Goal: Task Accomplishment & Management: Complete application form

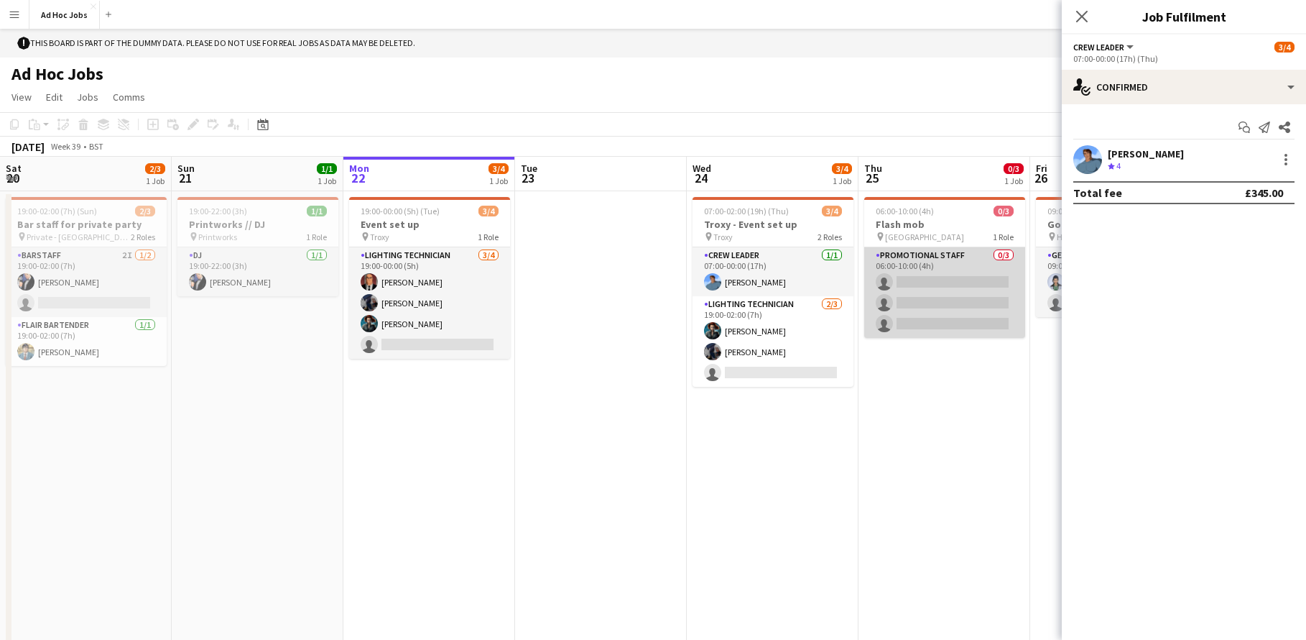
scroll to position [0, 470]
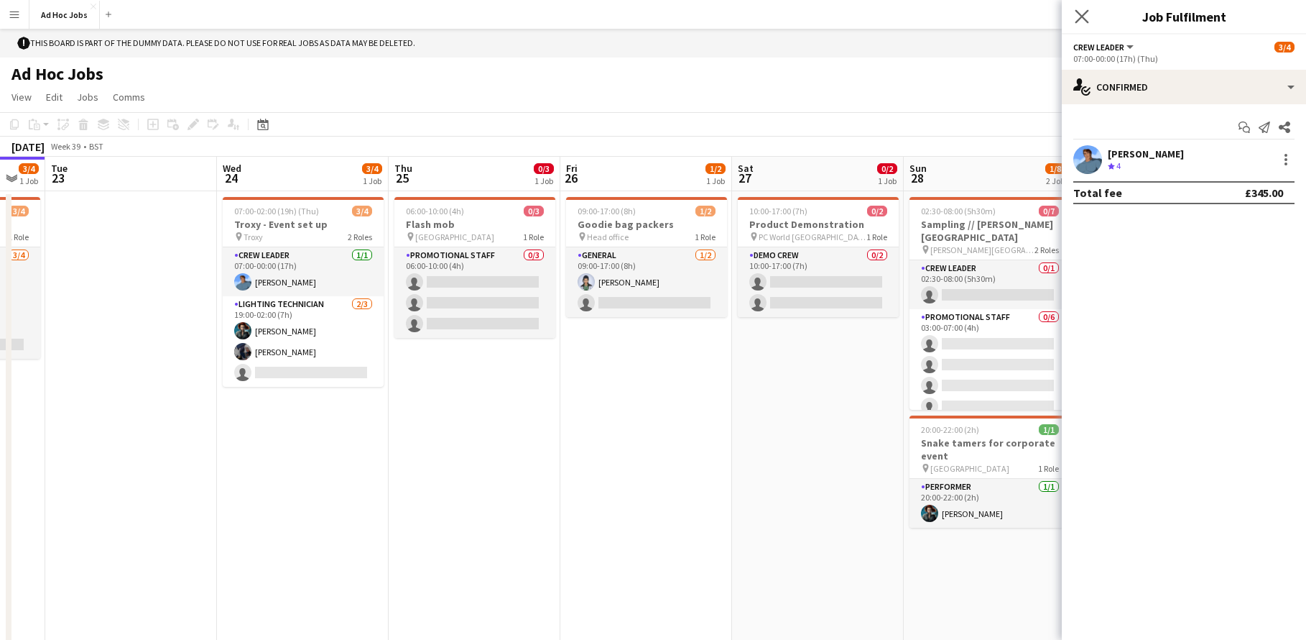
click at [1089, 21] on app-icon "Close pop-in" at bounding box center [1082, 16] width 21 height 21
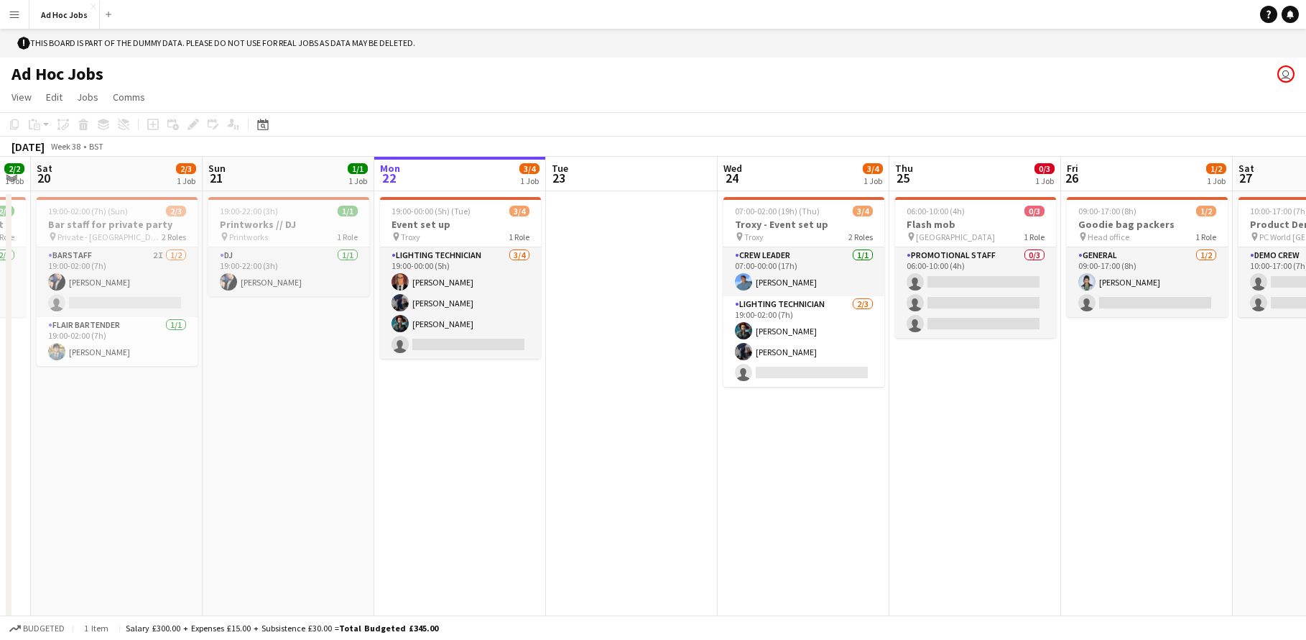
drag, startPoint x: 209, startPoint y: 439, endPoint x: 614, endPoint y: 458, distance: 405.7
click at [565, 453] on app-calendar-viewport "Thu 18 Fri 19 2/2 1 Job Sat 20 2/3 1 Job Sun 21 1/1 1 Job Mon 22 3/4 1 Job Tue …" at bounding box center [653, 400] width 1306 height 487
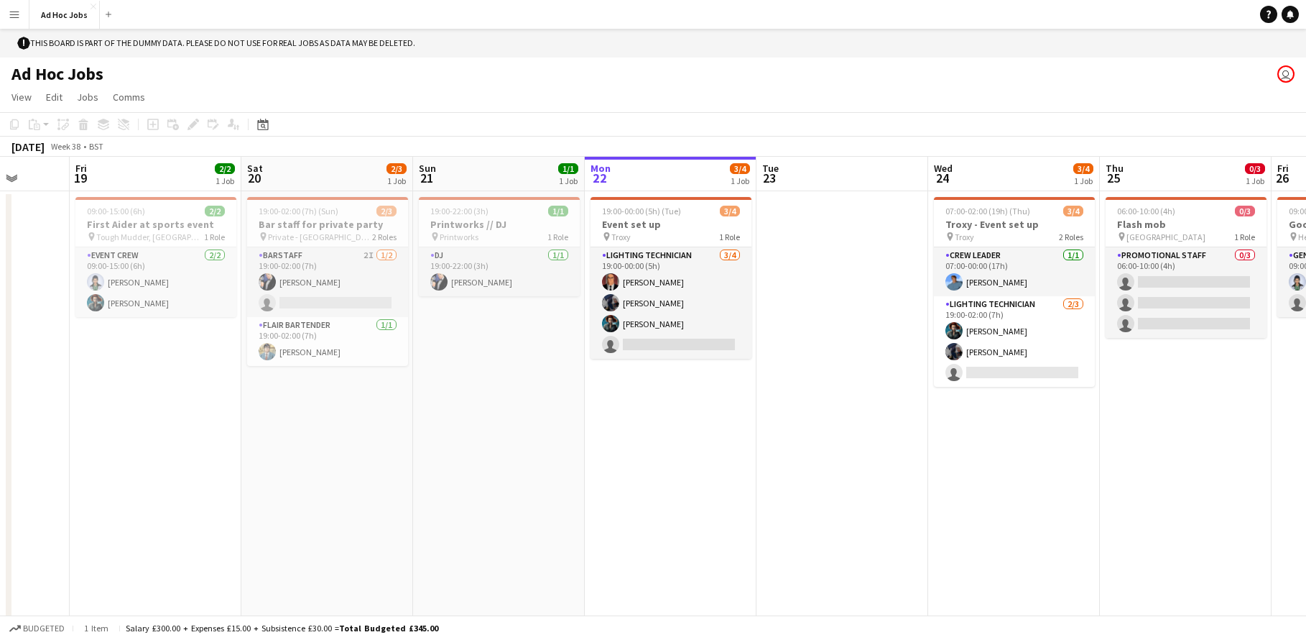
scroll to position [0, 419]
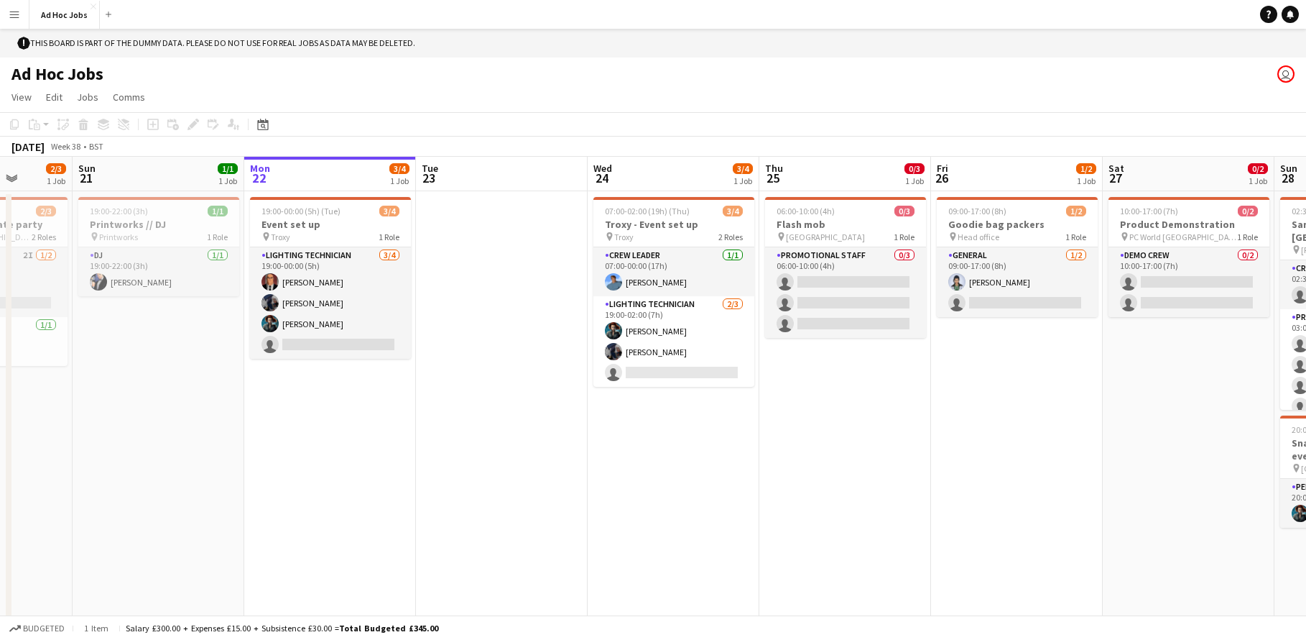
drag, startPoint x: 78, startPoint y: 476, endPoint x: 47, endPoint y: 461, distance: 34.4
click at [47, 461] on app-calendar-viewport "Wed 17 Thu 18 Fri 19 2/2 1 Job Sat 20 2/3 1 Job Sun 21 1/1 1 Job Mon 22 3/4 1 J…" at bounding box center [653, 400] width 1306 height 487
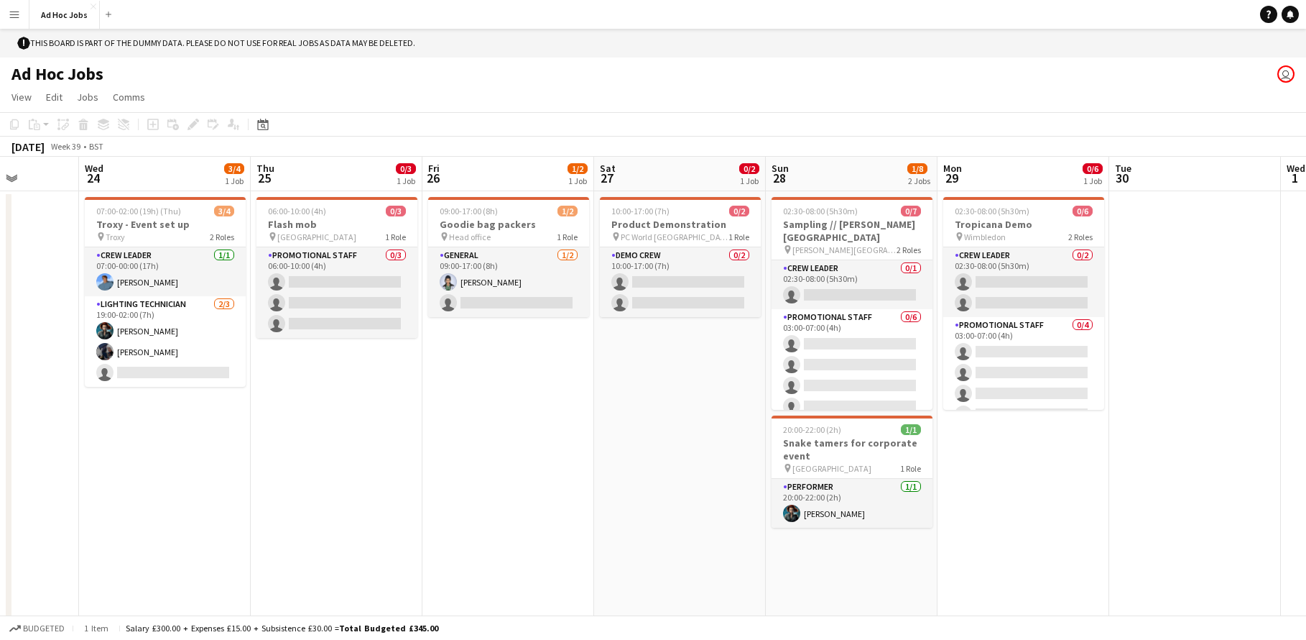
scroll to position [0, 435]
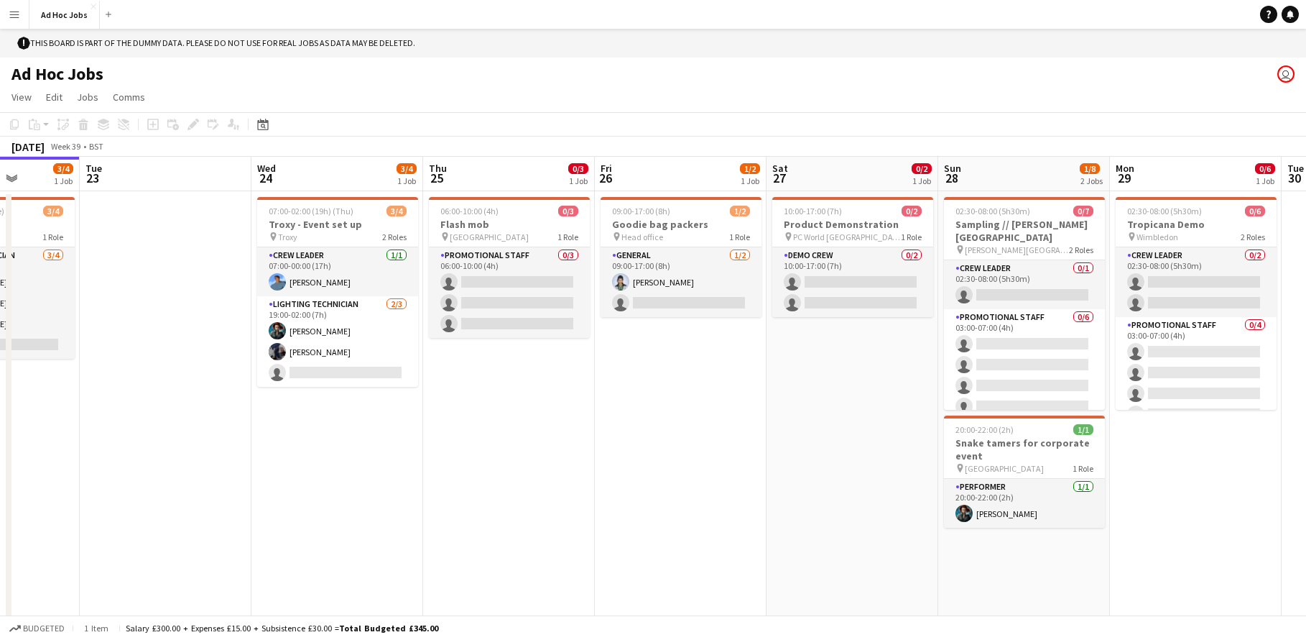
drag, startPoint x: 544, startPoint y: 489, endPoint x: 208, endPoint y: 440, distance: 339.9
click at [208, 440] on app-calendar-viewport "Sat 20 2/3 1 Job Sun 21 1/1 1 Job Mon 22 3/4 1 Job Tue 23 Wed 24 3/4 1 Job Thu …" at bounding box center [653, 400] width 1306 height 487
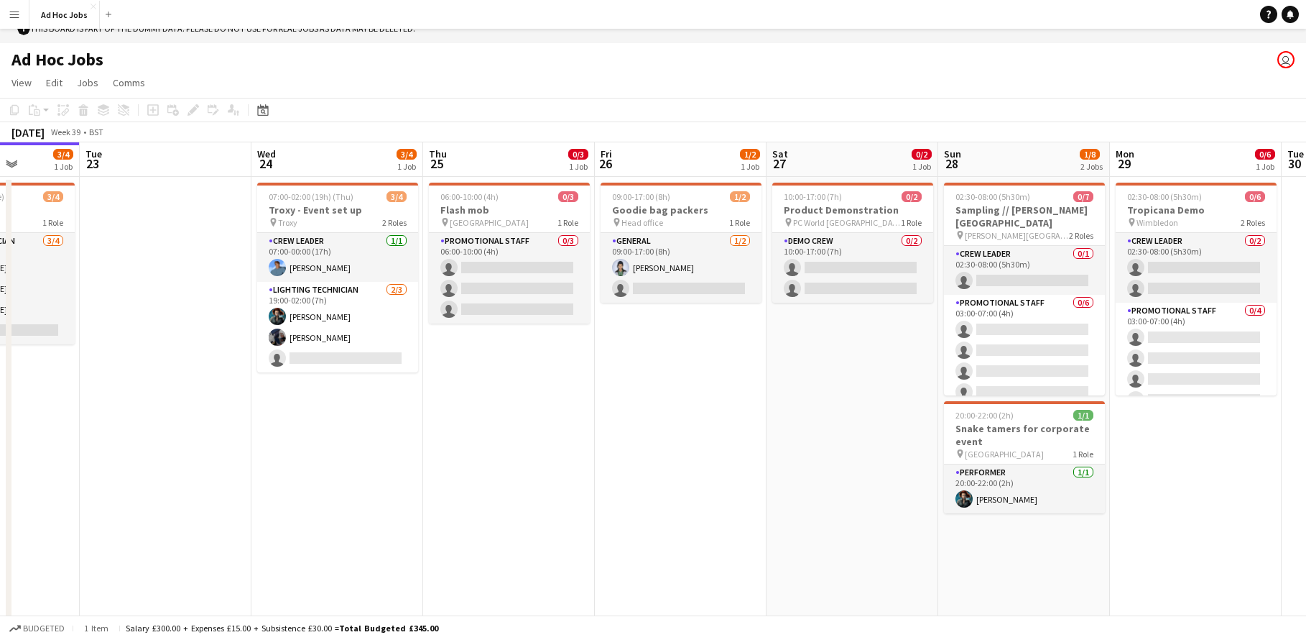
scroll to position [0, 0]
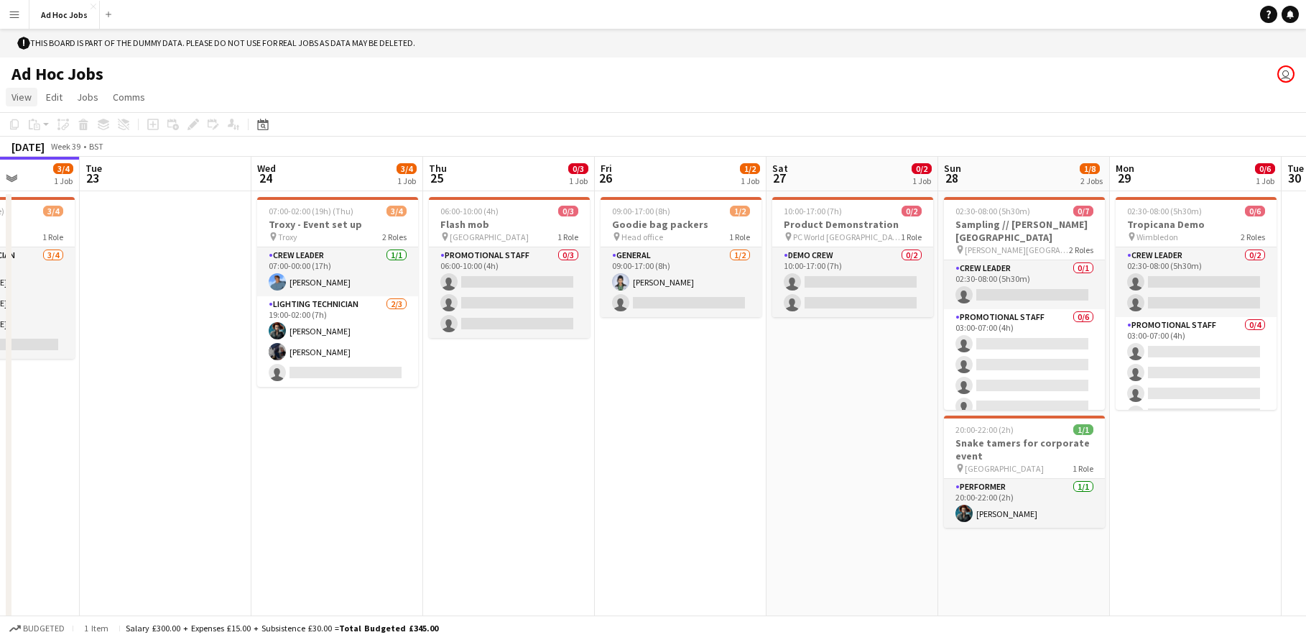
click at [29, 102] on span "View" at bounding box center [21, 97] width 20 height 13
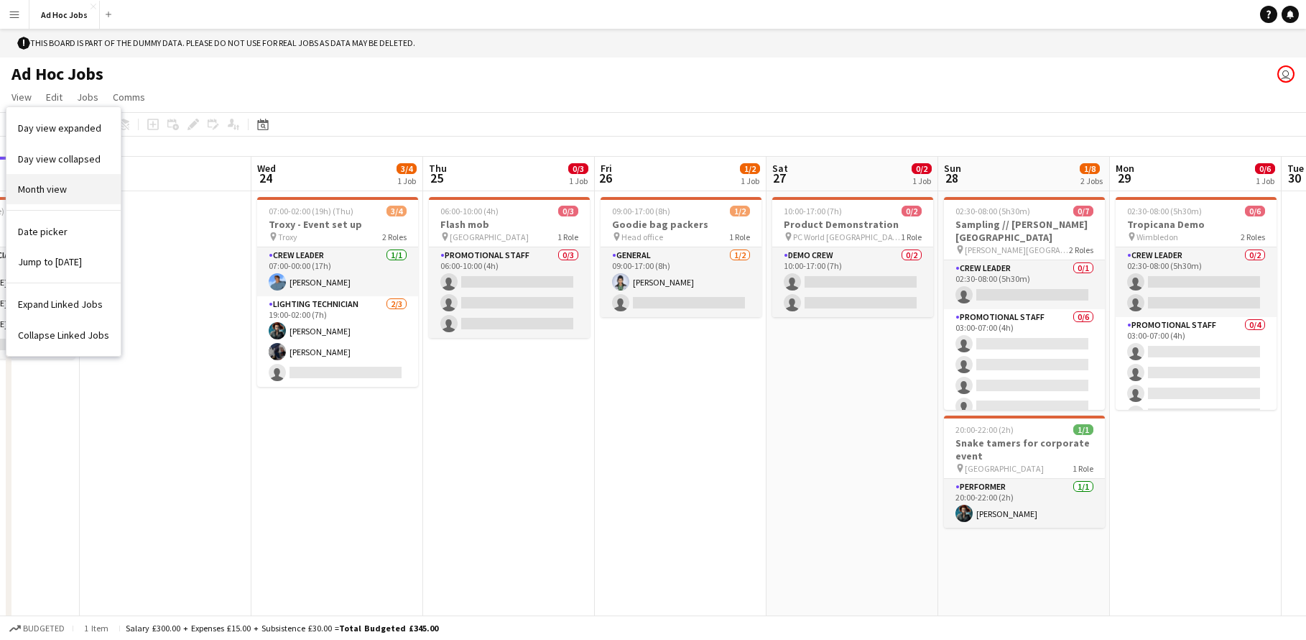
click at [53, 185] on span "Month view" at bounding box center [42, 189] width 49 height 13
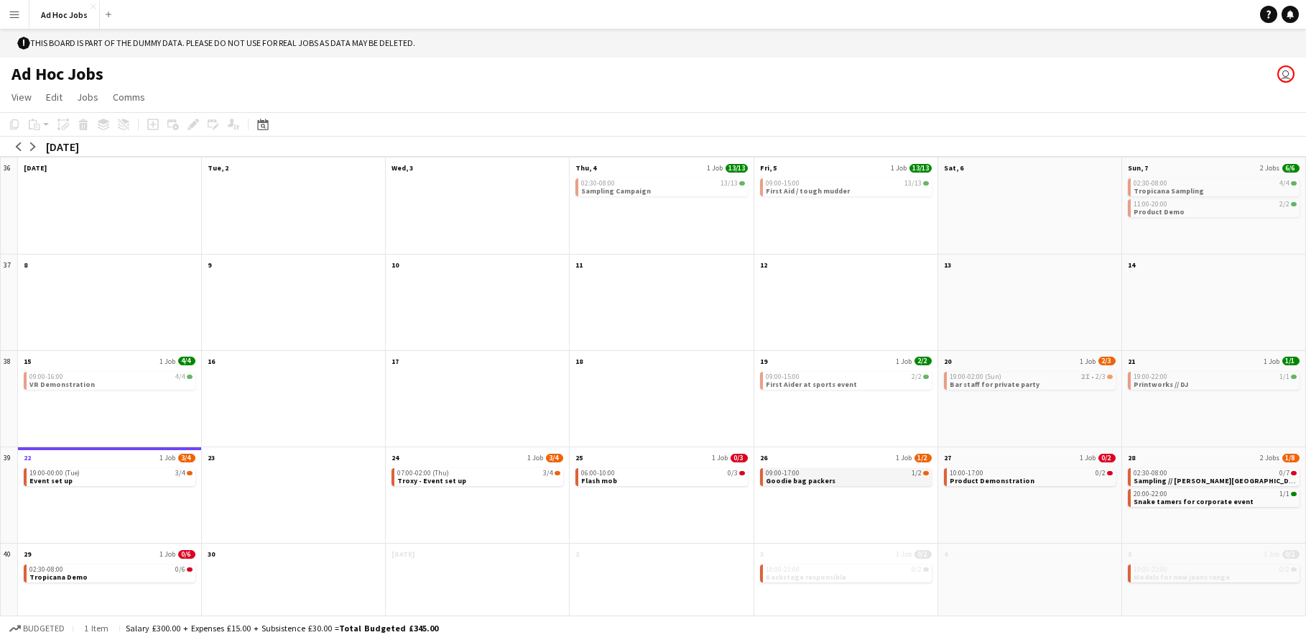
click at [792, 477] on span "Goodie bag packers" at bounding box center [801, 480] width 70 height 9
click at [792, 477] on span "Goodie bag packers" at bounding box center [801, 481] width 70 height 9
click at [792, 477] on span "Goodie bag packers" at bounding box center [801, 480] width 70 height 9
click at [686, 476] on app-month-view-job-card "06:00-10:00 0/3 Flash mob" at bounding box center [662, 477] width 172 height 18
click at [686, 476] on div "06:00-10:00 0/3" at bounding box center [662, 474] width 162 height 7
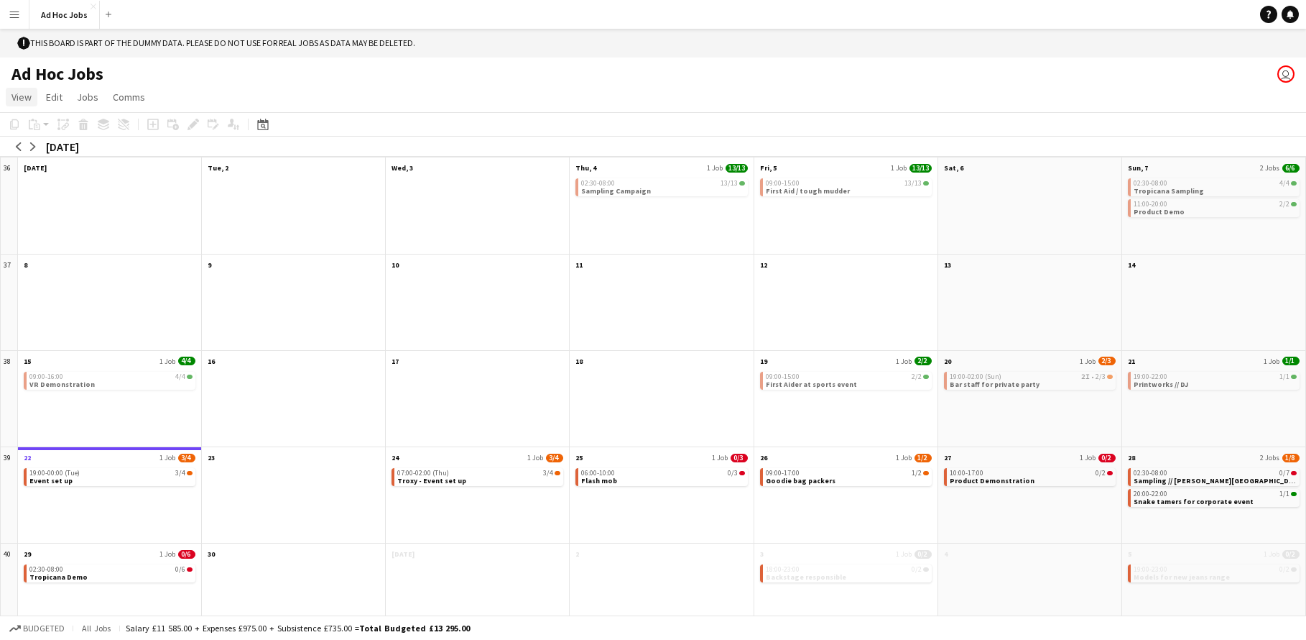
click at [19, 102] on span "View" at bounding box center [21, 97] width 20 height 13
click at [44, 130] on span "Day view expanded" at bounding box center [59, 127] width 83 height 13
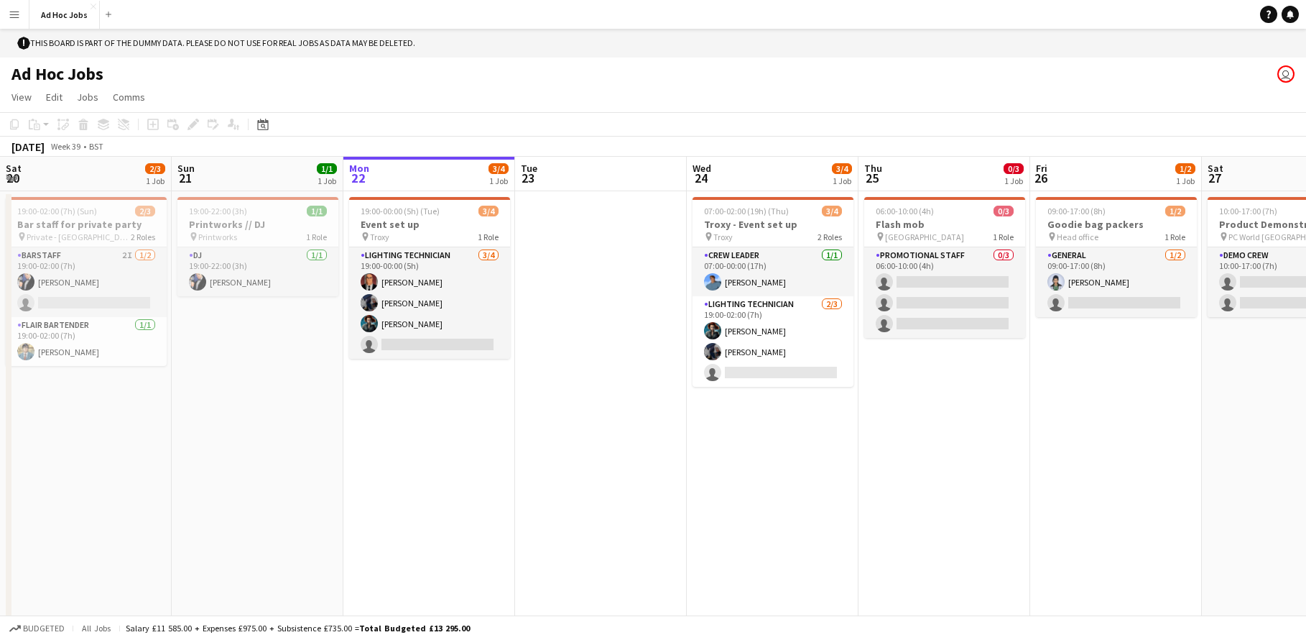
scroll to position [0, 435]
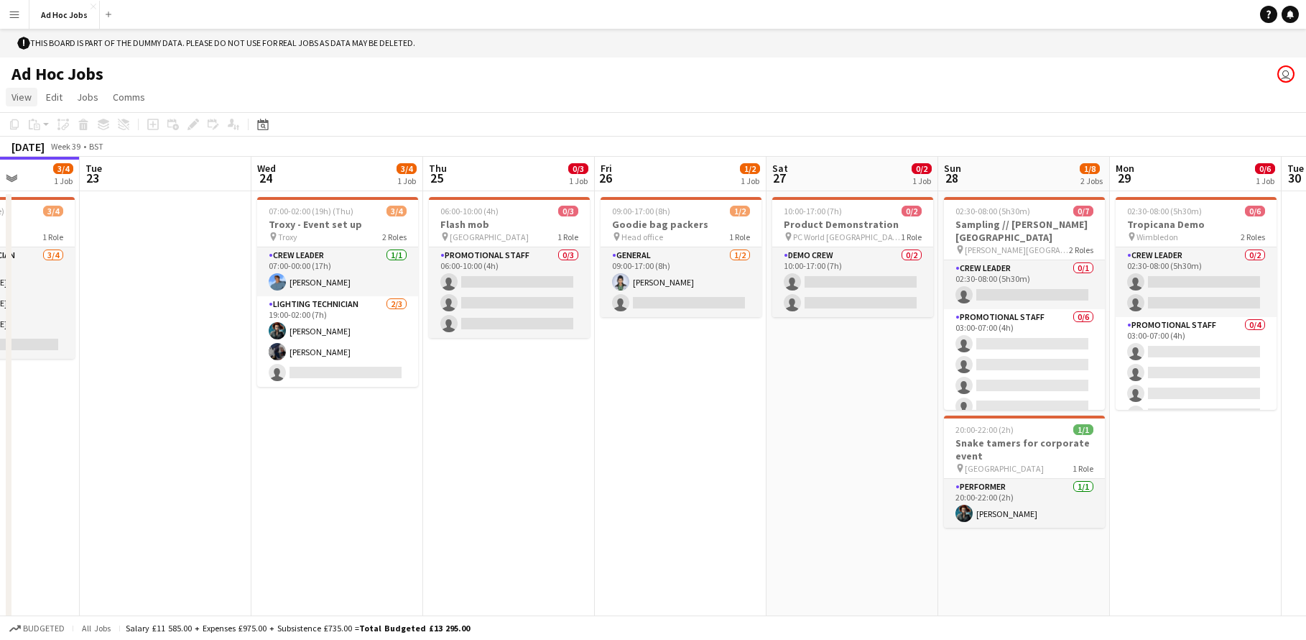
click at [24, 101] on span "View" at bounding box center [21, 97] width 20 height 13
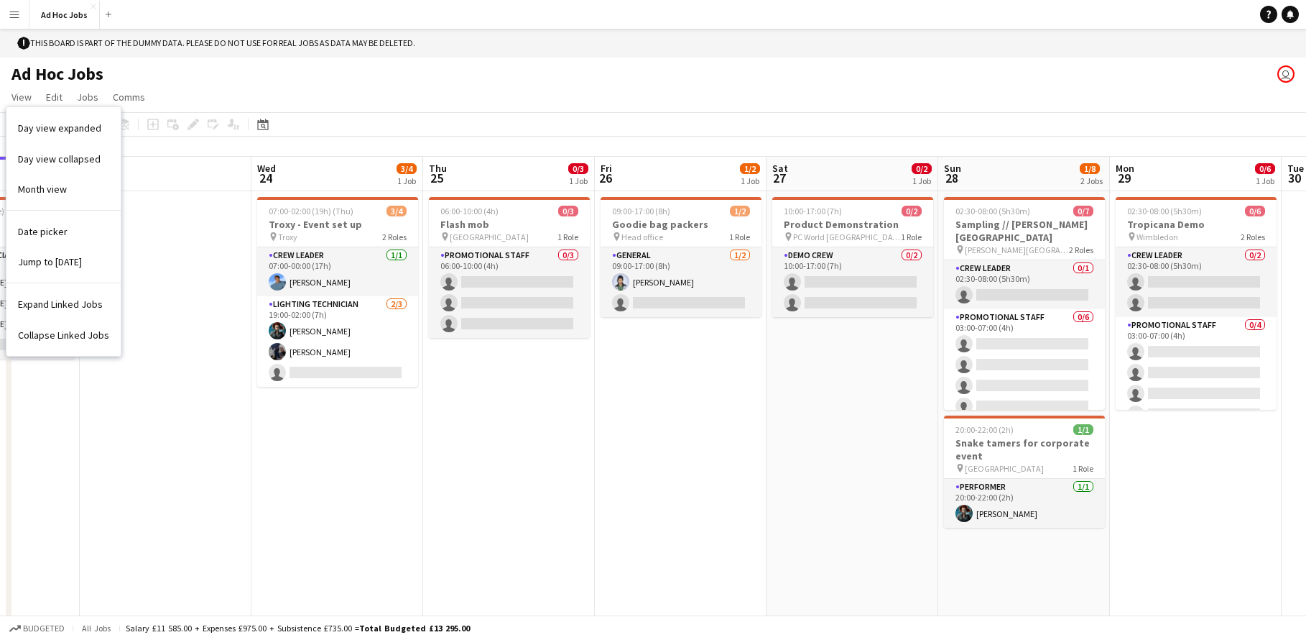
click at [179, 403] on app-date-cell at bounding box center [166, 417] width 172 height 453
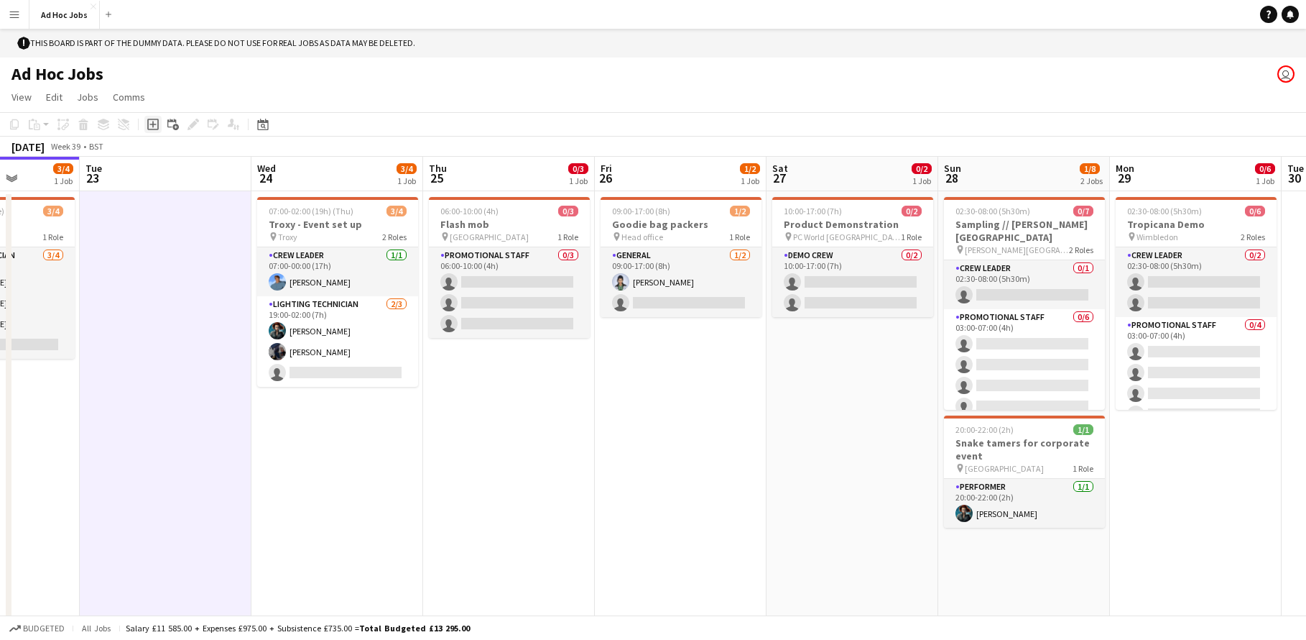
click at [156, 125] on icon "Add job" at bounding box center [152, 124] width 11 height 11
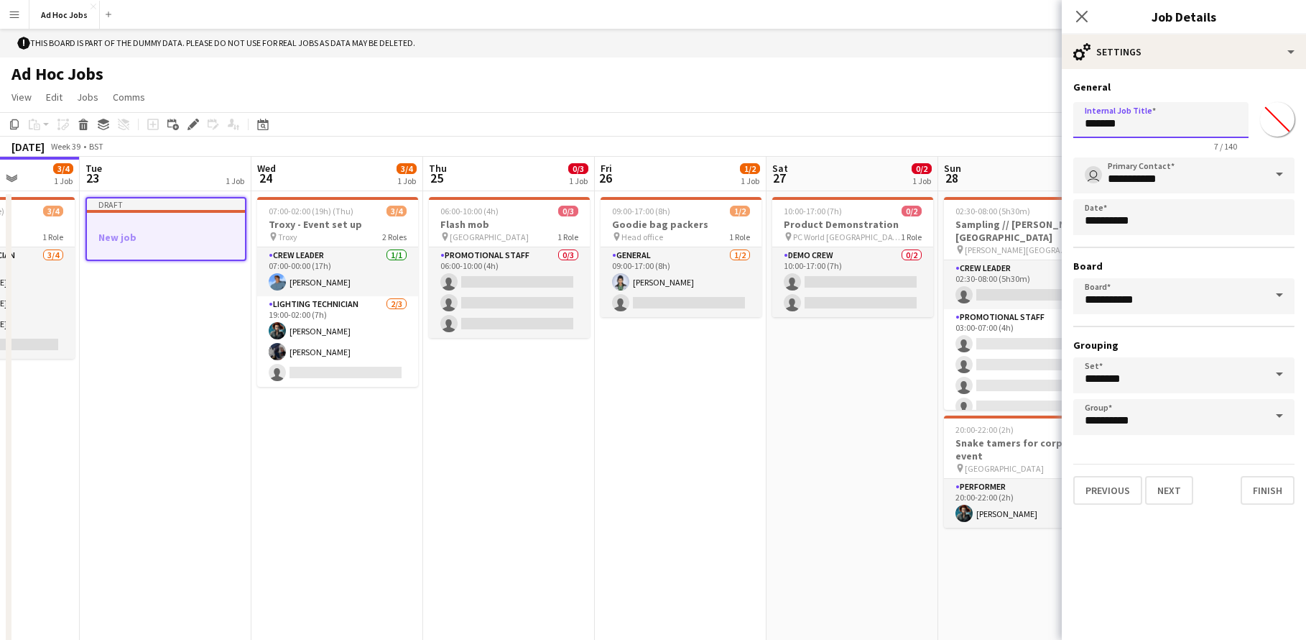
drag, startPoint x: 1138, startPoint y: 130, endPoint x: 1031, endPoint y: 106, distance: 109.7
click at [1031, 106] on body "Menu Boards Boards Boards All jobs Status Workforce Workforce My Workforce Recr…" at bounding box center [653, 334] width 1306 height 668
type input "*"
type input "**********"
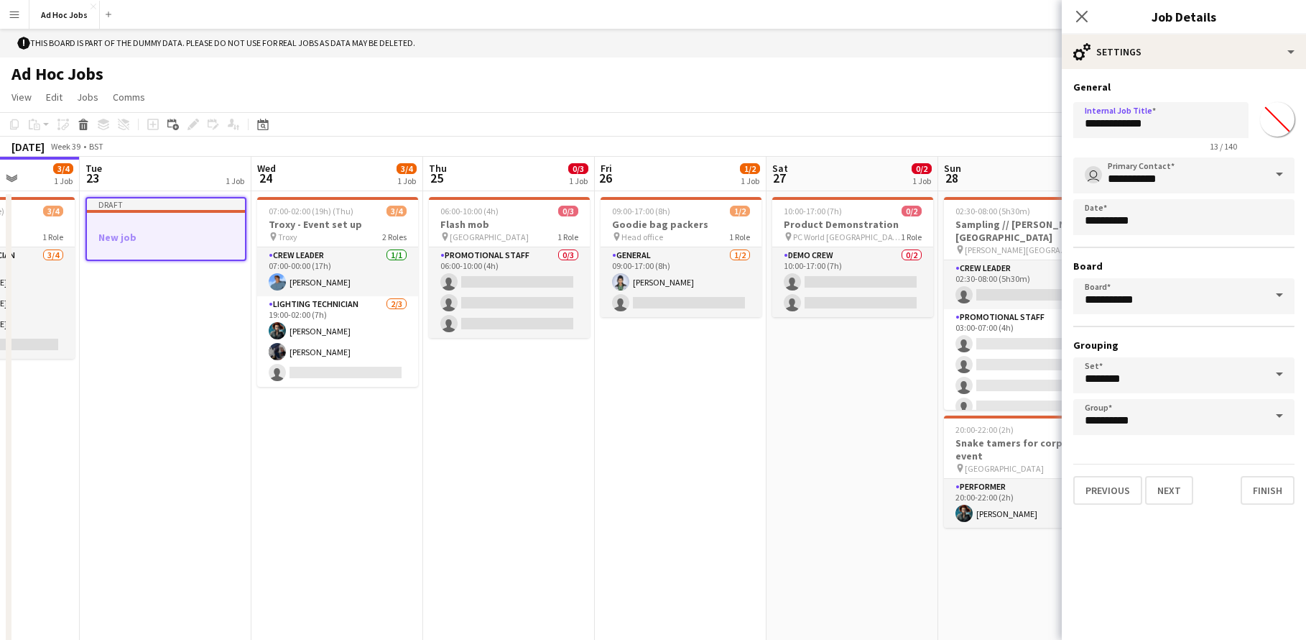
click at [1295, 228] on form "**********" at bounding box center [1184, 292] width 244 height 424
click at [1210, 215] on body "Menu Boards Boards Boards All jobs Status Workforce Workforce My Workforce Recr…" at bounding box center [653, 334] width 1306 height 668
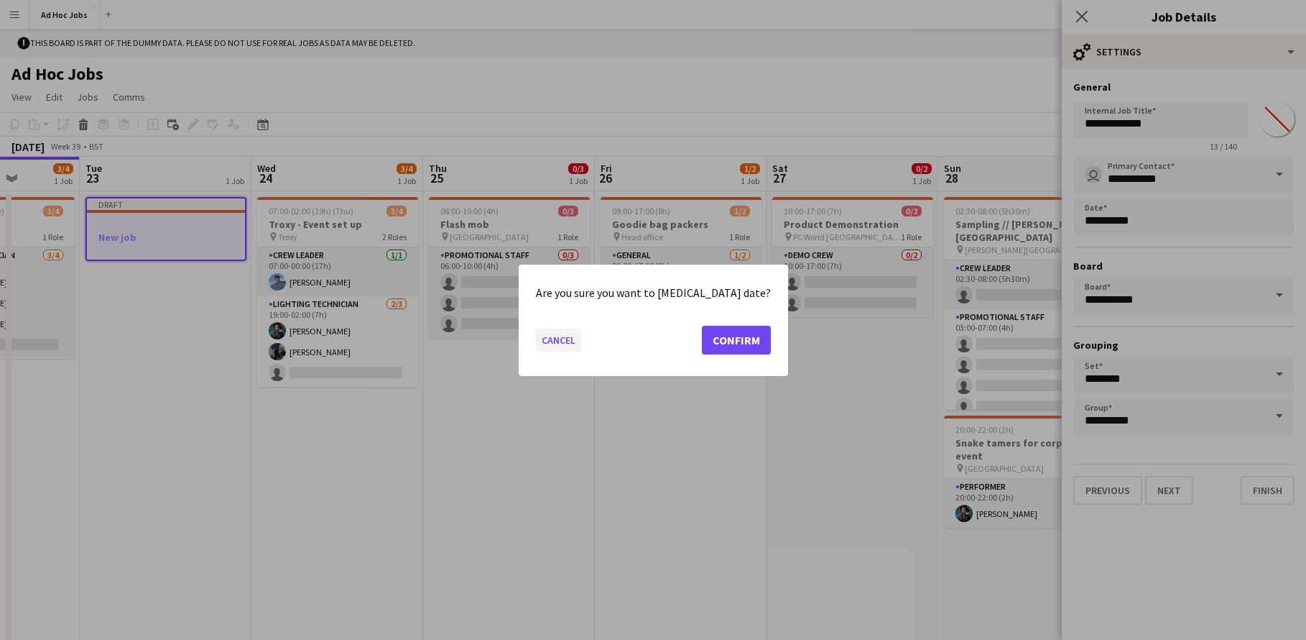
click at [581, 342] on button "Cancel" at bounding box center [558, 339] width 45 height 23
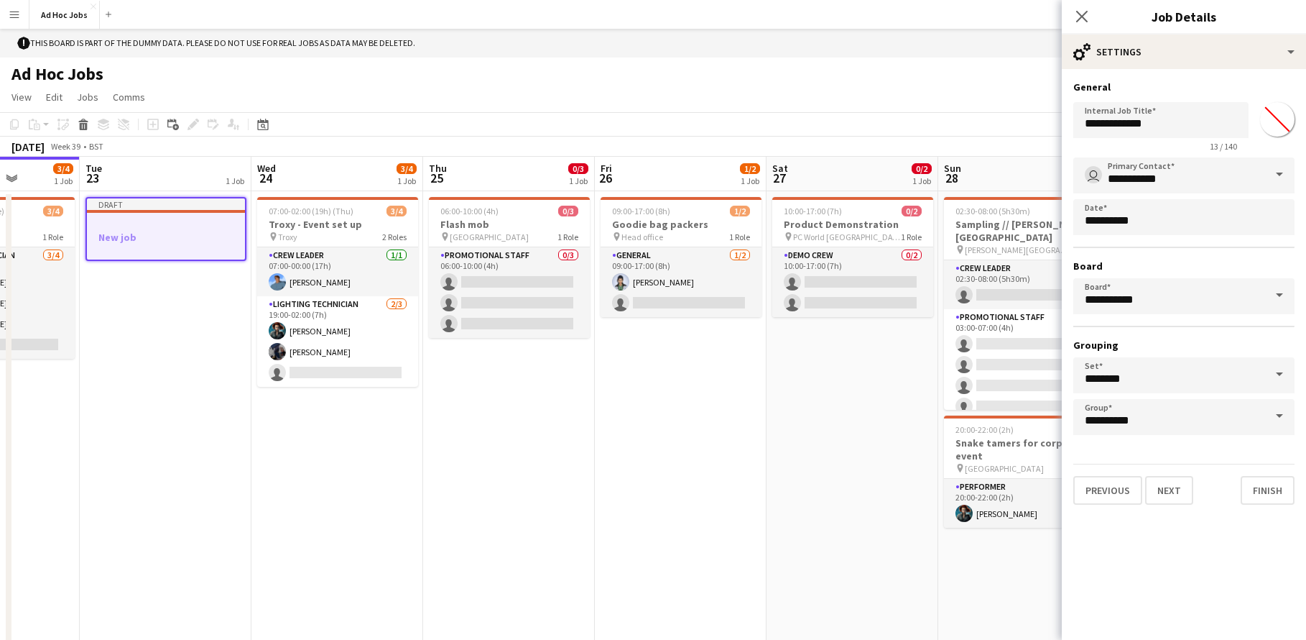
click at [1280, 295] on span at bounding box center [1280, 295] width 30 height 34
click at [1176, 300] on input "**********" at bounding box center [1184, 296] width 221 height 36
click at [1131, 332] on span "Ad Hoc Jobs [BST]" at bounding box center [1133, 337] width 97 height 12
type input "**********"
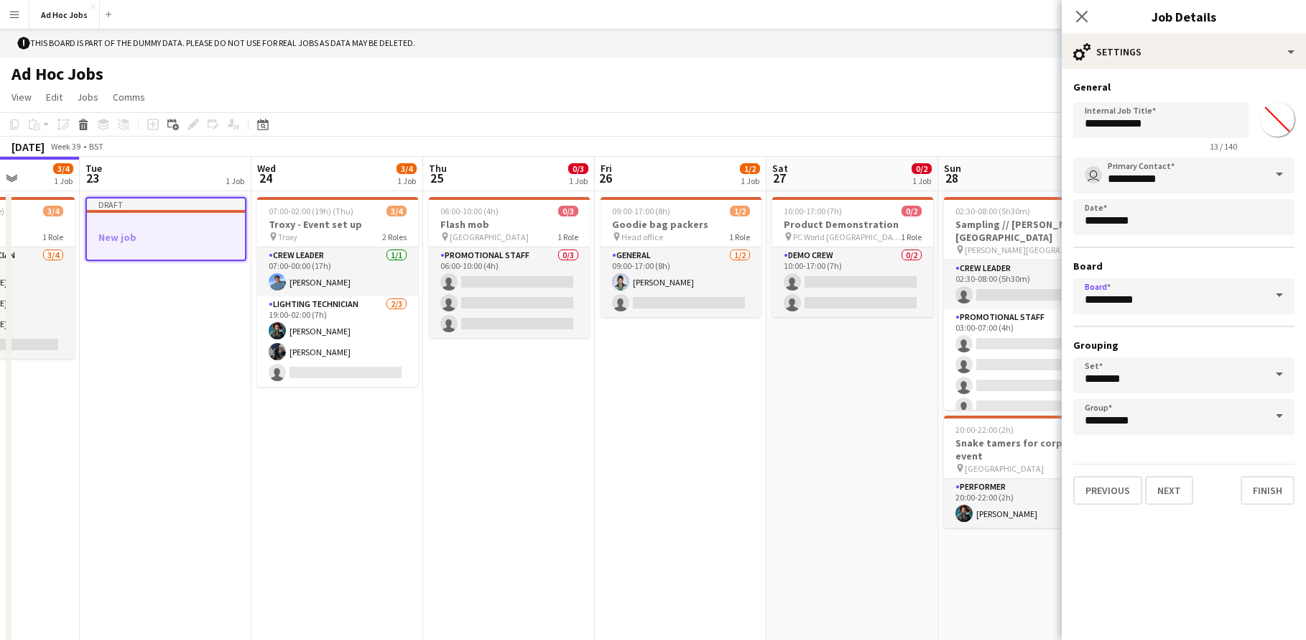
click at [1281, 377] on span at bounding box center [1280, 374] width 30 height 34
drag, startPoint x: 884, startPoint y: 392, endPoint x: 897, endPoint y: 387, distance: 14.8
click at [885, 392] on app-date-cell "10:00-17:00 (7h) 0/2 Product Demonstration pin PC World Southampton 1 Role Demo…" at bounding box center [853, 417] width 172 height 453
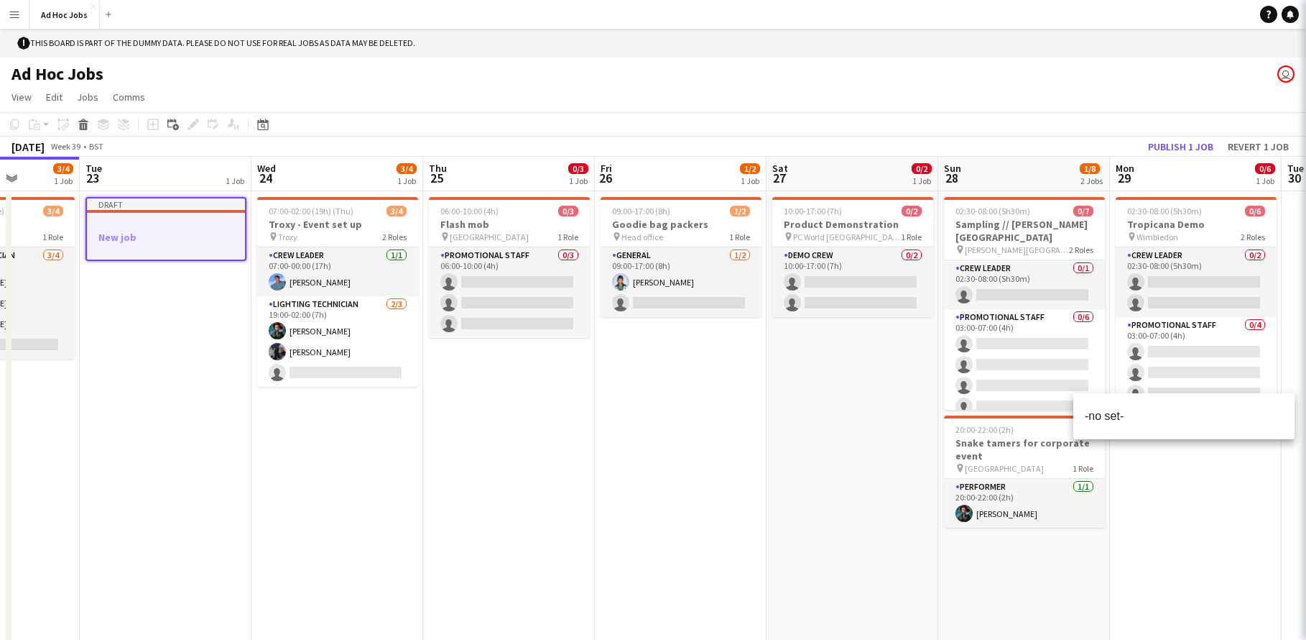
scroll to position [0, 435]
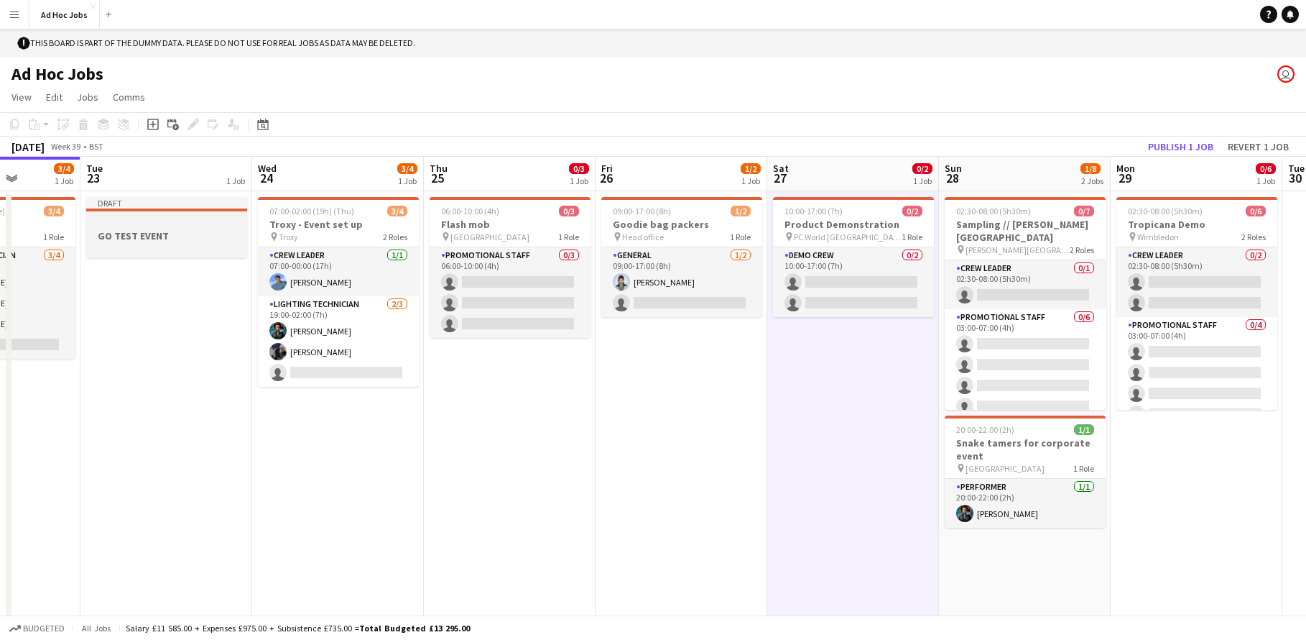
click at [168, 226] on div at bounding box center [166, 222] width 161 height 11
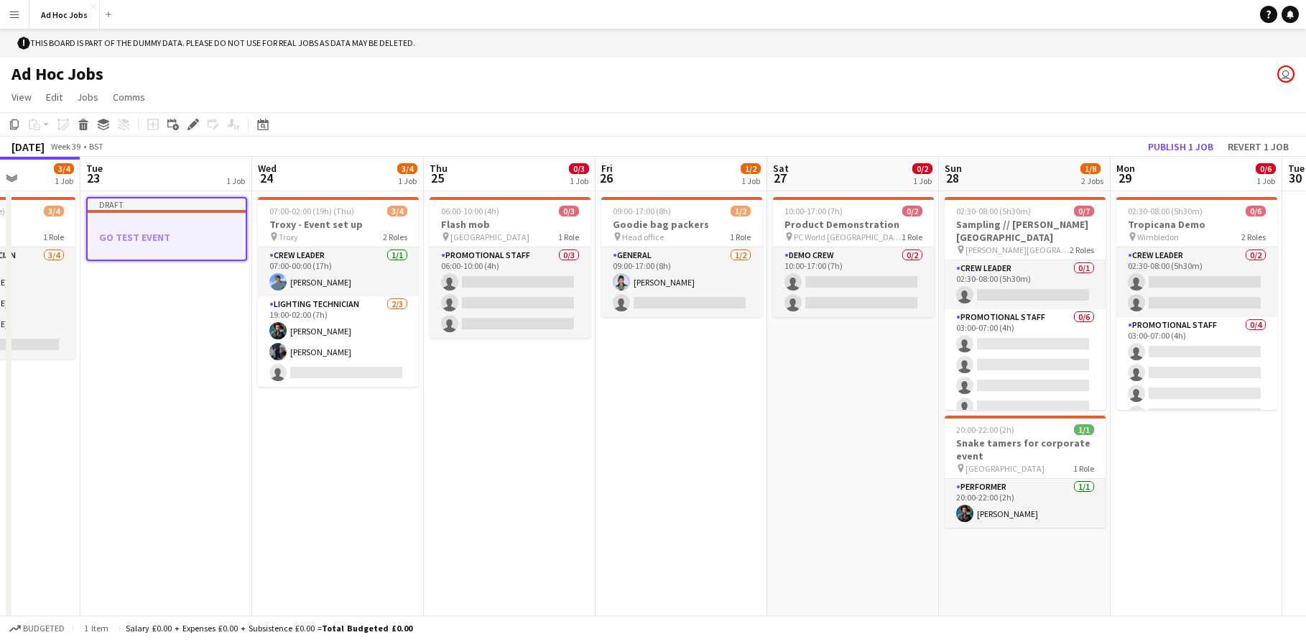
click at [168, 226] on div at bounding box center [167, 223] width 158 height 11
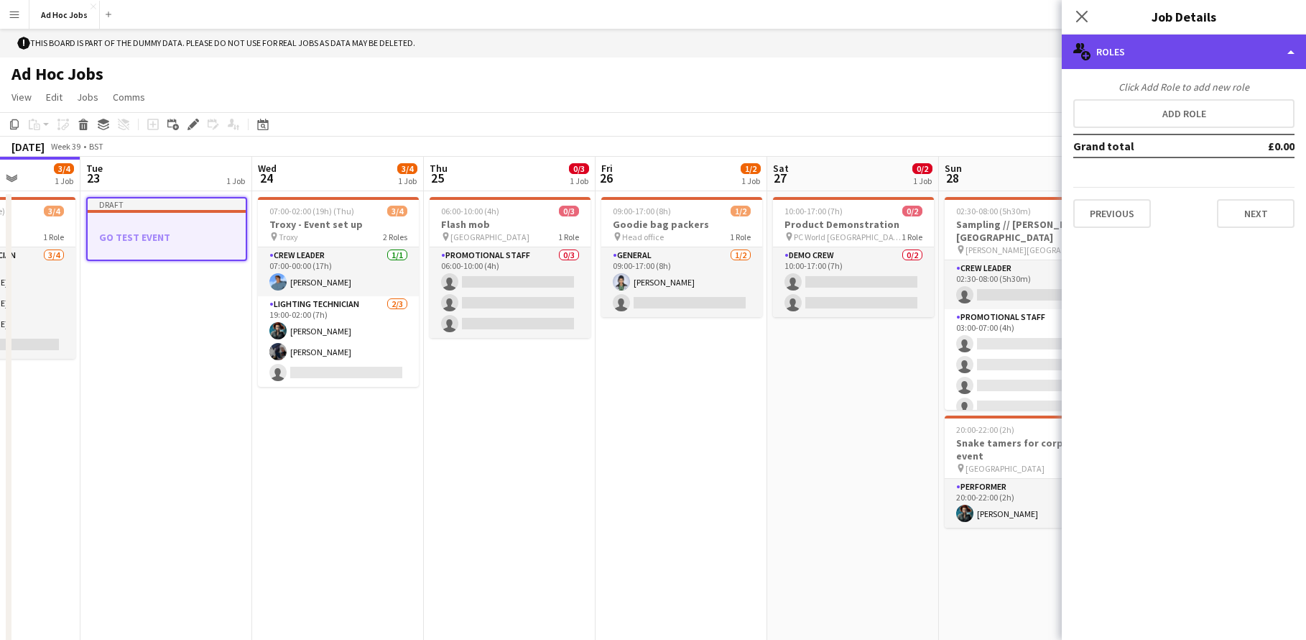
click at [1087, 53] on icon at bounding box center [1085, 55] width 9 height 9
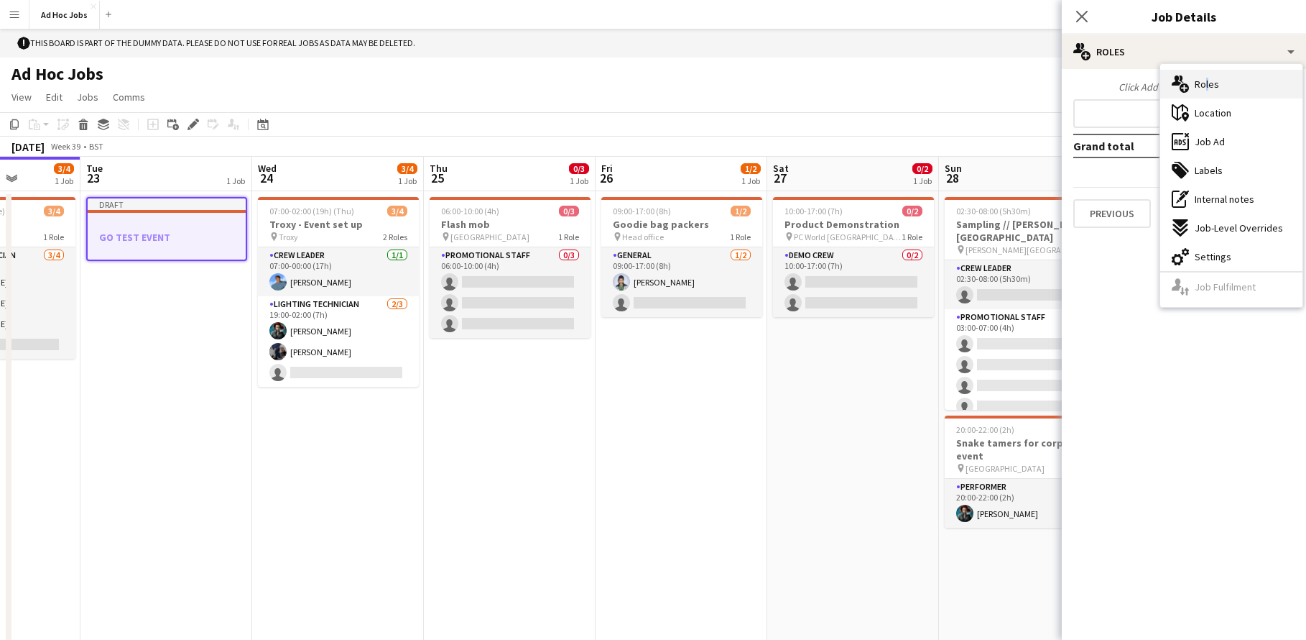
click at [1203, 85] on span "Roles" at bounding box center [1207, 84] width 24 height 13
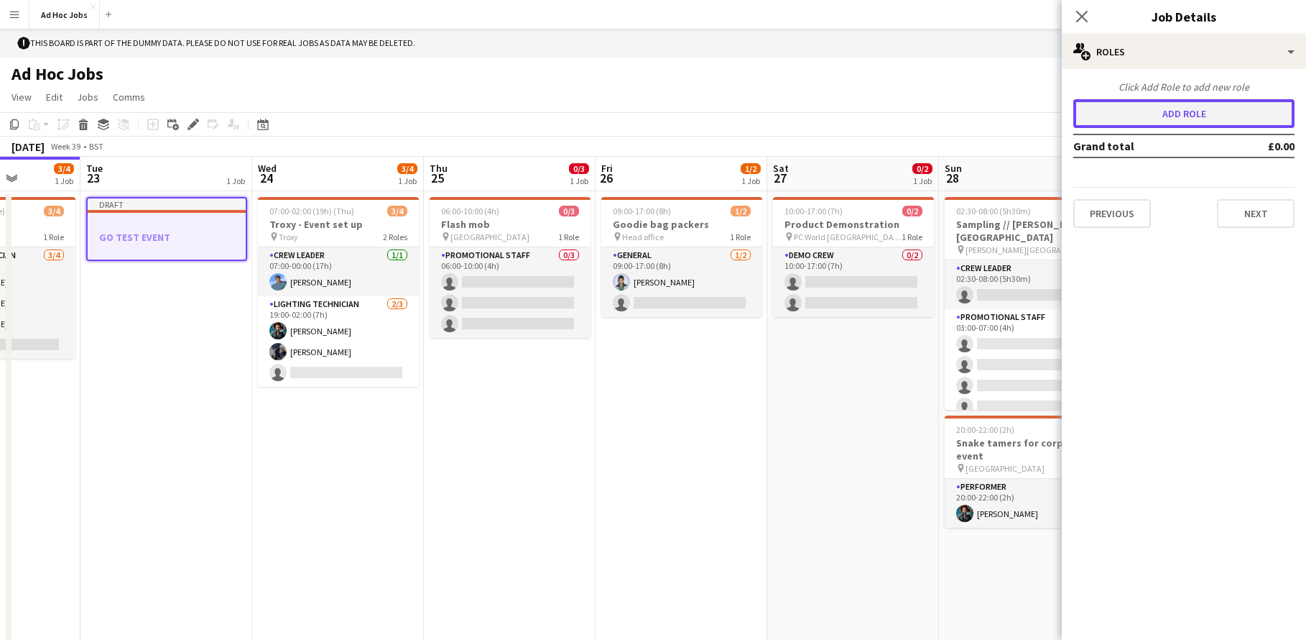
click at [1181, 114] on button "Add role" at bounding box center [1184, 113] width 221 height 29
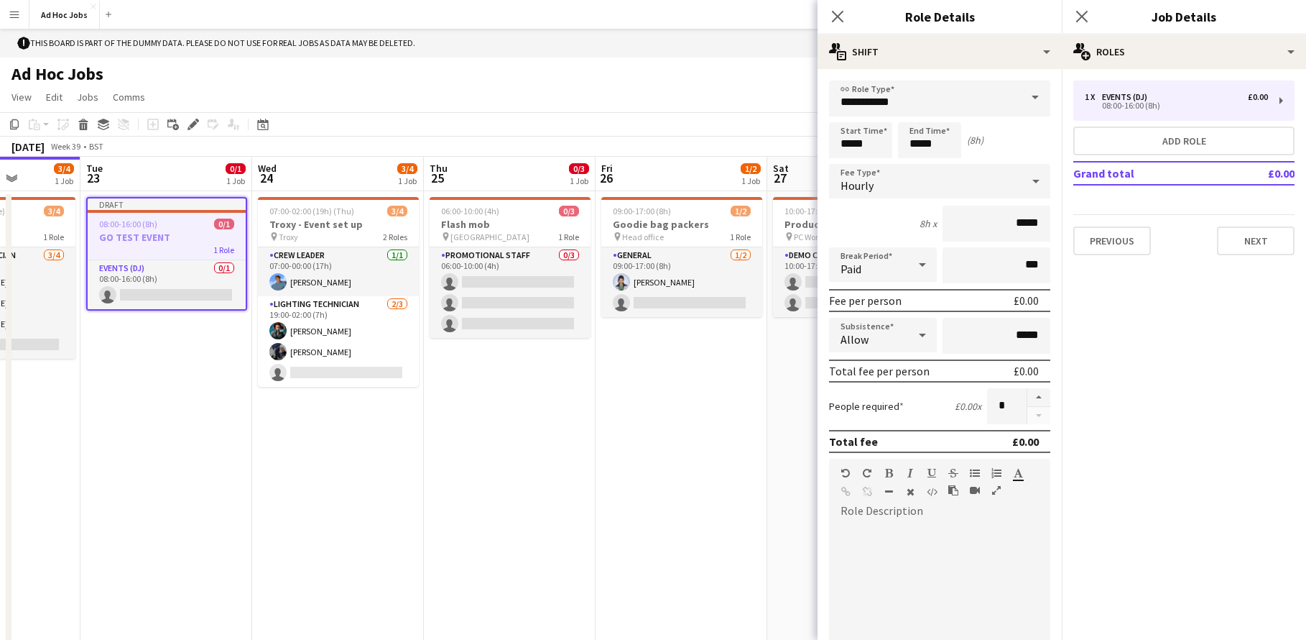
click at [1031, 103] on span at bounding box center [1035, 97] width 30 height 34
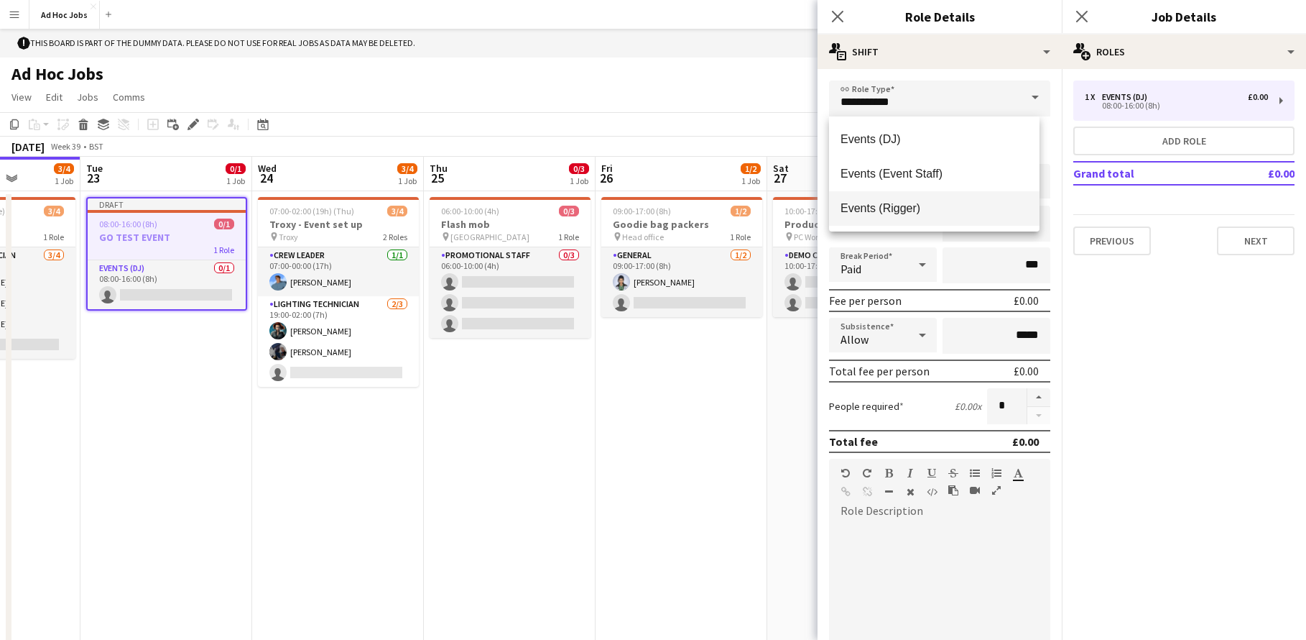
scroll to position [29, 0]
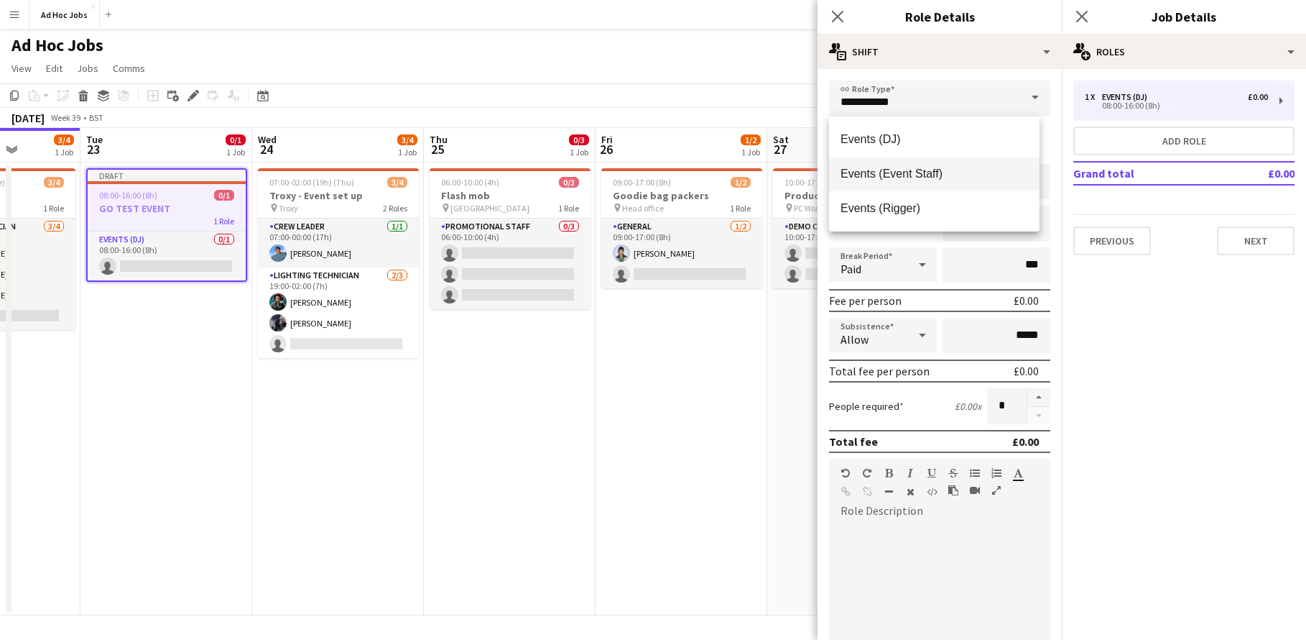
click at [911, 177] on span "Events (Event Staff)" at bounding box center [935, 174] width 188 height 14
type input "**********"
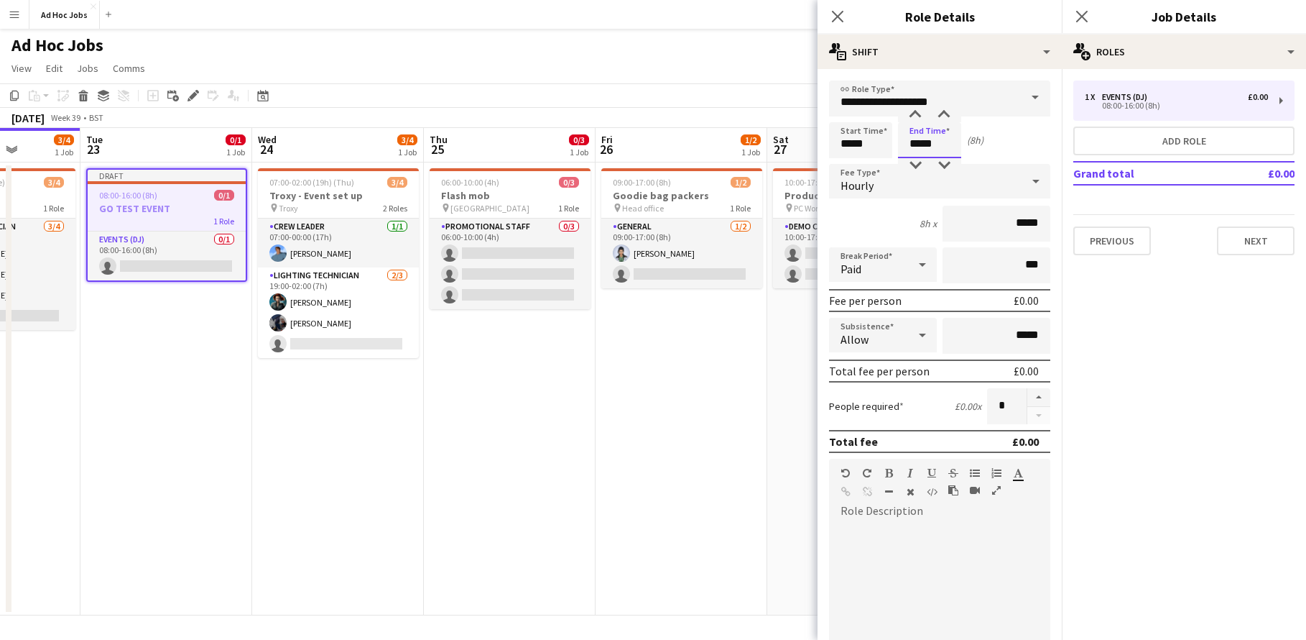
click at [947, 145] on input "*****" at bounding box center [929, 140] width 63 height 36
click at [920, 114] on div at bounding box center [915, 115] width 29 height 14
type input "*****"
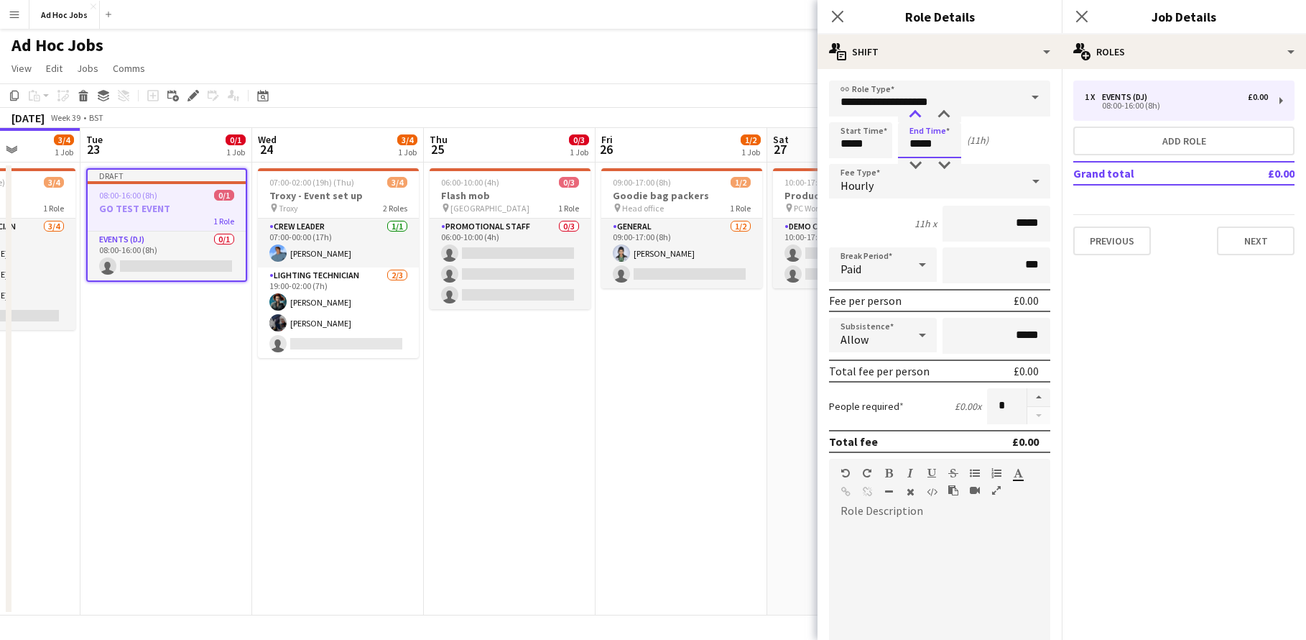
click at [920, 114] on div at bounding box center [915, 115] width 29 height 14
click at [1024, 152] on div "Start Time ***** End Time ***** (12h)" at bounding box center [939, 140] width 221 height 36
click at [1028, 185] on icon at bounding box center [1036, 181] width 17 height 29
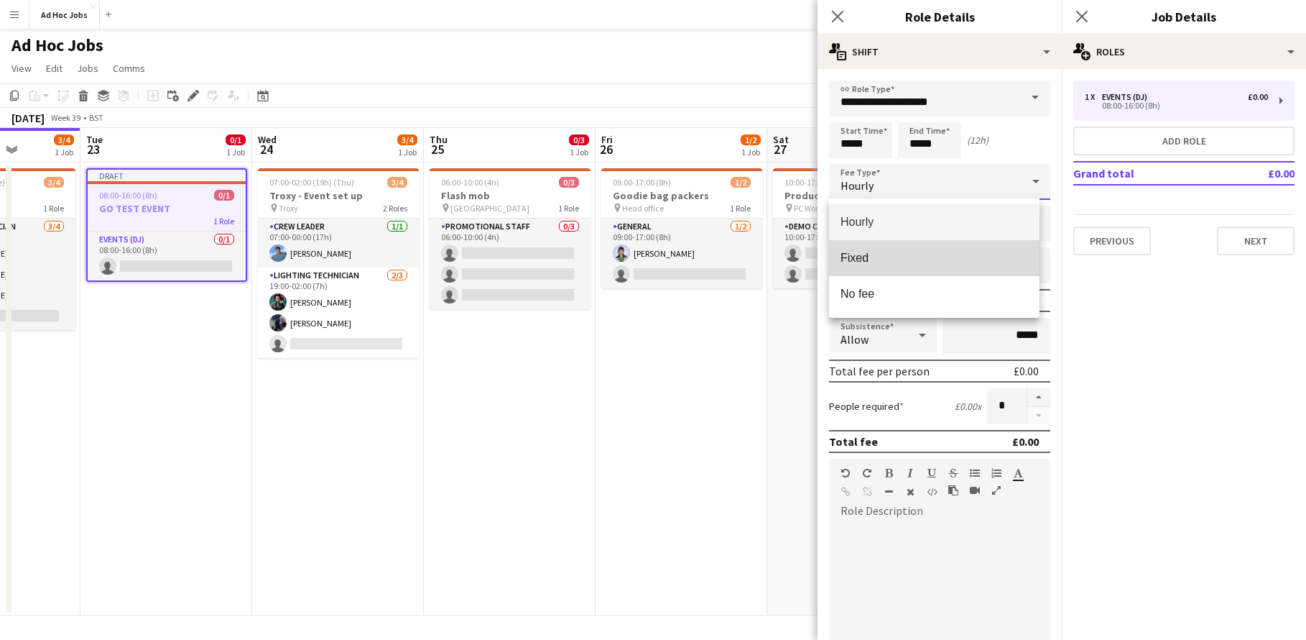
click at [903, 257] on span "Fixed" at bounding box center [935, 258] width 188 height 14
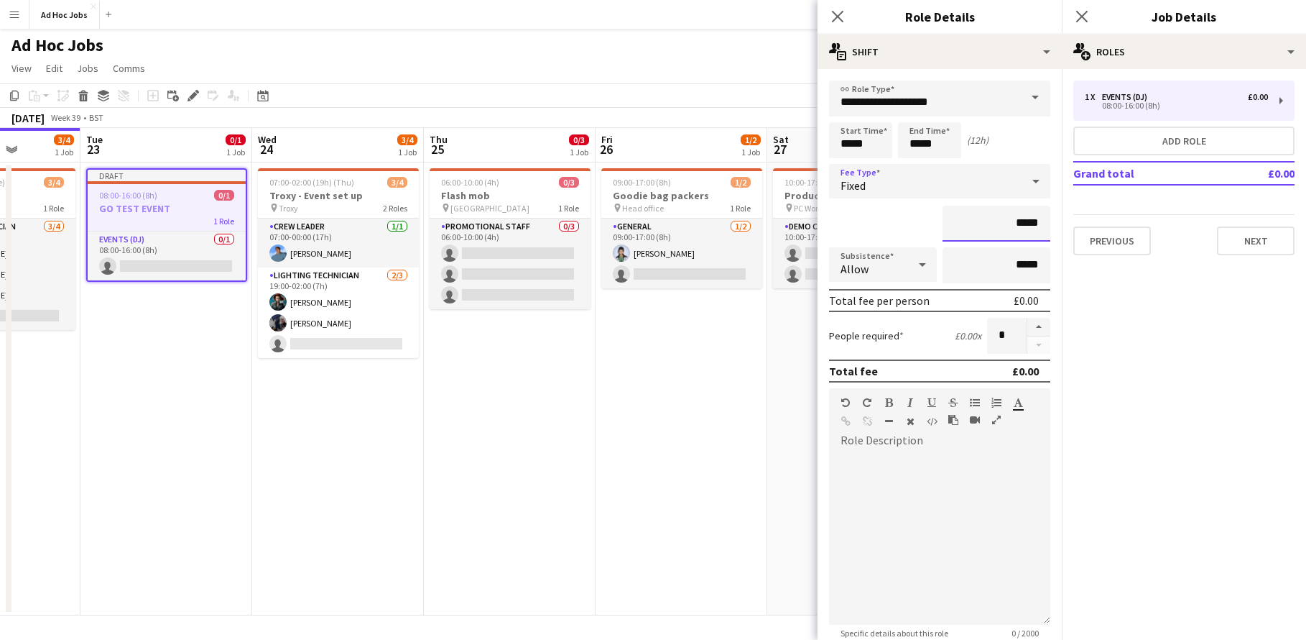
click at [1007, 220] on input "*****" at bounding box center [997, 224] width 108 height 36
type input "**"
type input "****"
click at [1107, 454] on mat-expansion-panel "pencil3 General details 1 x Events (DJ) £0.00 08:00-16:00 (8h) Add role Grand t…" at bounding box center [1184, 354] width 244 height 571
click at [885, 452] on div at bounding box center [939, 538] width 221 height 172
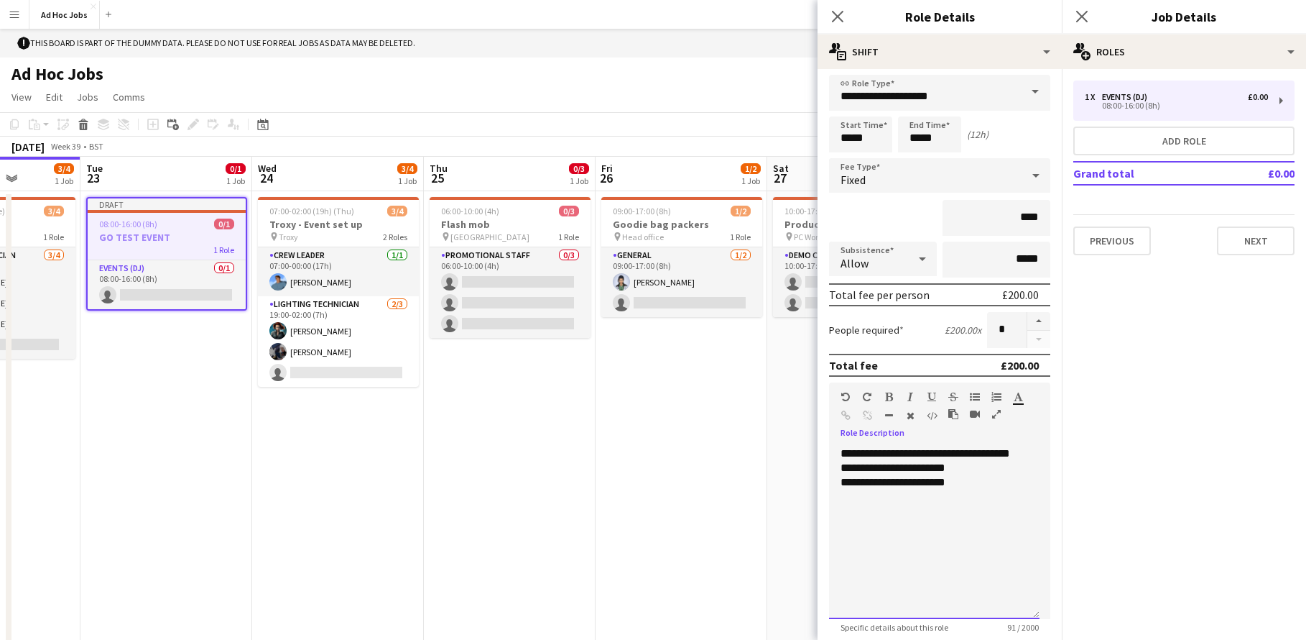
scroll to position [0, 0]
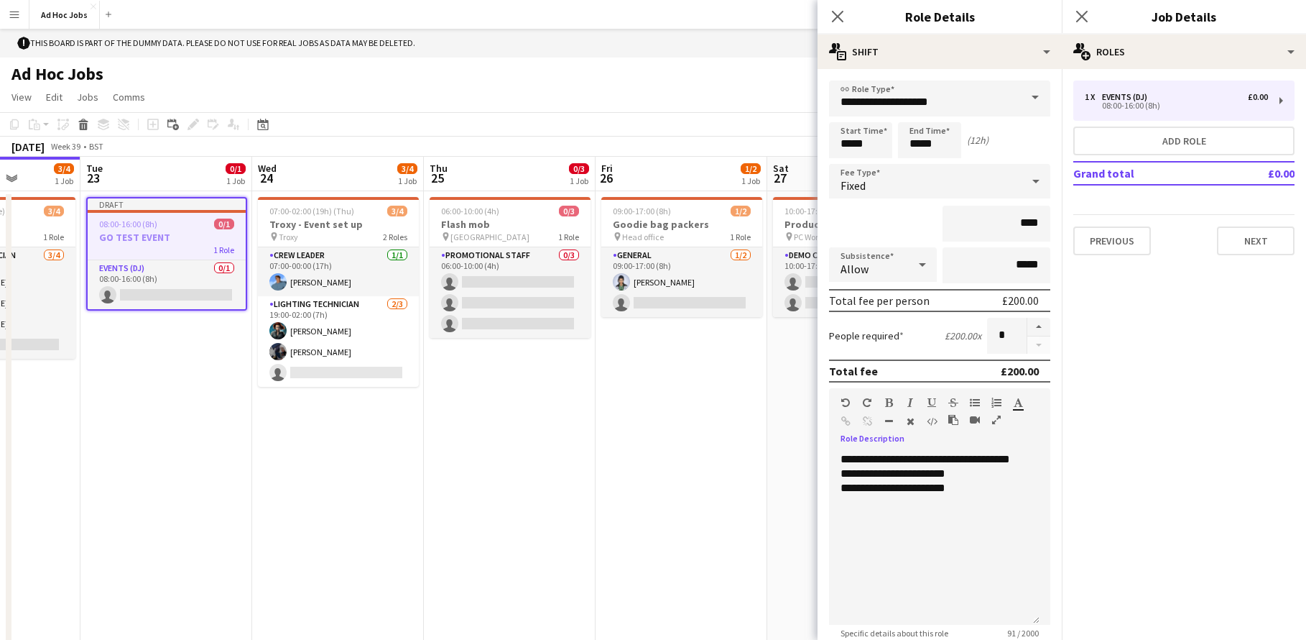
click at [917, 259] on icon at bounding box center [922, 264] width 17 height 29
click at [909, 297] on mat-option "Allow" at bounding box center [880, 305] width 103 height 36
click at [1010, 263] on input "*****" at bounding box center [997, 265] width 108 height 36
type input "******"
click at [971, 564] on div "**********" at bounding box center [934, 538] width 211 height 172
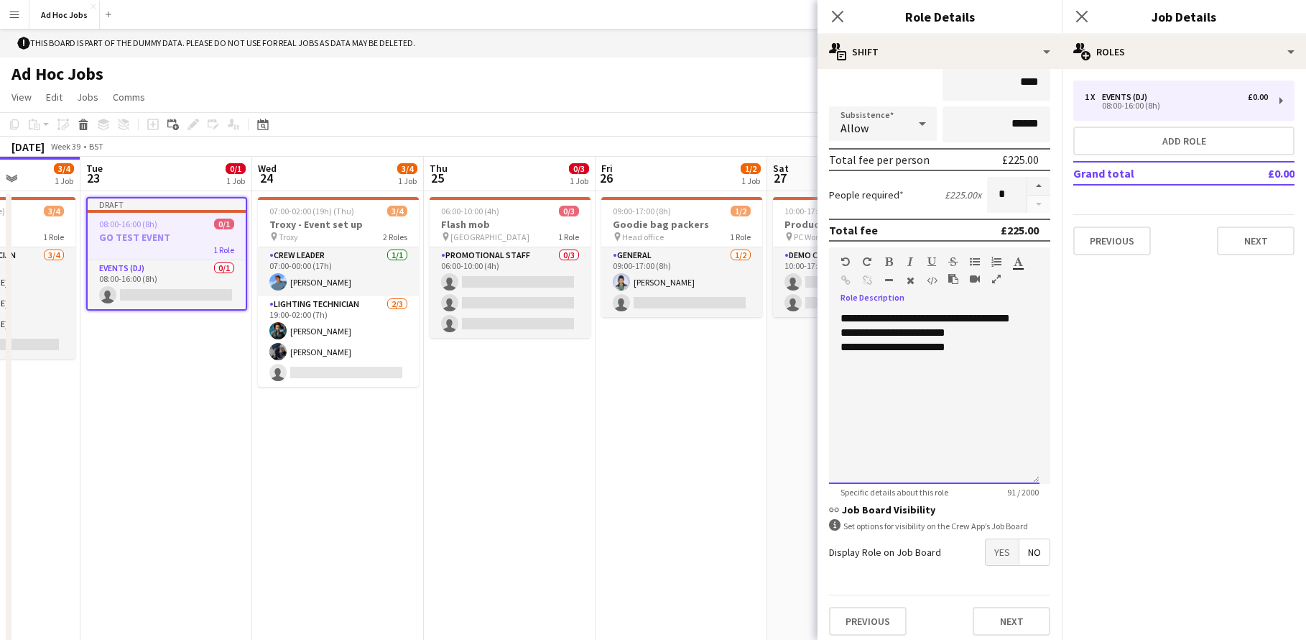
scroll to position [148, 0]
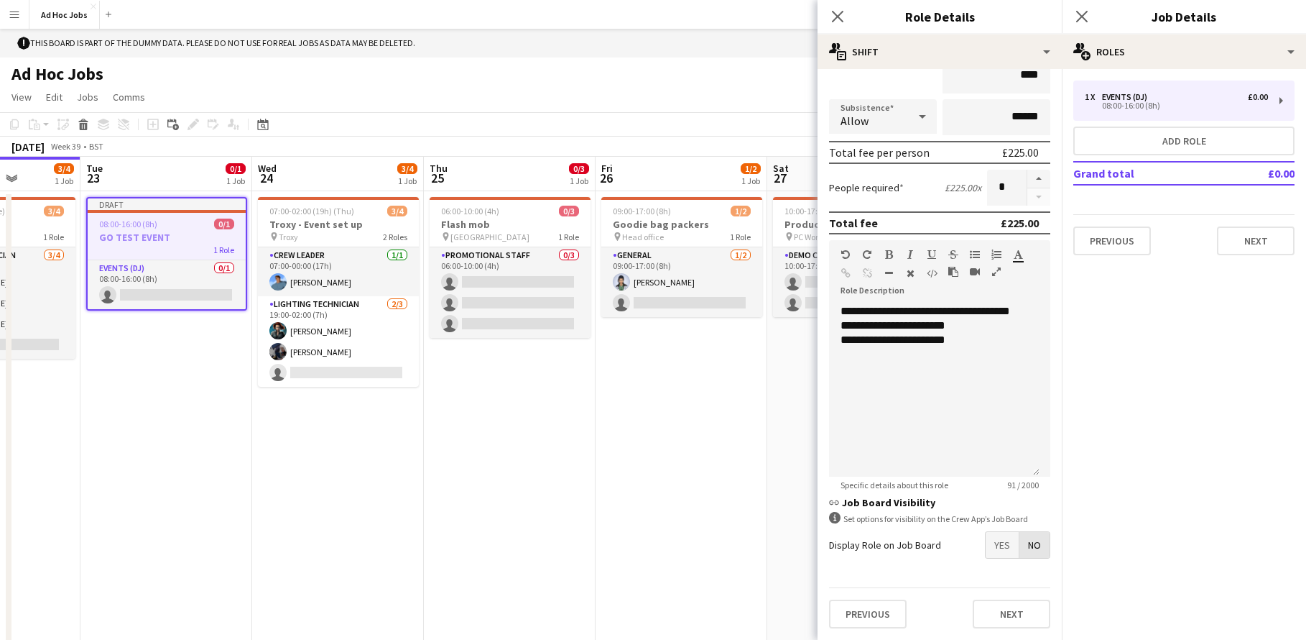
click at [1037, 542] on span "No" at bounding box center [1035, 545] width 30 height 26
click at [1020, 610] on button "Next" at bounding box center [1012, 613] width 78 height 29
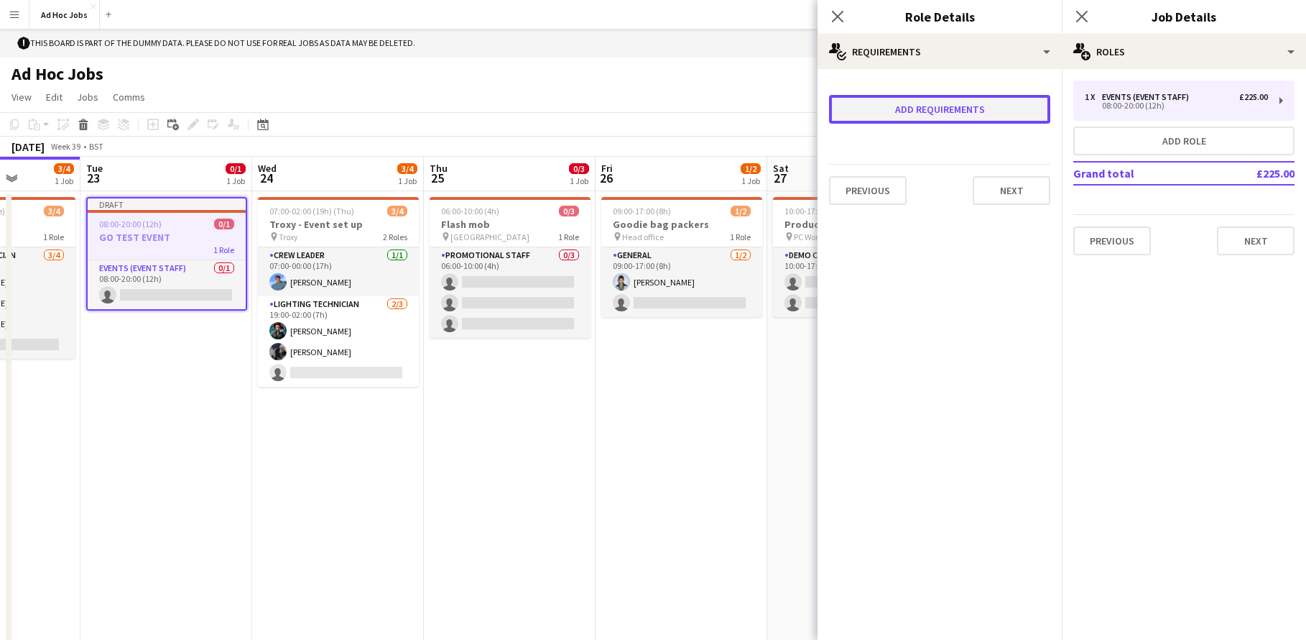
click at [958, 117] on button "Add requirements" at bounding box center [939, 109] width 221 height 29
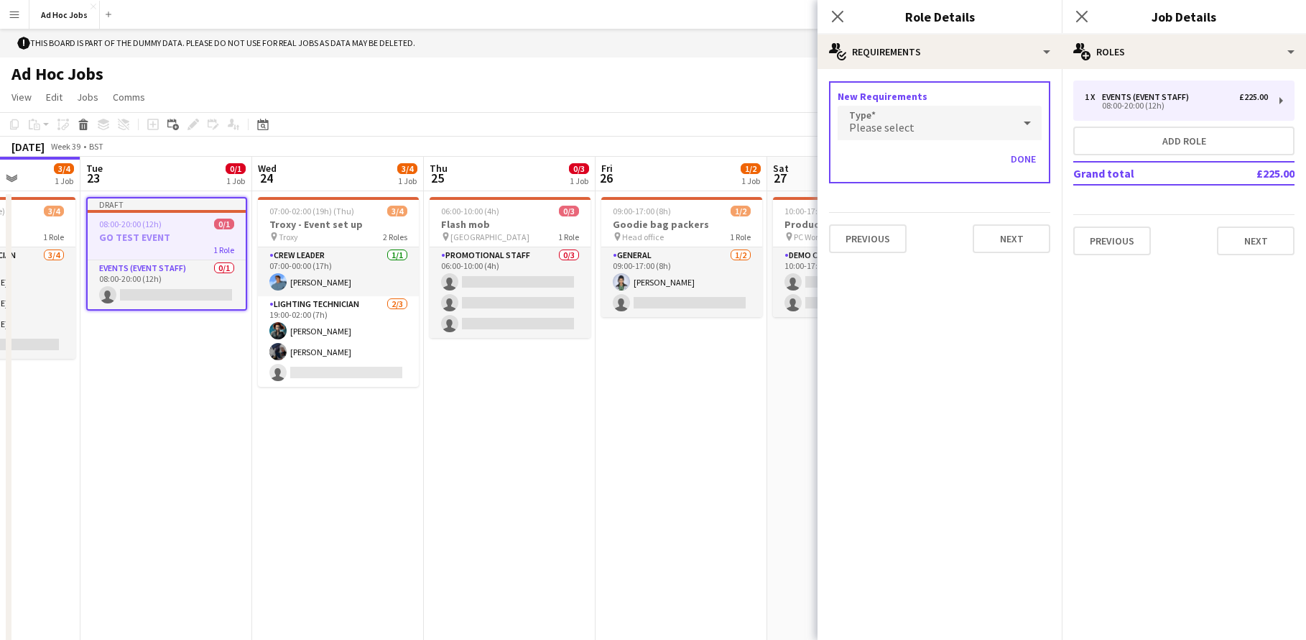
click at [1035, 128] on icon at bounding box center [1027, 123] width 17 height 29
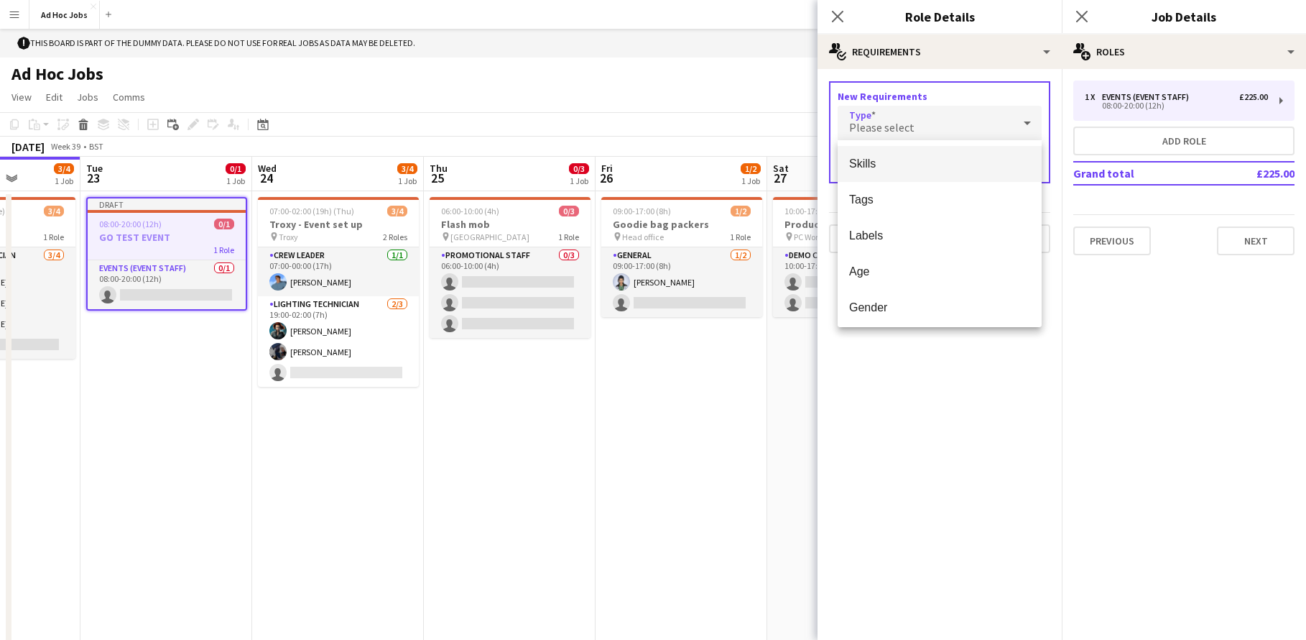
click at [882, 168] on span "Skills" at bounding box center [939, 164] width 181 height 14
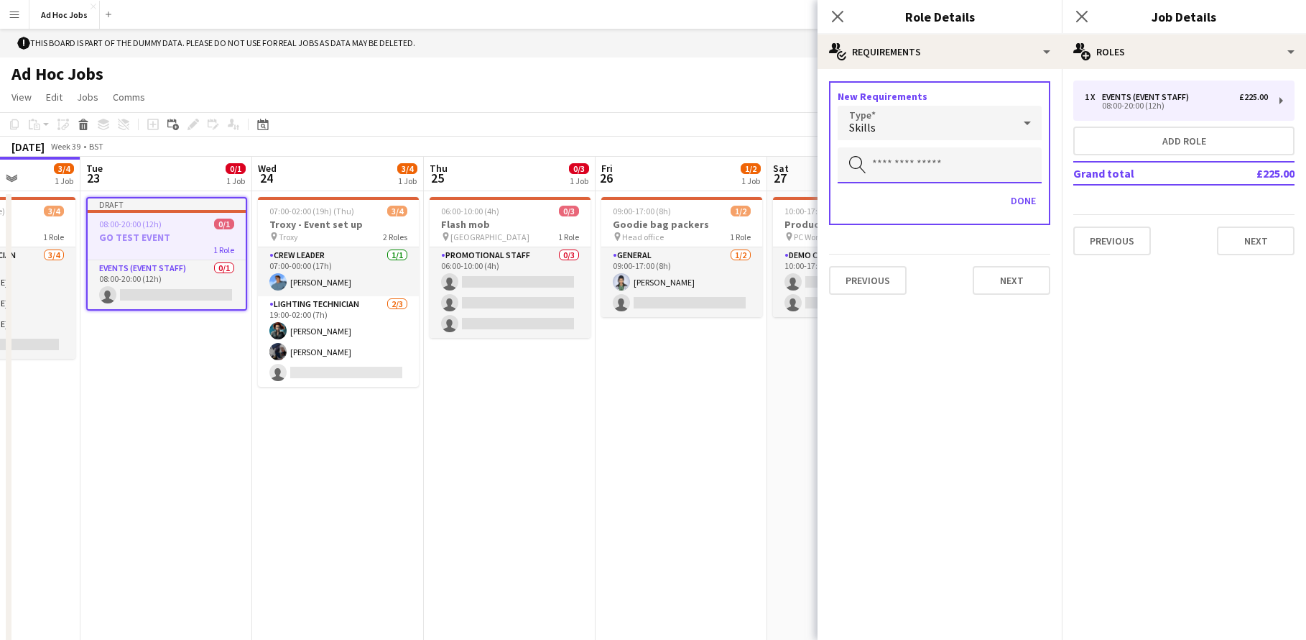
click at [882, 168] on input "text" at bounding box center [940, 165] width 204 height 36
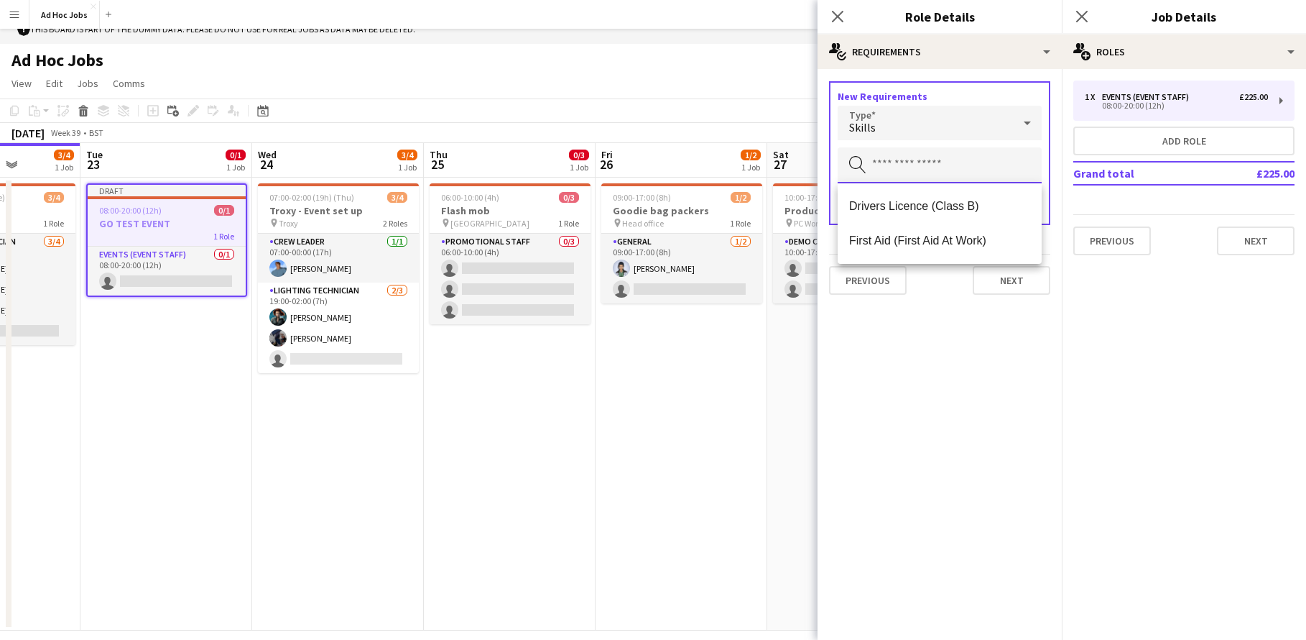
scroll to position [29, 0]
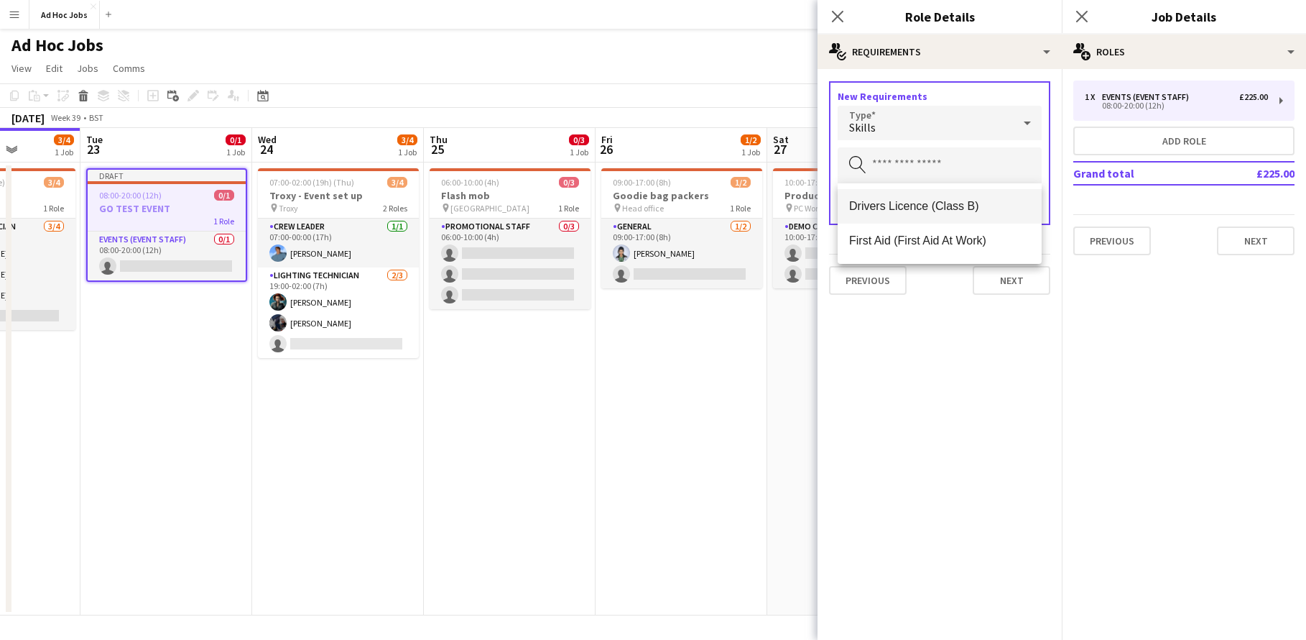
click at [895, 194] on mat-option "Drivers Licence (Class B)" at bounding box center [940, 206] width 204 height 34
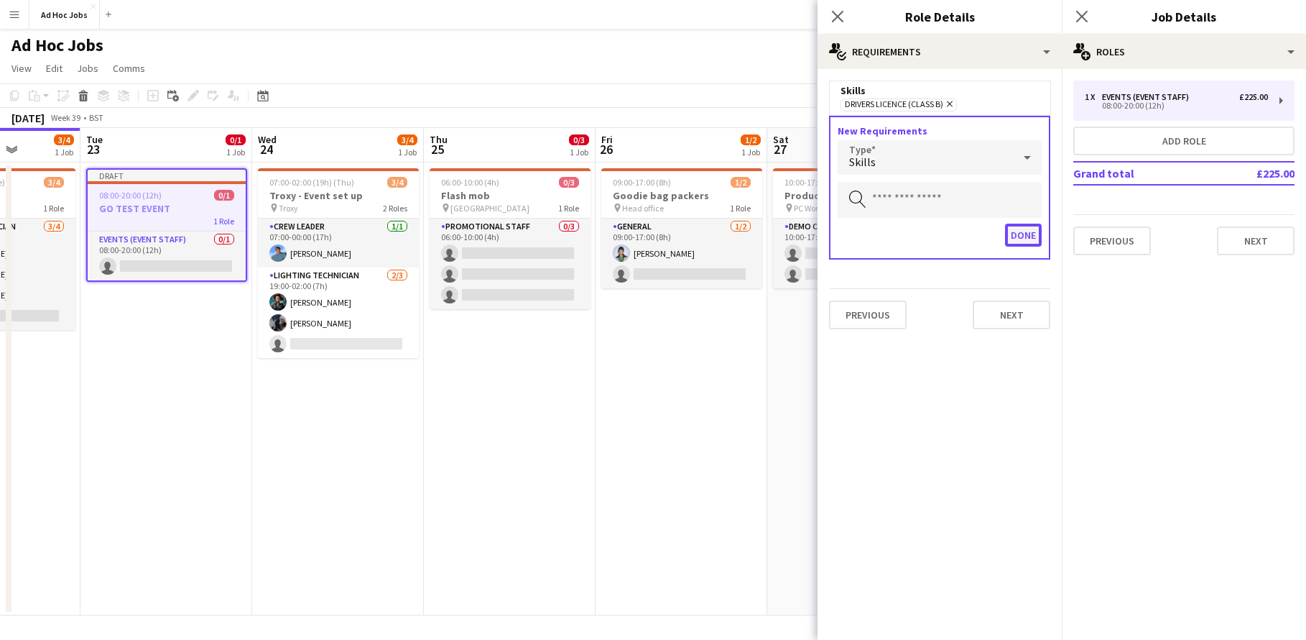
click at [1030, 239] on button "Done" at bounding box center [1023, 234] width 37 height 23
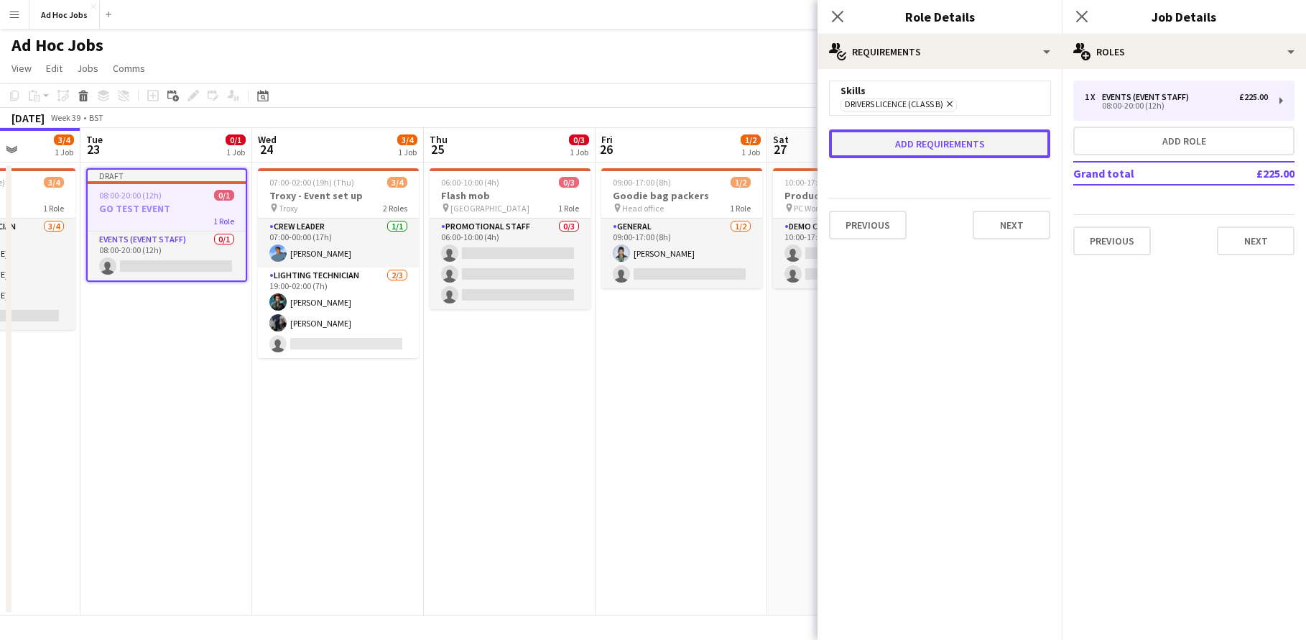
click at [976, 149] on button "Add requirements" at bounding box center [939, 143] width 221 height 29
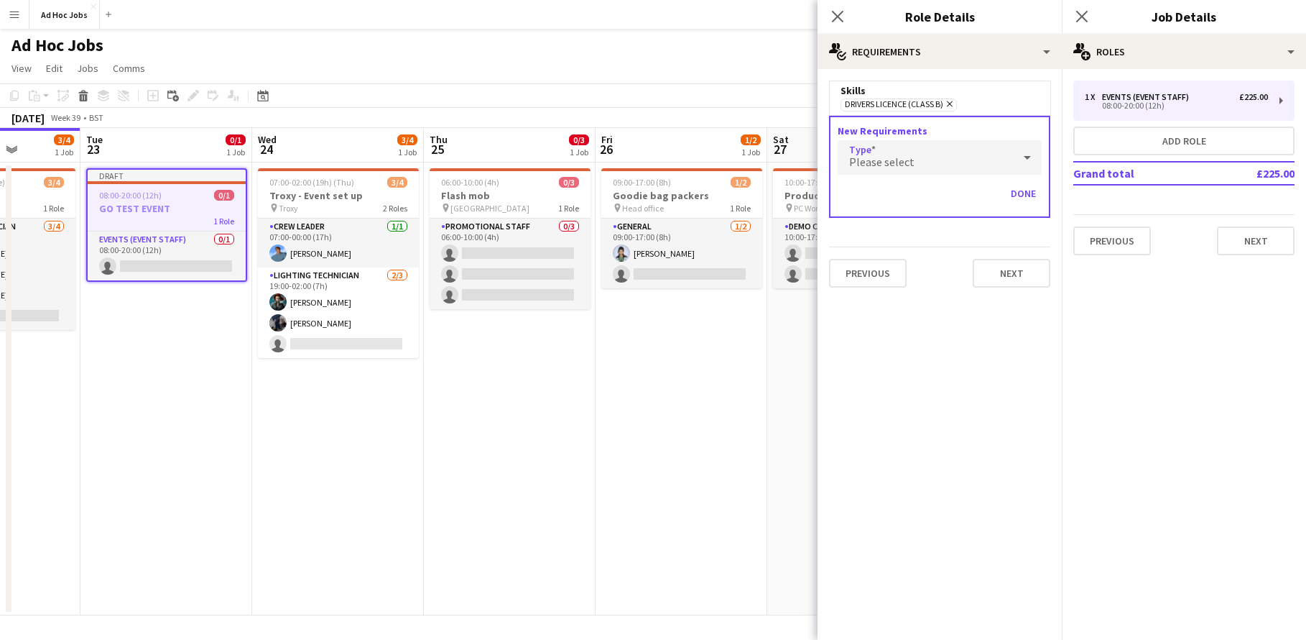
click at [1023, 154] on icon at bounding box center [1027, 157] width 17 height 29
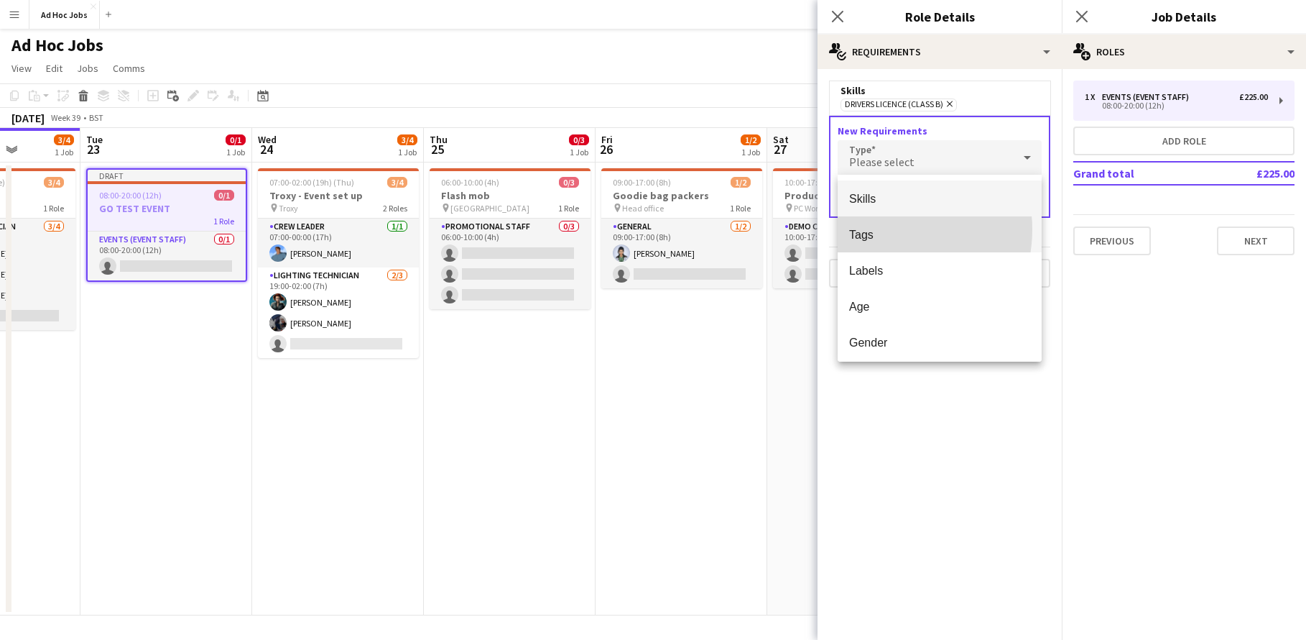
click at [882, 229] on span "Tags" at bounding box center [939, 235] width 181 height 14
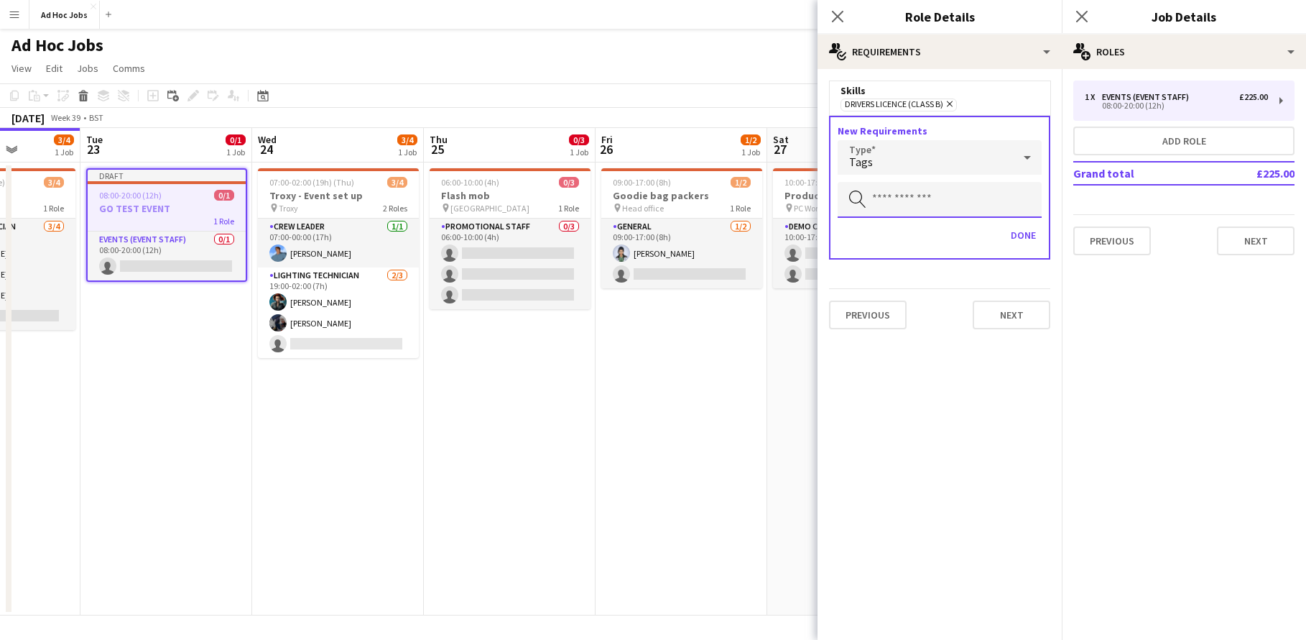
click at [908, 207] on input "text" at bounding box center [940, 200] width 204 height 36
click at [889, 239] on span "A-Team" at bounding box center [939, 241] width 181 height 14
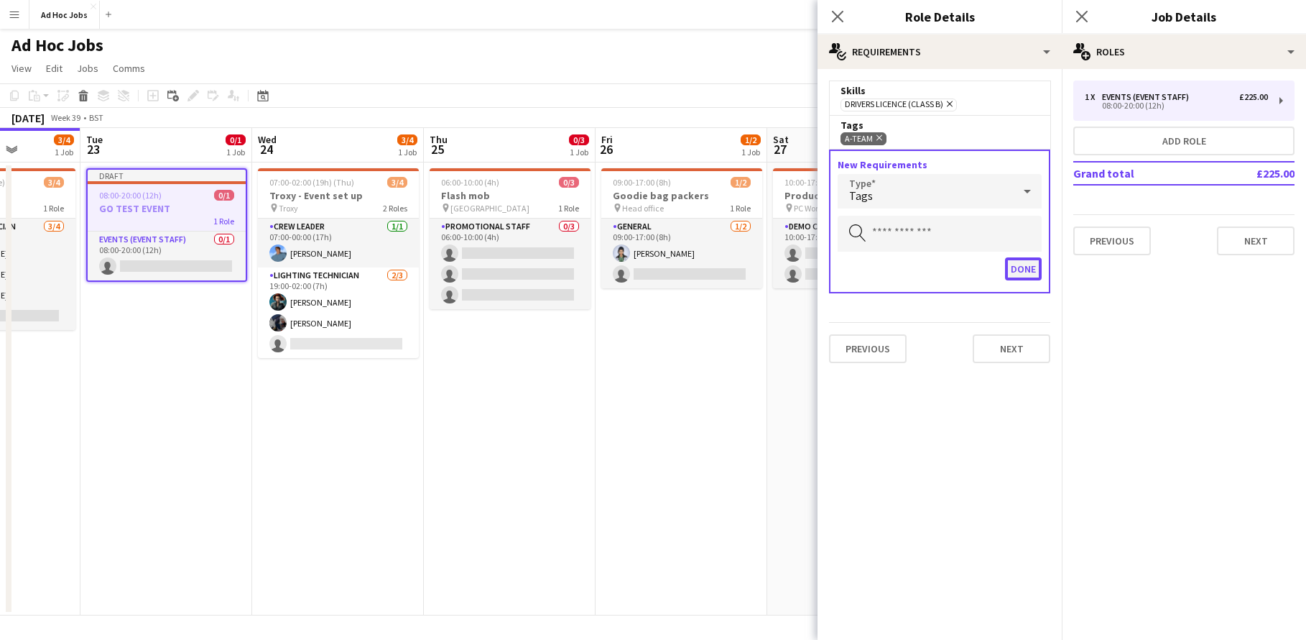
click at [1033, 269] on button "Done" at bounding box center [1023, 268] width 37 height 23
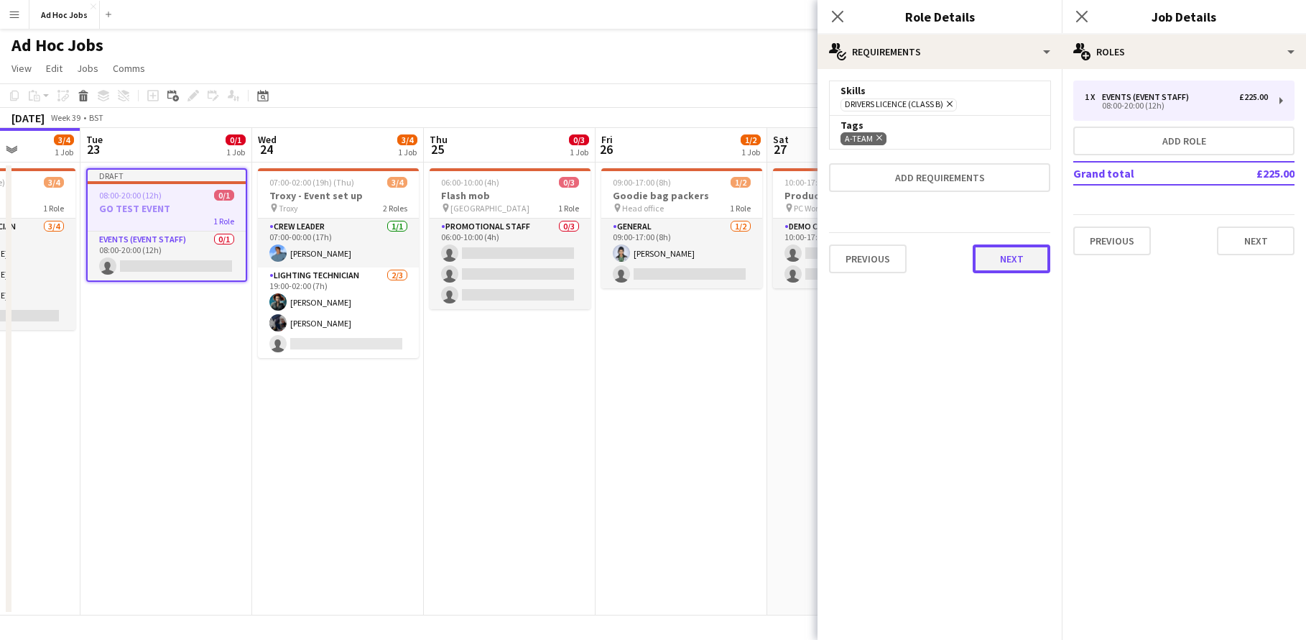
click at [1025, 262] on button "Next" at bounding box center [1012, 258] width 78 height 29
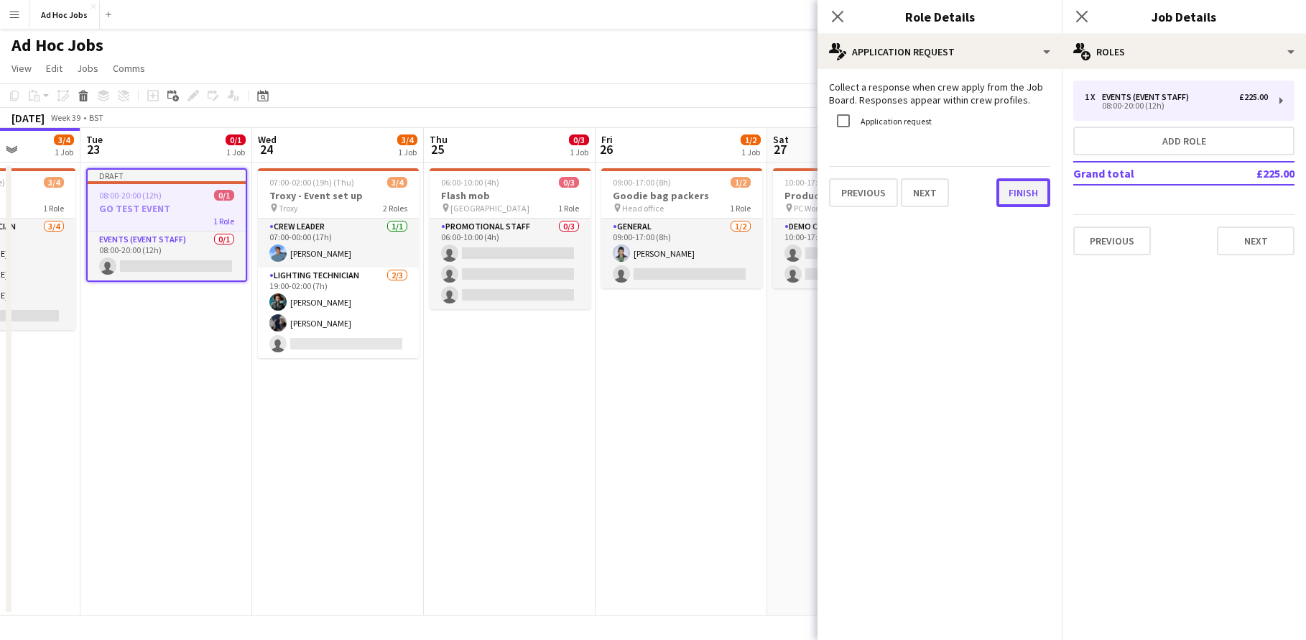
click at [1003, 195] on button "Finish" at bounding box center [1024, 192] width 54 height 29
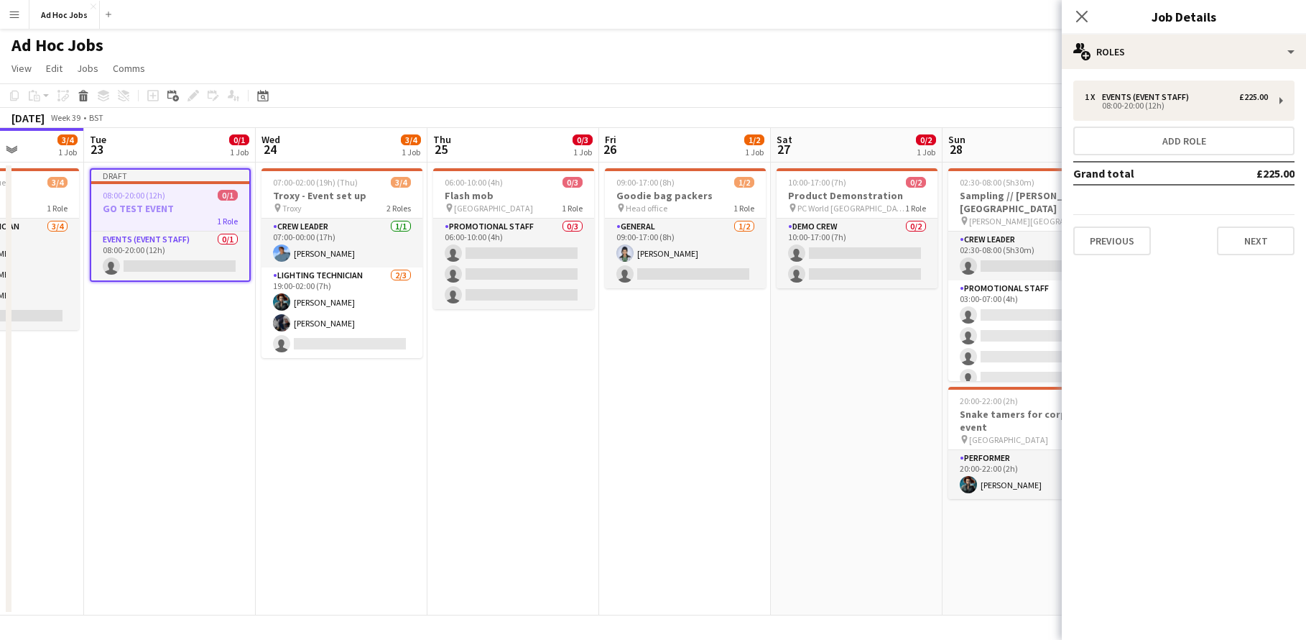
scroll to position [0, 430]
drag, startPoint x: 164, startPoint y: 254, endPoint x: 168, endPoint y: 264, distance: 10.9
click at [168, 264] on app-calendar-viewport "Sat 20 2/3 1 Job Sun 21 1/1 1 Job Mon 22 3/4 1 Job Tue 23 0/1 1 Job Wed 24 3/4 …" at bounding box center [653, 371] width 1306 height 487
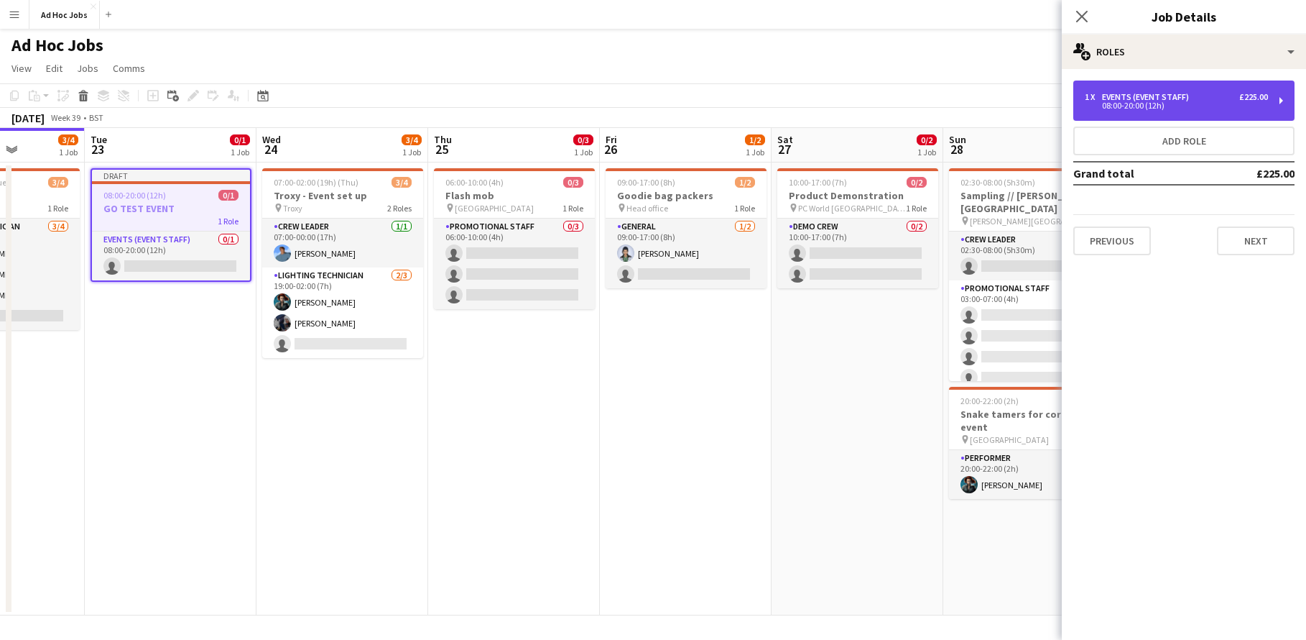
click at [1280, 99] on div "1 x Events (Event Staff) £225.00 08:00-20:00 (12h)" at bounding box center [1184, 100] width 221 height 40
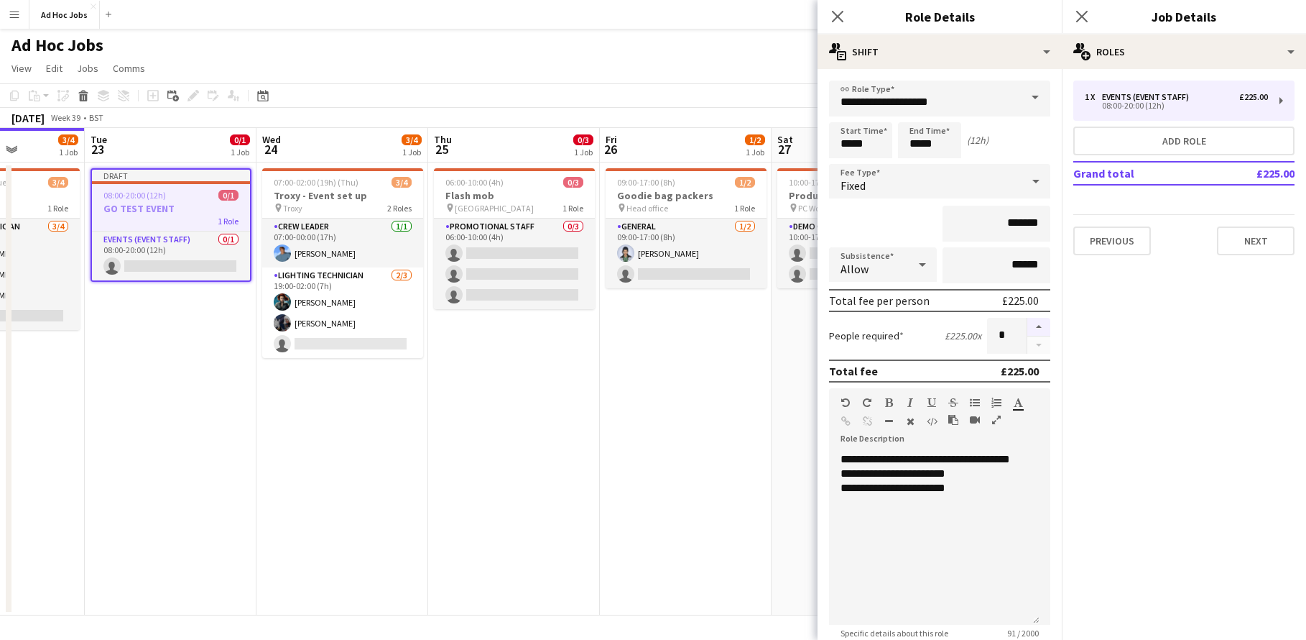
click at [1031, 329] on button "button" at bounding box center [1039, 327] width 23 height 19
type input "*"
click at [1252, 235] on button "Next" at bounding box center [1256, 240] width 78 height 29
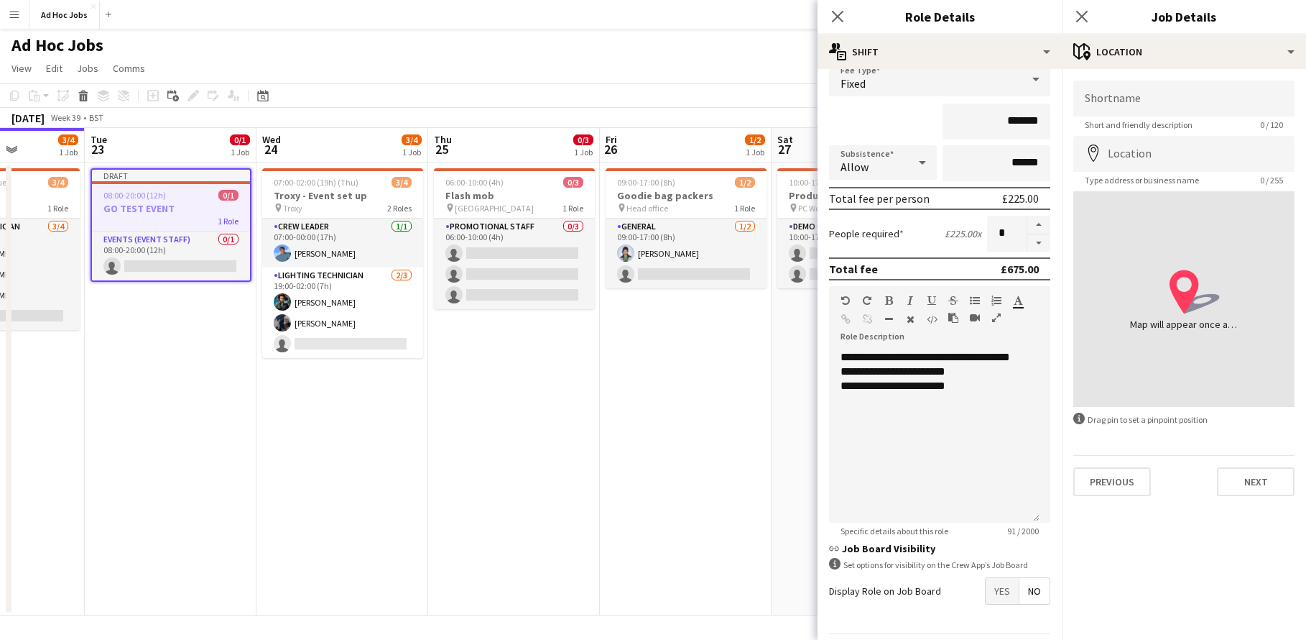
scroll to position [148, 0]
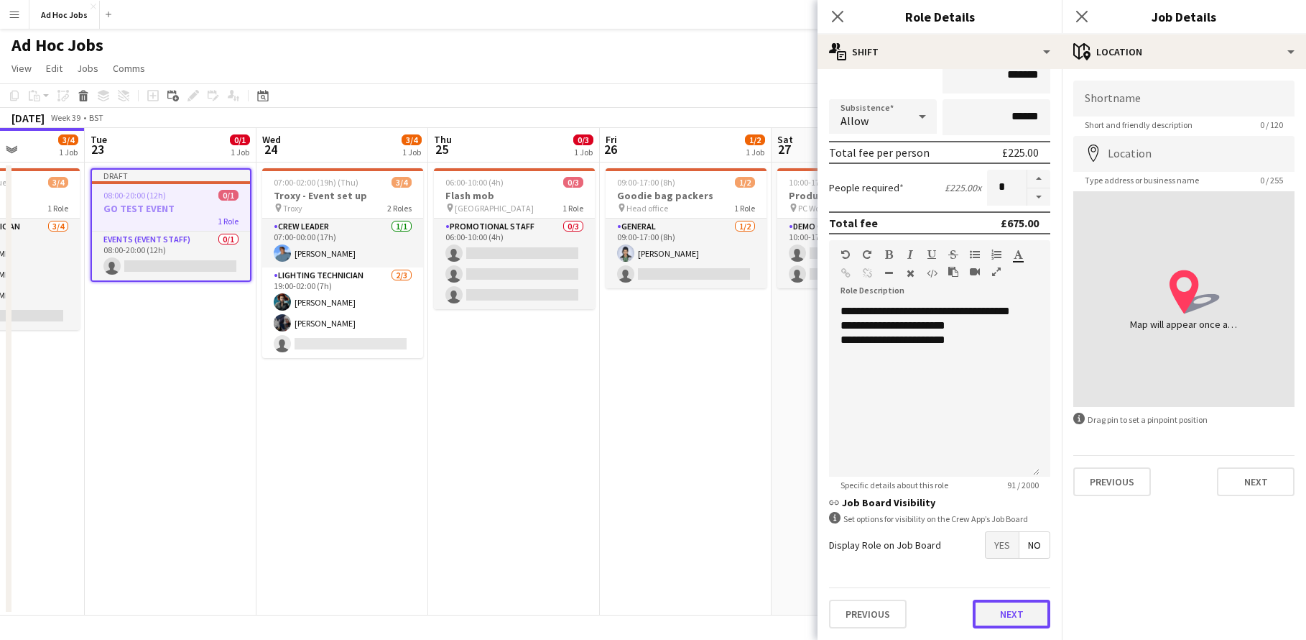
click at [1006, 619] on button "Next" at bounding box center [1012, 613] width 78 height 29
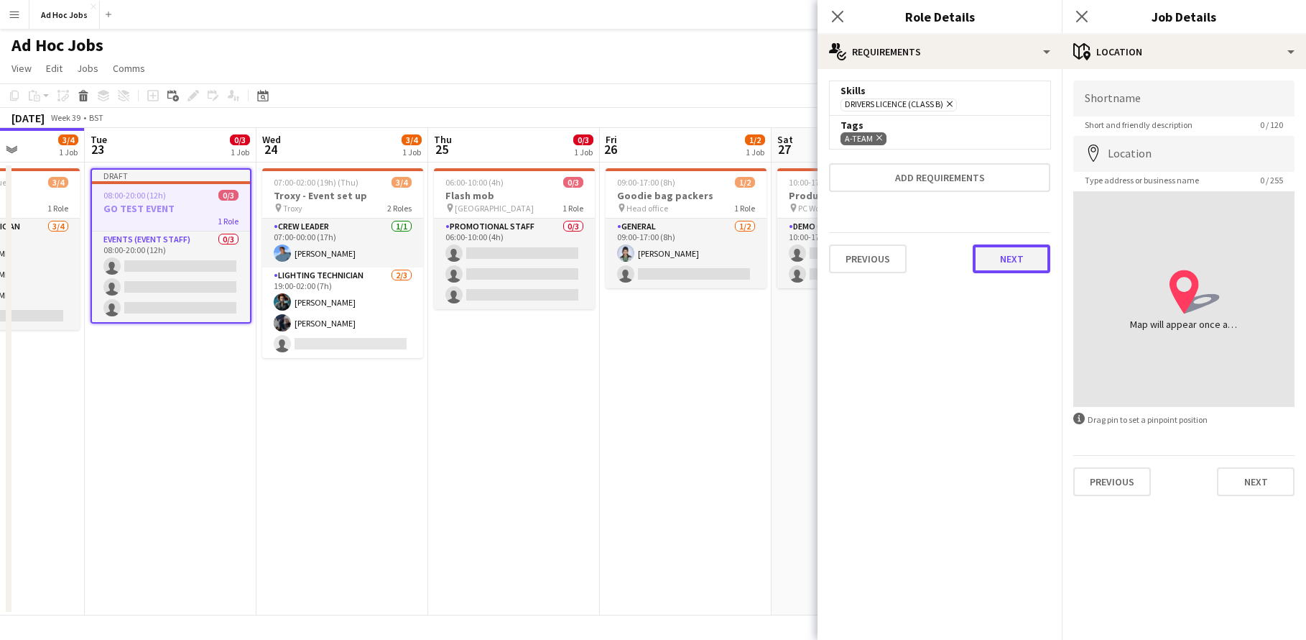
click at [1024, 259] on button "Next" at bounding box center [1012, 258] width 78 height 29
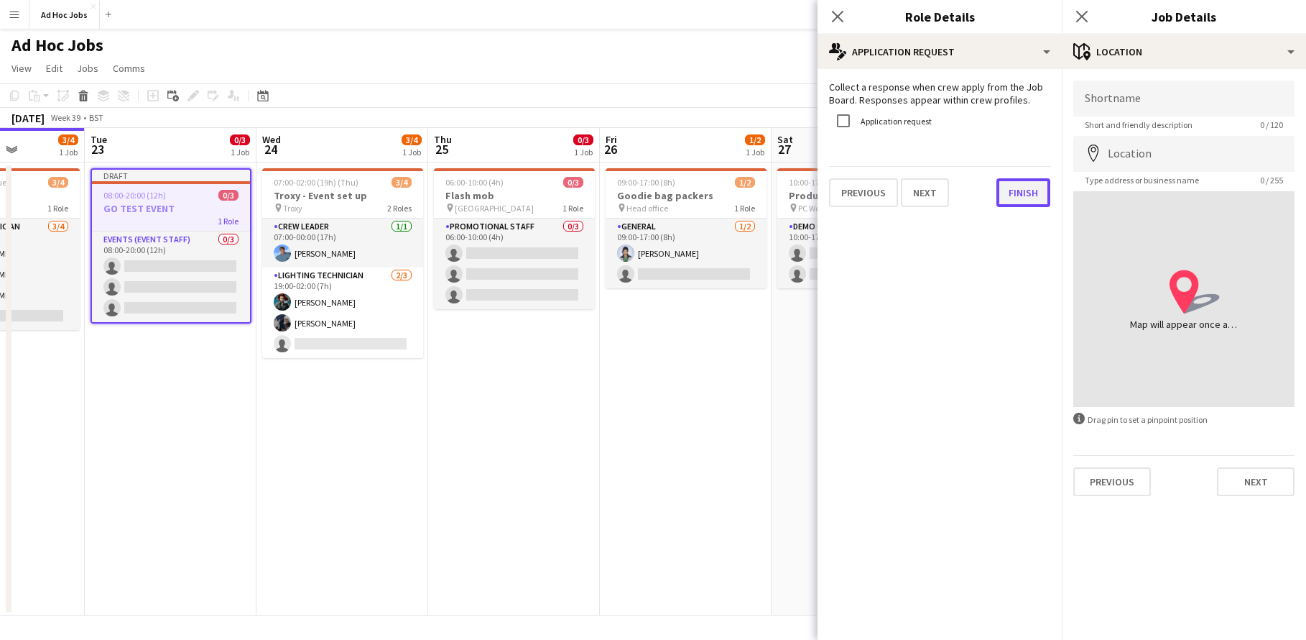
click at [1039, 202] on button "Finish" at bounding box center [1024, 192] width 54 height 29
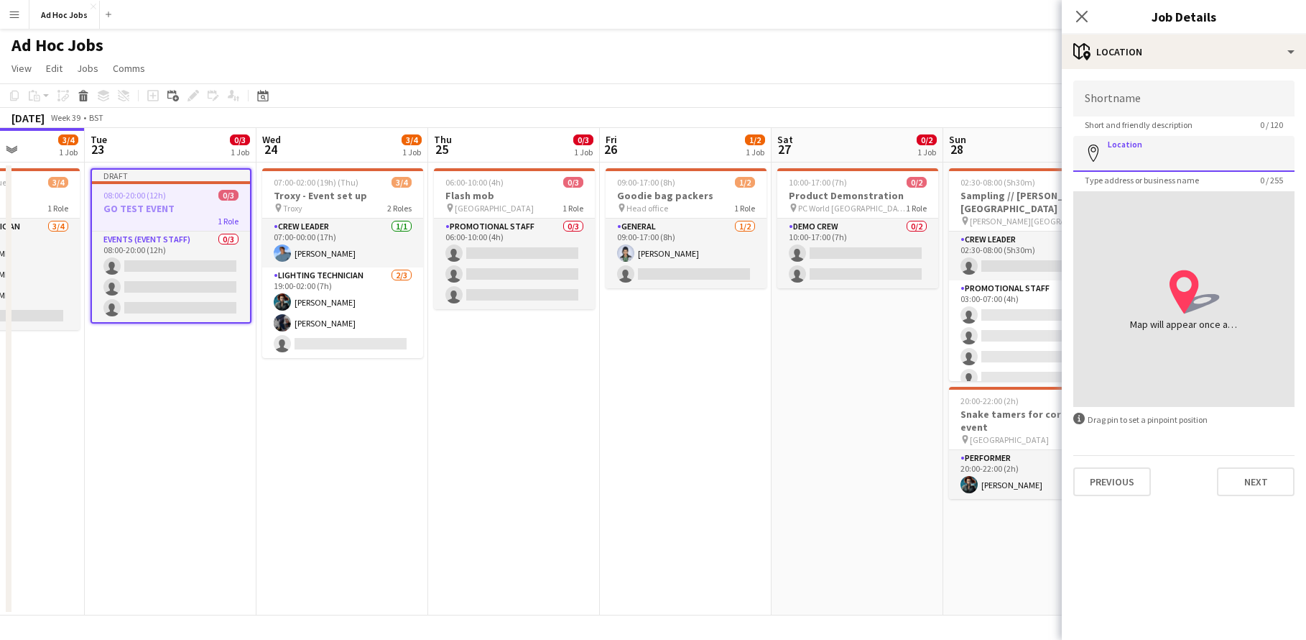
click at [1173, 168] on input "Location" at bounding box center [1184, 154] width 221 height 36
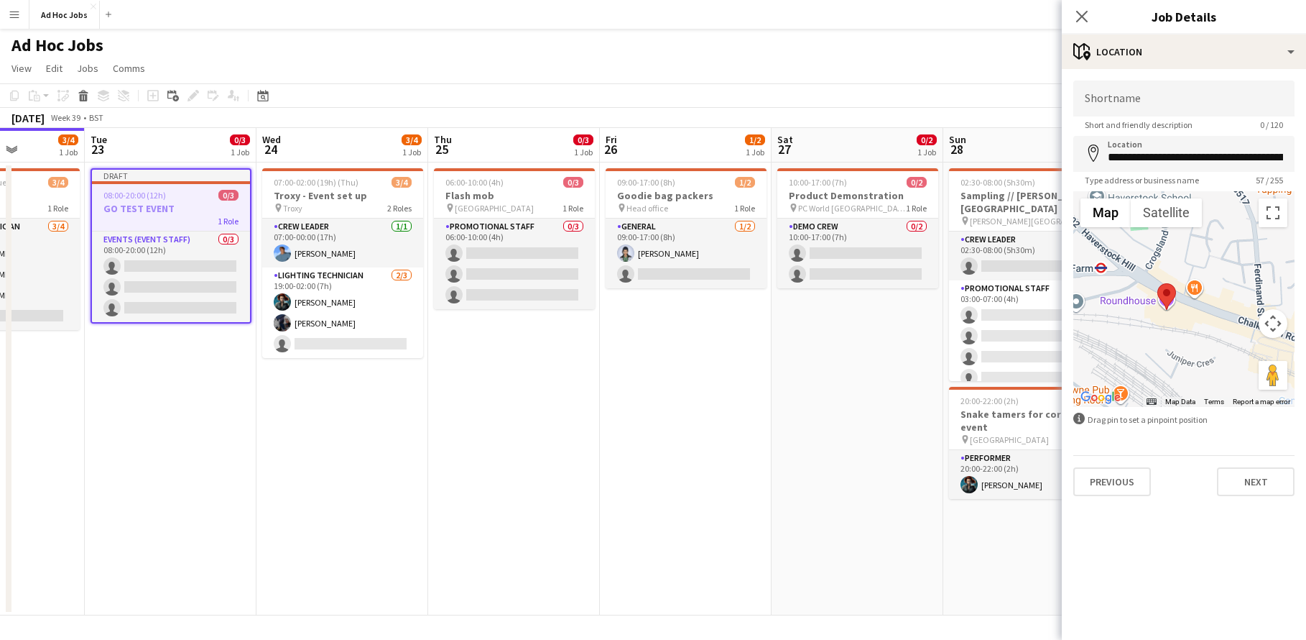
drag, startPoint x: 1188, startPoint y: 288, endPoint x: 1190, endPoint y: 368, distance: 79.8
click at [1190, 368] on div at bounding box center [1184, 299] width 221 height 216
drag, startPoint x: 1163, startPoint y: 296, endPoint x: 1136, endPoint y: 274, distance: 35.2
click at [1129, 261] on area at bounding box center [1129, 261] width 0 height 0
type input "**********"
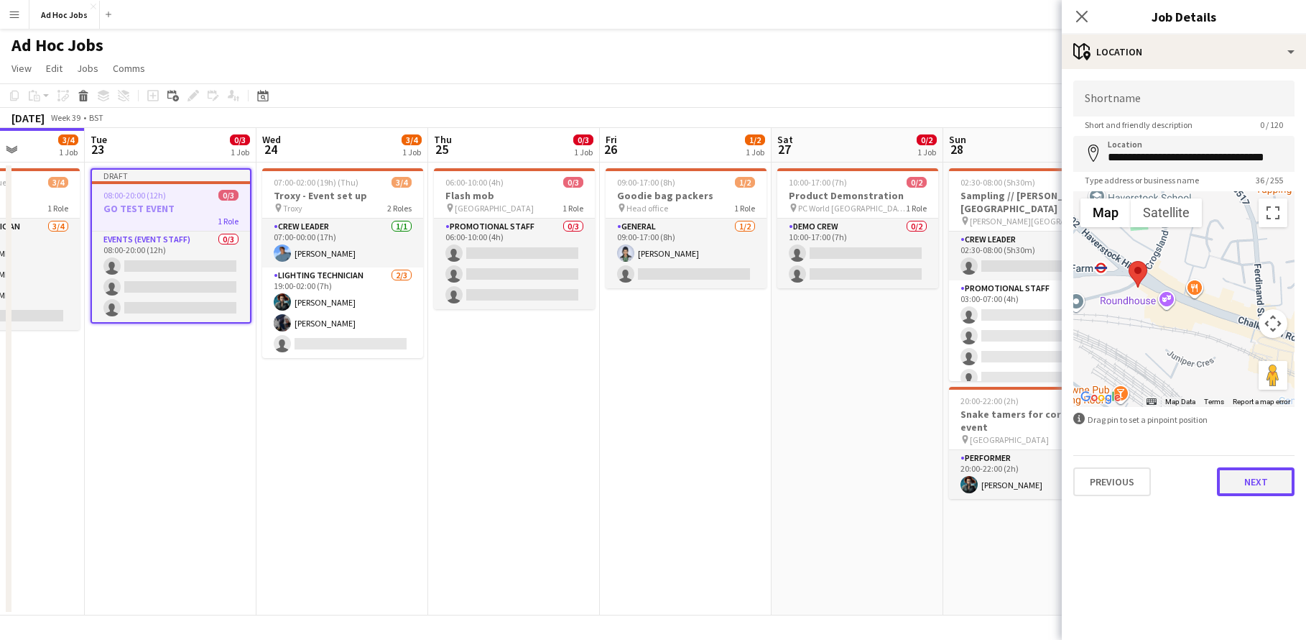
click at [1232, 474] on button "Next" at bounding box center [1256, 481] width 78 height 29
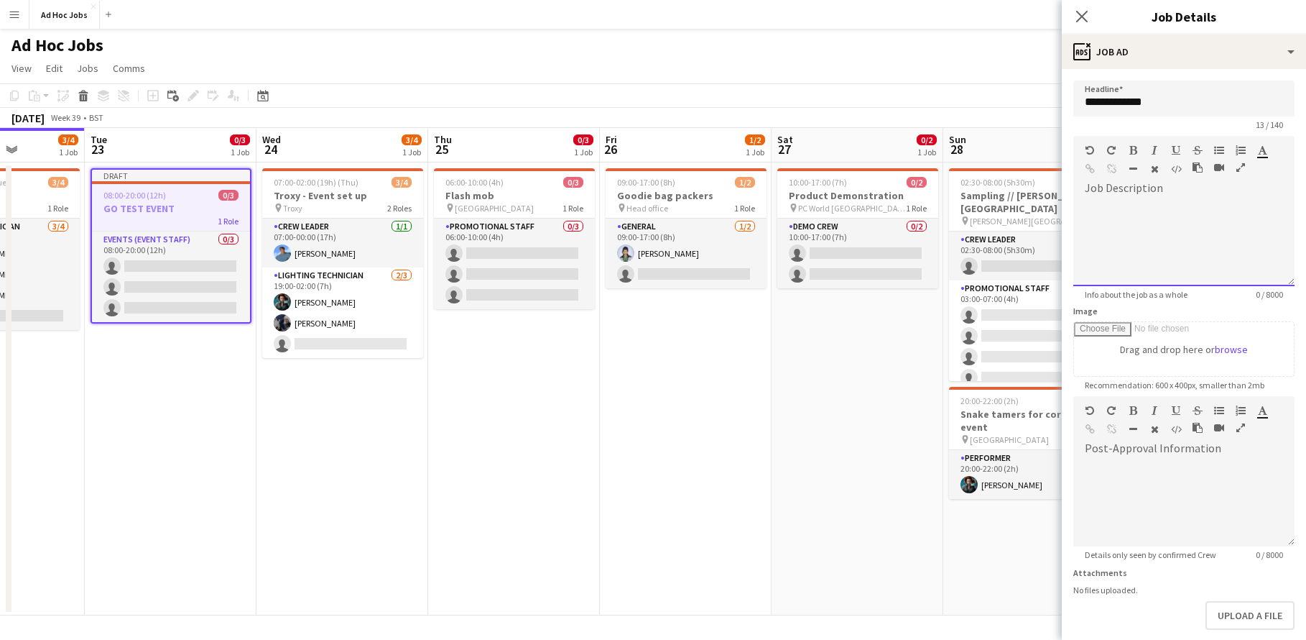
click at [1099, 190] on div at bounding box center [1184, 238] width 221 height 96
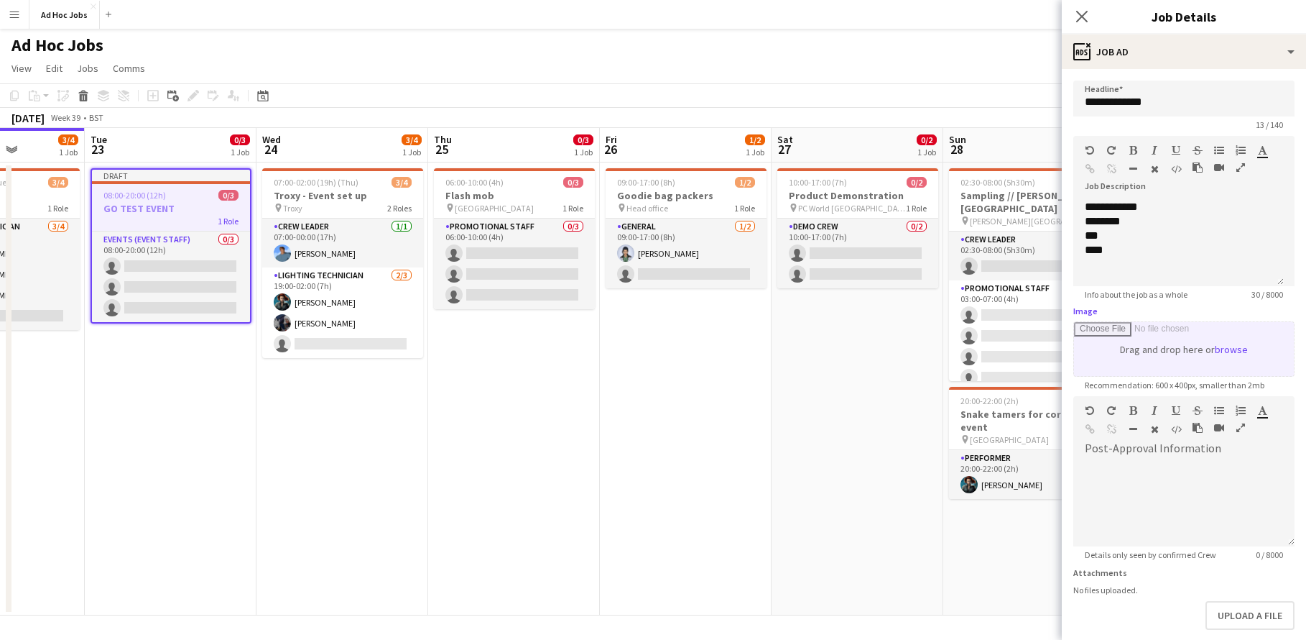
click at [1217, 350] on input "Image" at bounding box center [1184, 349] width 220 height 54
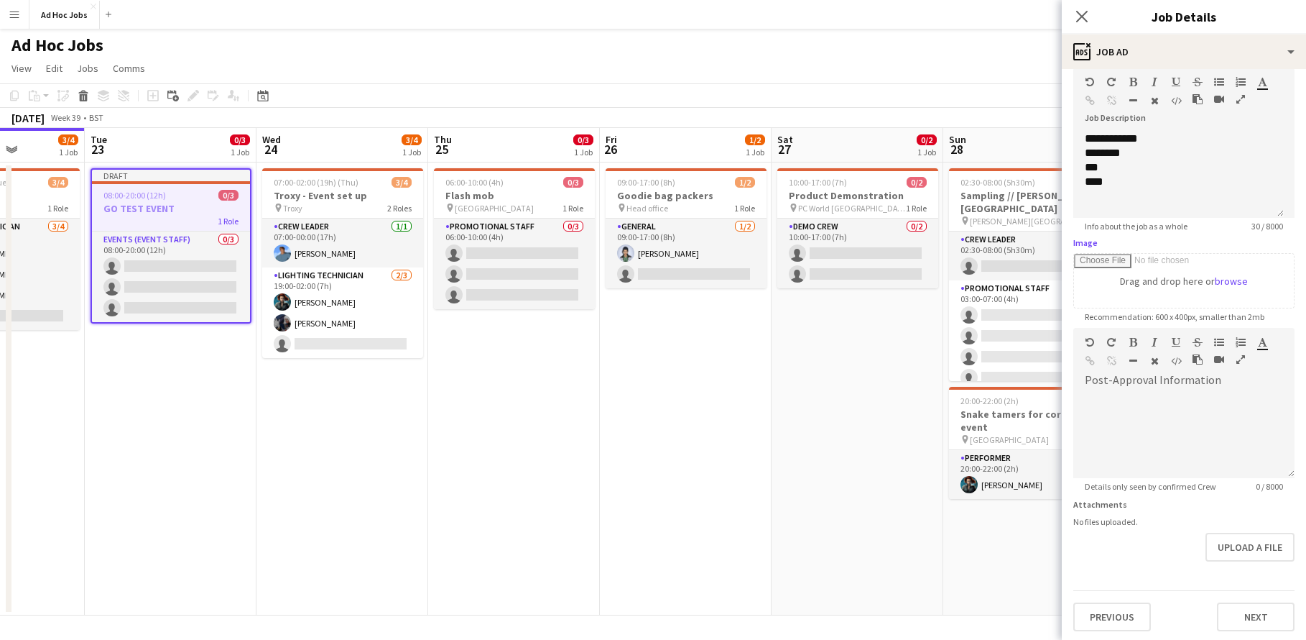
scroll to position [71, 0]
click at [1226, 611] on button "Next" at bounding box center [1256, 613] width 78 height 29
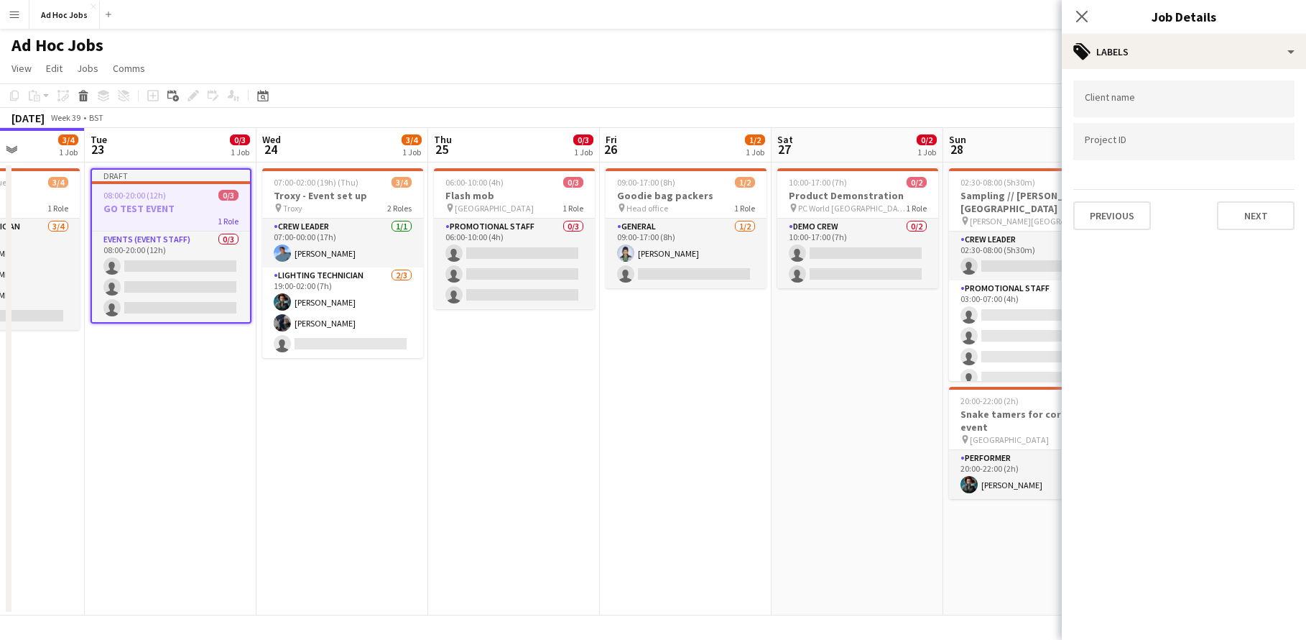
click at [1245, 79] on div "Client name Project ID Previous Next" at bounding box center [1184, 155] width 244 height 172
click at [1239, 88] on div at bounding box center [1184, 98] width 221 height 37
type input "**********"
click at [1257, 144] on input "Type to search project ID labels..." at bounding box center [1184, 141] width 198 height 13
type input "**********"
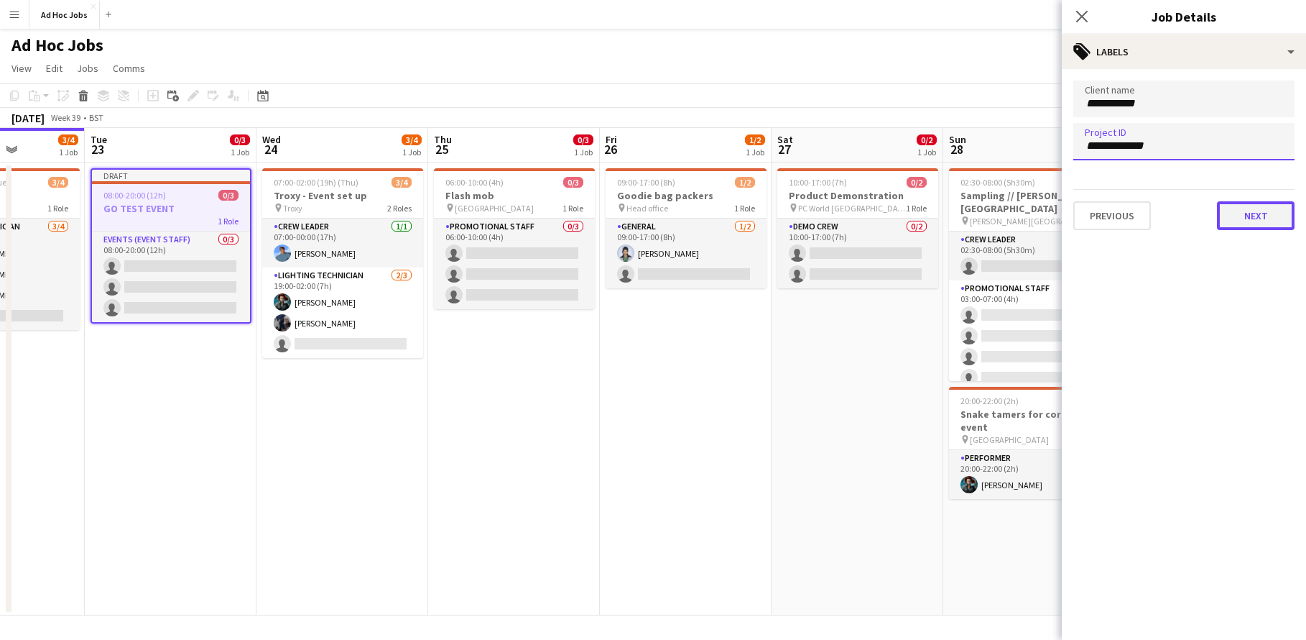
click at [1283, 214] on button "Next" at bounding box center [1256, 215] width 78 height 29
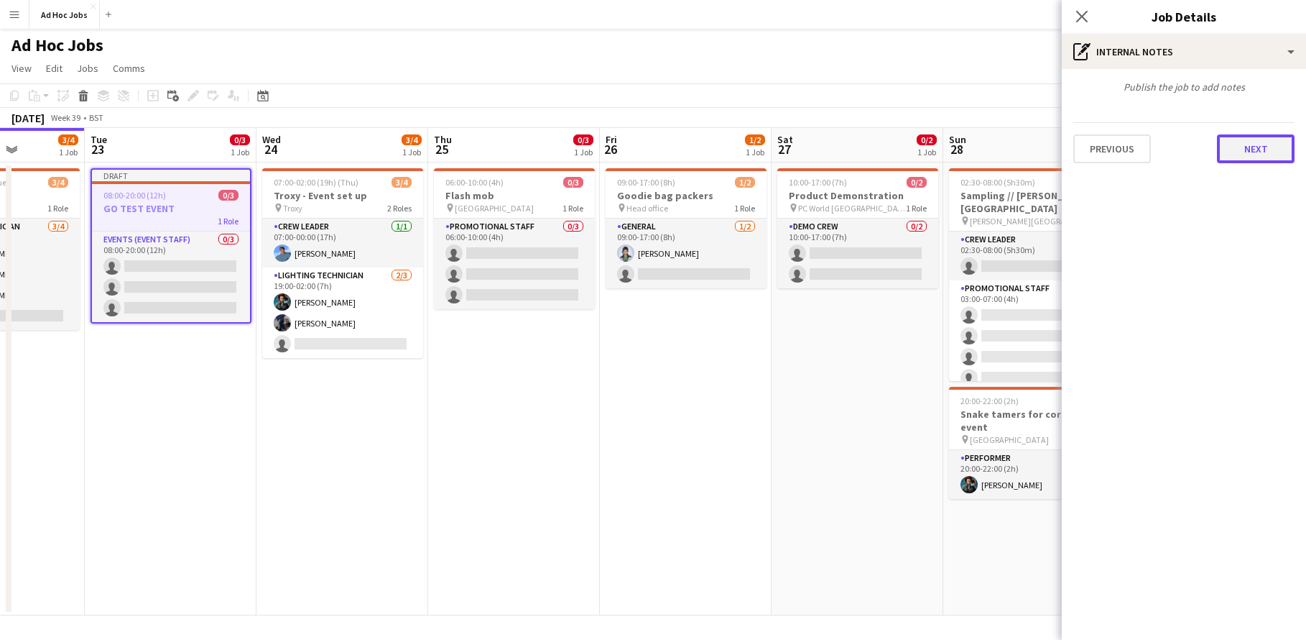
click at [1260, 149] on button "Next" at bounding box center [1256, 148] width 78 height 29
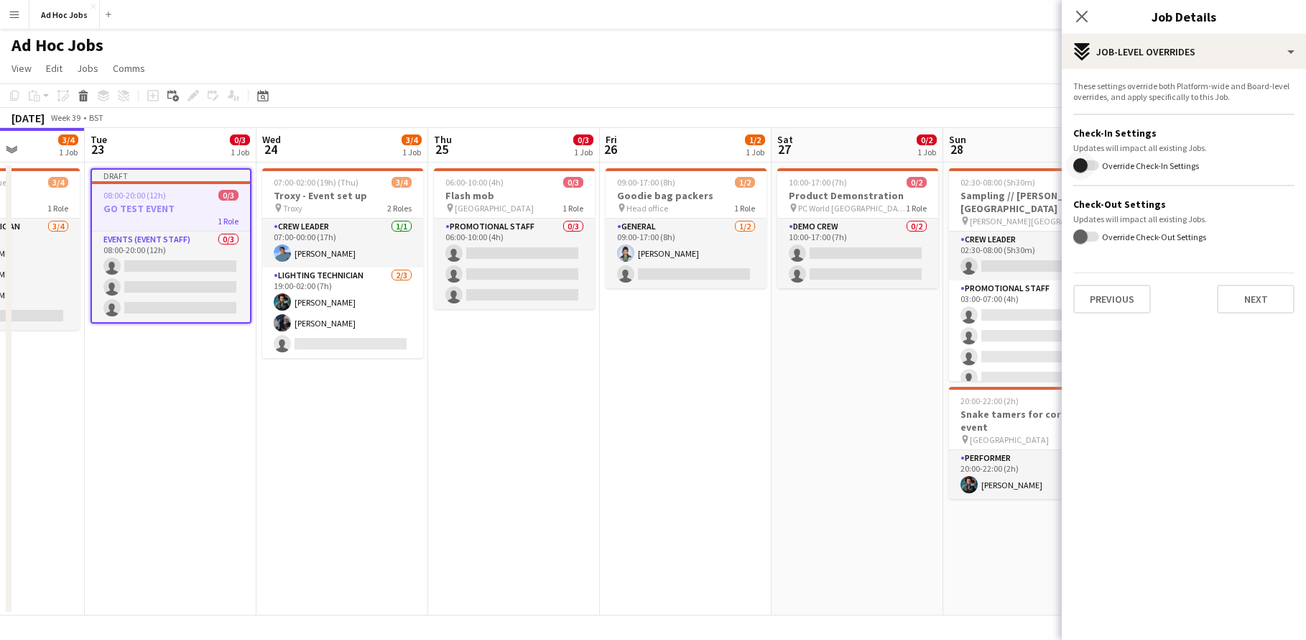
click at [1086, 163] on span "button" at bounding box center [1081, 165] width 14 height 14
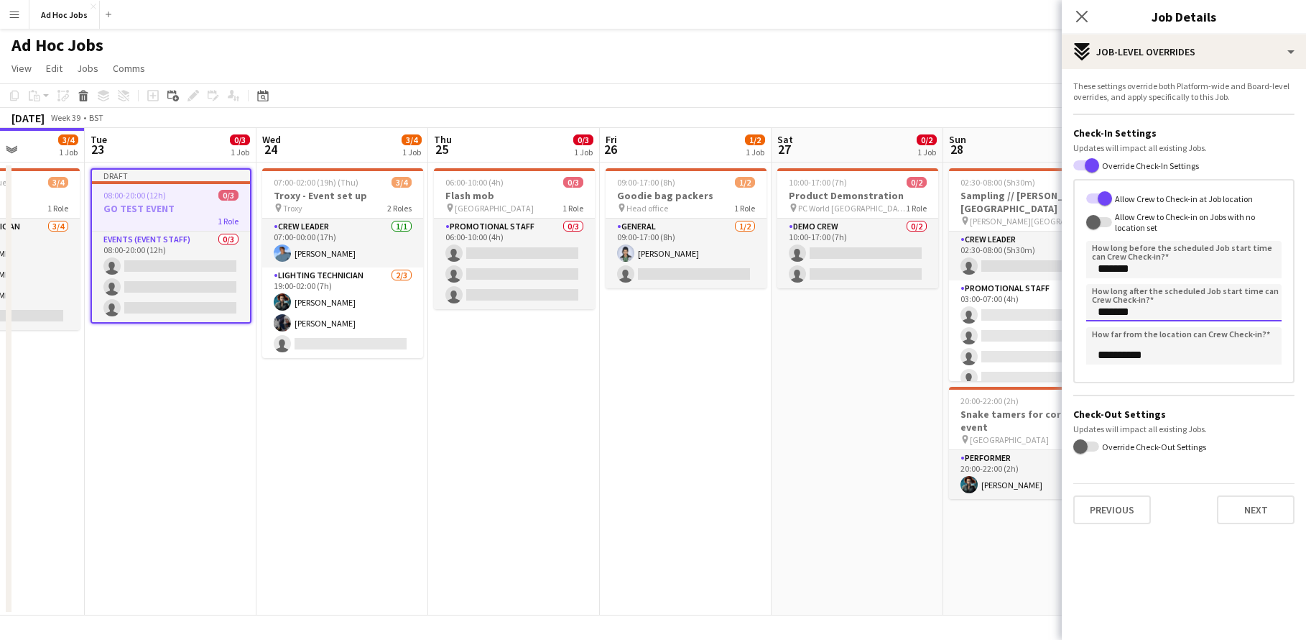
click at [1181, 316] on input "*******" at bounding box center [1183, 302] width 195 height 37
click at [1284, 502] on button "Next" at bounding box center [1256, 509] width 78 height 29
type input "*******"
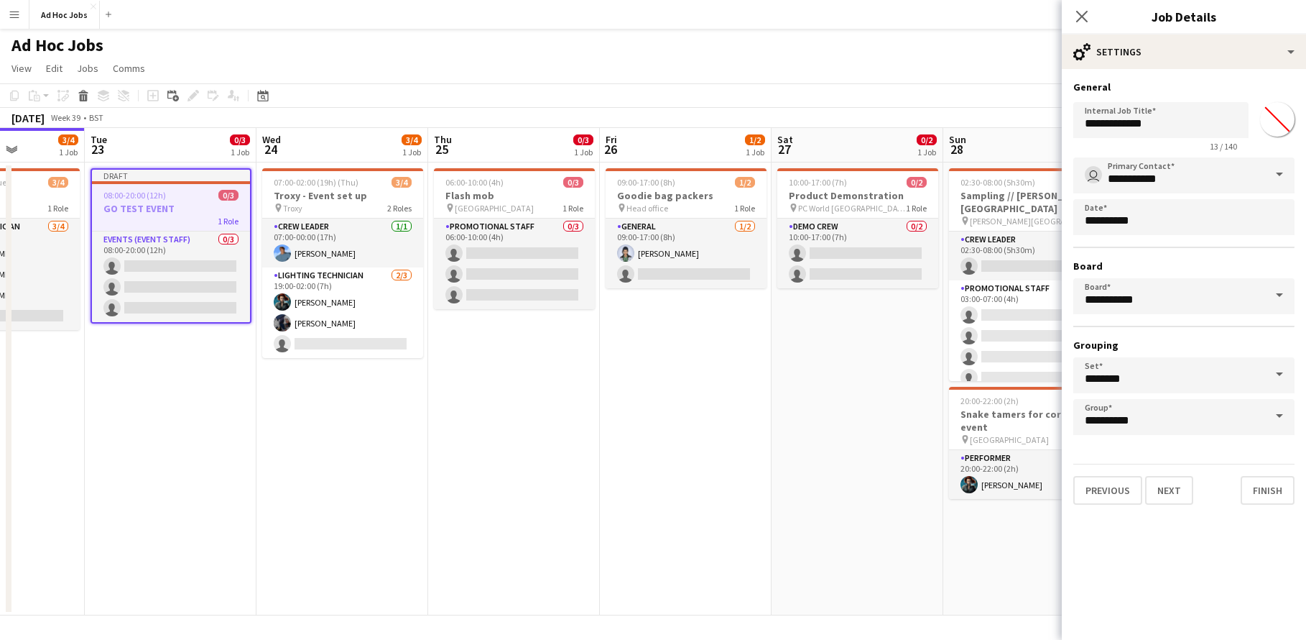
click at [1283, 380] on span at bounding box center [1280, 374] width 30 height 34
click at [1124, 408] on mat-option "-no set-" at bounding box center [1184, 416] width 221 height 34
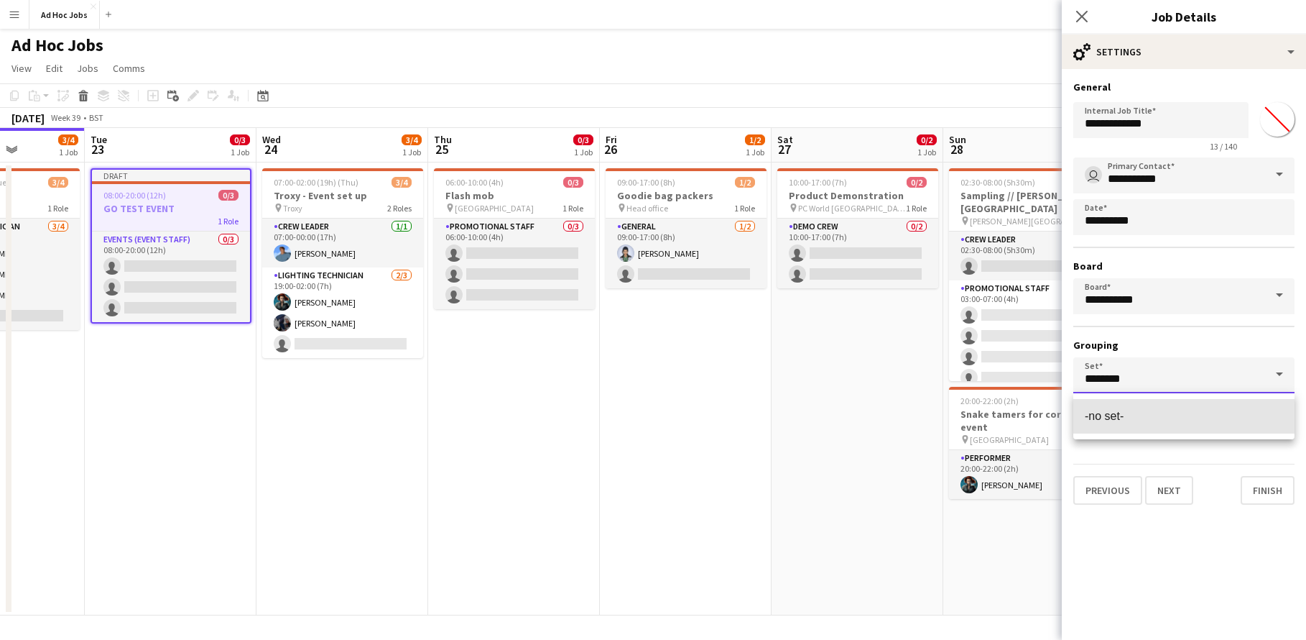
type input "********"
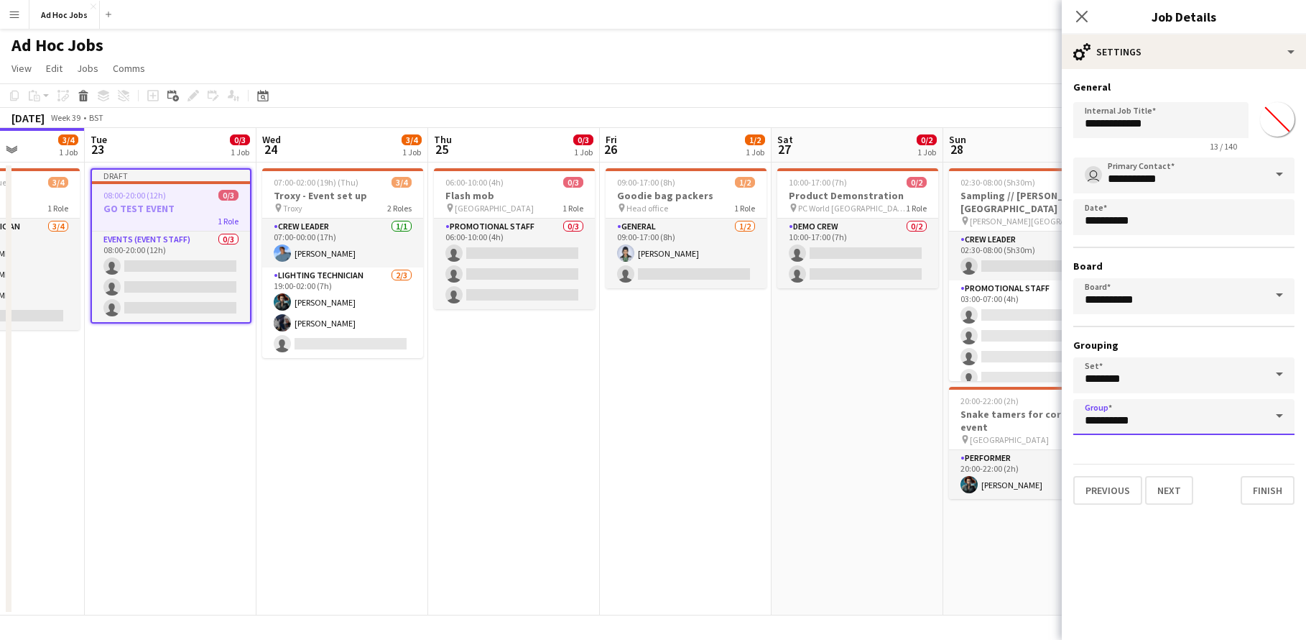
click at [1123, 420] on input "**********" at bounding box center [1184, 417] width 221 height 36
click at [1247, 415] on input "**********" at bounding box center [1184, 417] width 221 height 36
click at [1246, 414] on input "**********" at bounding box center [1184, 417] width 221 height 36
drag, startPoint x: 1149, startPoint y: 334, endPoint x: 1151, endPoint y: 341, distance: 7.5
click at [1149, 334] on div "**********" at bounding box center [1184, 295] width 221 height 277
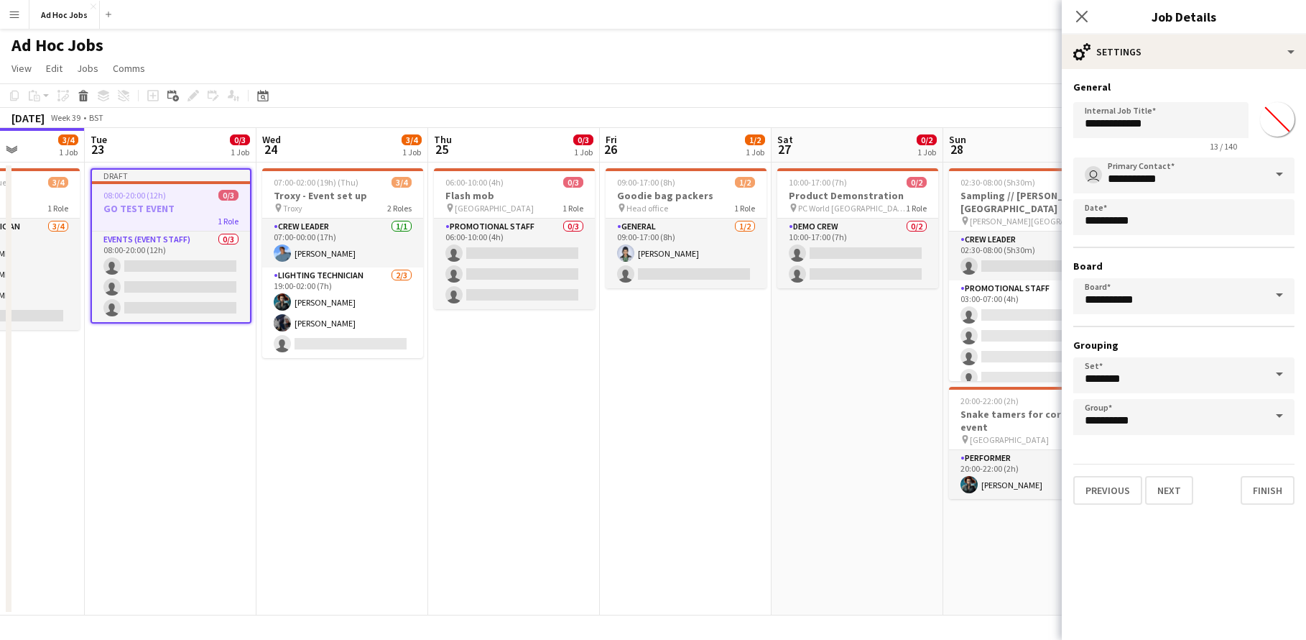
click at [1151, 341] on h3 "Grouping" at bounding box center [1184, 344] width 221 height 13
click at [1260, 499] on button "Finish" at bounding box center [1268, 490] width 54 height 29
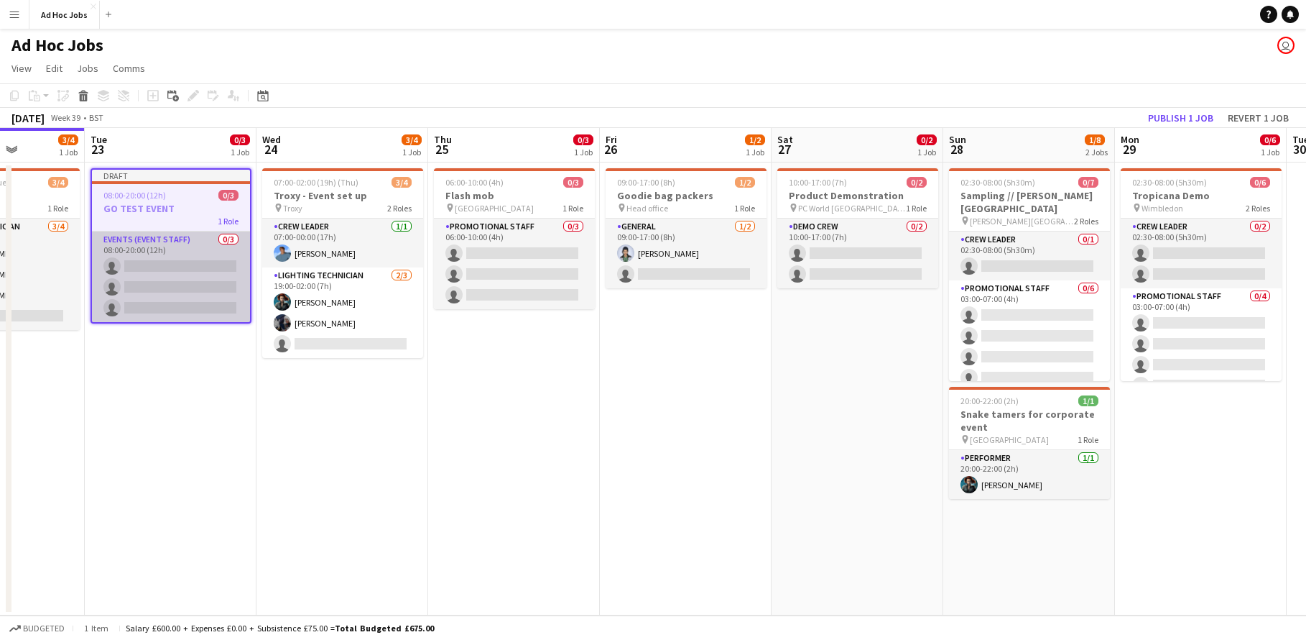
click at [203, 267] on app-card-role "Events (Event Staff) 0/3 08:00-20:00 (12h) single-neutral-actions single-neutra…" at bounding box center [171, 276] width 158 height 91
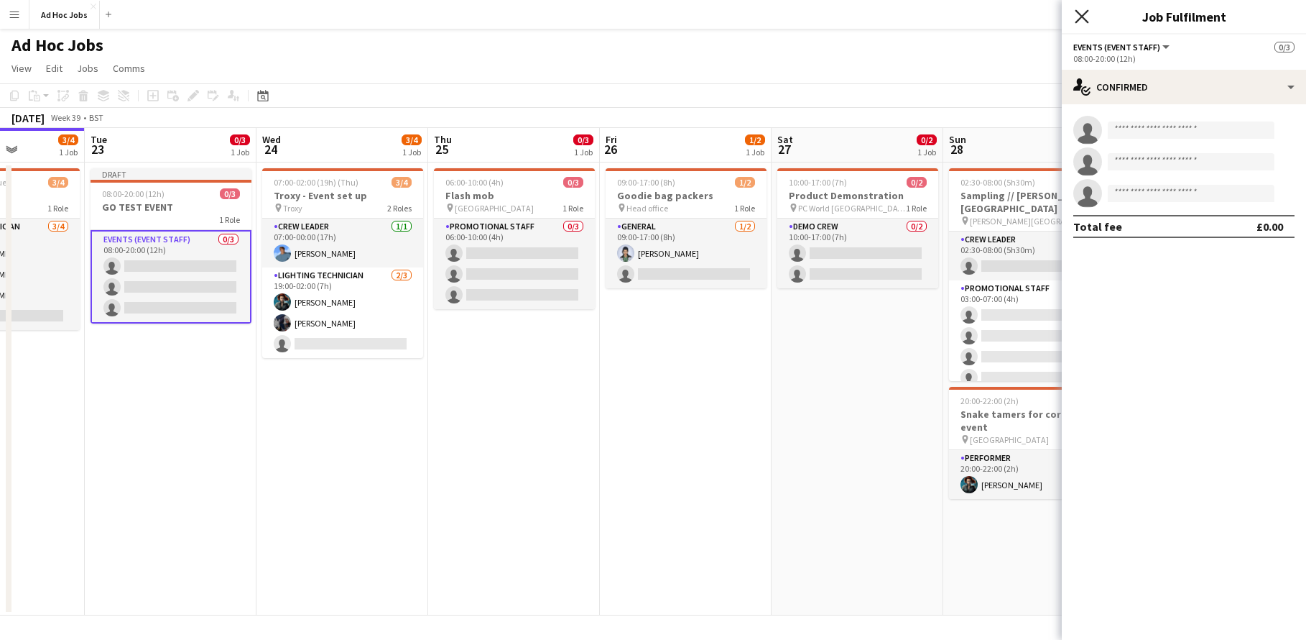
click at [1082, 17] on icon at bounding box center [1082, 16] width 14 height 14
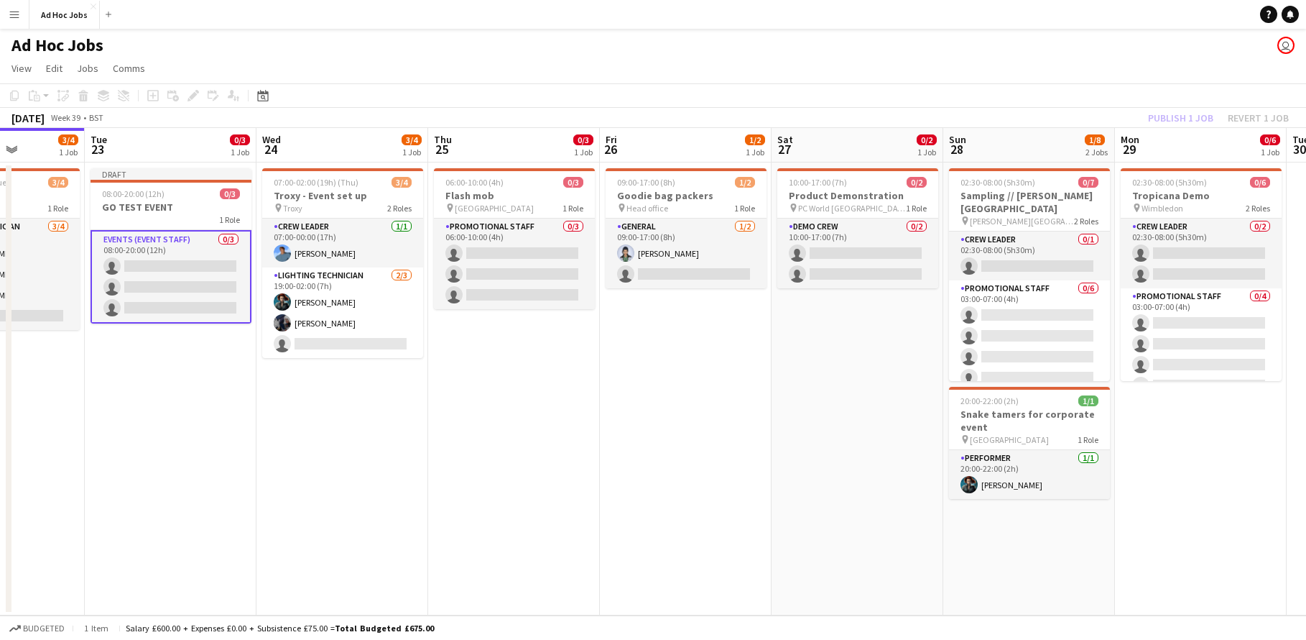
click at [15, 6] on button "Menu" at bounding box center [14, 14] width 29 height 29
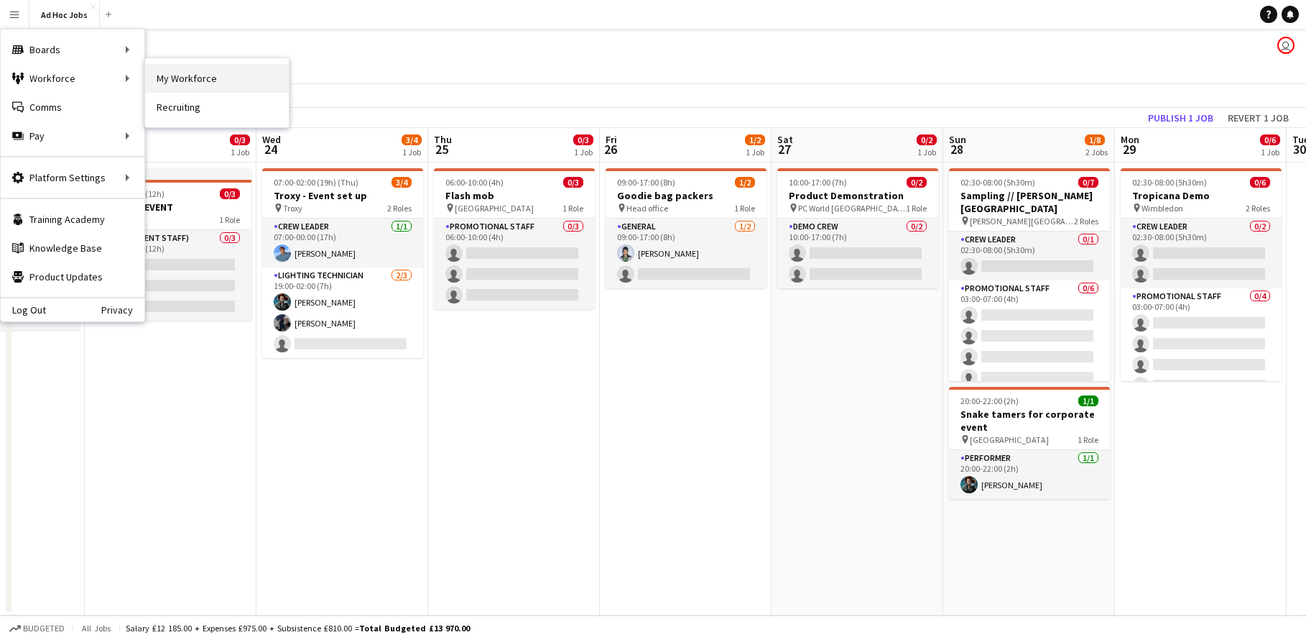
click at [185, 85] on link "My Workforce" at bounding box center [217, 78] width 144 height 29
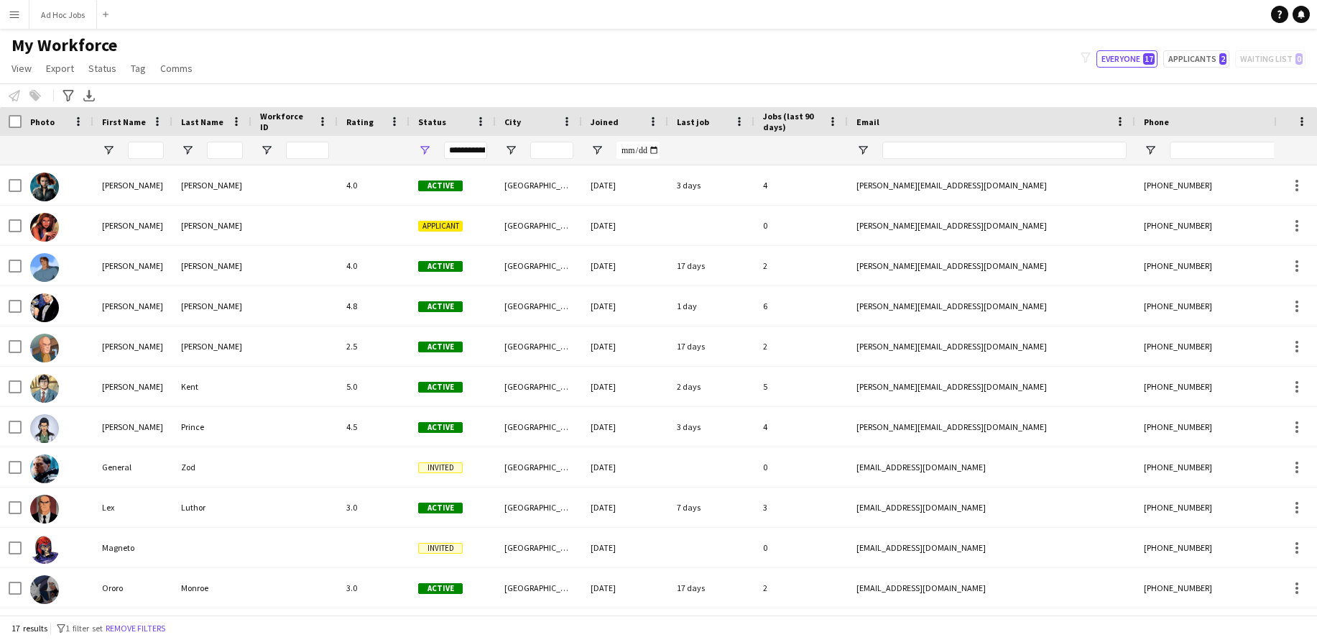
click at [19, 23] on button "Menu" at bounding box center [14, 14] width 29 height 29
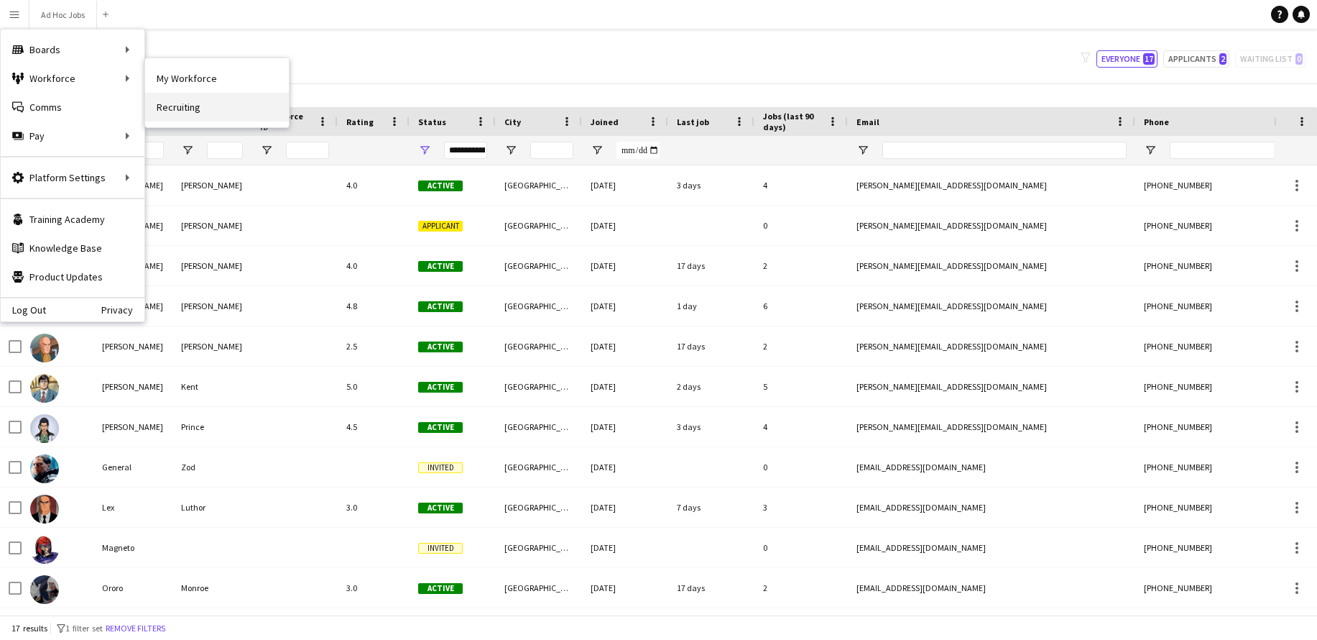
click at [182, 111] on link "Recruiting" at bounding box center [217, 107] width 144 height 29
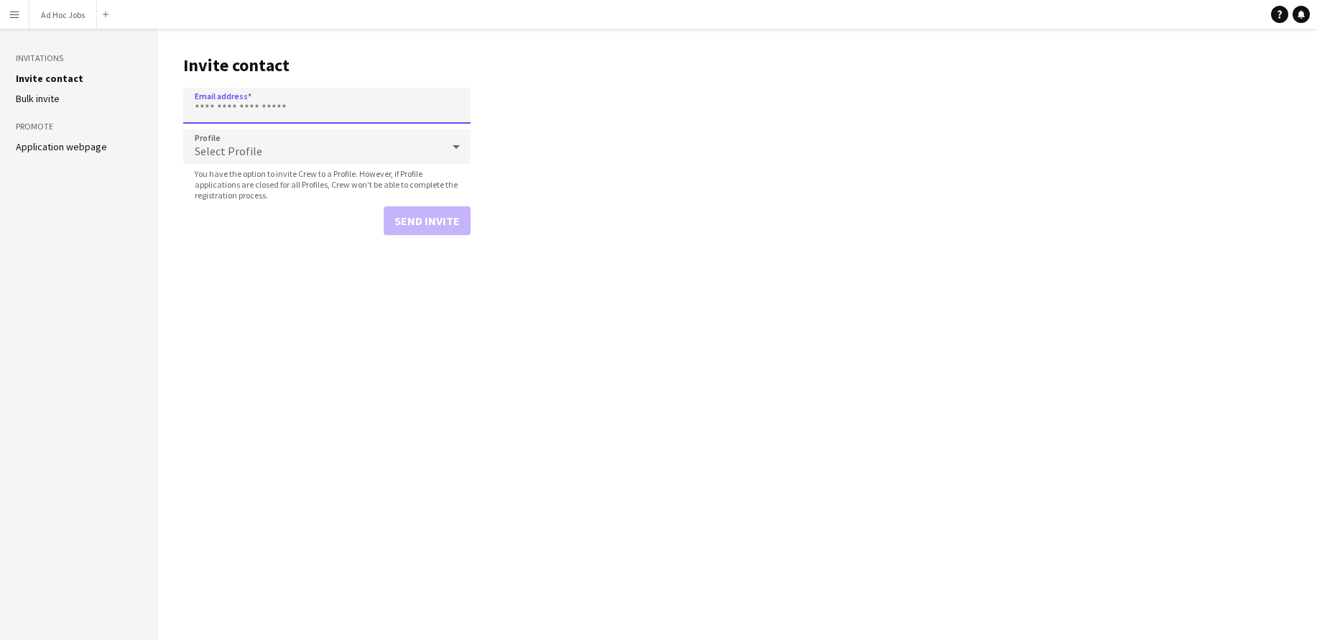
click at [240, 114] on input "Email address" at bounding box center [326, 106] width 287 height 36
drag, startPoint x: 286, startPoint y: 105, endPoint x: 106, endPoint y: 105, distance: 179.6
click at [114, 103] on div "**********" at bounding box center [658, 334] width 1317 height 611
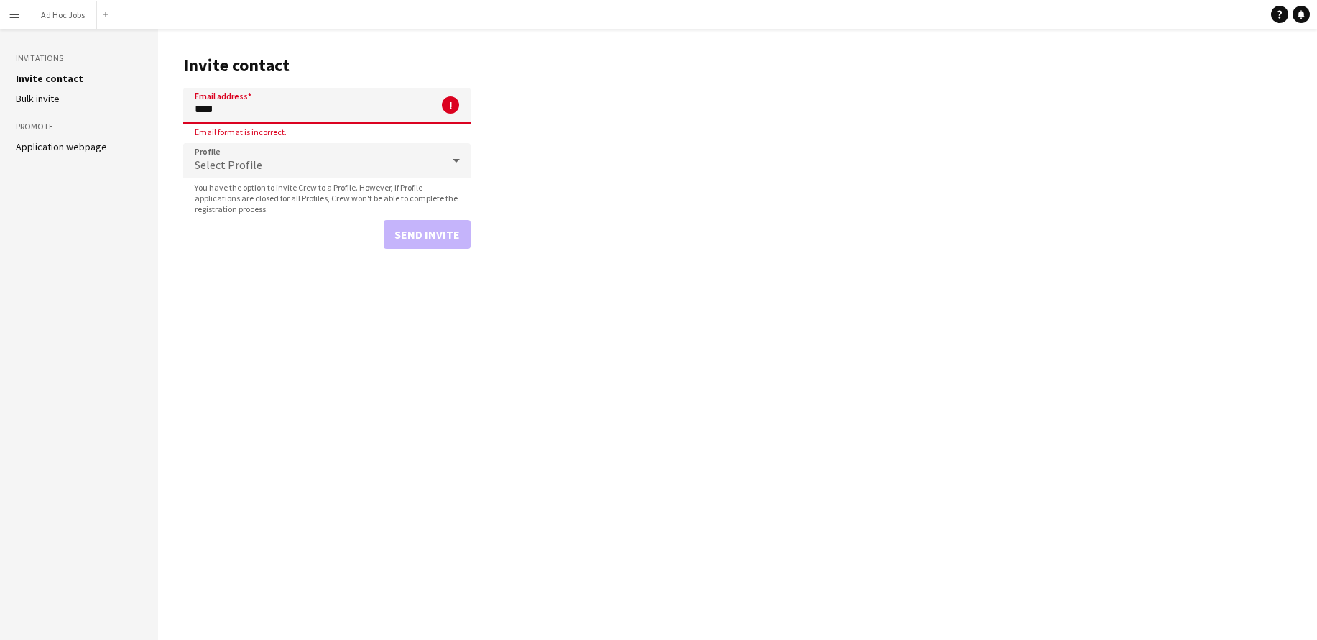
type input "**********"
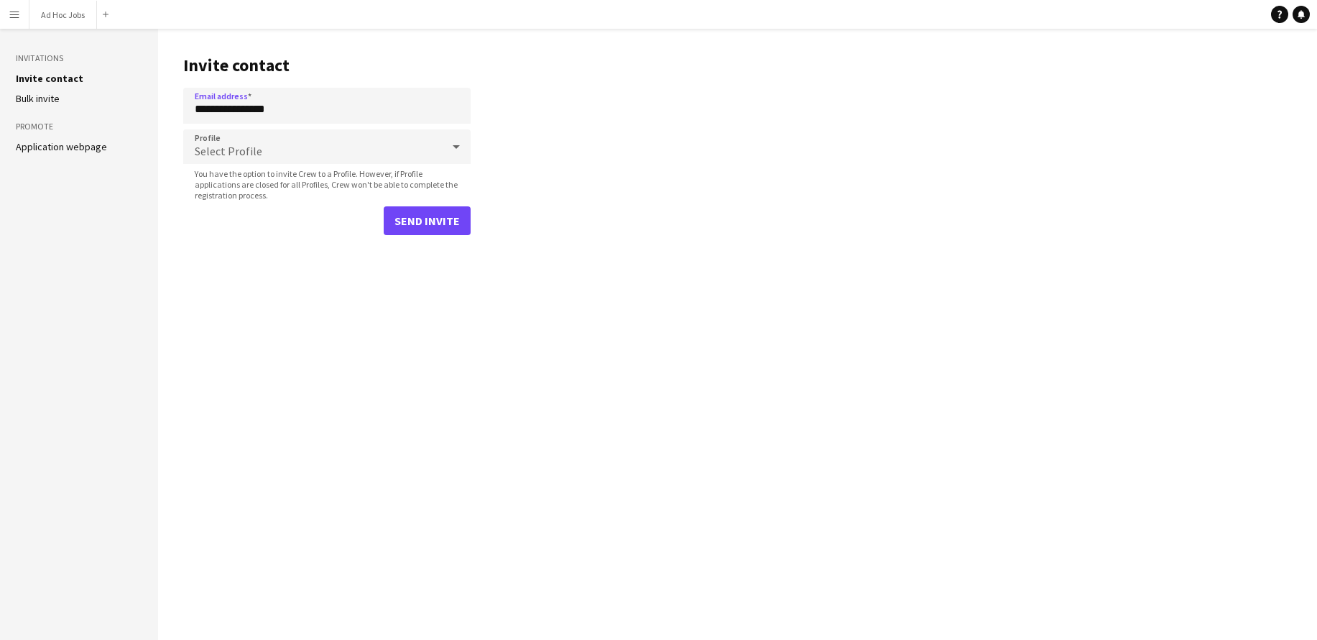
click at [280, 159] on div "Select Profile" at bounding box center [312, 146] width 259 height 34
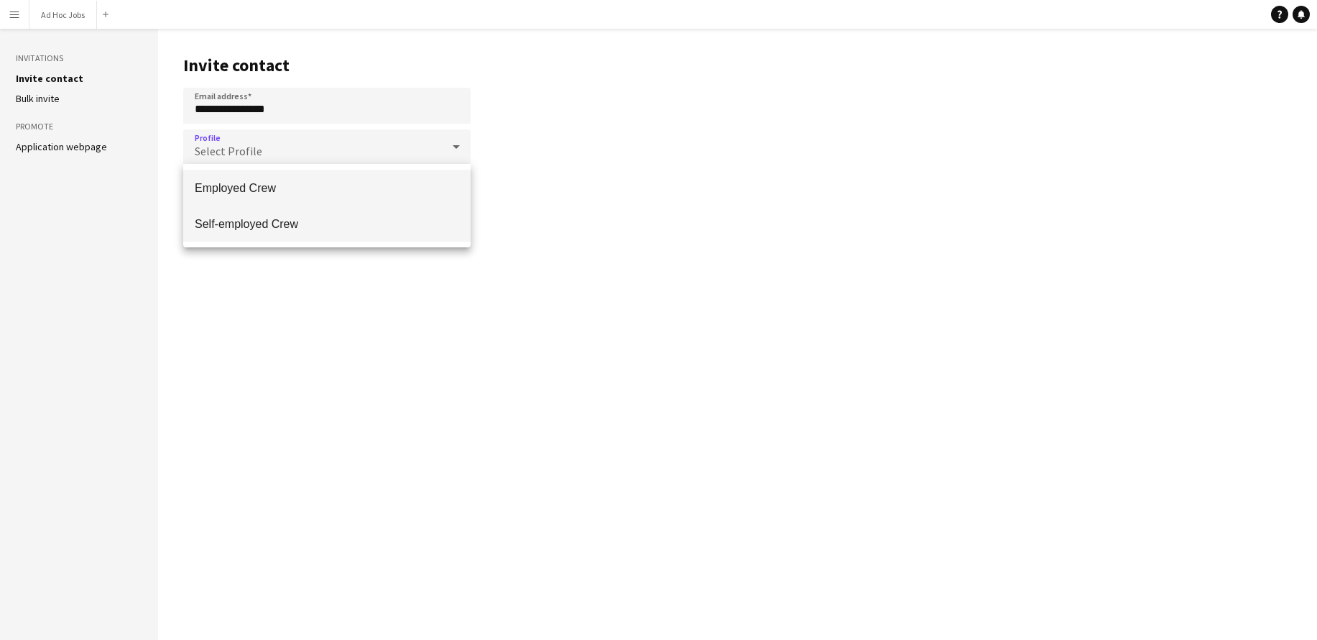
click at [288, 224] on span "Self-employed Crew" at bounding box center [327, 224] width 264 height 14
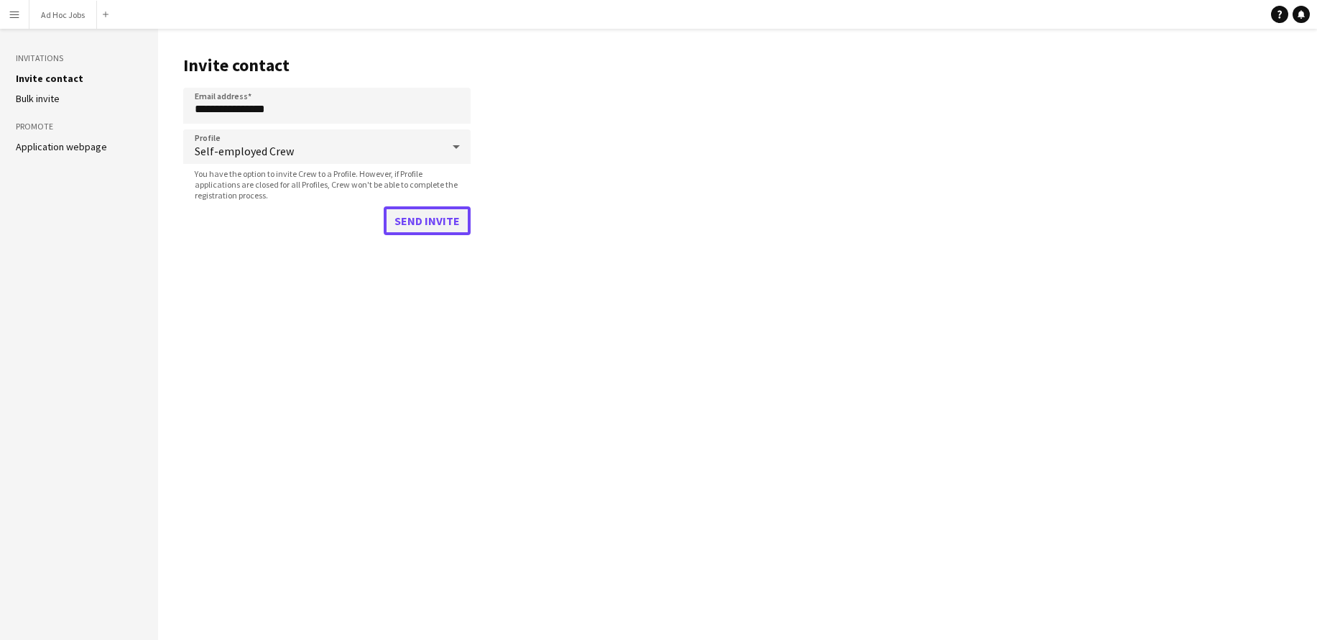
click at [410, 224] on button "Send invite" at bounding box center [427, 220] width 87 height 29
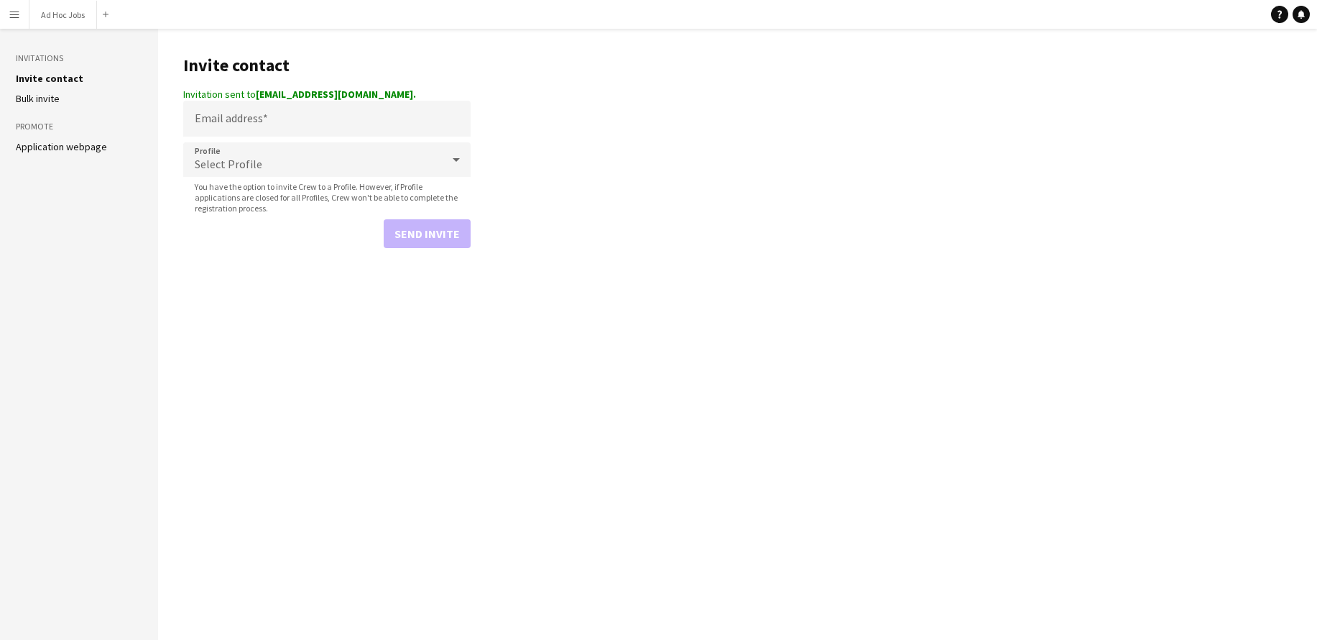
click at [48, 99] on link "Bulk invite" at bounding box center [38, 98] width 44 height 13
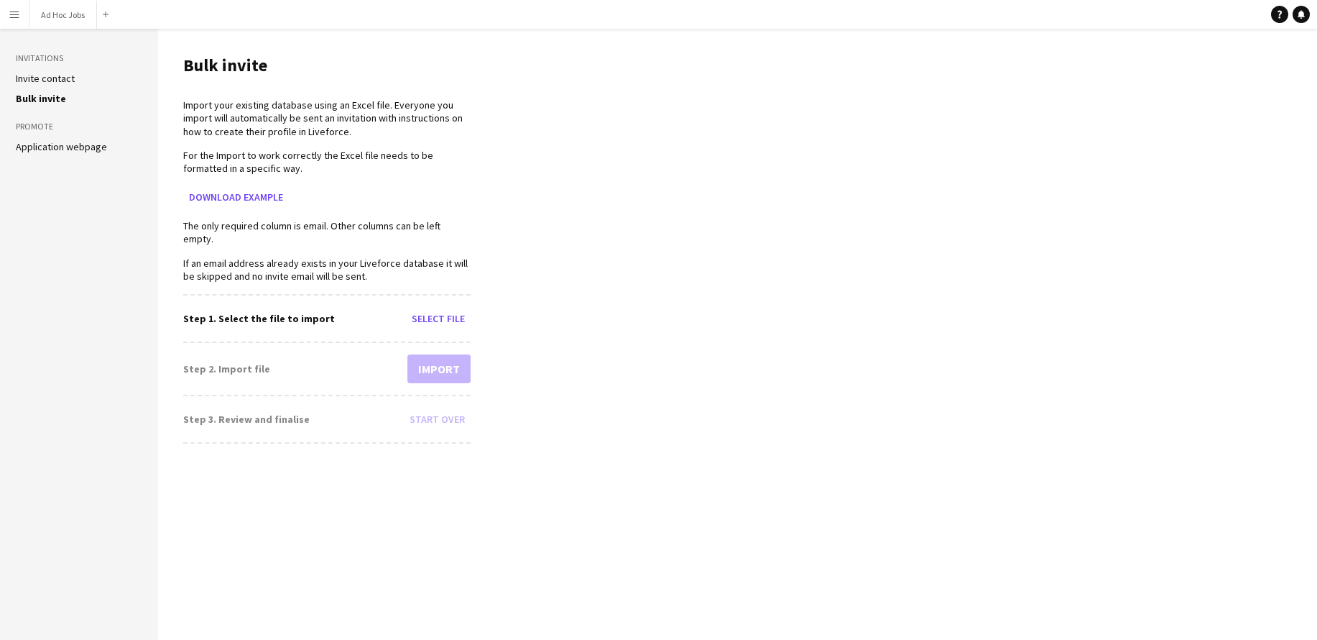
click at [18, 19] on app-icon "Menu" at bounding box center [14, 14] width 11 height 11
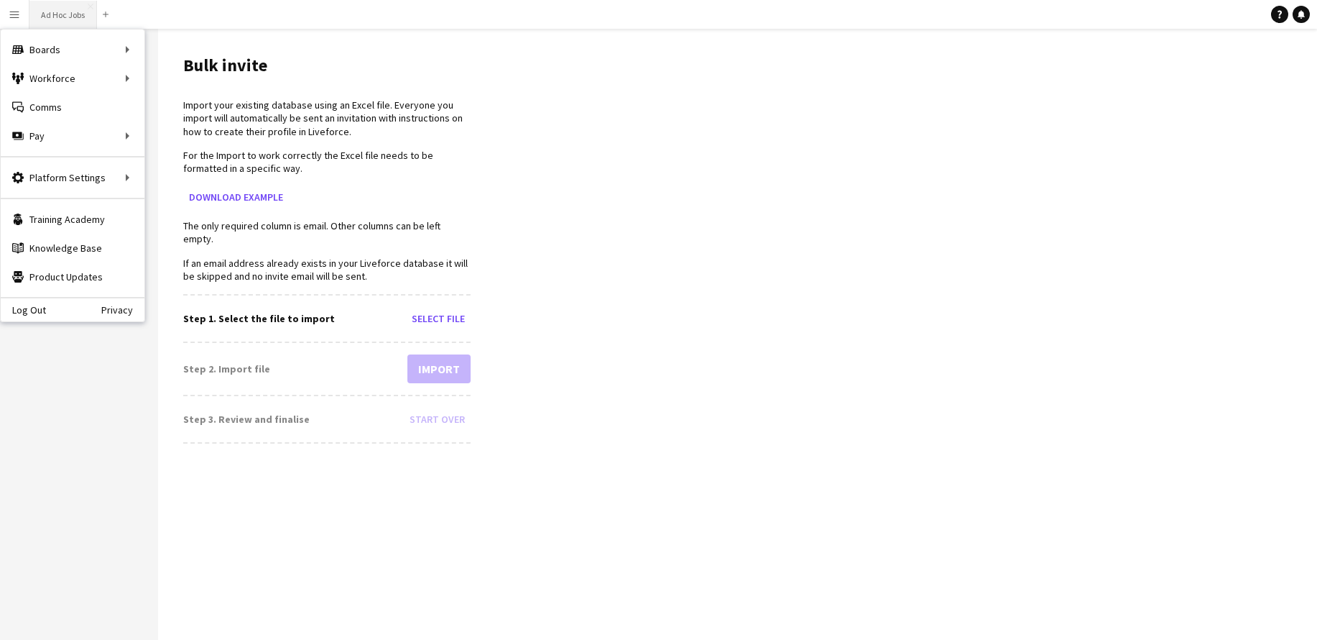
click at [57, 23] on button "Ad Hoc Jobs Close" at bounding box center [63, 15] width 68 height 28
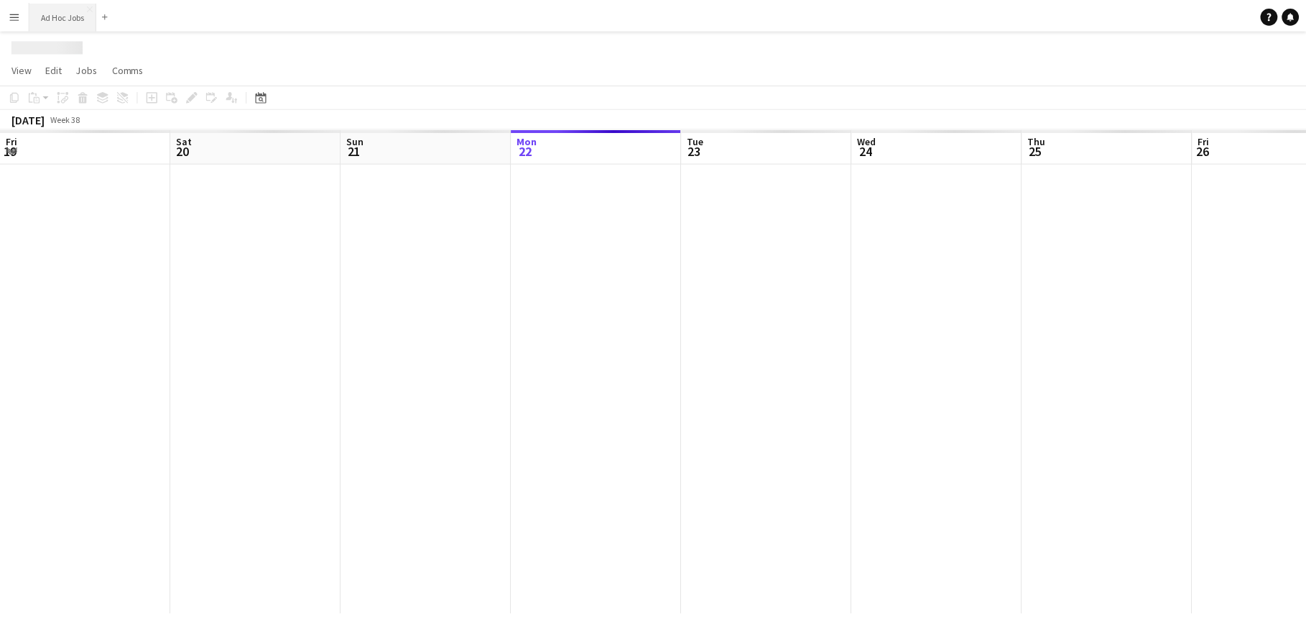
scroll to position [0, 343]
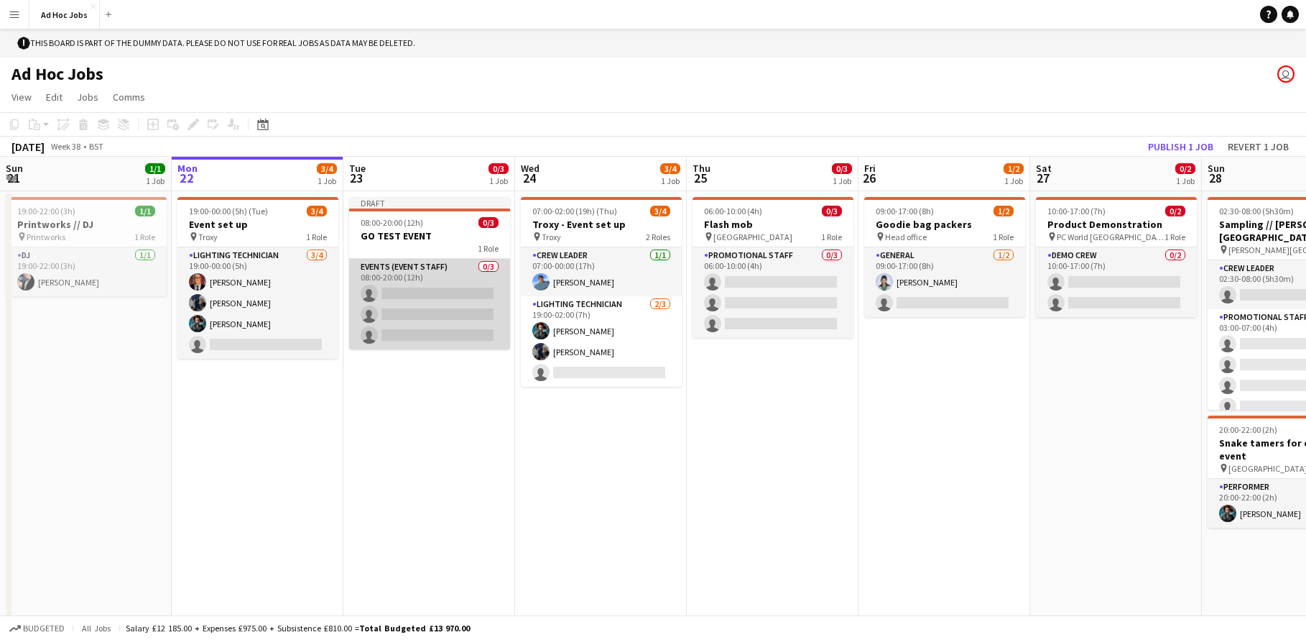
click at [422, 293] on app-card-role "Events (Event Staff) 0/3 08:00-20:00 (12h) single-neutral-actions single-neutra…" at bounding box center [429, 304] width 161 height 91
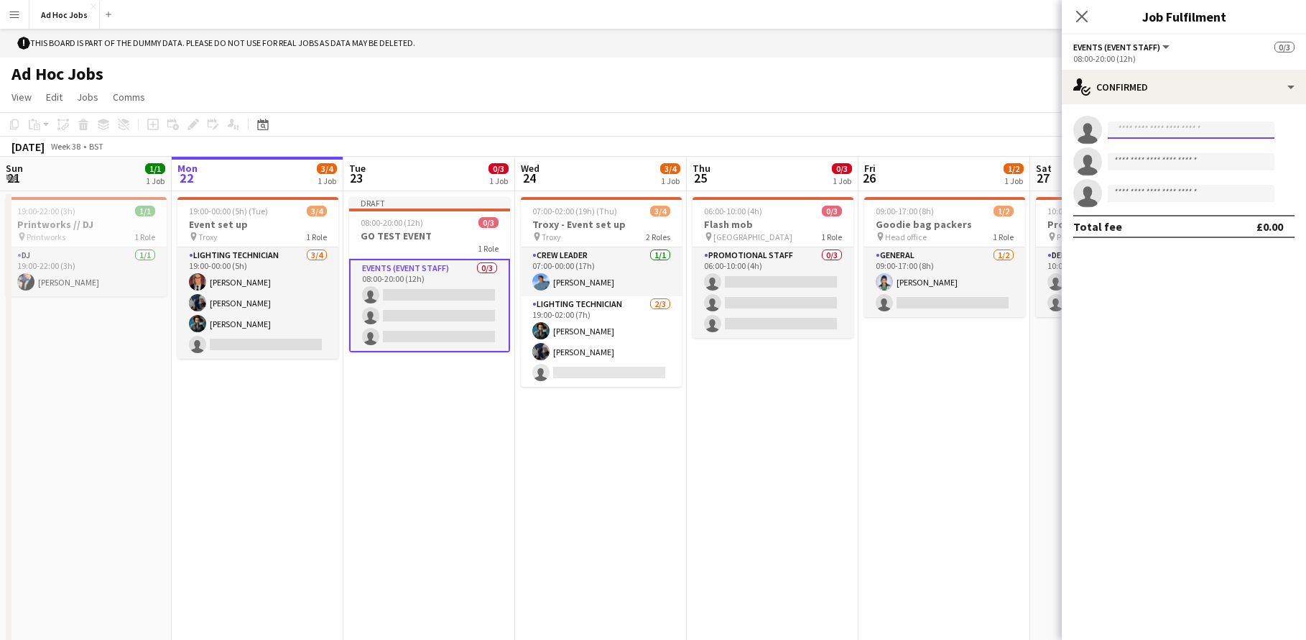
click at [1137, 131] on input at bounding box center [1191, 129] width 167 height 17
type input "*****"
click at [1172, 165] on span "[EMAIL_ADDRESS][DOMAIN_NAME]" at bounding box center [1192, 162] width 144 height 11
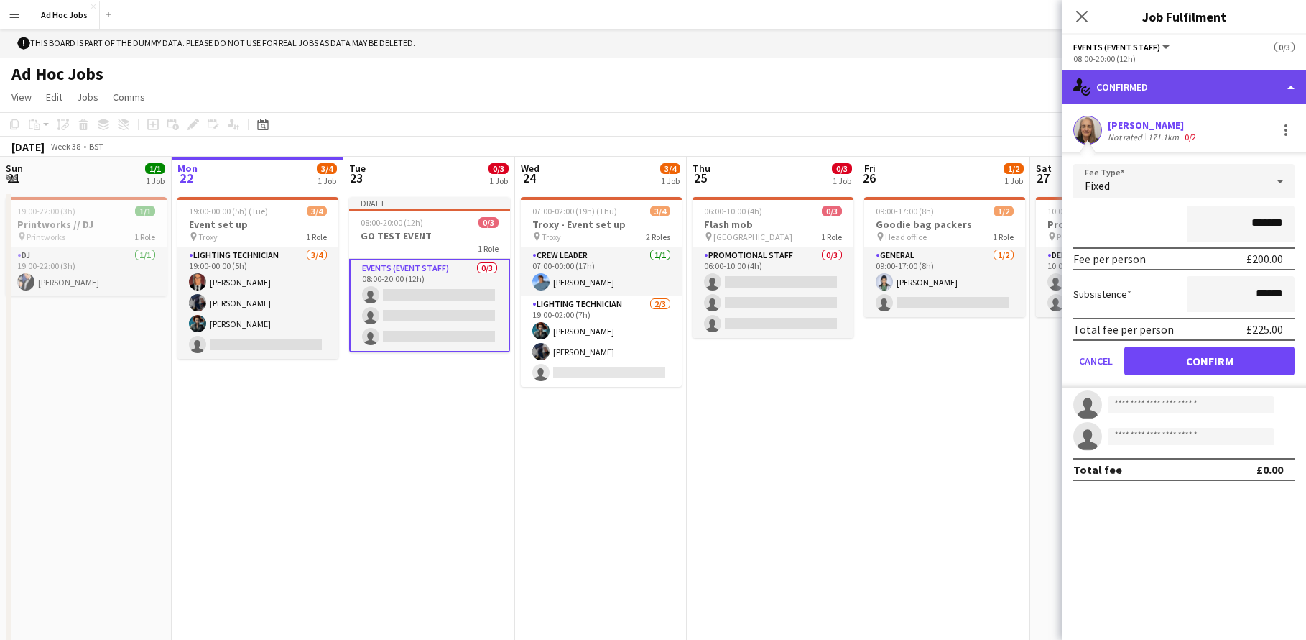
click at [1291, 84] on div "single-neutral-actions-check-2 Confirmed" at bounding box center [1184, 87] width 244 height 34
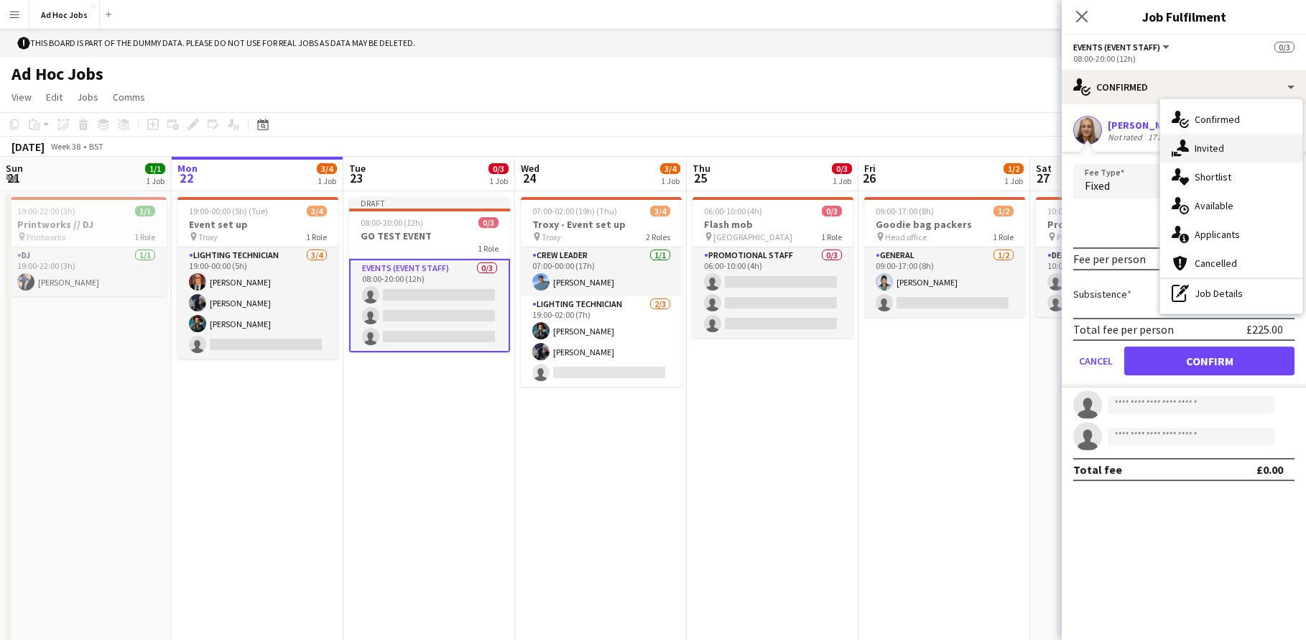
click at [1217, 155] on div "single-neutral-actions-share-1 Invited" at bounding box center [1231, 148] width 142 height 29
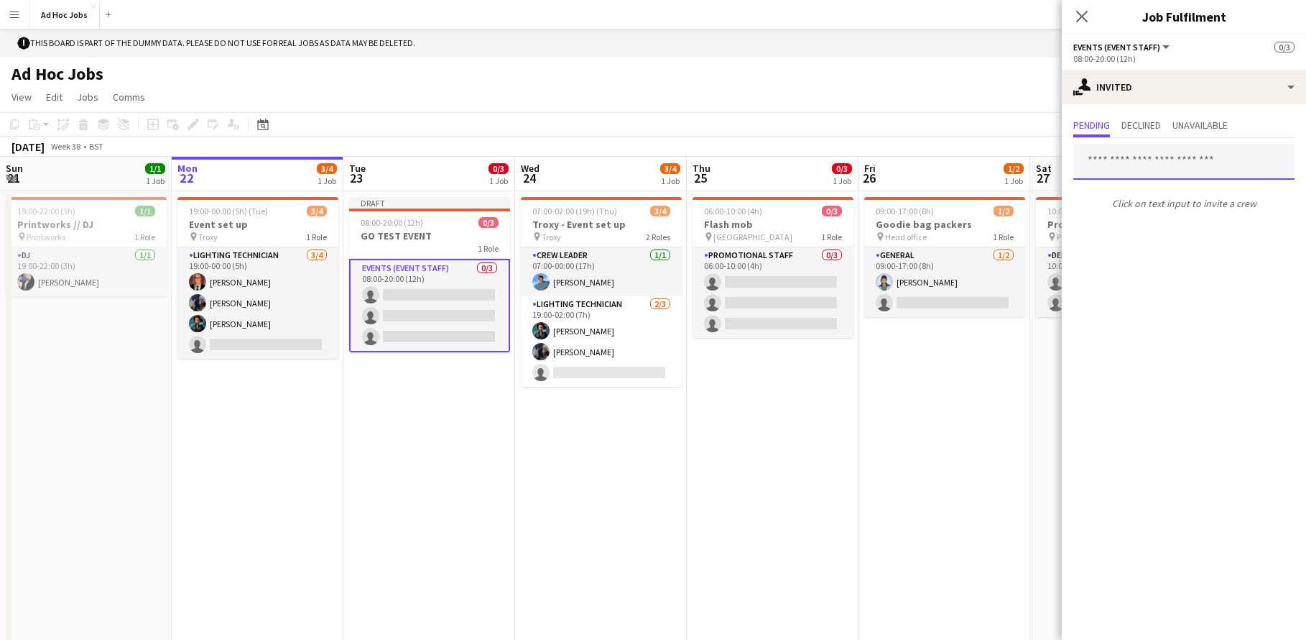
click at [1176, 163] on input "text" at bounding box center [1184, 162] width 221 height 36
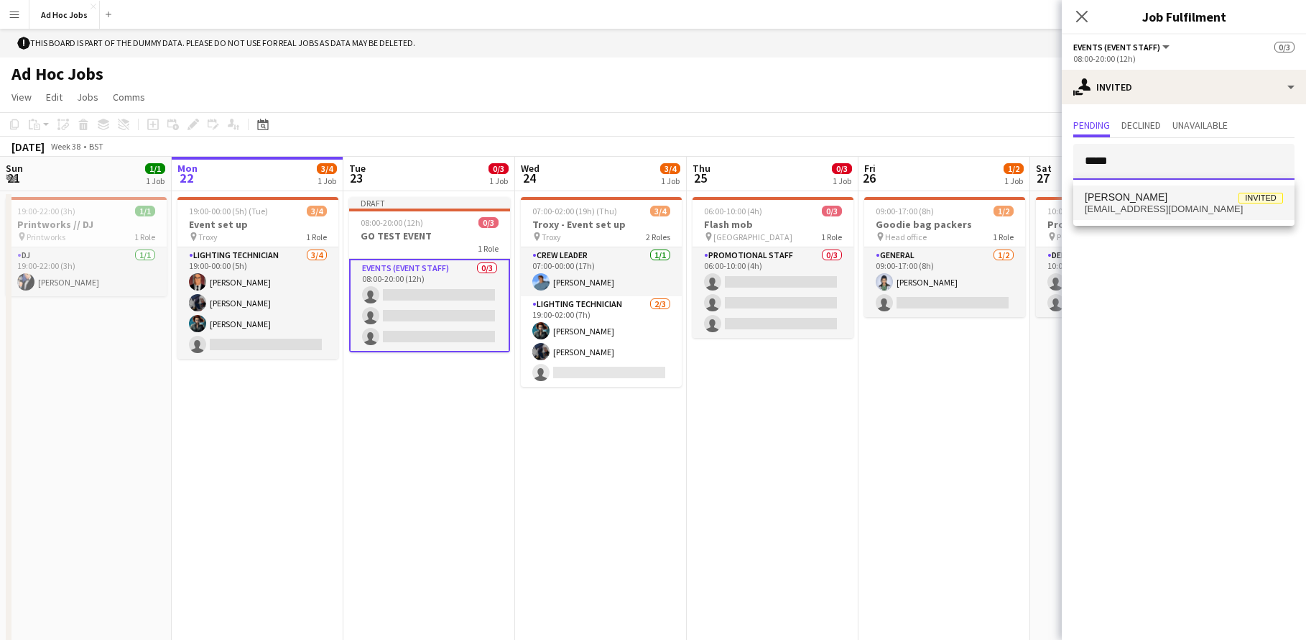
type input "*****"
click at [1115, 211] on span "[EMAIL_ADDRESS][DOMAIN_NAME]" at bounding box center [1184, 208] width 198 height 11
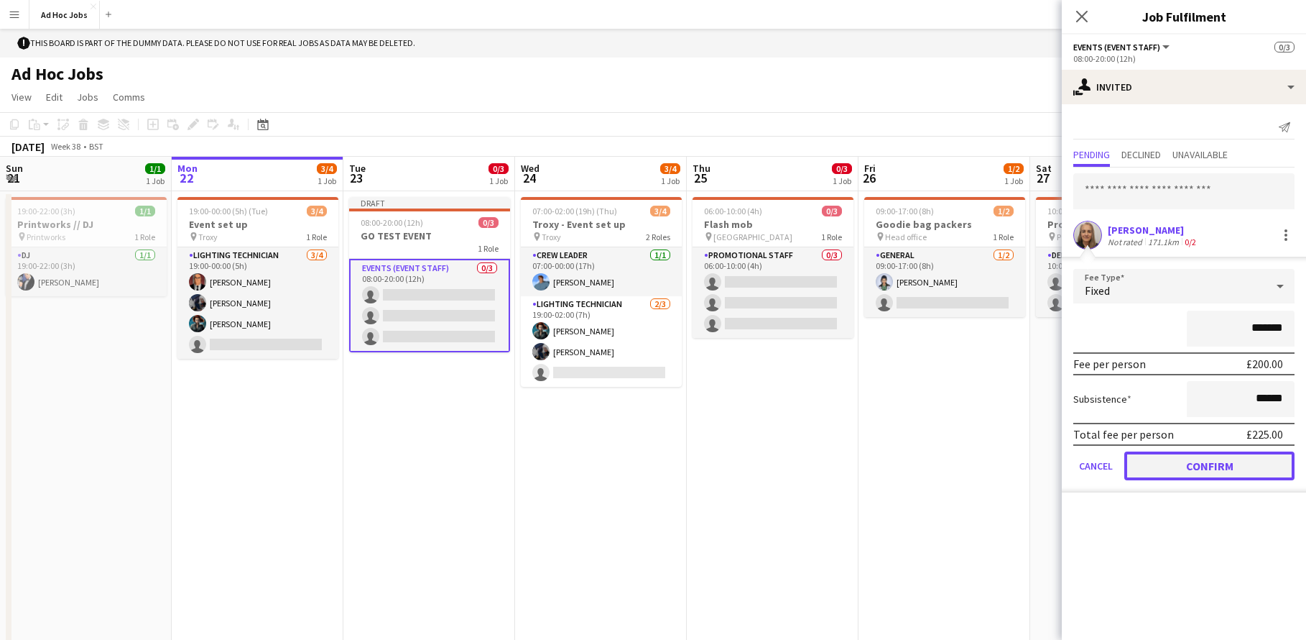
click at [1221, 466] on button "Confirm" at bounding box center [1210, 465] width 170 height 29
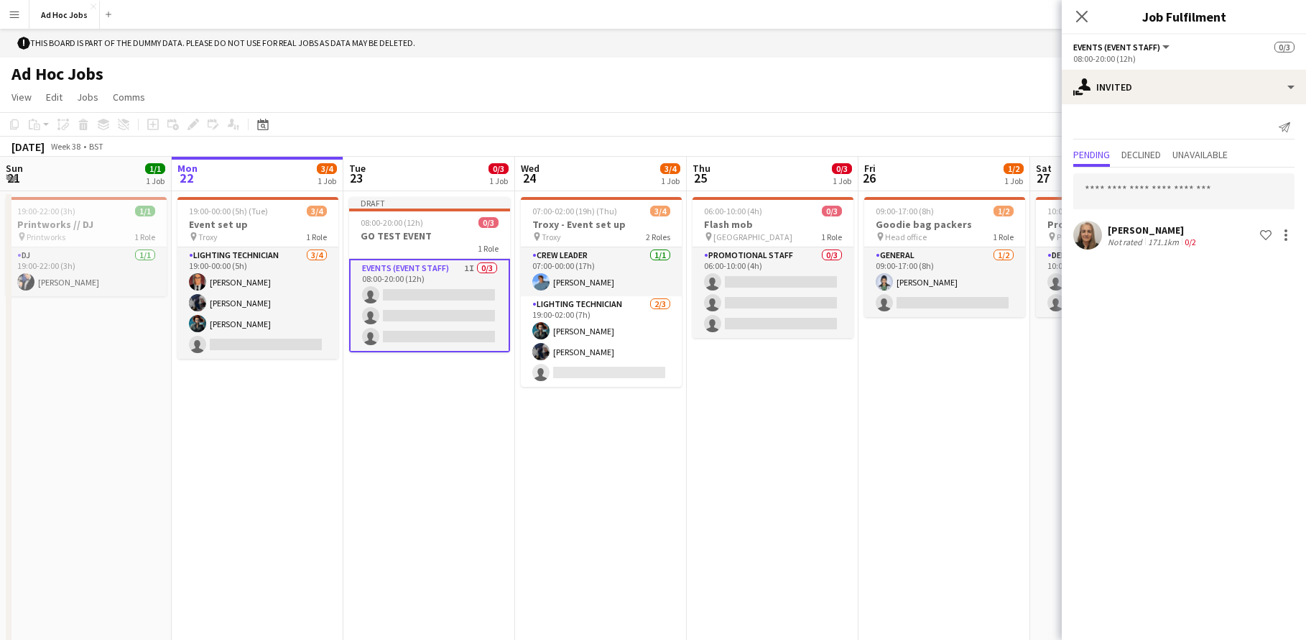
click at [411, 294] on app-card-role "Events (Event Staff) 1I 0/3 08:00-20:00 (12h) single-neutral-actions single-neu…" at bounding box center [429, 305] width 161 height 93
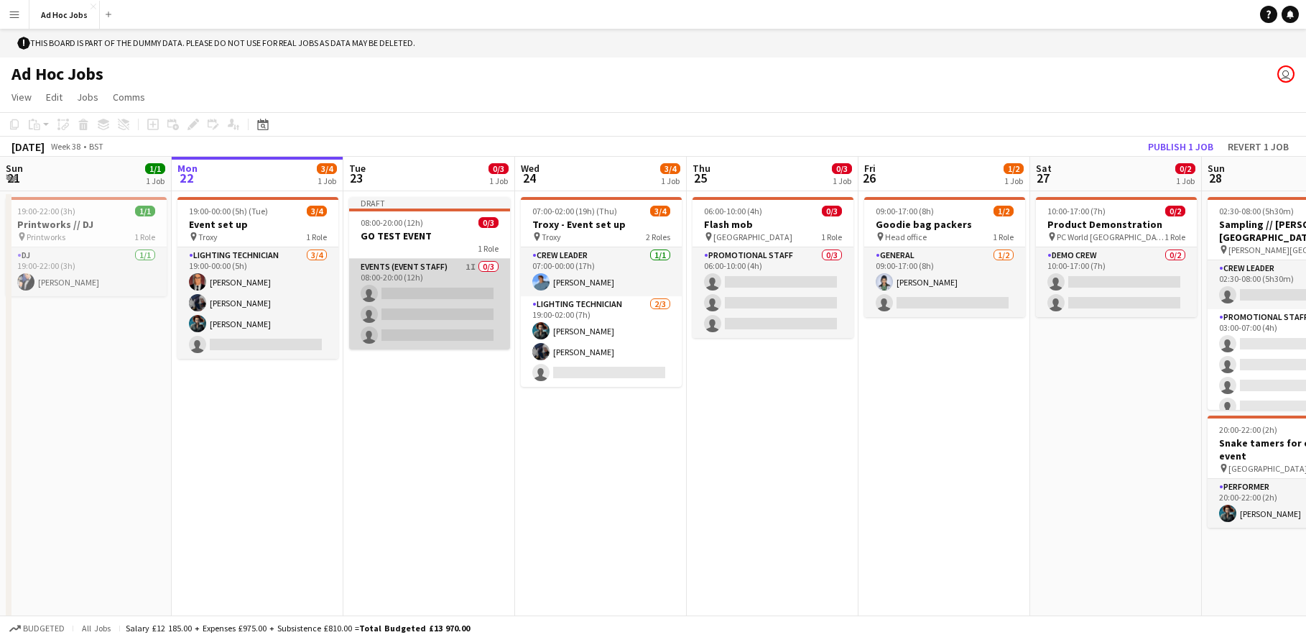
click at [425, 313] on app-card-role "Events (Event Staff) 1I 0/3 08:00-20:00 (12h) single-neutral-actions single-neu…" at bounding box center [429, 304] width 161 height 91
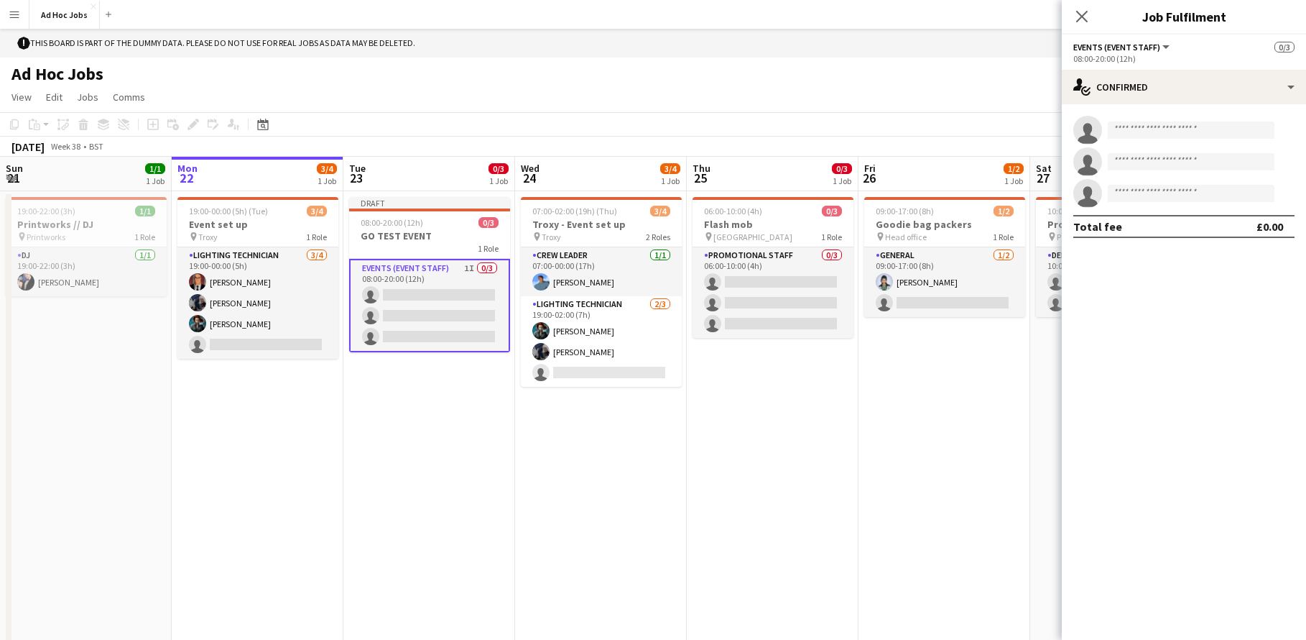
click at [468, 266] on app-card-role "Events (Event Staff) 1I 0/3 08:00-20:00 (12h) single-neutral-actions single-neu…" at bounding box center [429, 305] width 161 height 93
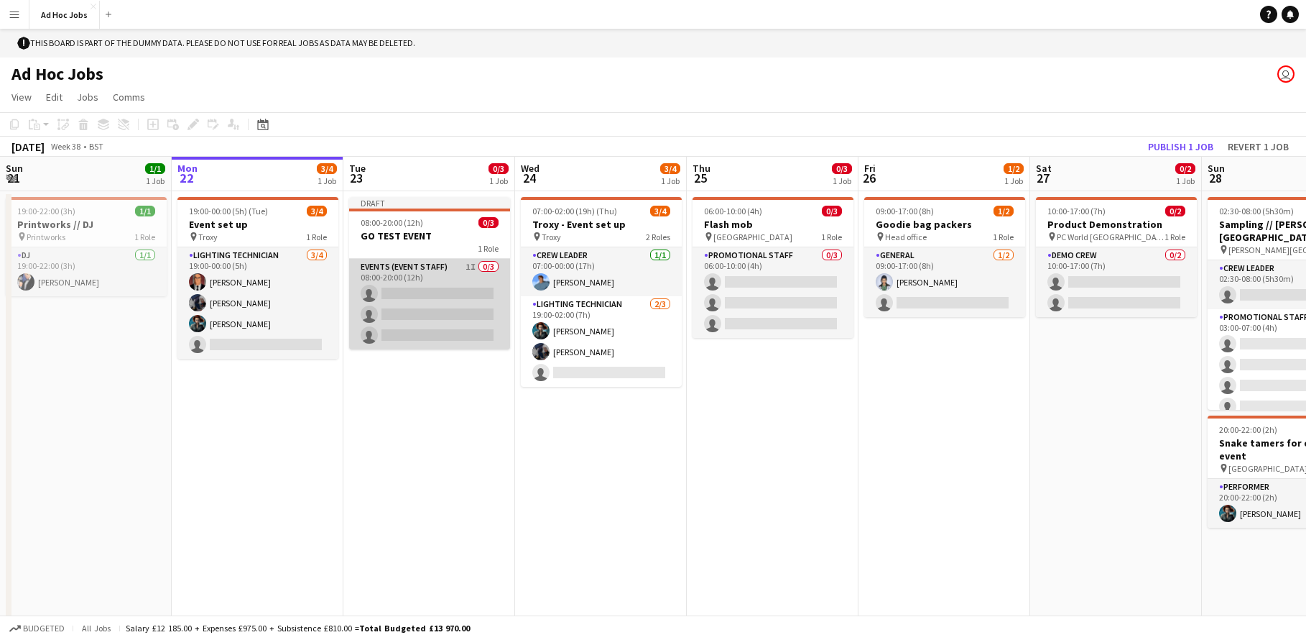
click at [454, 272] on app-card-role "Events (Event Staff) 1I 0/3 08:00-20:00 (12h) single-neutral-actions single-neu…" at bounding box center [429, 304] width 161 height 91
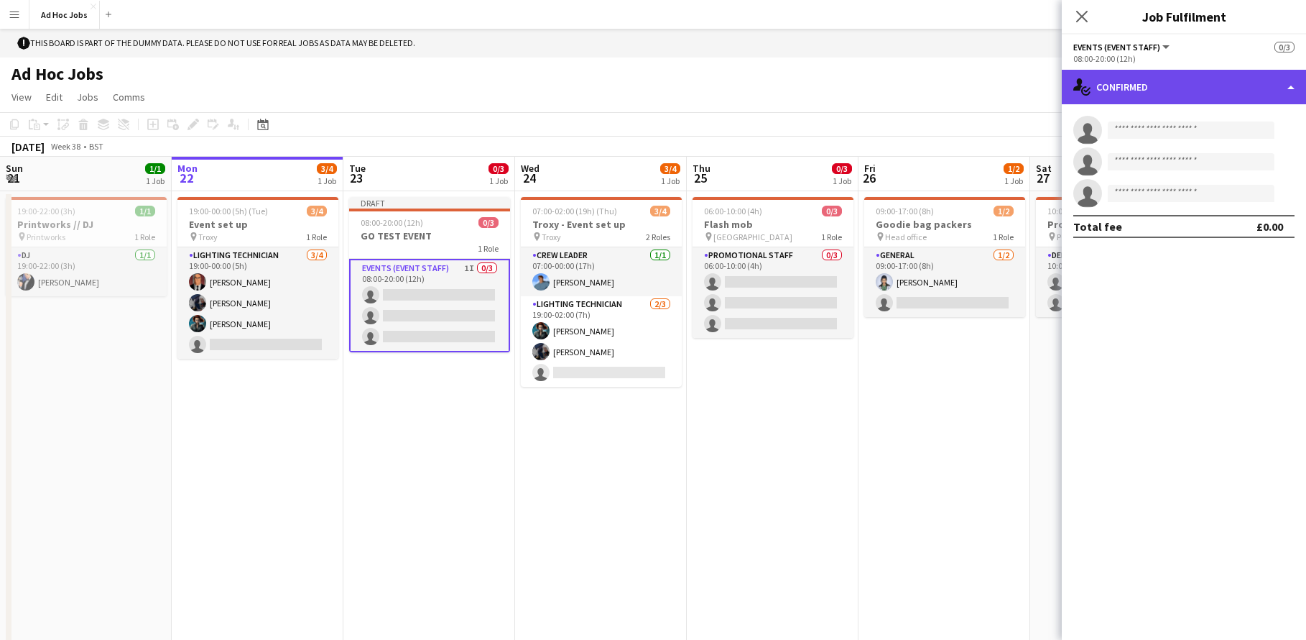
click at [1298, 88] on div "single-neutral-actions-check-2 Confirmed" at bounding box center [1184, 87] width 244 height 34
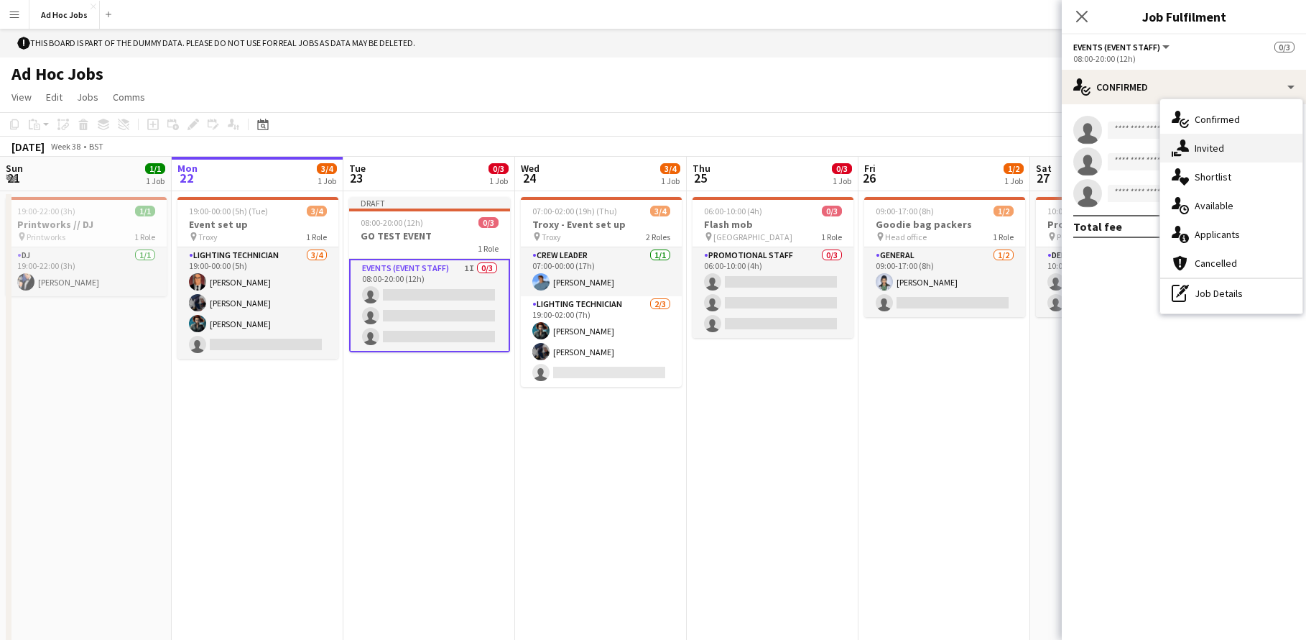
click at [1217, 150] on span "Invited" at bounding box center [1209, 148] width 29 height 13
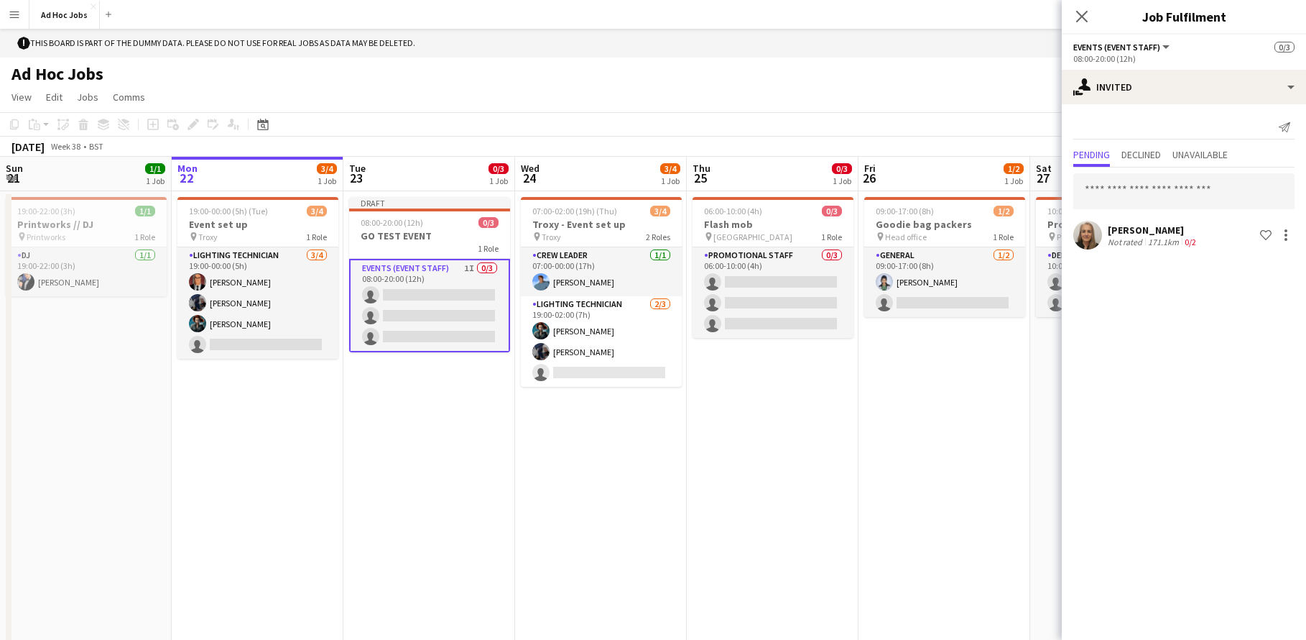
click at [1138, 243] on div "Not rated" at bounding box center [1126, 241] width 37 height 11
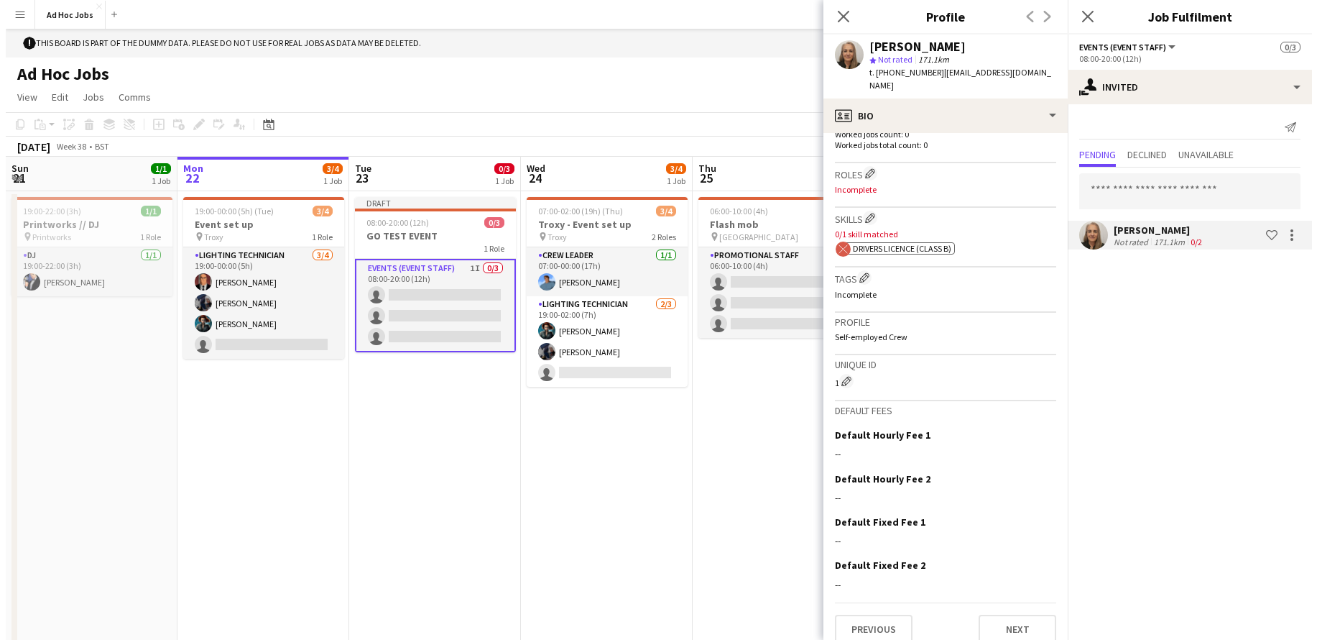
scroll to position [410, 0]
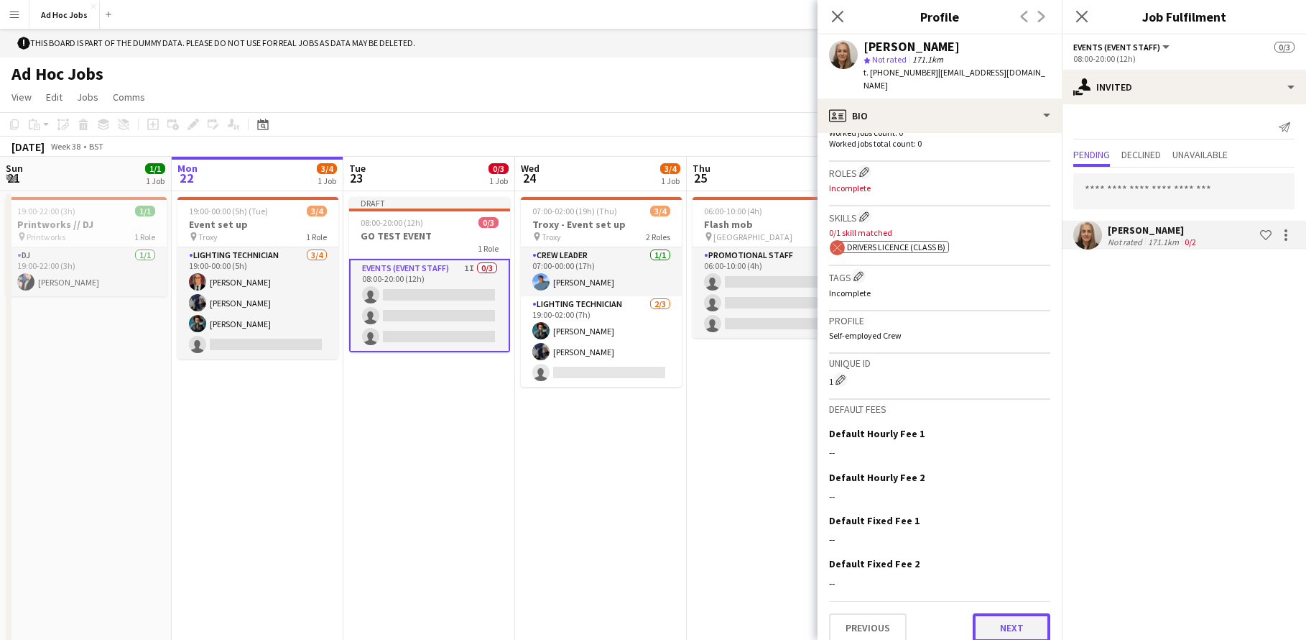
click at [985, 615] on button "Next" at bounding box center [1012, 627] width 78 height 29
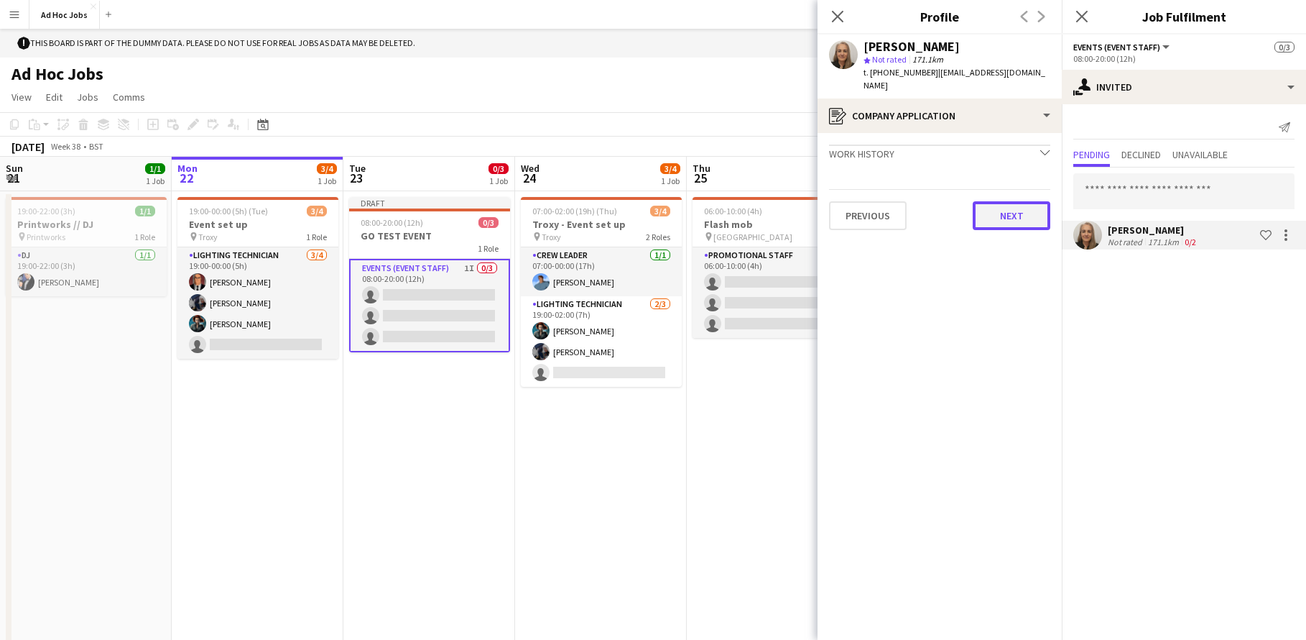
click at [1004, 203] on button "Next" at bounding box center [1012, 215] width 78 height 29
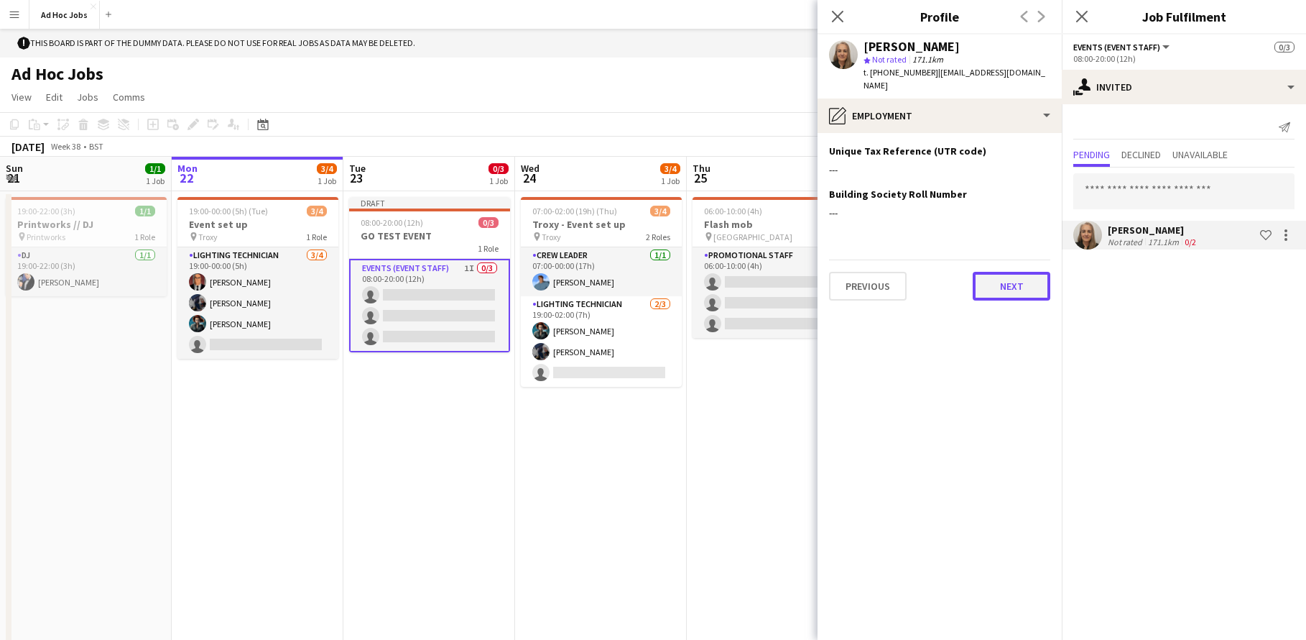
click at [1016, 272] on button "Next" at bounding box center [1012, 286] width 78 height 29
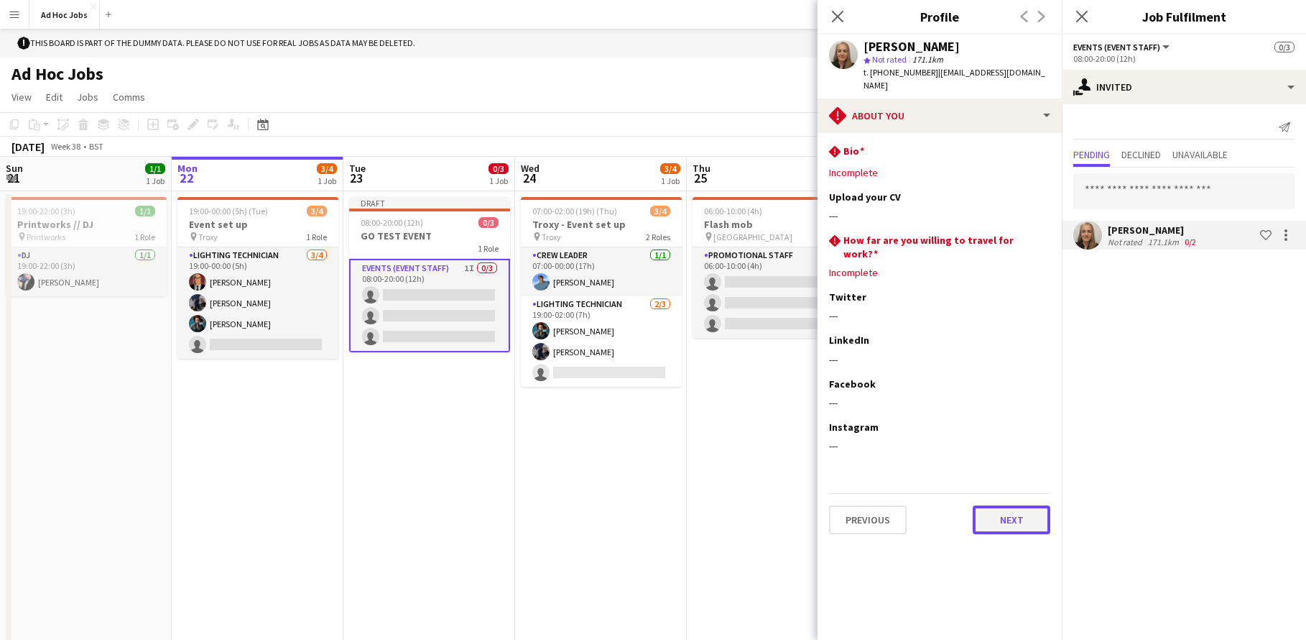
click at [1002, 506] on button "Next" at bounding box center [1012, 519] width 78 height 29
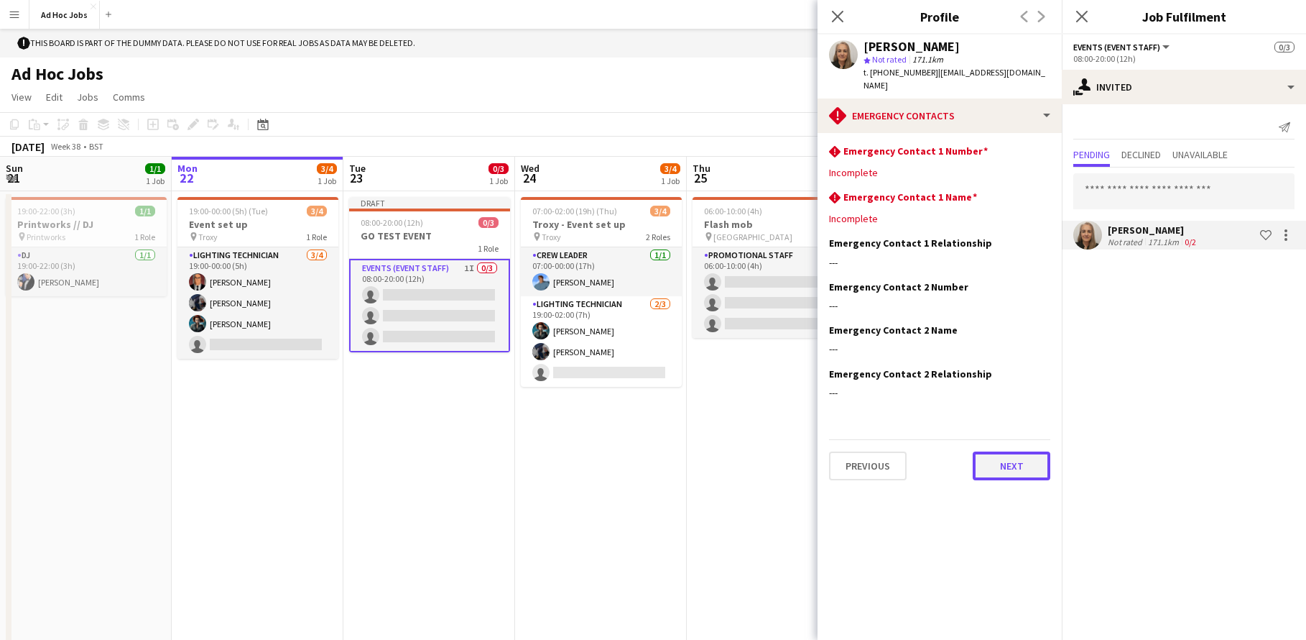
click at [1020, 466] on button "Next" at bounding box center [1012, 465] width 78 height 29
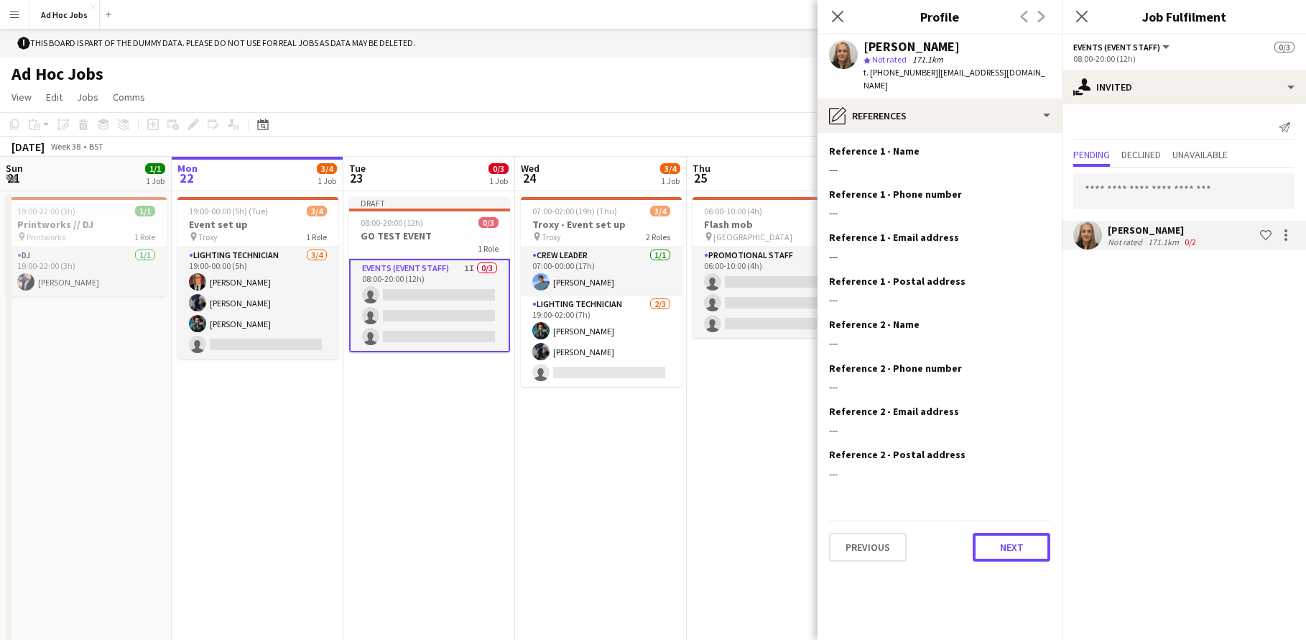
click at [1019, 532] on button "Next" at bounding box center [1012, 546] width 78 height 29
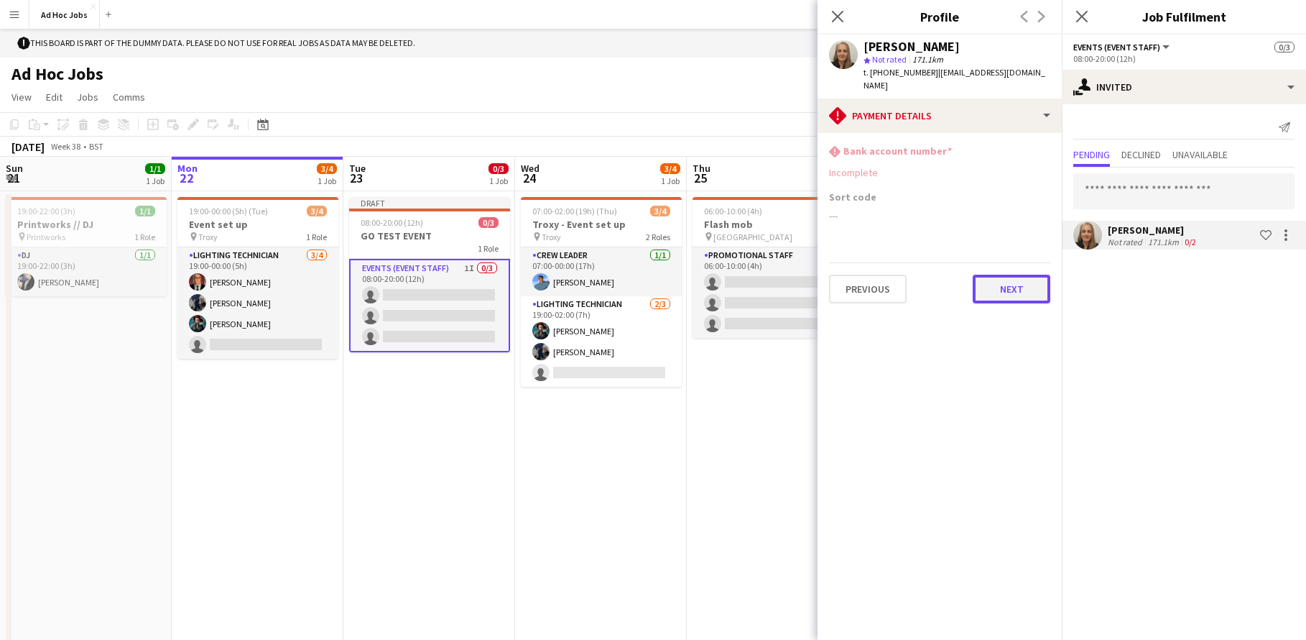
click at [1012, 274] on button "Next" at bounding box center [1012, 288] width 78 height 29
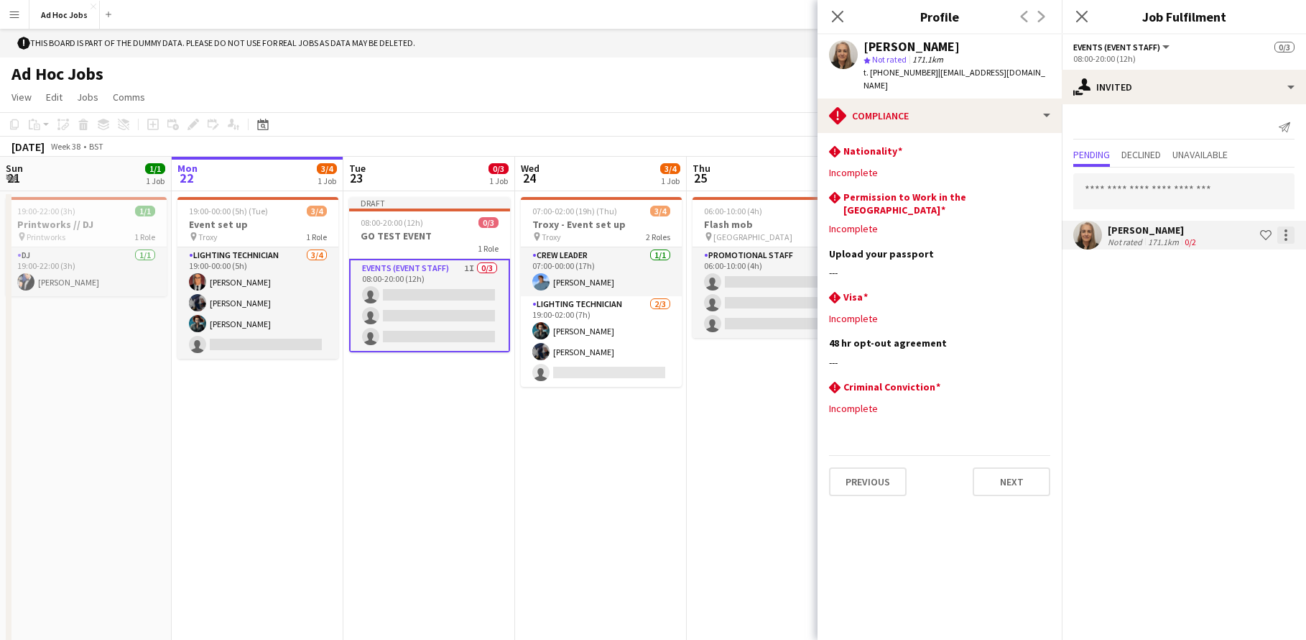
click at [1292, 241] on div at bounding box center [1286, 234] width 17 height 17
click at [1273, 300] on span "Send notification" at bounding box center [1241, 296] width 85 height 12
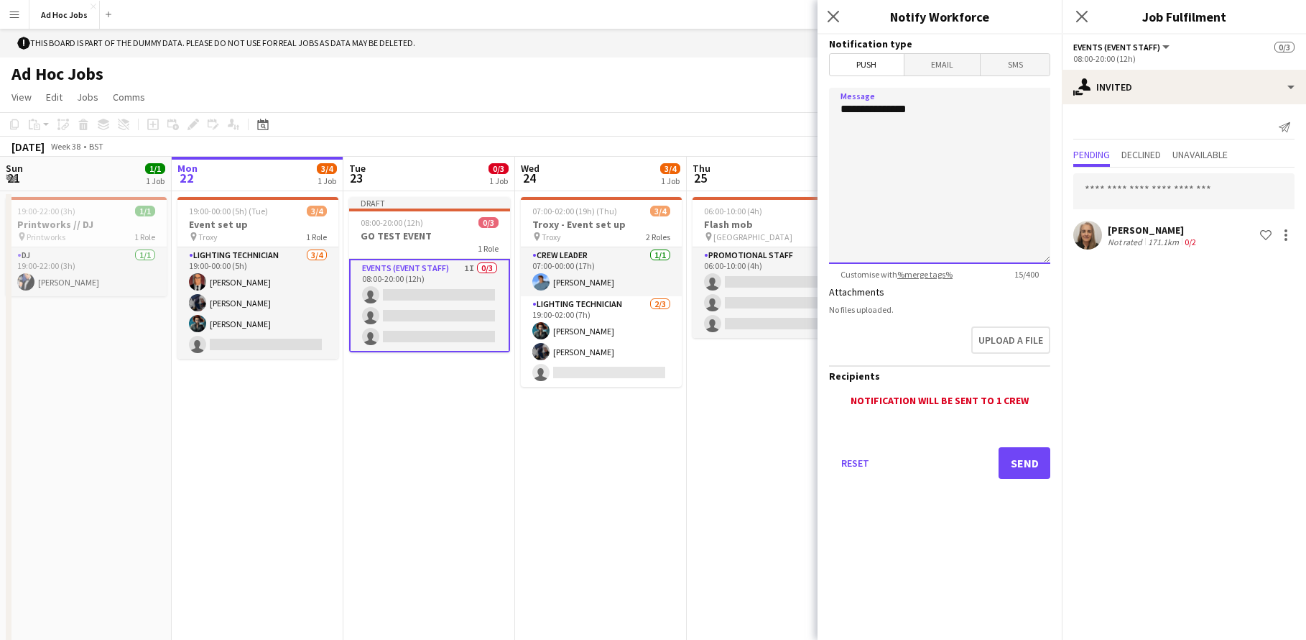
click at [928, 111] on textarea "**********" at bounding box center [939, 176] width 221 height 176
type textarea "**"
click at [856, 467] on button "Reset" at bounding box center [855, 463] width 52 height 32
click at [844, 137] on textarea "**********" at bounding box center [939, 176] width 221 height 176
type textarea "**********"
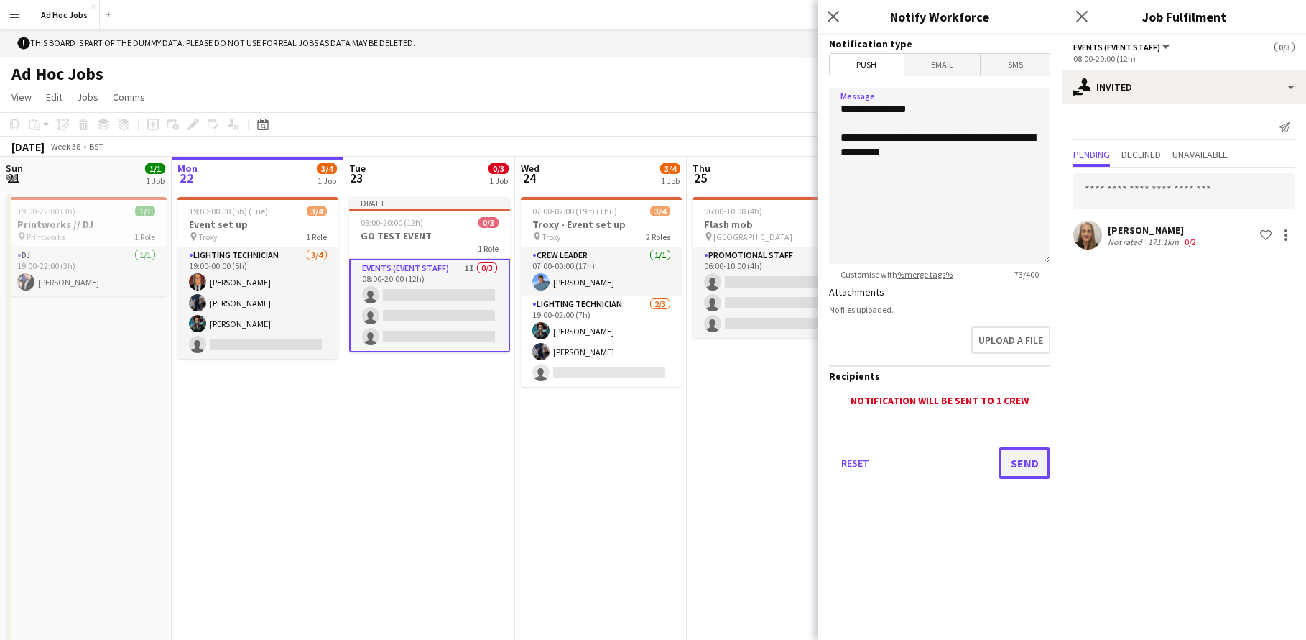
click at [1028, 468] on button "Send" at bounding box center [1025, 463] width 52 height 32
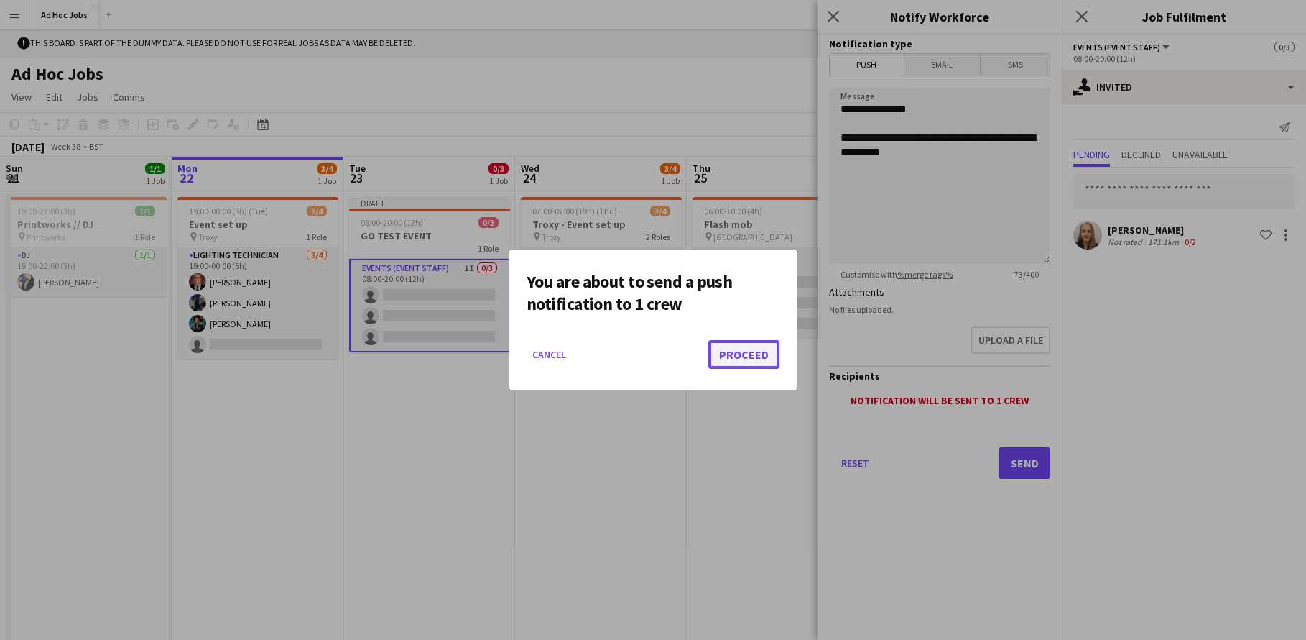
click at [737, 363] on button "Proceed" at bounding box center [743, 354] width 71 height 29
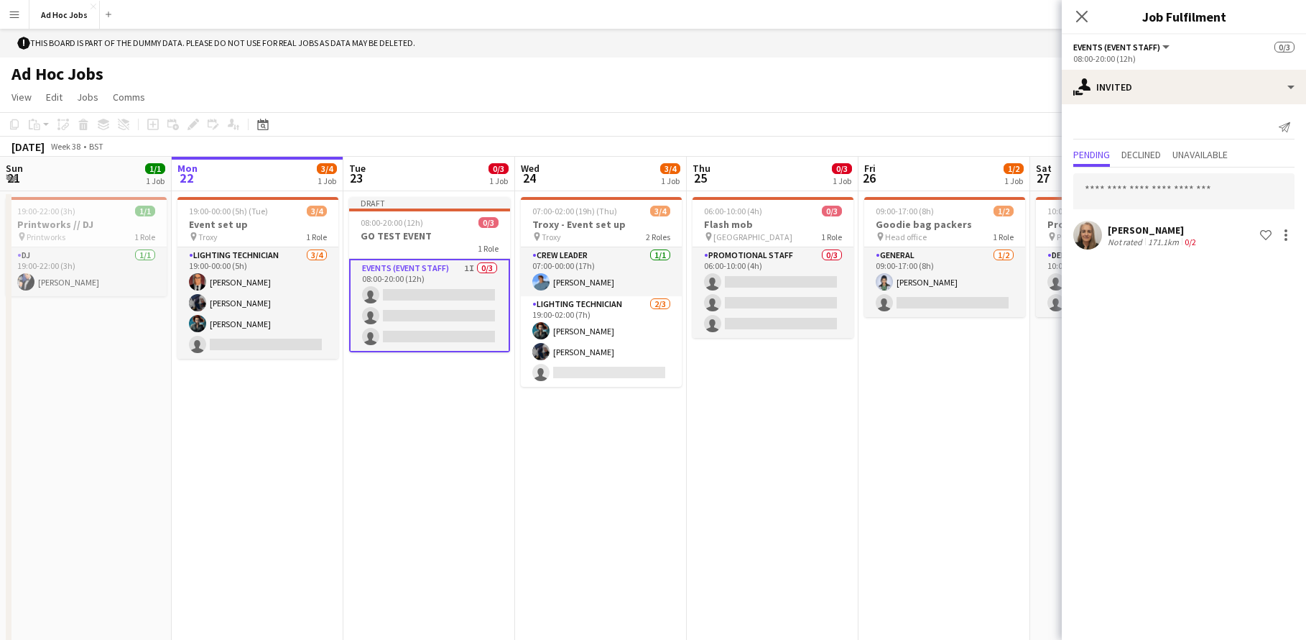
click at [470, 267] on app-card-role "Events (Event Staff) 1I 0/3 08:00-20:00 (12h) single-neutral-actions single-neu…" at bounding box center [429, 305] width 161 height 93
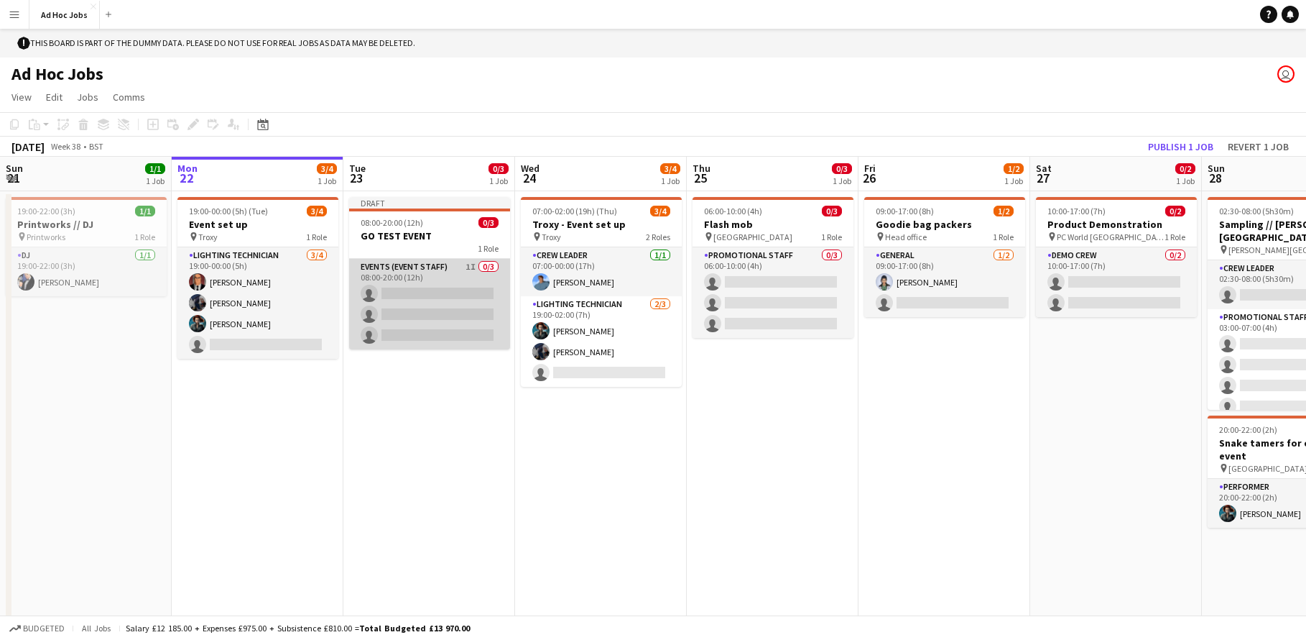
click at [401, 294] on app-card-role "Events (Event Staff) 1I 0/3 08:00-20:00 (12h) single-neutral-actions single-neu…" at bounding box center [429, 304] width 161 height 91
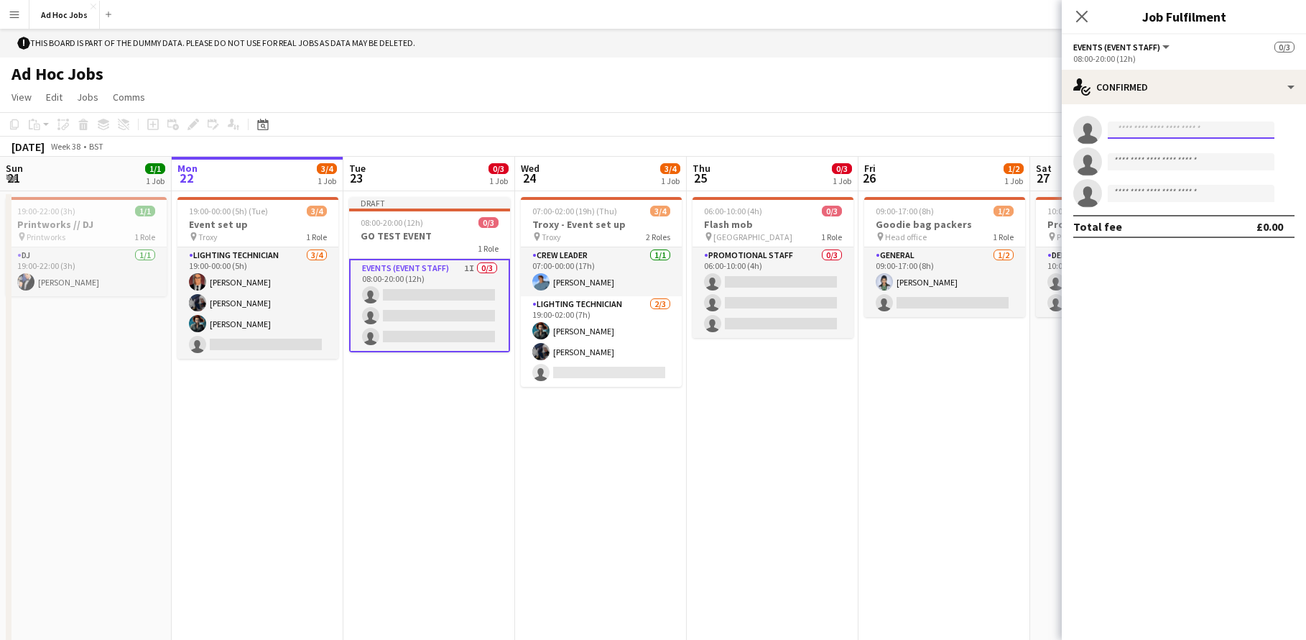
click at [1162, 131] on input at bounding box center [1191, 129] width 167 height 17
type input "****"
click at [1196, 170] on span "[PHONE_NUMBER]" at bounding box center [1192, 173] width 144 height 11
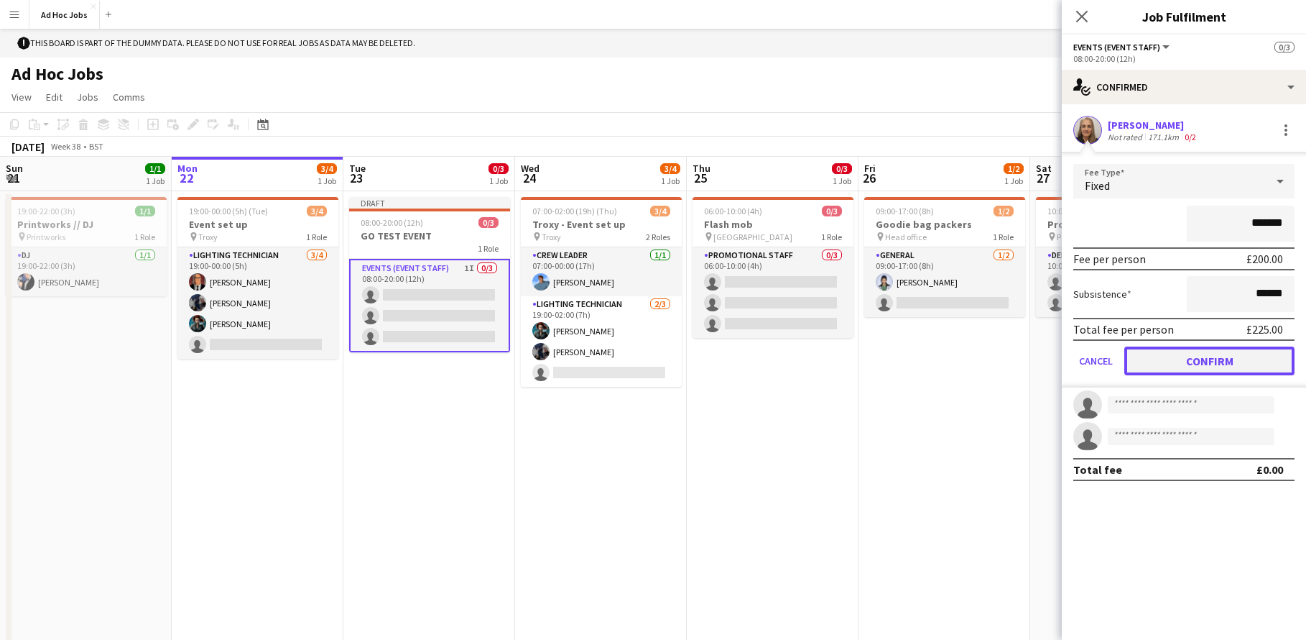
click at [1197, 351] on button "Confirm" at bounding box center [1210, 360] width 170 height 29
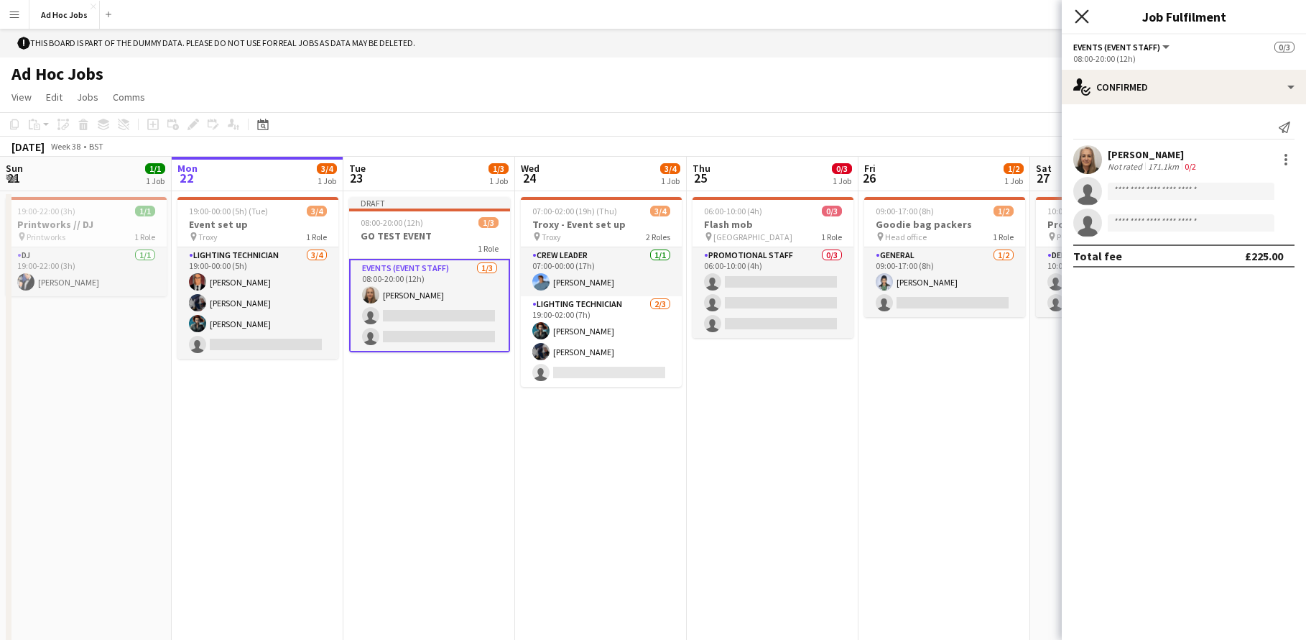
click at [1084, 17] on icon "Close pop-in" at bounding box center [1082, 16] width 14 height 14
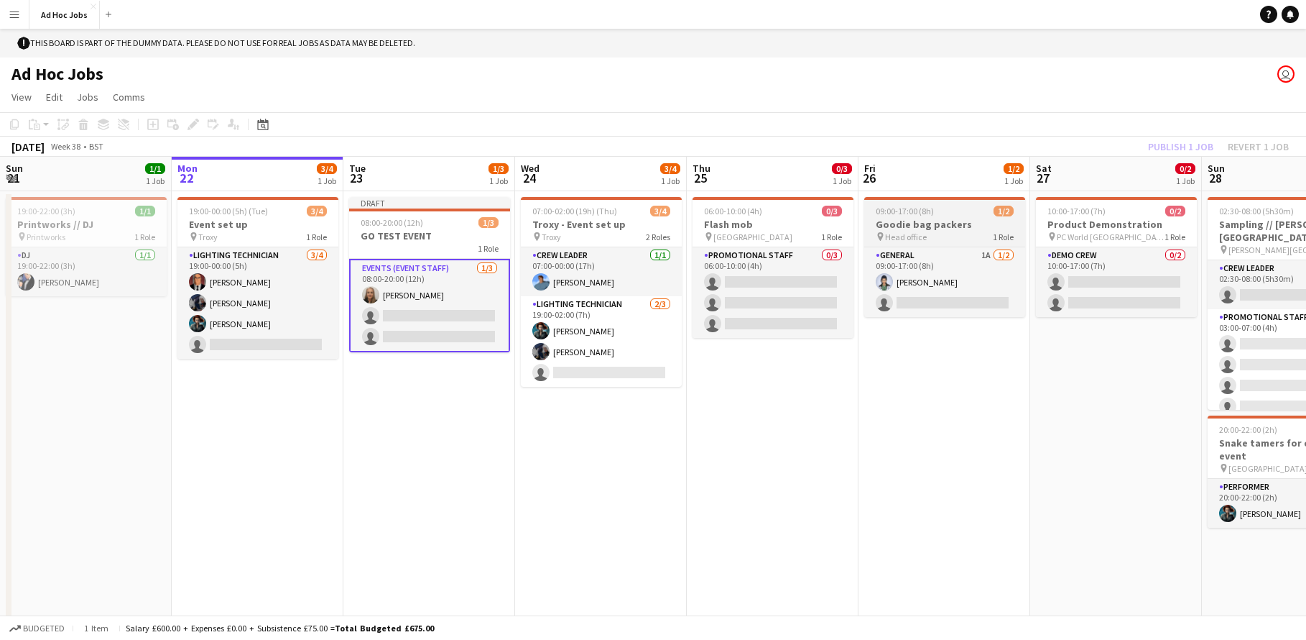
click at [929, 221] on h3 "Goodie bag packers" at bounding box center [944, 224] width 161 height 13
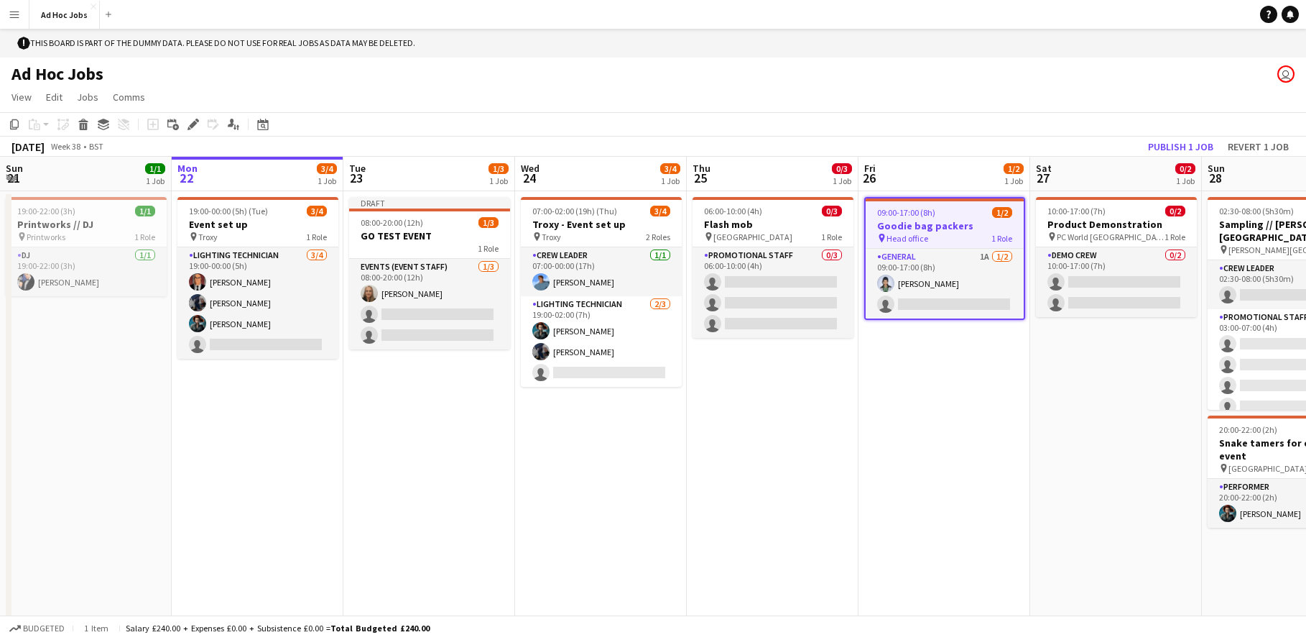
click at [929, 221] on h3 "Goodie bag packers" at bounding box center [945, 225] width 158 height 13
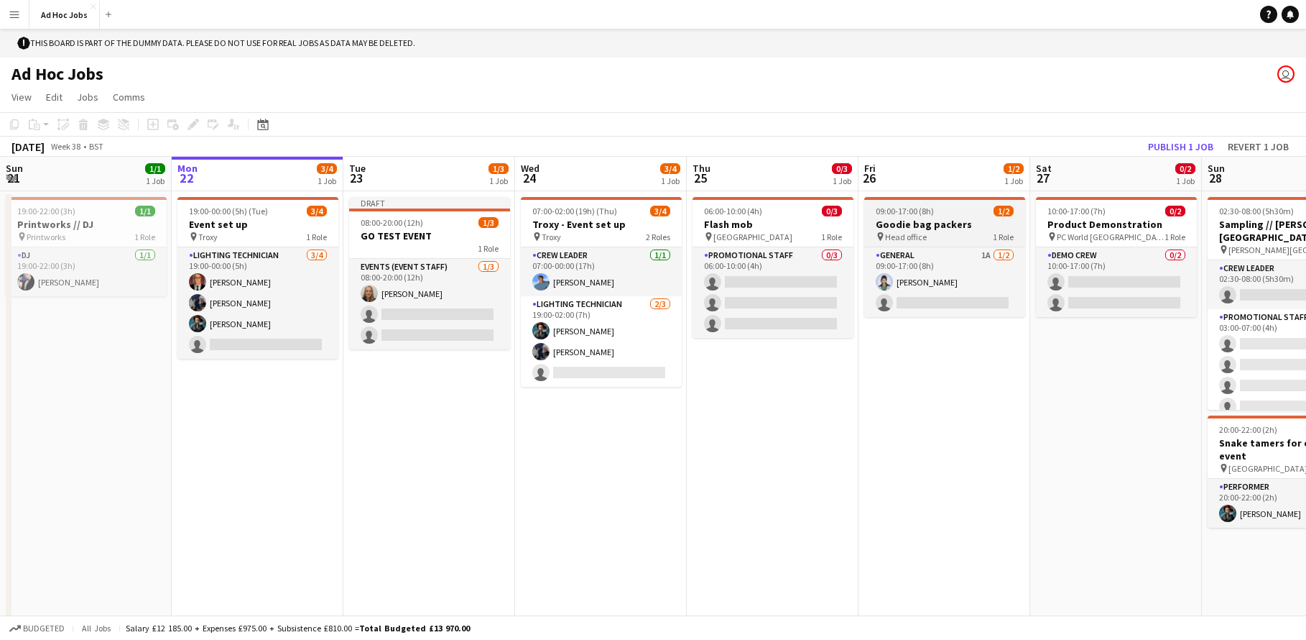
click at [929, 221] on h3 "Goodie bag packers" at bounding box center [944, 224] width 161 height 13
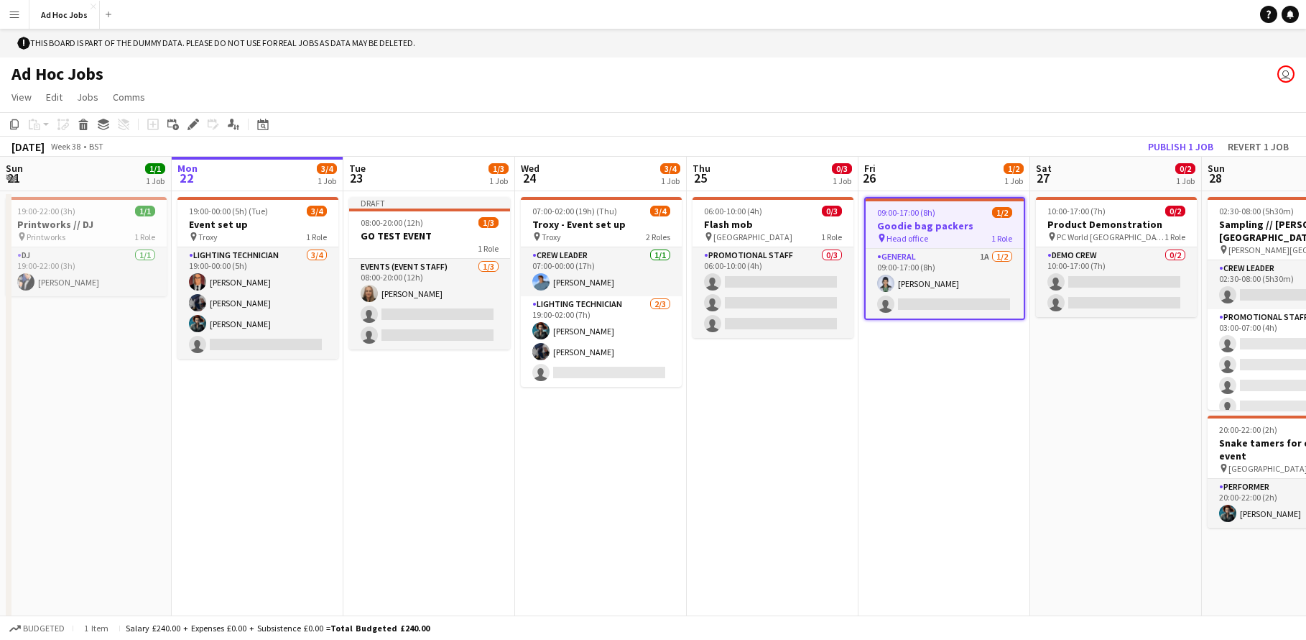
click at [913, 241] on span "Head office" at bounding box center [908, 238] width 42 height 11
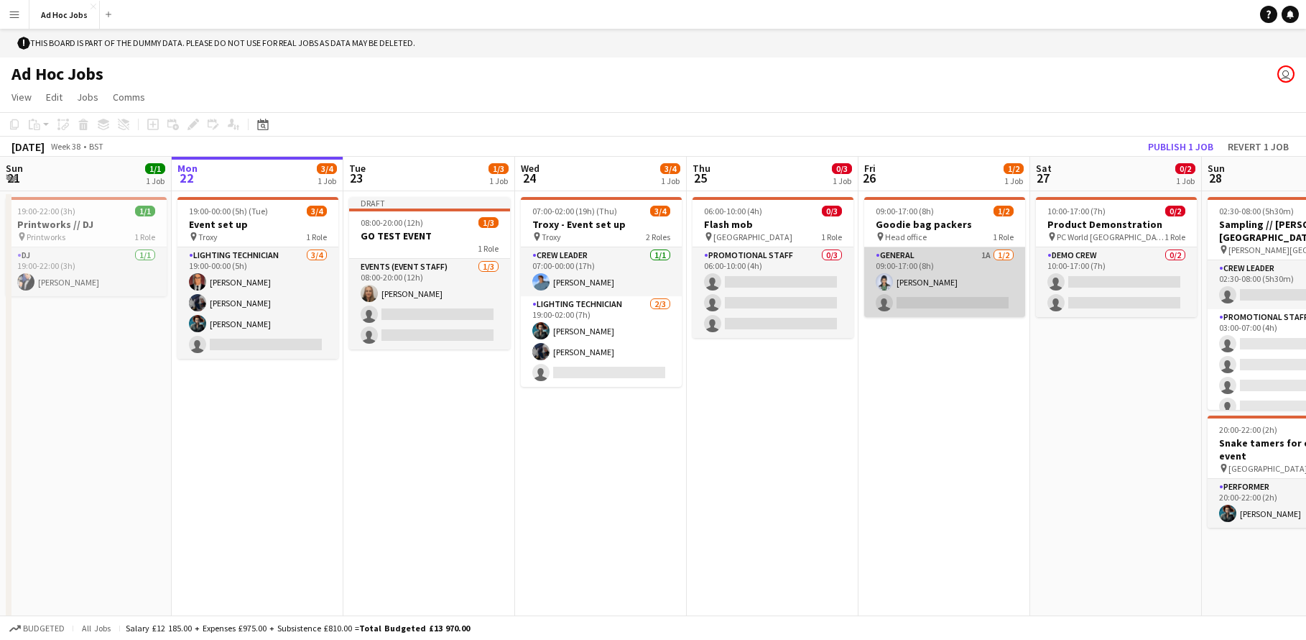
click at [986, 259] on app-card-role "General 1A [DATE] 09:00-17:00 (8h) [PERSON_NAME] single-neutral-actions" at bounding box center [944, 282] width 161 height 70
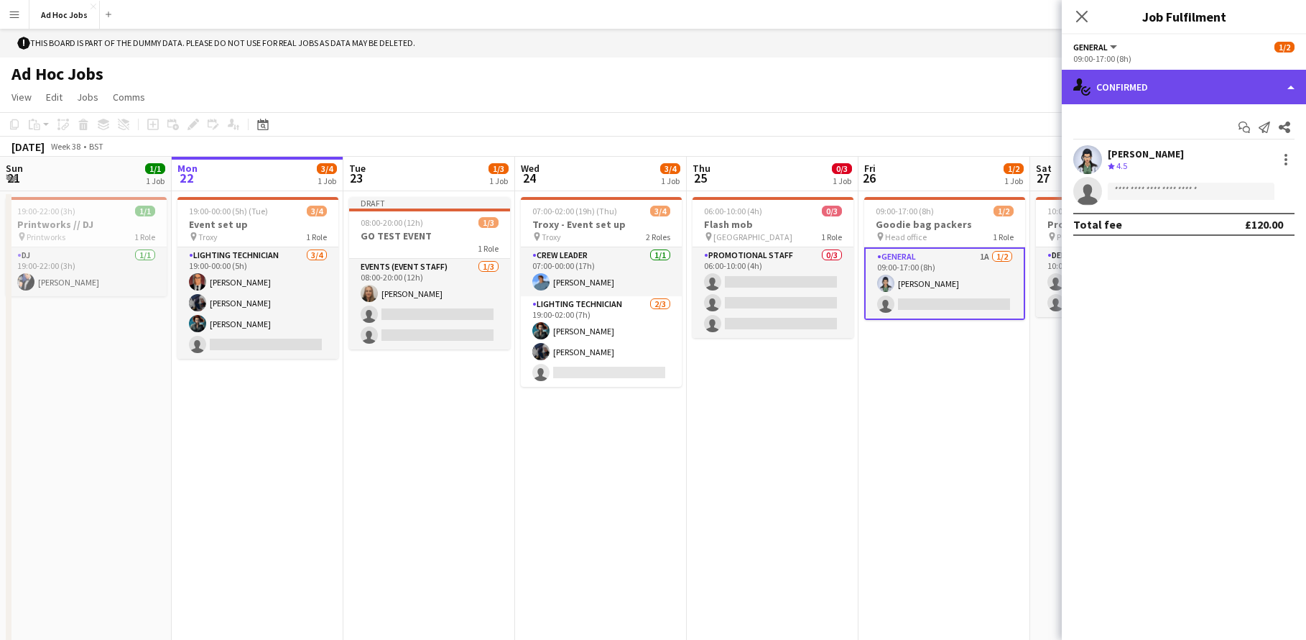
click at [1288, 94] on div "single-neutral-actions-check-2 Confirmed" at bounding box center [1184, 87] width 244 height 34
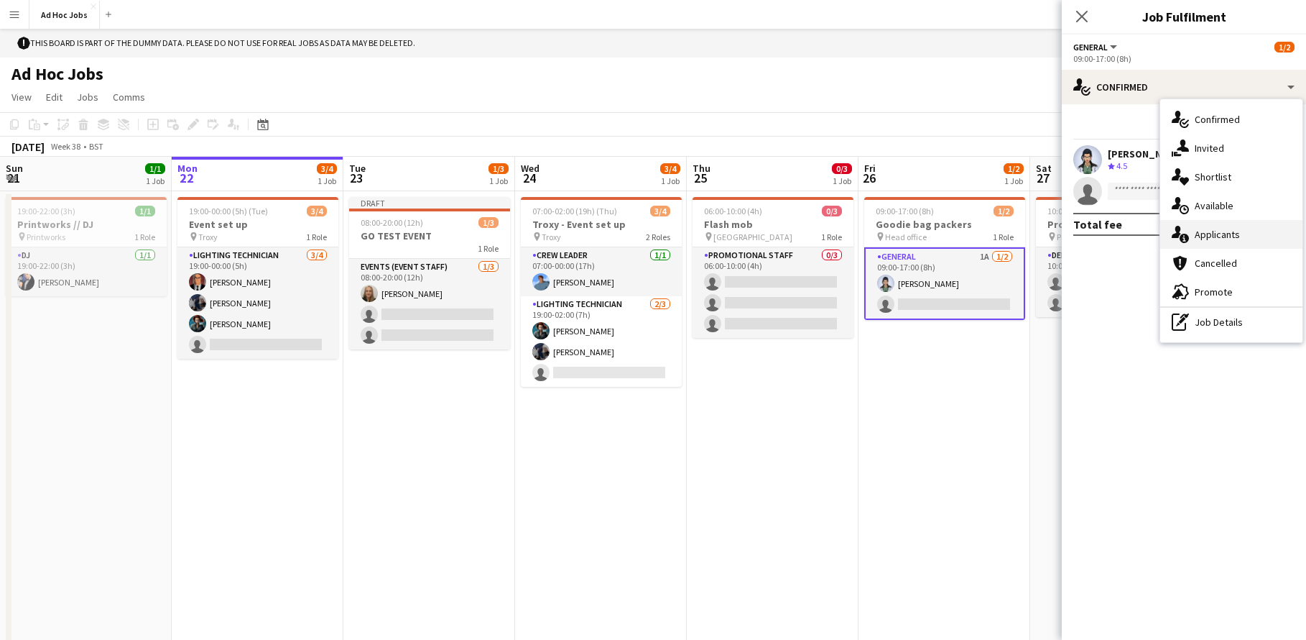
click at [1216, 232] on span "Applicants" at bounding box center [1217, 234] width 45 height 13
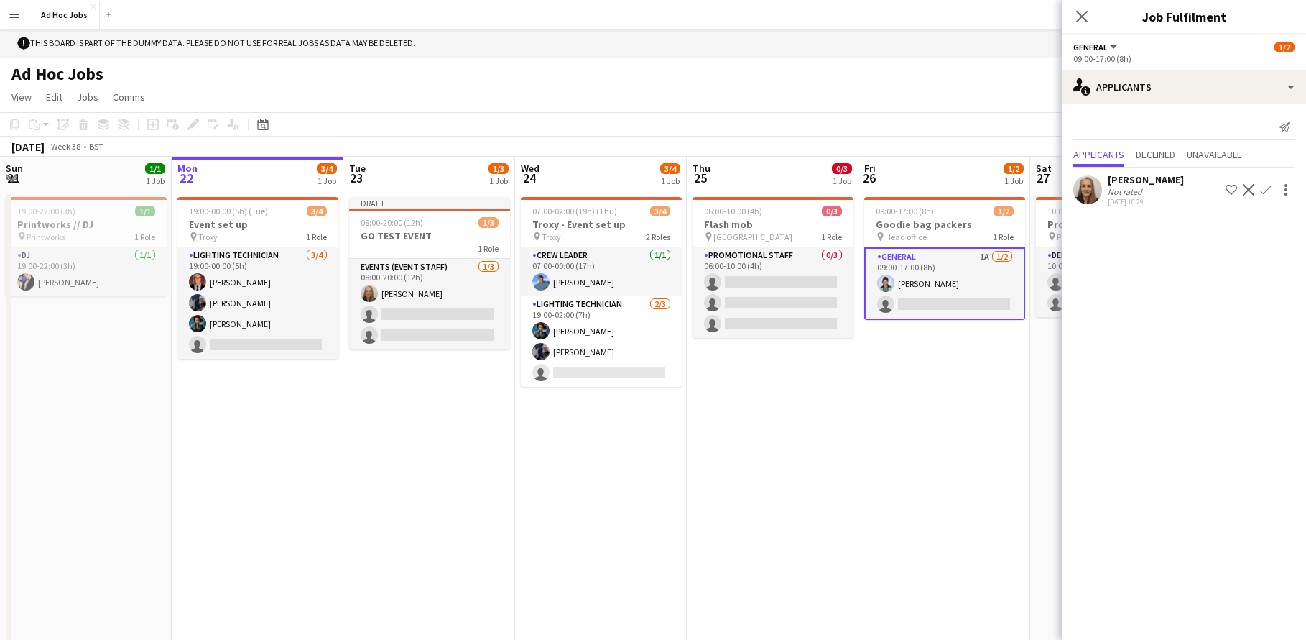
click at [1265, 189] on app-icon "Confirm" at bounding box center [1265, 189] width 11 height 11
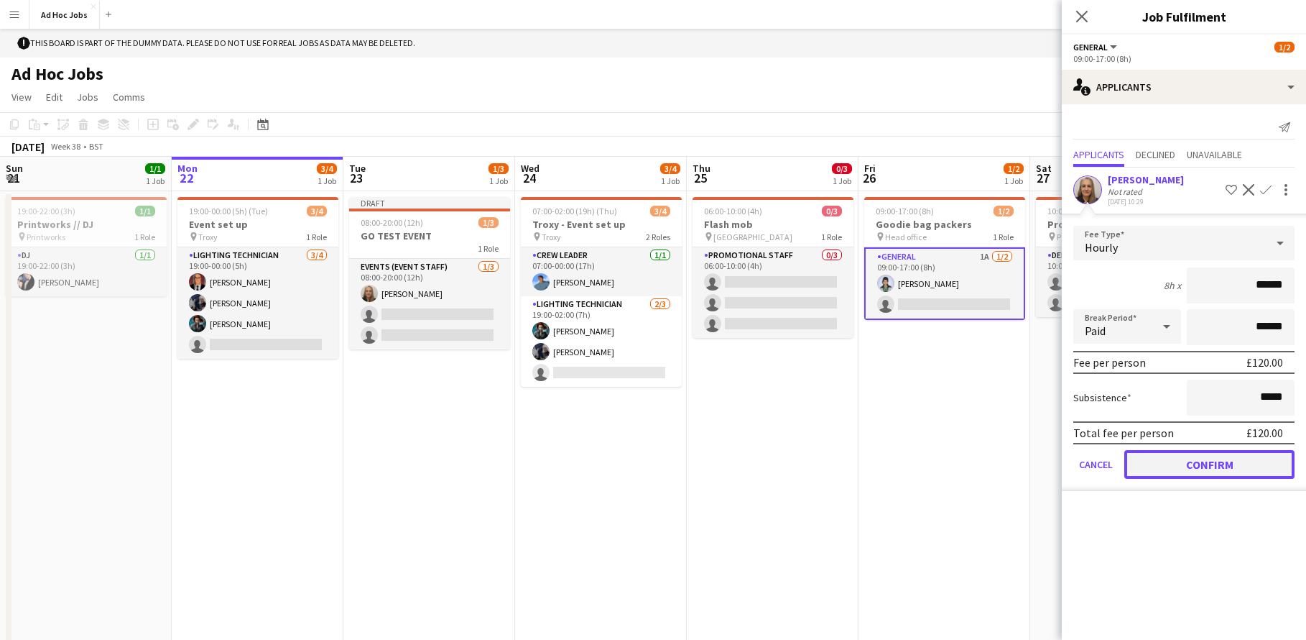
click at [1227, 474] on button "Confirm" at bounding box center [1210, 464] width 170 height 29
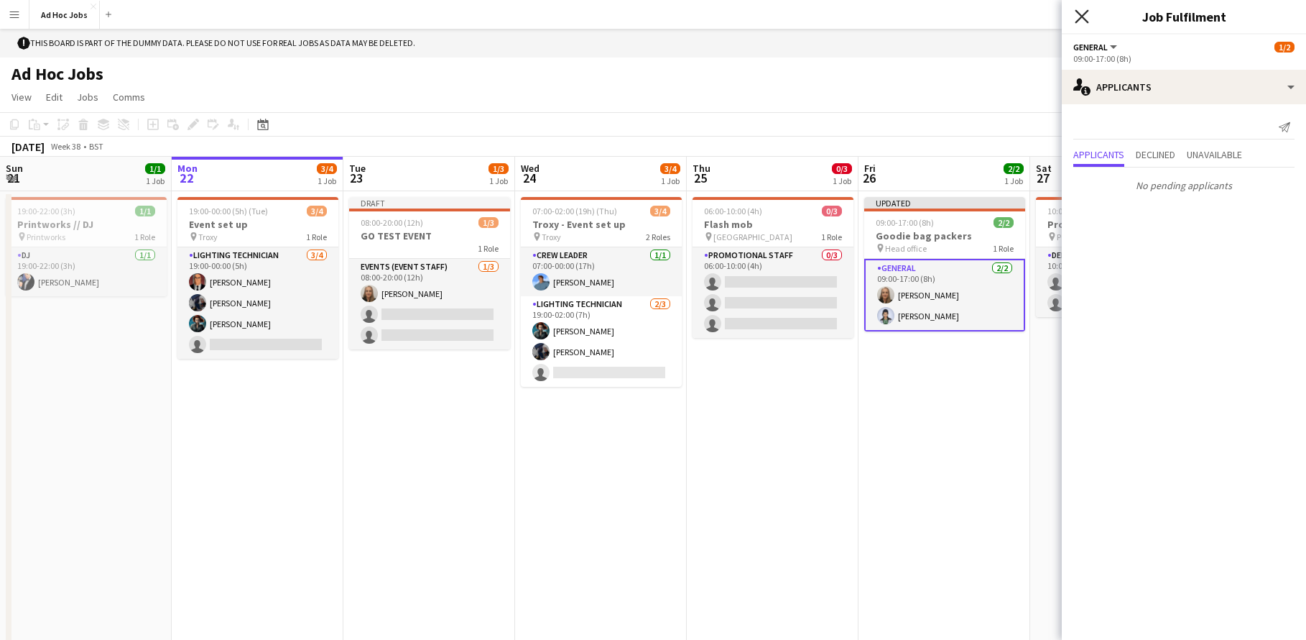
click at [1081, 14] on icon "Close pop-in" at bounding box center [1082, 16] width 14 height 14
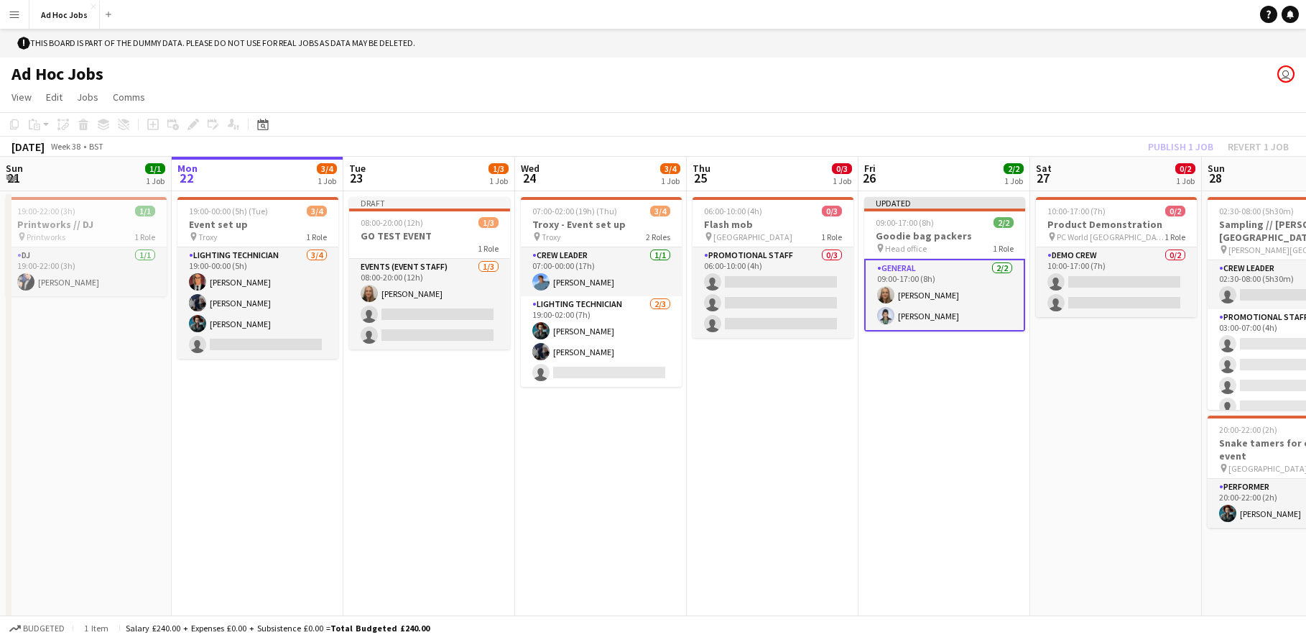
click at [941, 300] on app-card-role "General [DATE] 09:00-17:00 (8h) [PERSON_NAME] [PERSON_NAME]" at bounding box center [944, 295] width 161 height 73
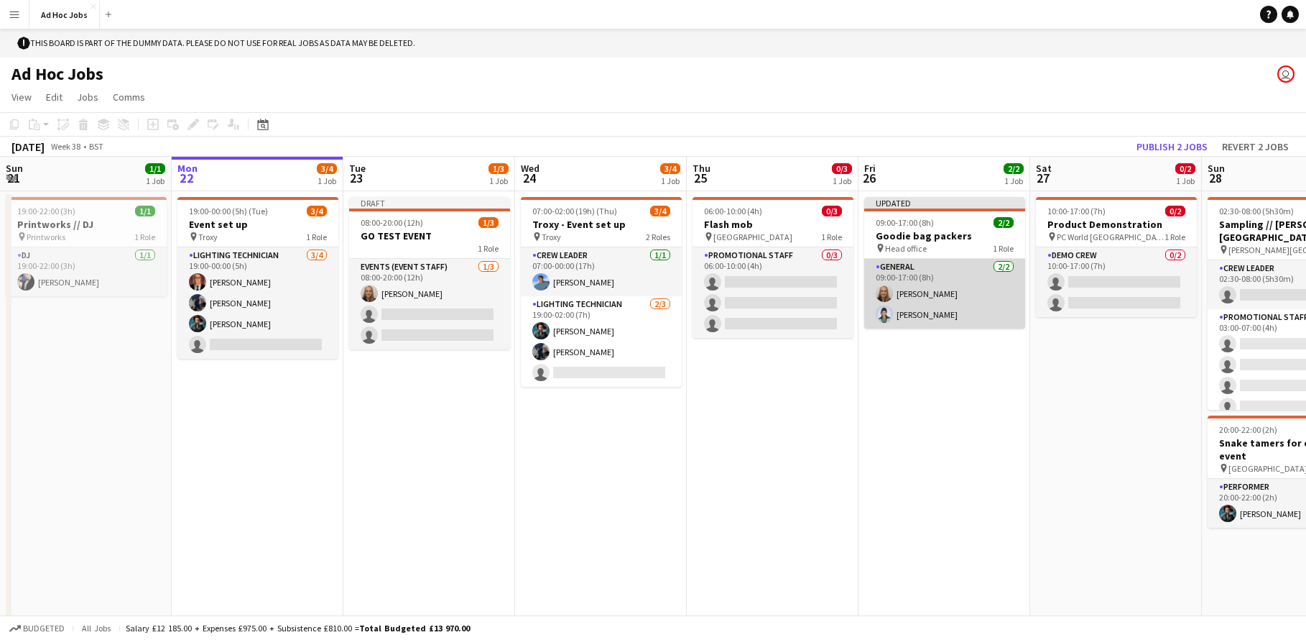
click at [941, 300] on app-card-role "General [DATE] 09:00-17:00 (8h) [PERSON_NAME] [PERSON_NAME]" at bounding box center [944, 294] width 161 height 70
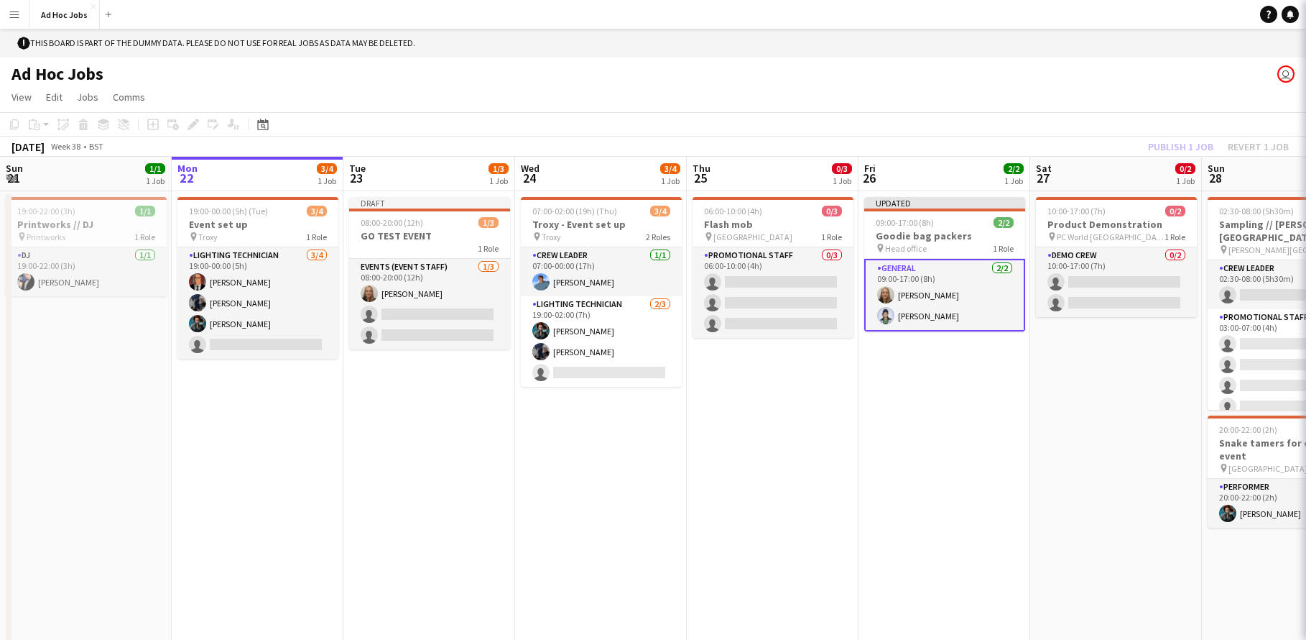
click at [941, 300] on app-card-role "General [DATE] 09:00-17:00 (8h) [PERSON_NAME] [PERSON_NAME]" at bounding box center [944, 295] width 161 height 73
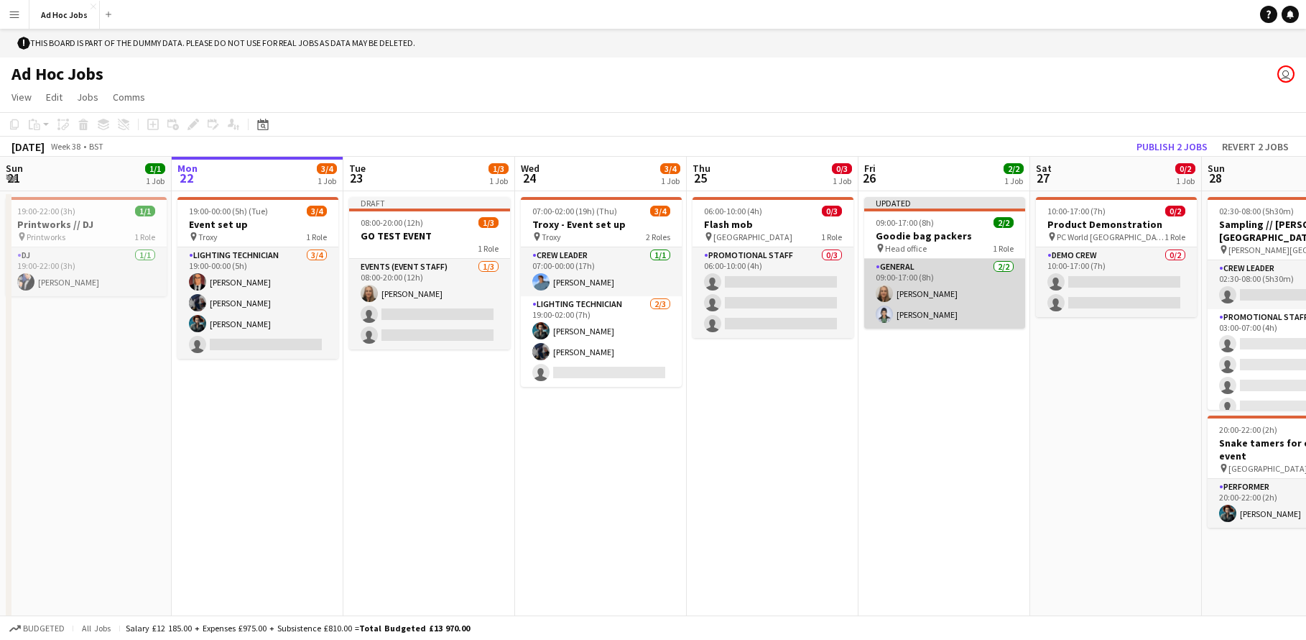
click at [941, 300] on app-card-role "General [DATE] 09:00-17:00 (8h) [PERSON_NAME] [PERSON_NAME]" at bounding box center [944, 294] width 161 height 70
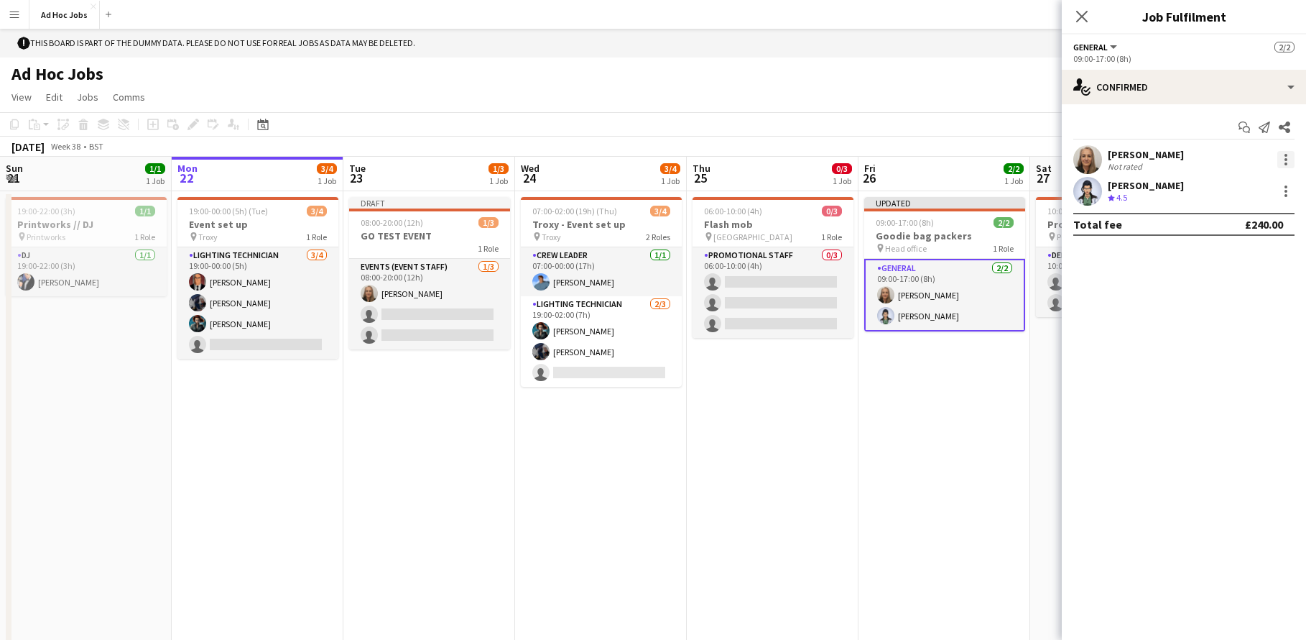
click at [1291, 159] on div at bounding box center [1286, 159] width 17 height 17
click at [1252, 262] on button "Send notification" at bounding box center [1239, 255] width 112 height 34
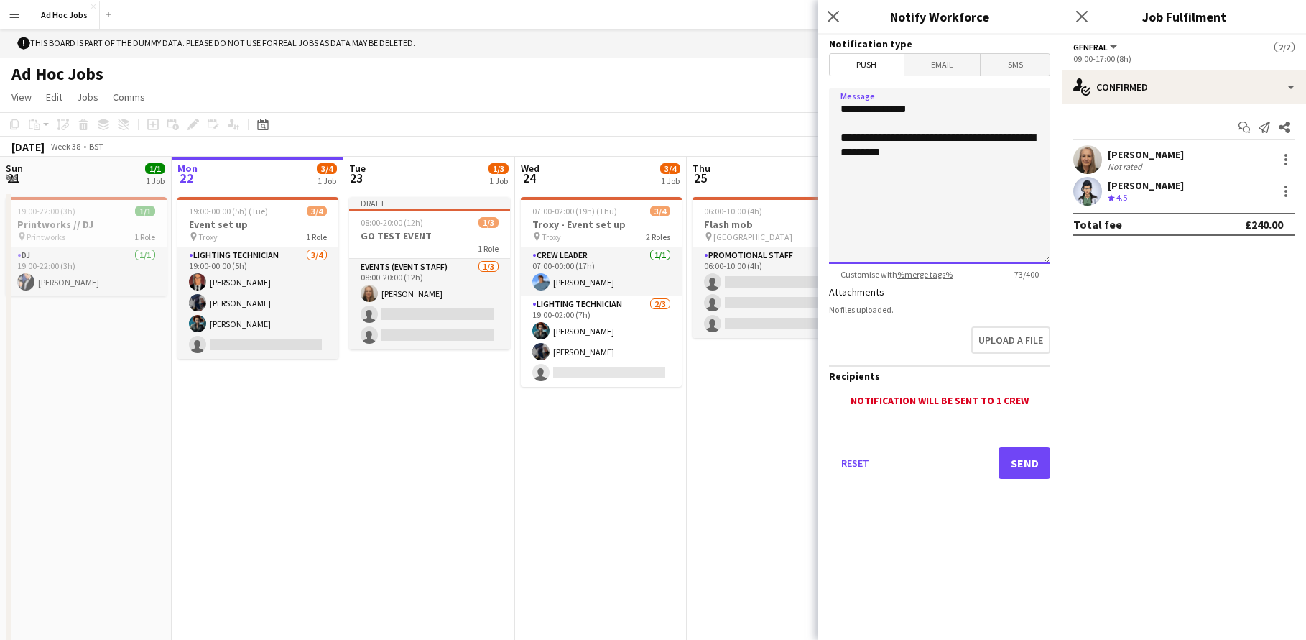
drag, startPoint x: 841, startPoint y: 139, endPoint x: 909, endPoint y: 162, distance: 71.4
click at [909, 162] on textarea "**********" at bounding box center [939, 176] width 221 height 176
type textarea "**********"
click at [1026, 462] on button "Send" at bounding box center [1025, 463] width 52 height 32
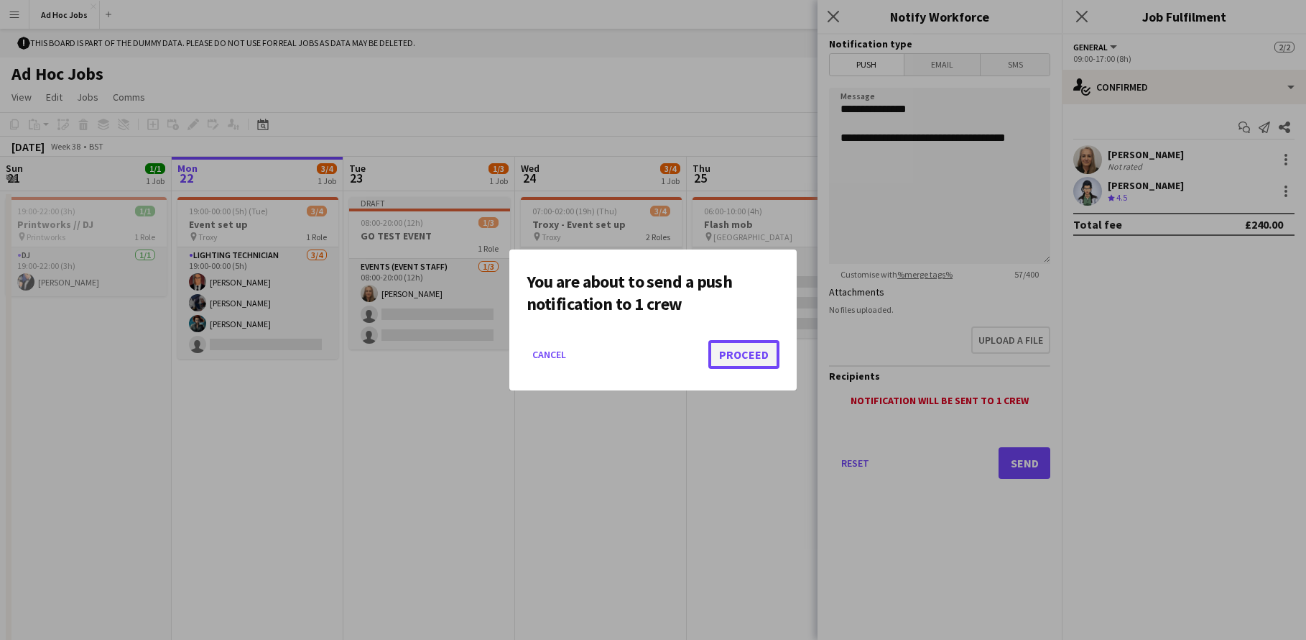
click at [757, 354] on button "Proceed" at bounding box center [743, 354] width 71 height 29
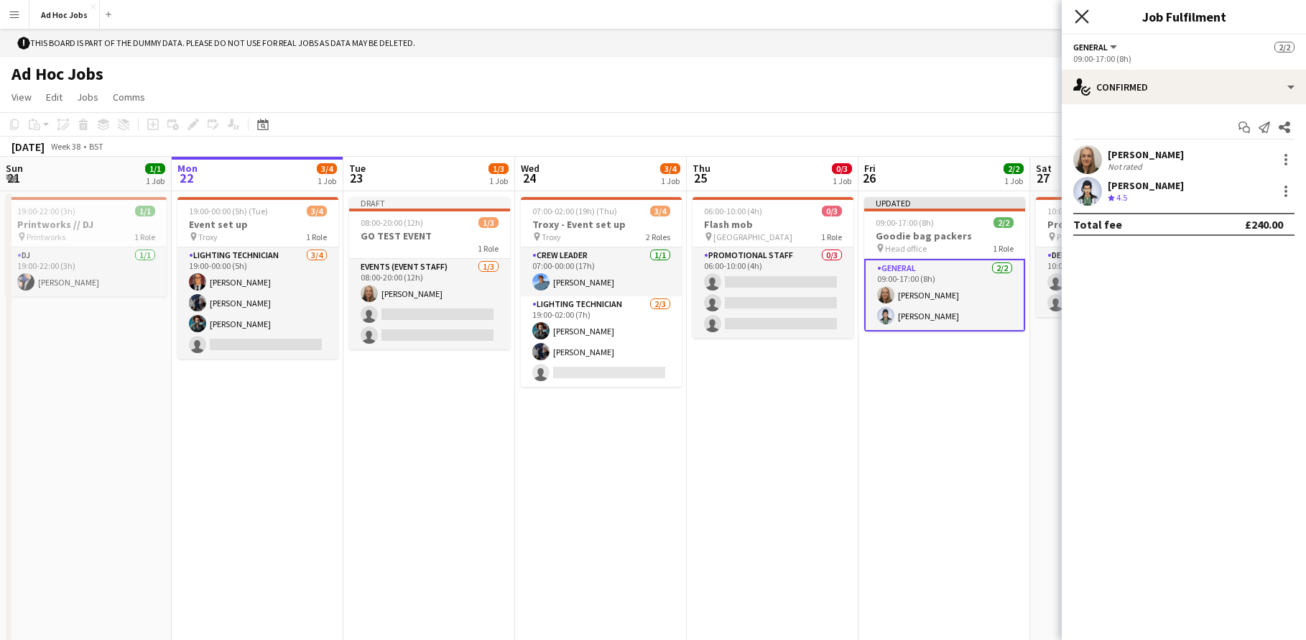
click at [1076, 22] on icon at bounding box center [1082, 16] width 14 height 14
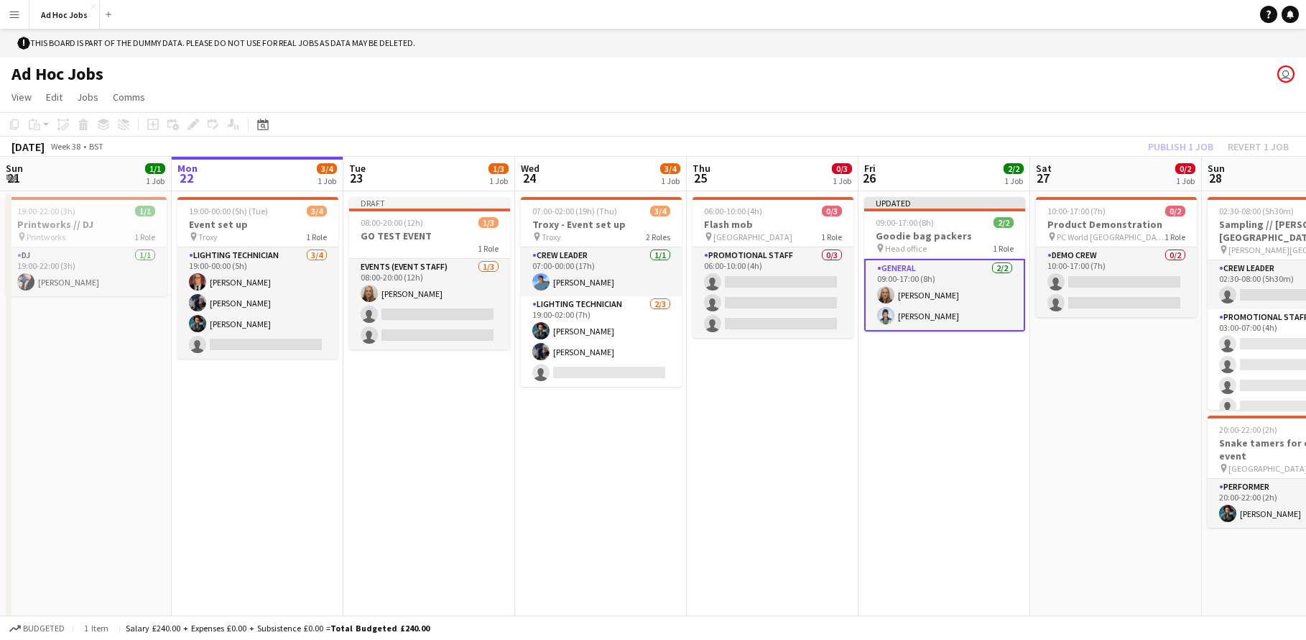
click at [11, 14] on app-icon "Menu" at bounding box center [14, 14] width 11 height 11
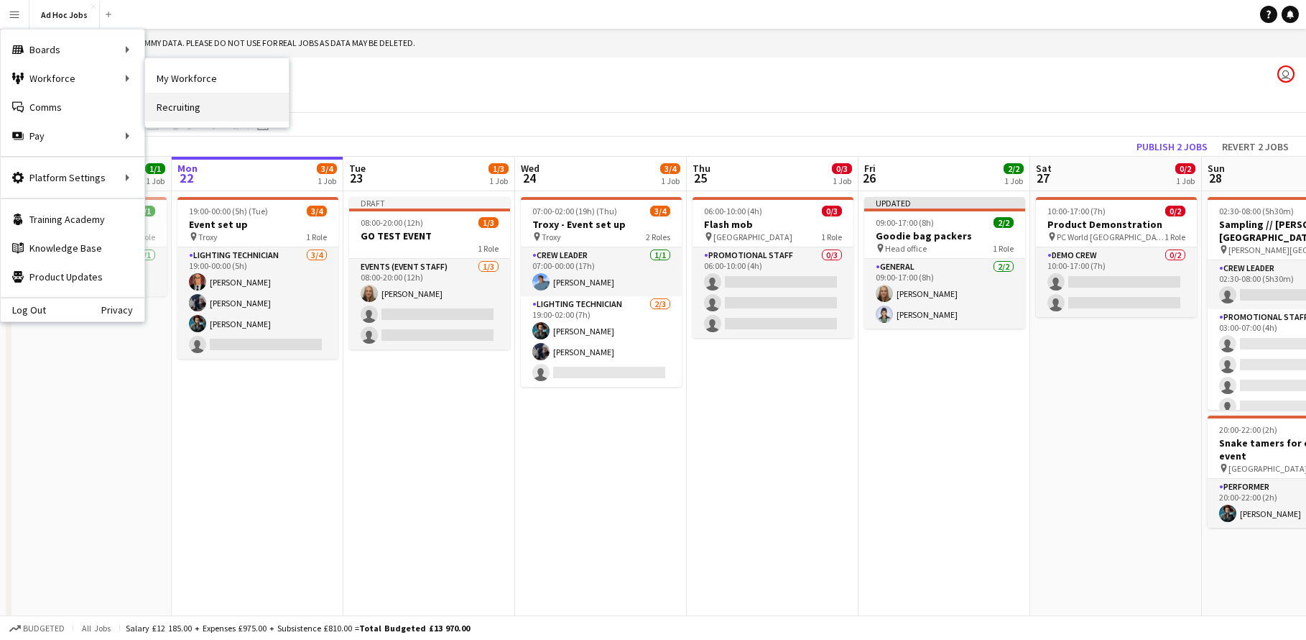
click at [175, 104] on link "Recruiting" at bounding box center [217, 107] width 144 height 29
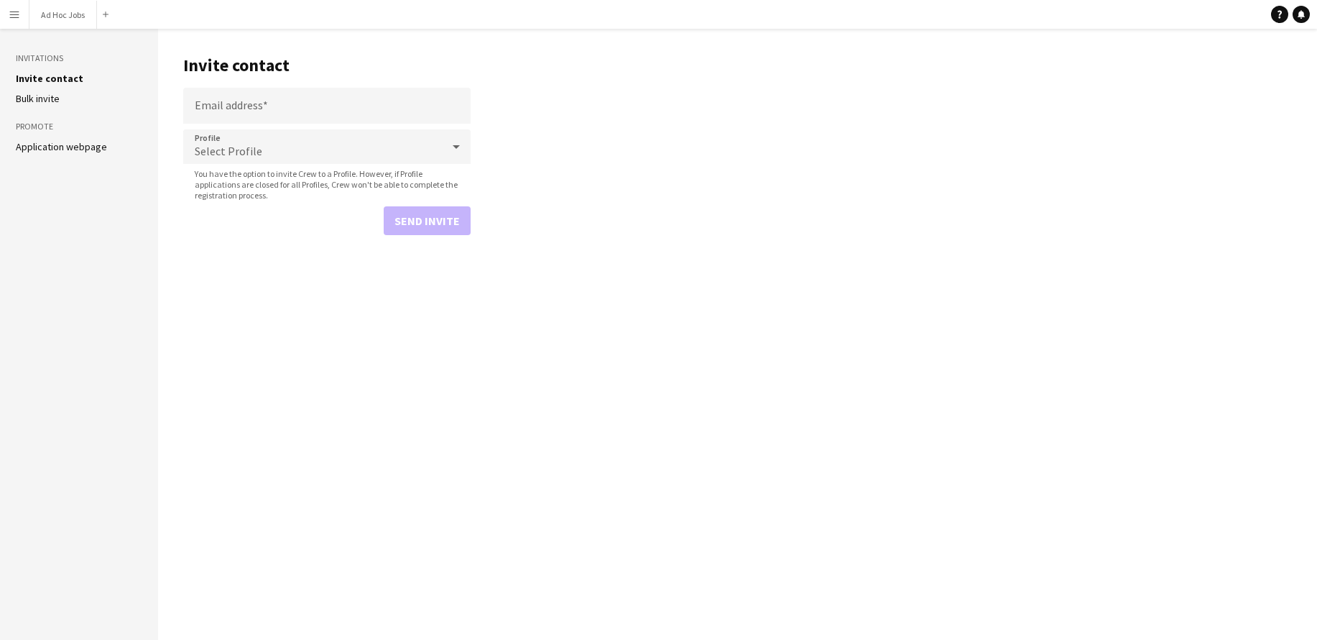
click at [47, 146] on link "Application webpage" at bounding box center [61, 146] width 91 height 13
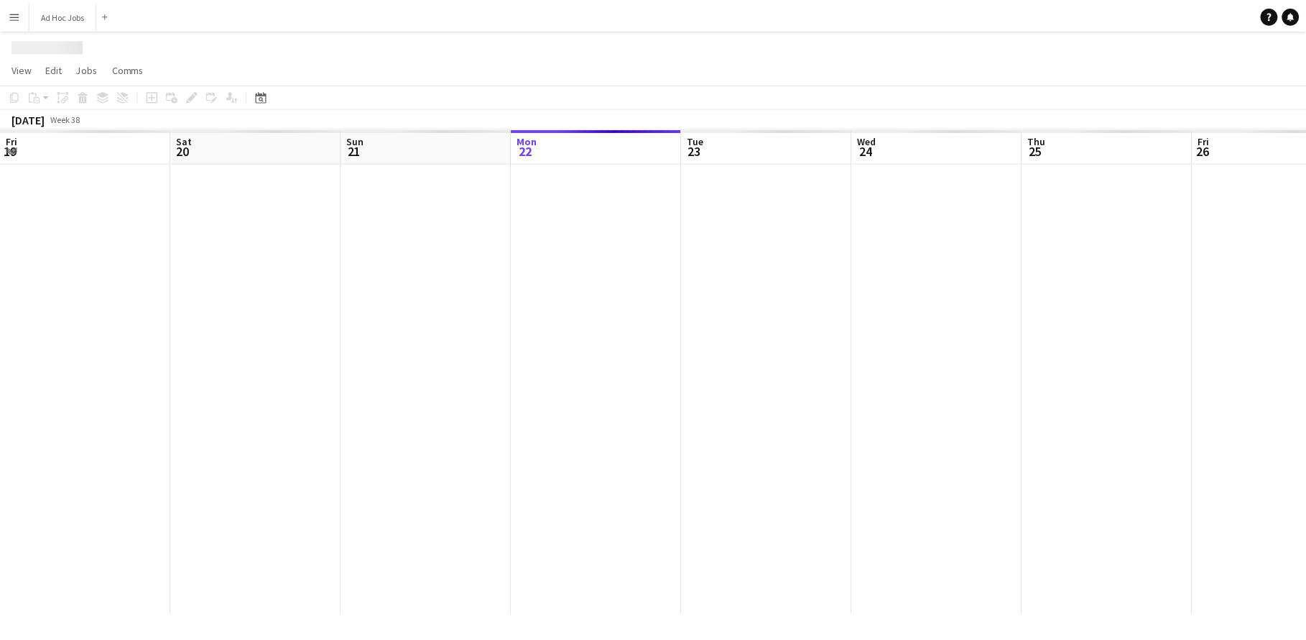
scroll to position [0, 343]
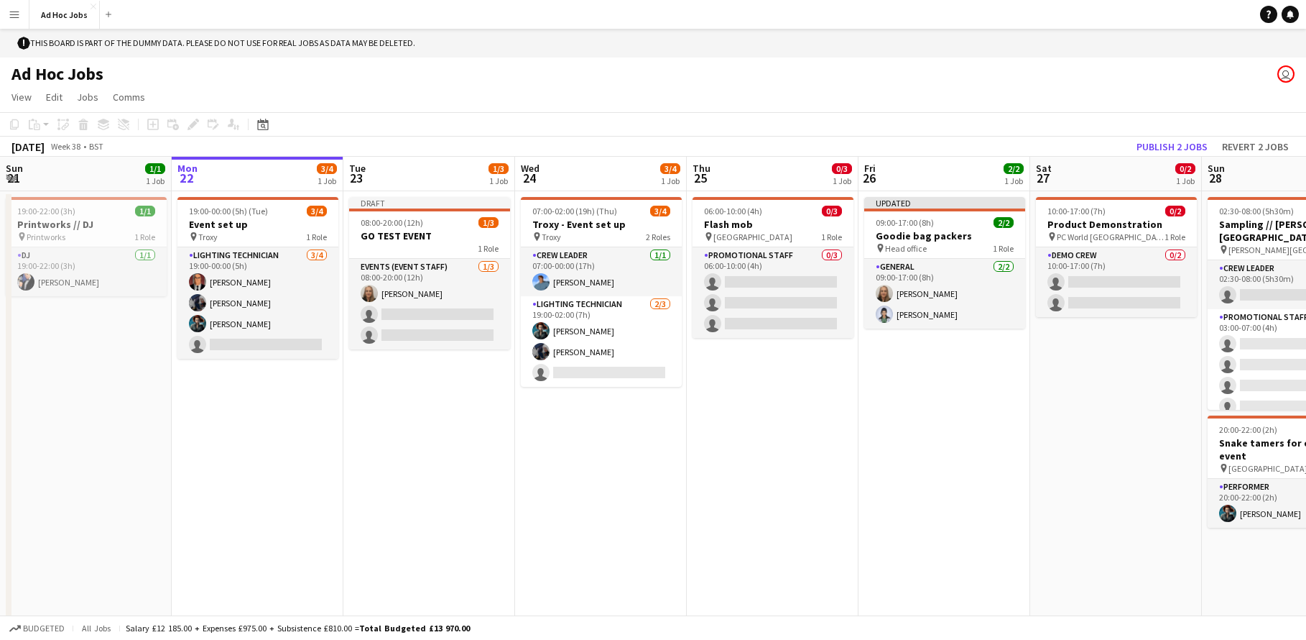
click at [1285, 75] on app-user-avatar "user" at bounding box center [1286, 73] width 17 height 17
click at [1274, 17] on link "Help" at bounding box center [1268, 14] width 17 height 17
click at [446, 236] on h3 "GO TEST EVENT" at bounding box center [429, 235] width 161 height 13
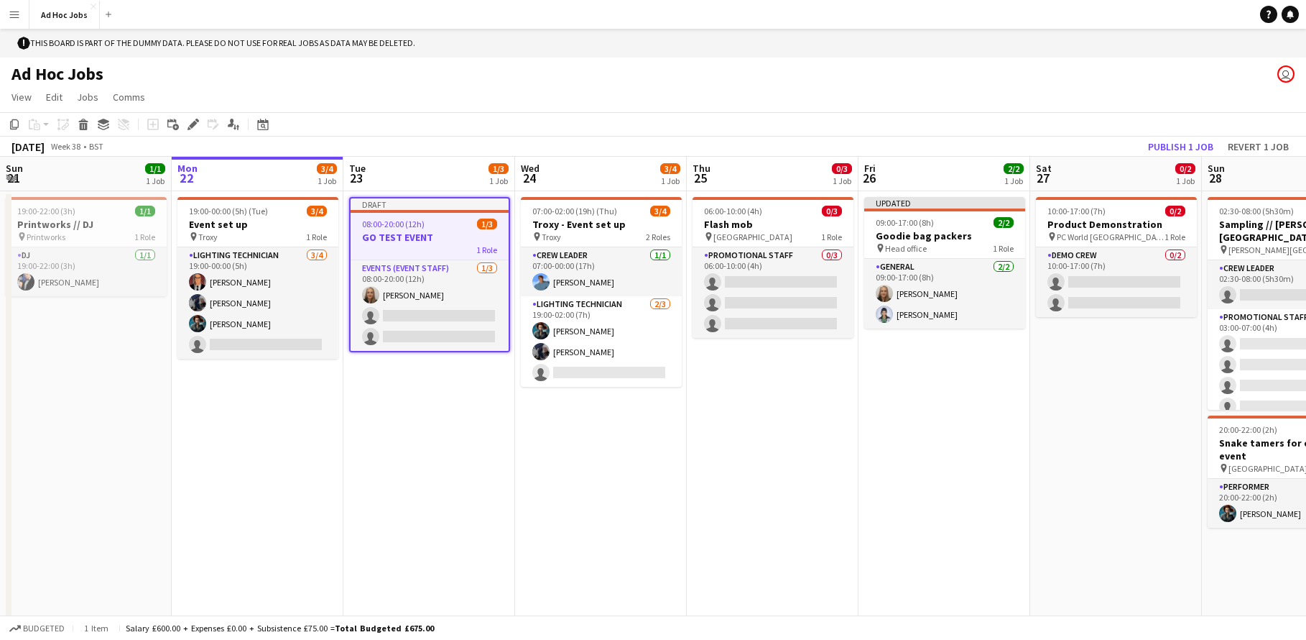
click at [446, 236] on h3 "GO TEST EVENT" at bounding box center [430, 237] width 158 height 13
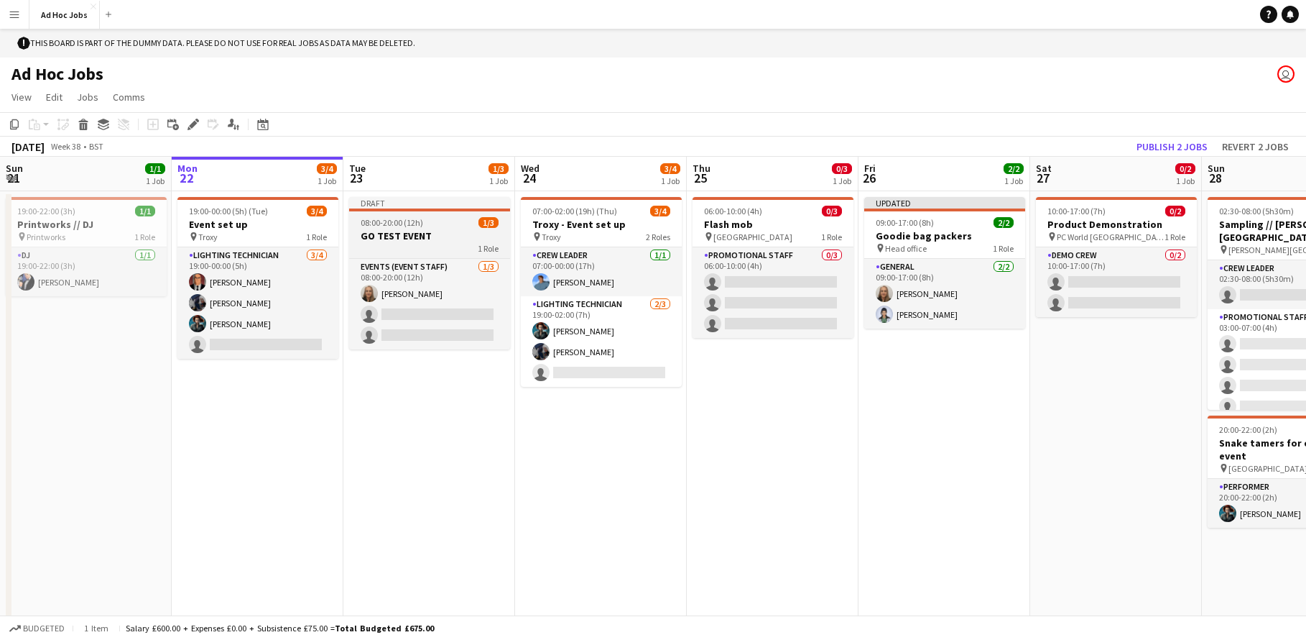
click at [446, 236] on h3 "GO TEST EVENT" at bounding box center [429, 235] width 161 height 13
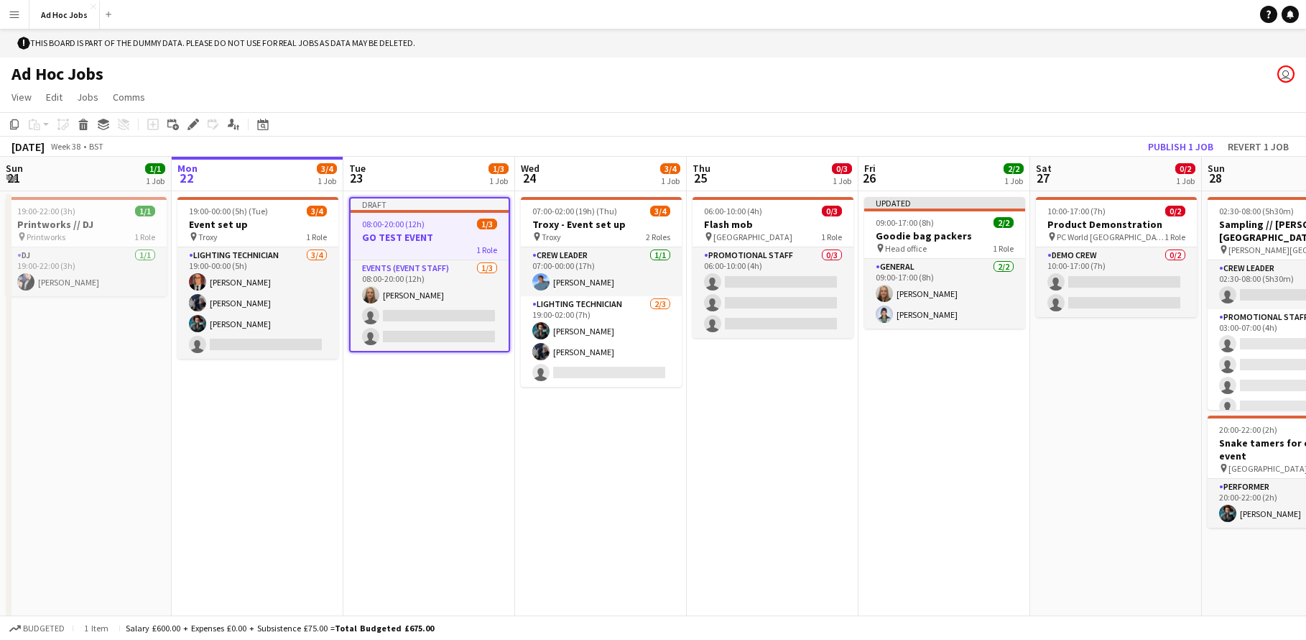
click at [908, 78] on div "Ad Hoc Jobs user" at bounding box center [653, 70] width 1306 height 27
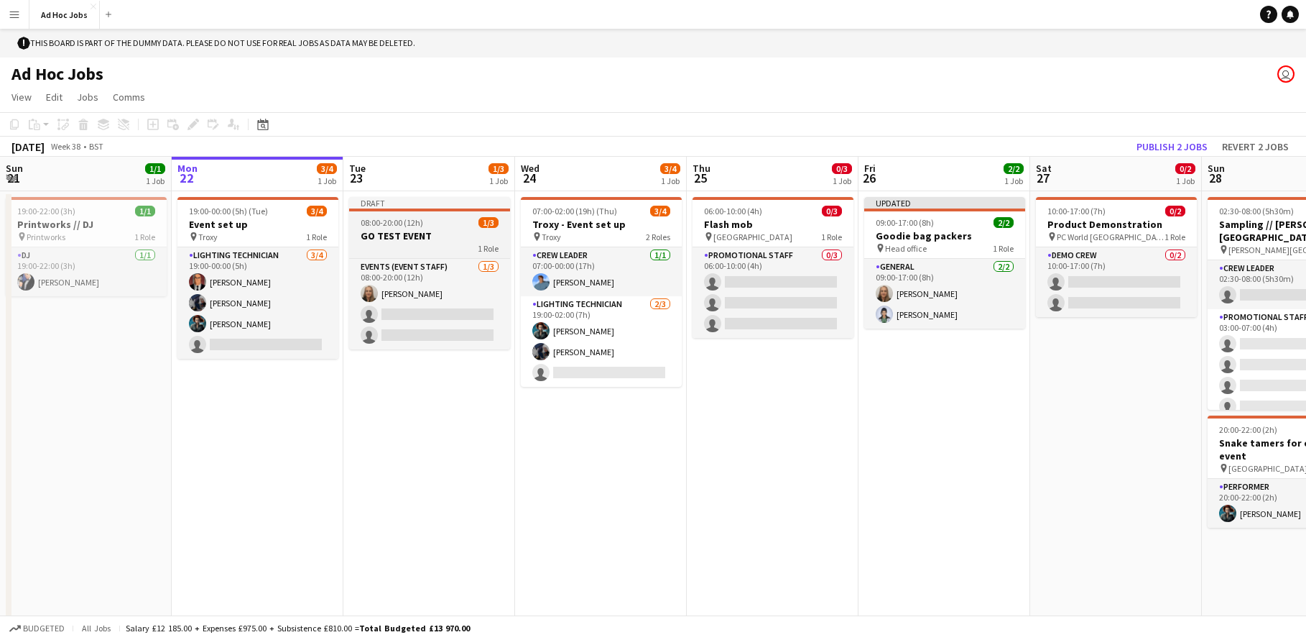
click at [410, 236] on h3 "GO TEST EVENT" at bounding box center [429, 235] width 161 height 13
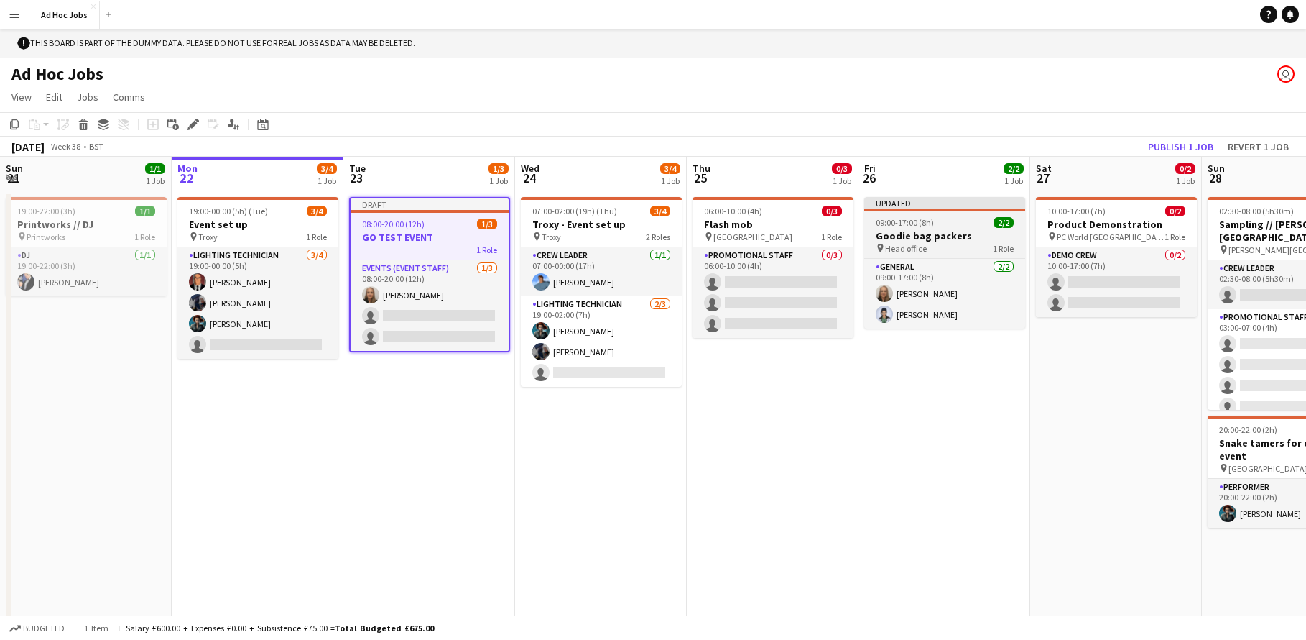
click at [934, 207] on div "Updated" at bounding box center [944, 202] width 161 height 11
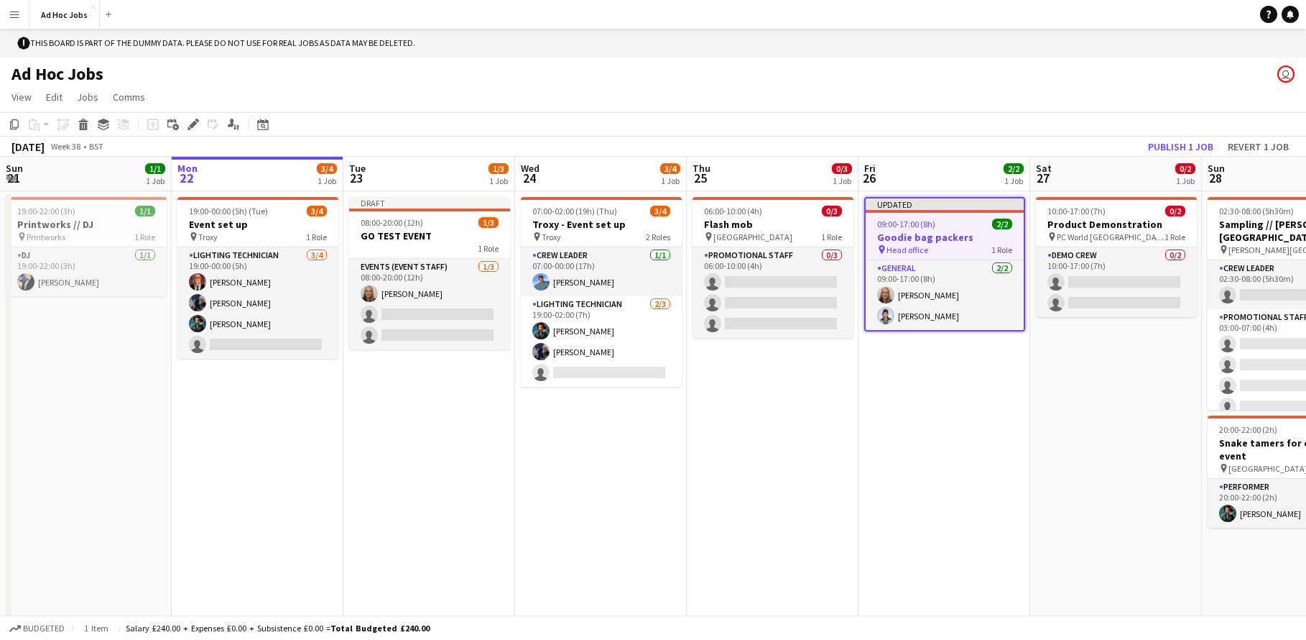
click at [951, 218] on div "09:00-17:00 (8h) 2/2" at bounding box center [945, 223] width 158 height 11
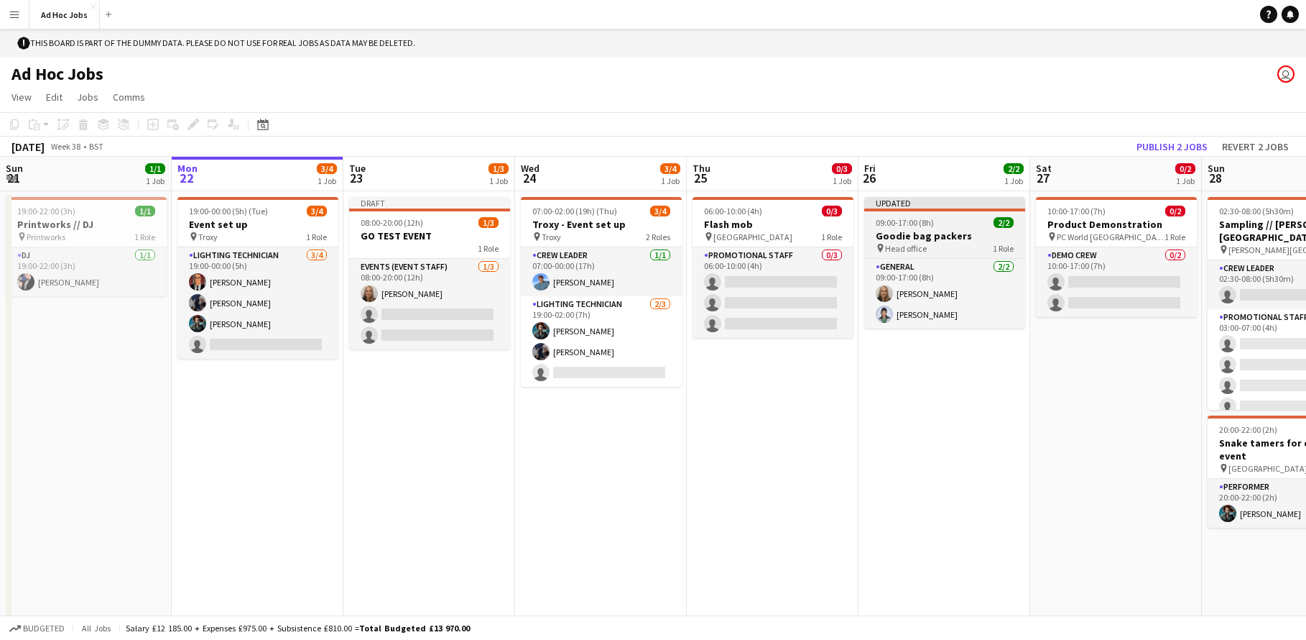
click at [953, 206] on div "Updated" at bounding box center [944, 202] width 161 height 11
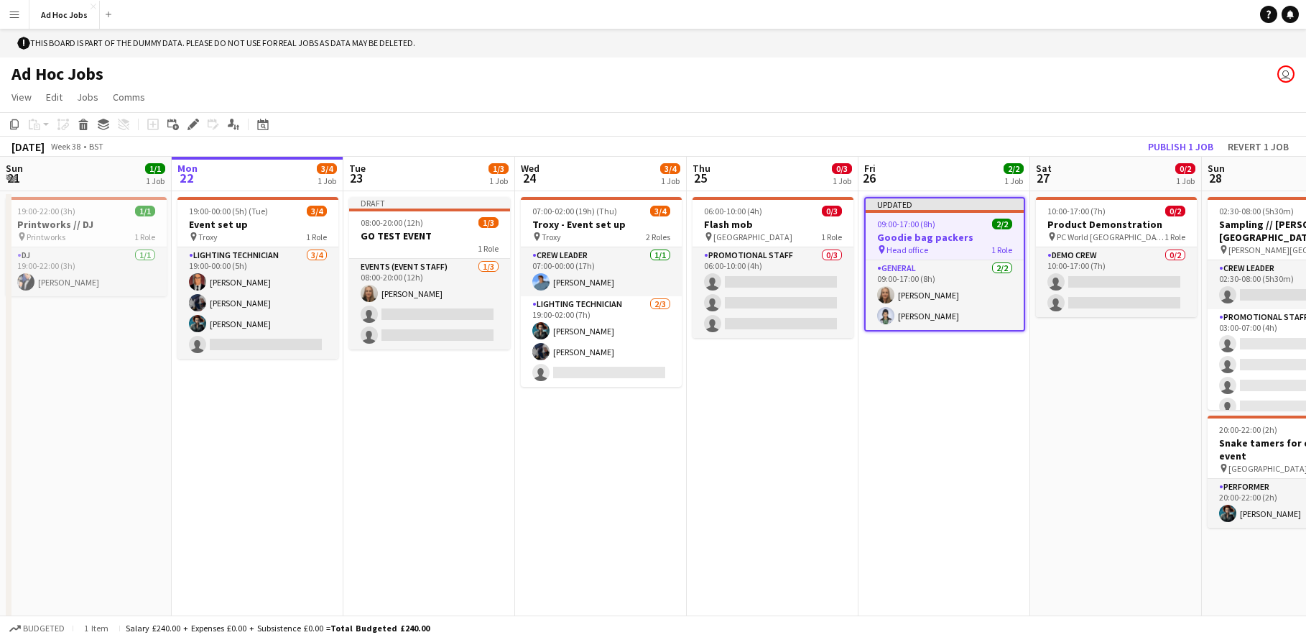
click at [953, 206] on div "Updated" at bounding box center [945, 203] width 158 height 11
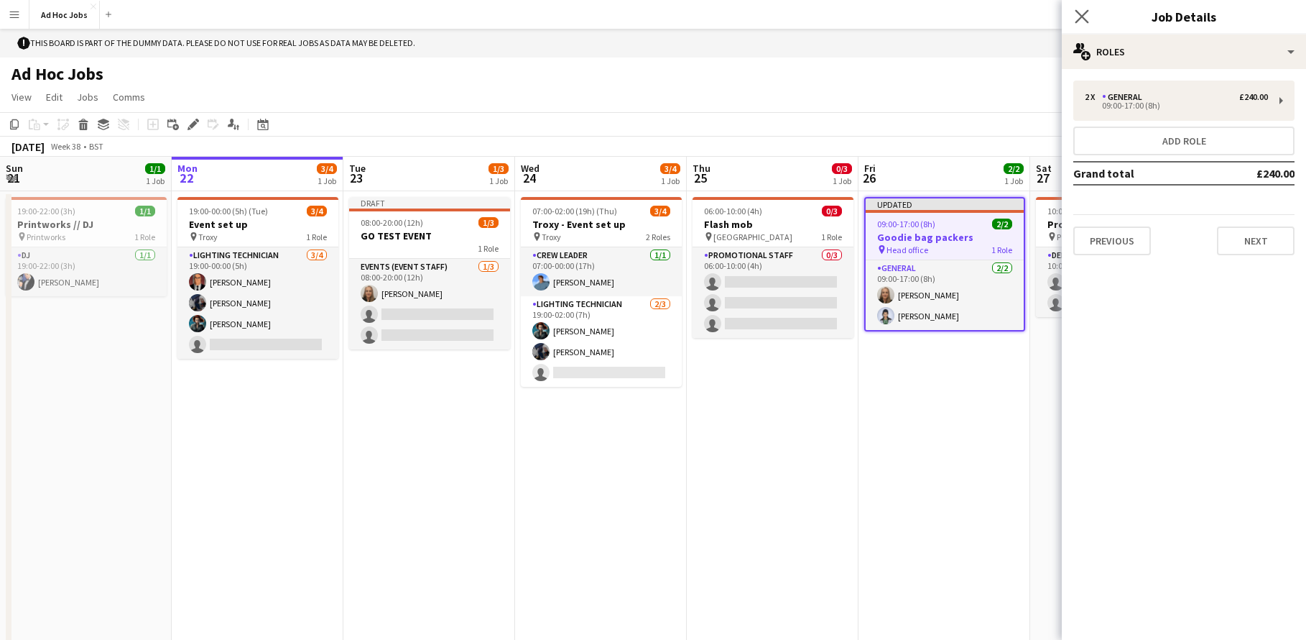
click at [1089, 24] on app-icon "Close pop-in" at bounding box center [1082, 16] width 21 height 21
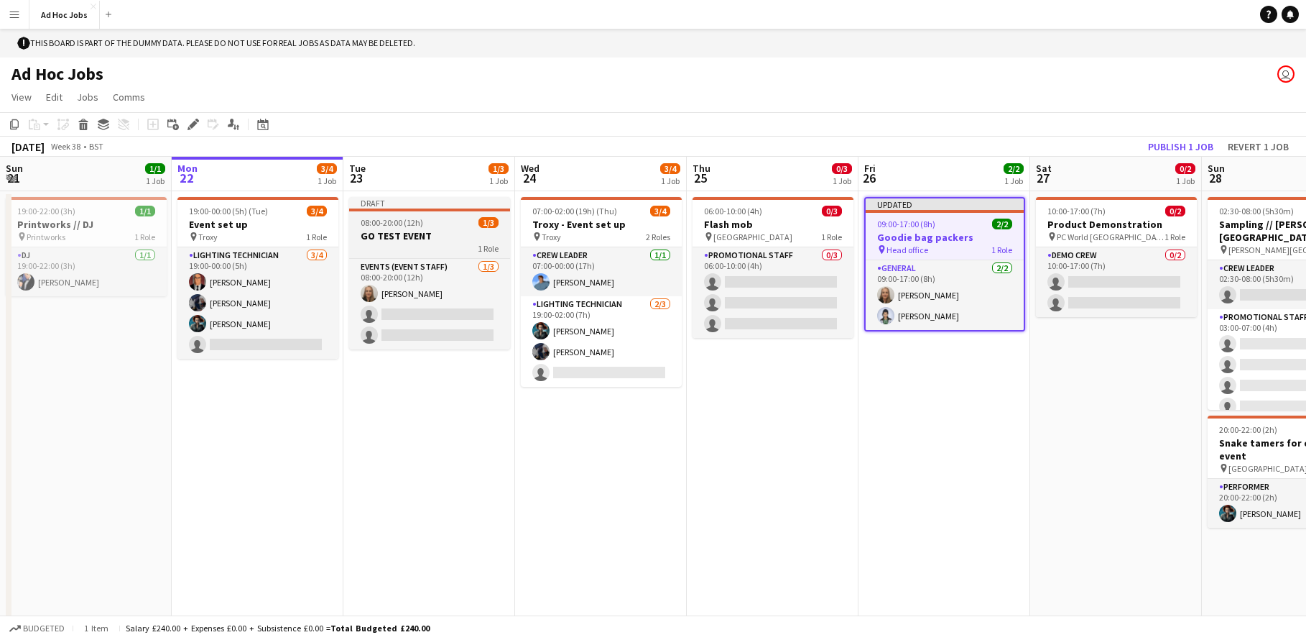
click at [432, 205] on div "Draft" at bounding box center [429, 202] width 161 height 11
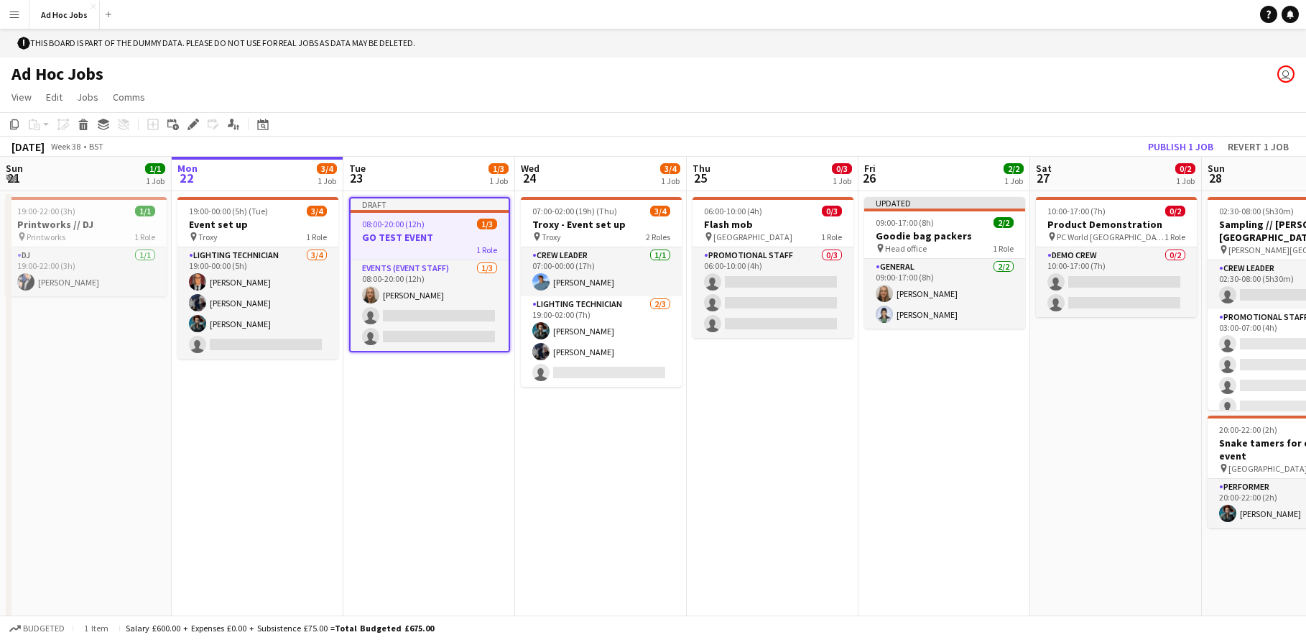
click at [432, 205] on div "Draft" at bounding box center [430, 203] width 158 height 11
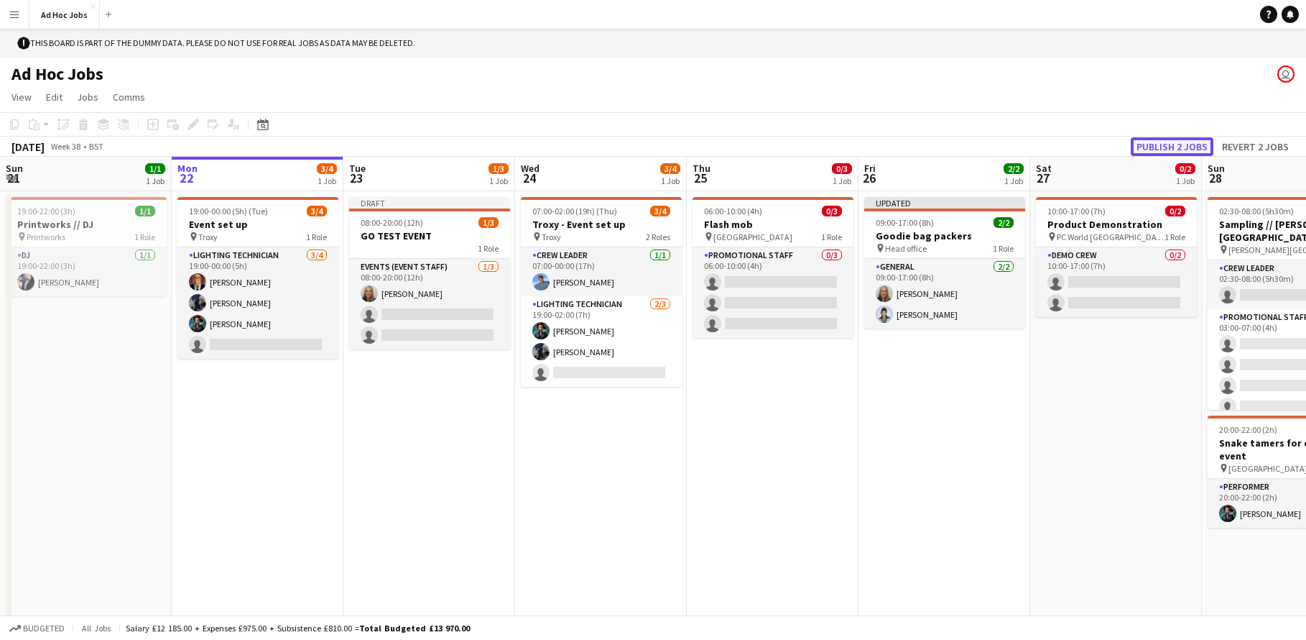
click at [1151, 142] on button "Publish 2 jobs" at bounding box center [1172, 146] width 83 height 19
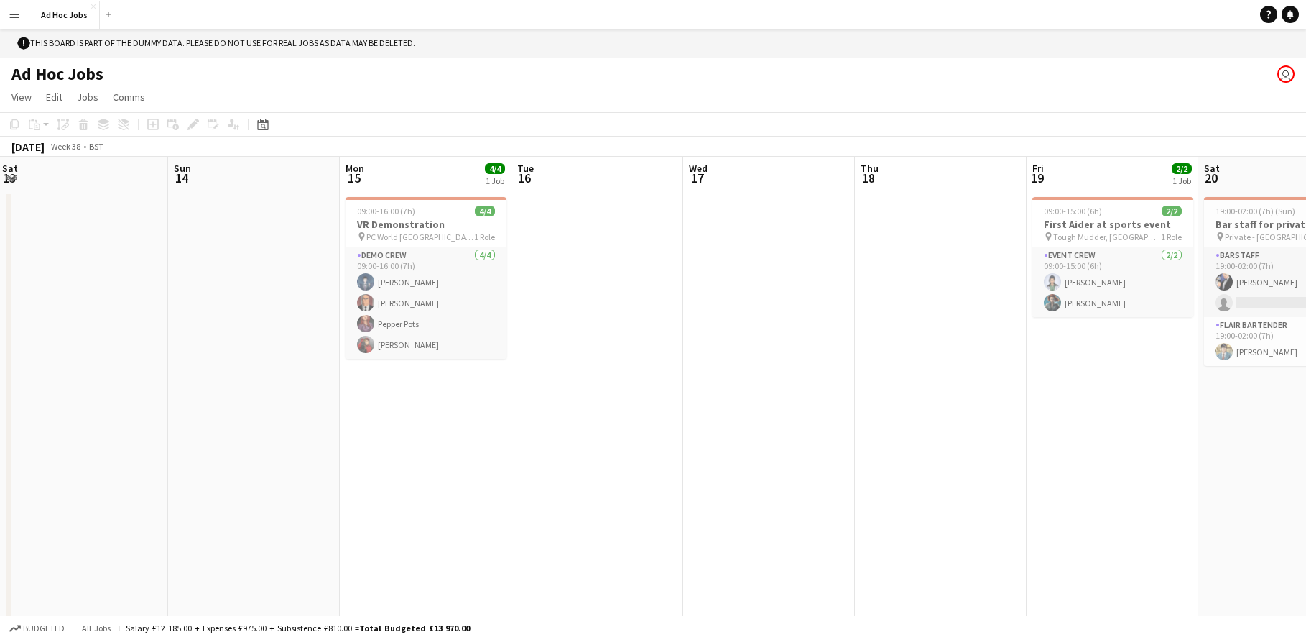
scroll to position [0, 348]
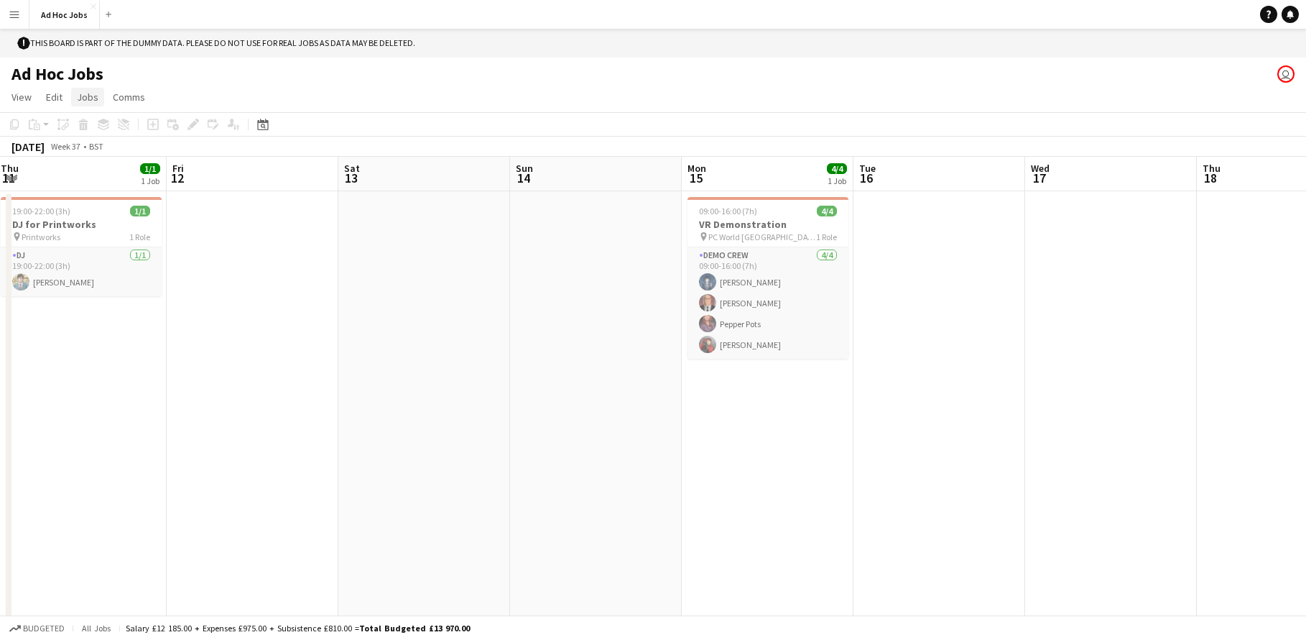
click at [90, 99] on span "Jobs" at bounding box center [88, 97] width 22 height 13
click at [116, 103] on span "Comms" at bounding box center [129, 97] width 32 height 13
click at [456, 289] on app-date-cell at bounding box center [424, 417] width 172 height 453
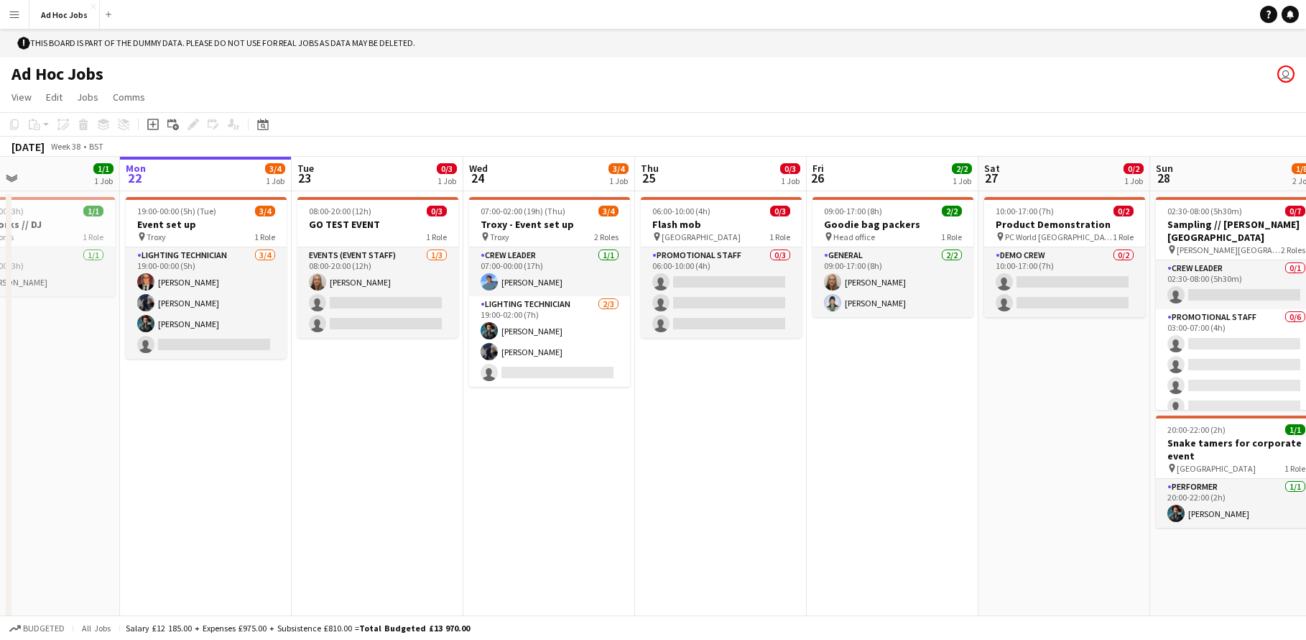
scroll to position [0, 568]
click at [213, 186] on app-board-header-date "Mon 22 3/4 1 Job" at bounding box center [205, 174] width 172 height 34
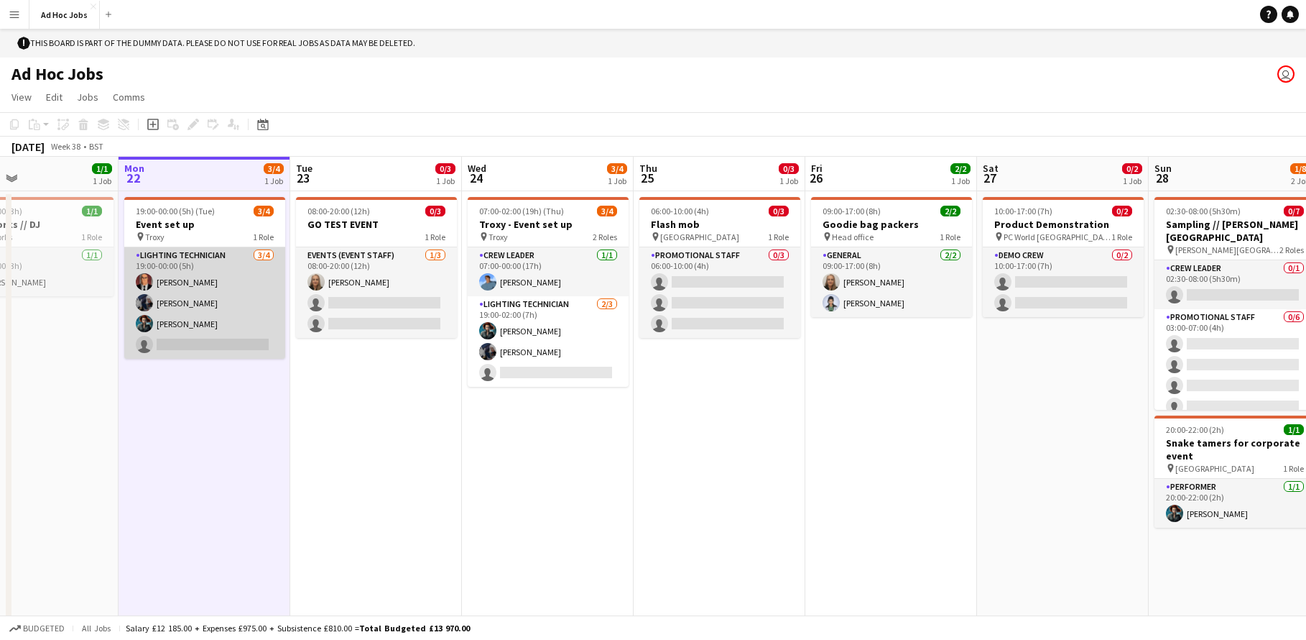
click at [205, 343] on app-card-role "Lighting technician [DATE] 19:00-00:00 (5h) [PERSON_NAME] [PERSON_NAME] [PERSON…" at bounding box center [204, 302] width 161 height 111
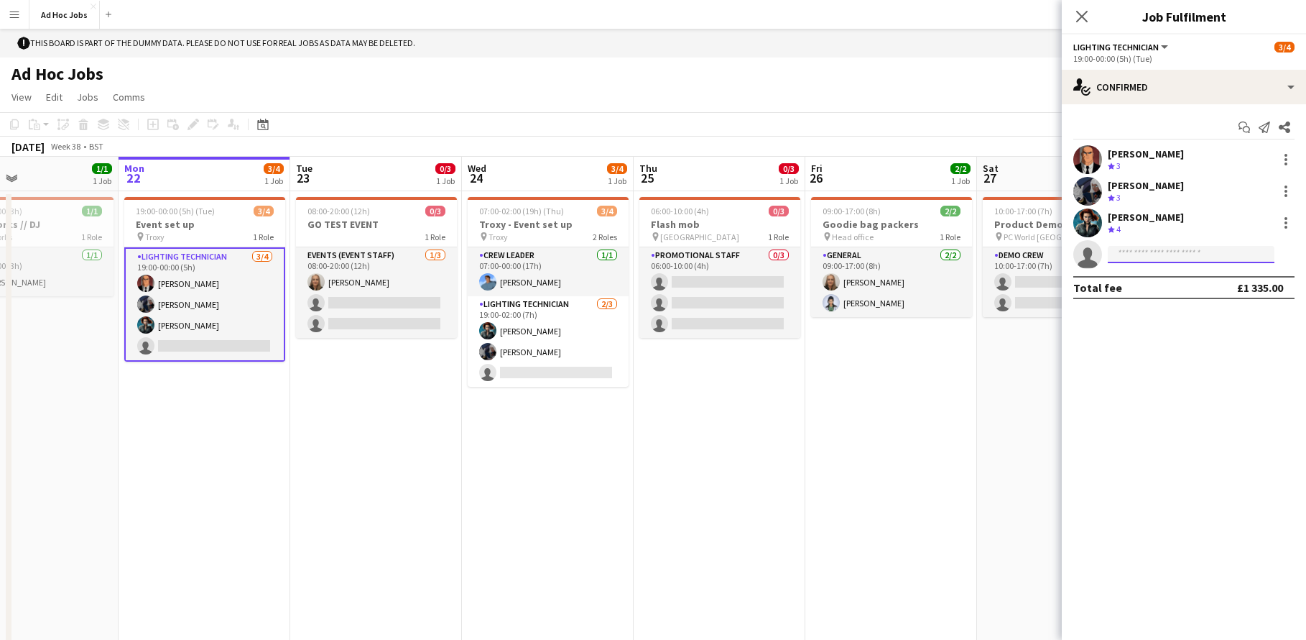
click at [1170, 253] on input at bounding box center [1191, 254] width 167 height 17
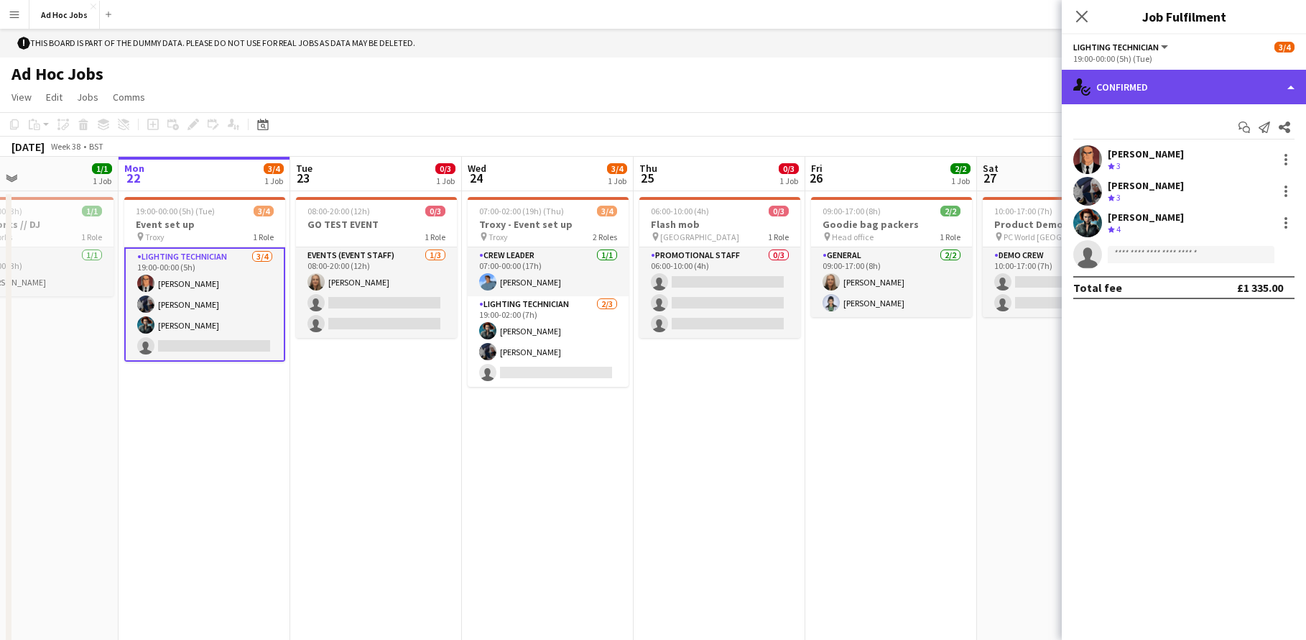
click at [1288, 91] on div "single-neutral-actions-check-2 Confirmed" at bounding box center [1184, 87] width 244 height 34
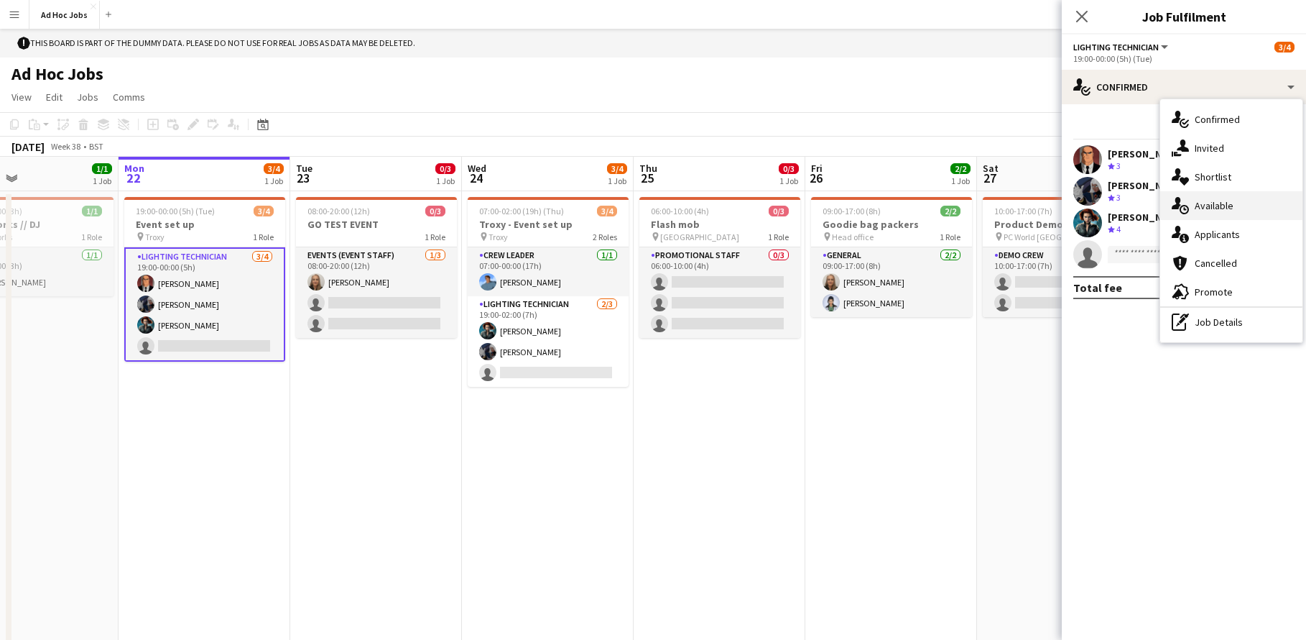
click at [1237, 212] on div "single-neutral-actions-upload Available" at bounding box center [1231, 205] width 142 height 29
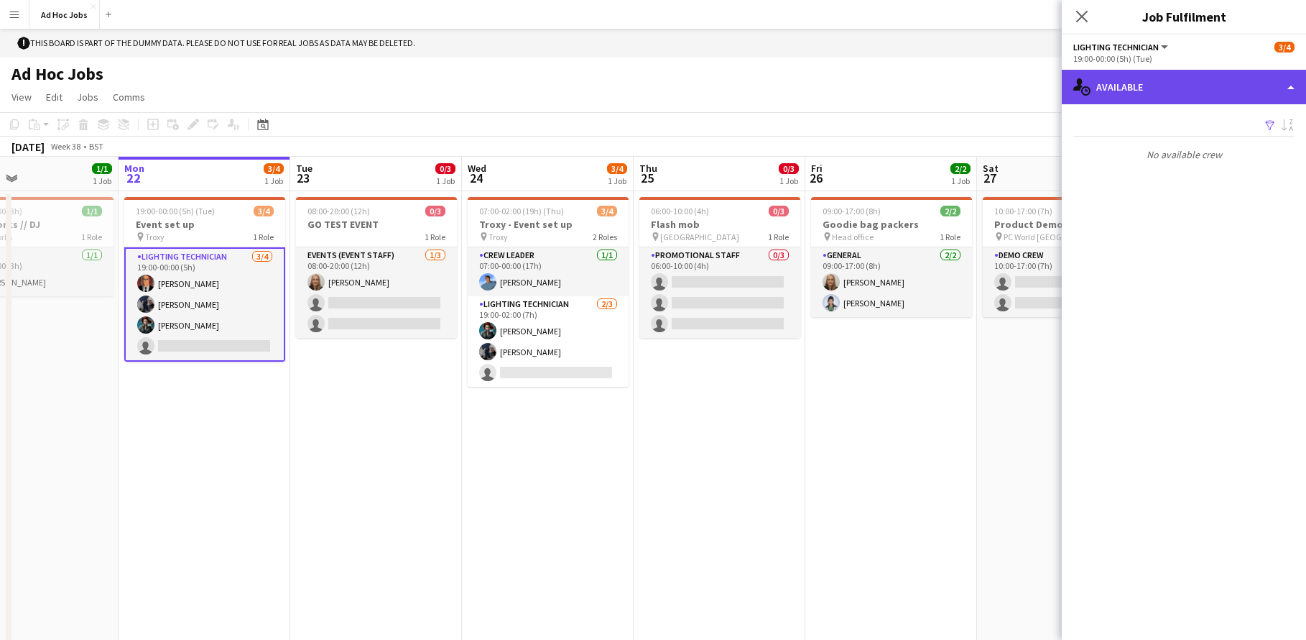
click at [1285, 93] on div "single-neutral-actions-upload Available" at bounding box center [1184, 87] width 244 height 34
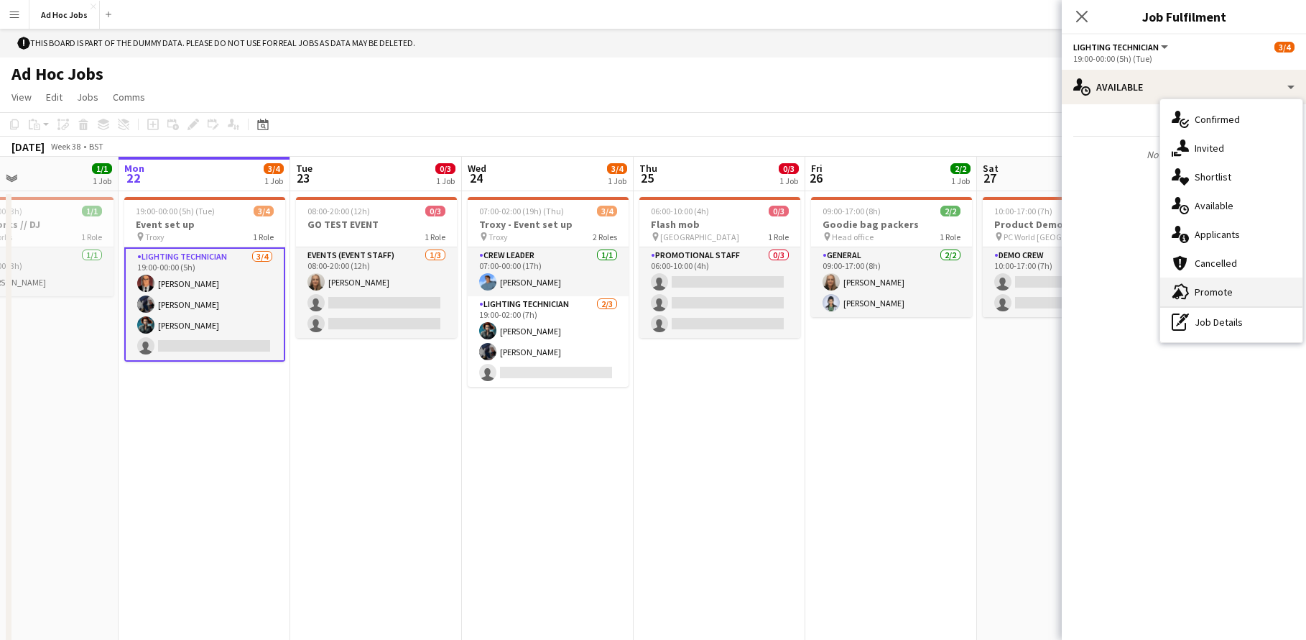
click at [1222, 285] on span "Promote" at bounding box center [1214, 291] width 38 height 13
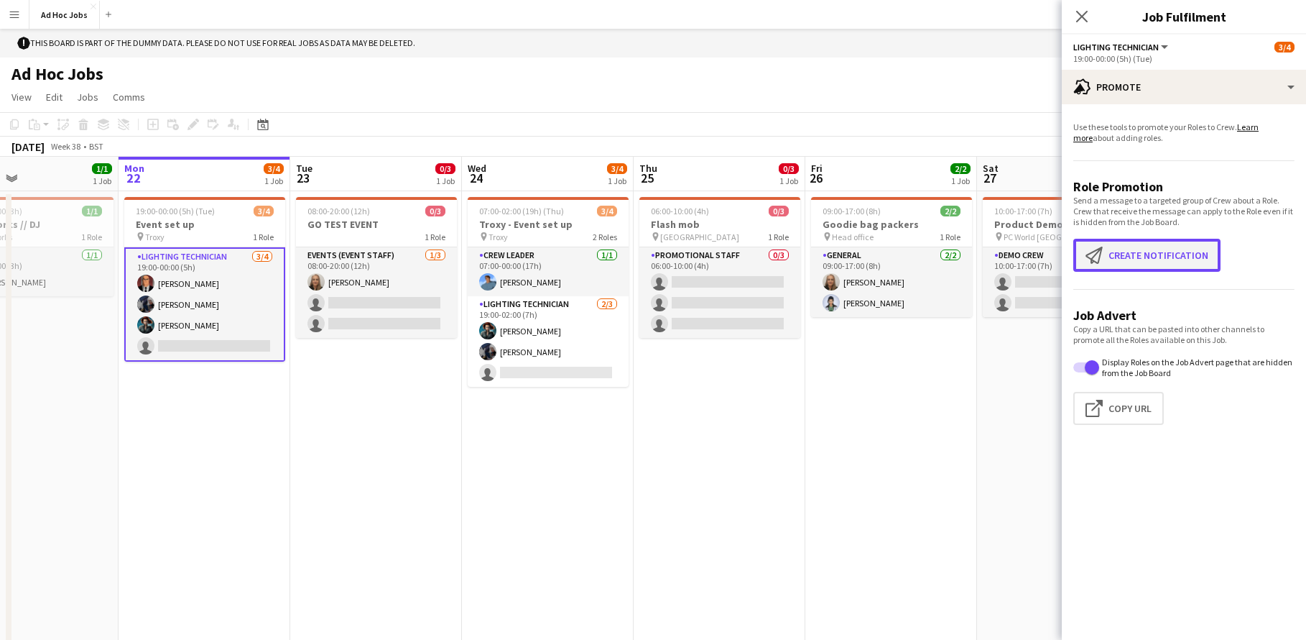
click at [1200, 261] on button "Create notification Create notification" at bounding box center [1147, 255] width 147 height 33
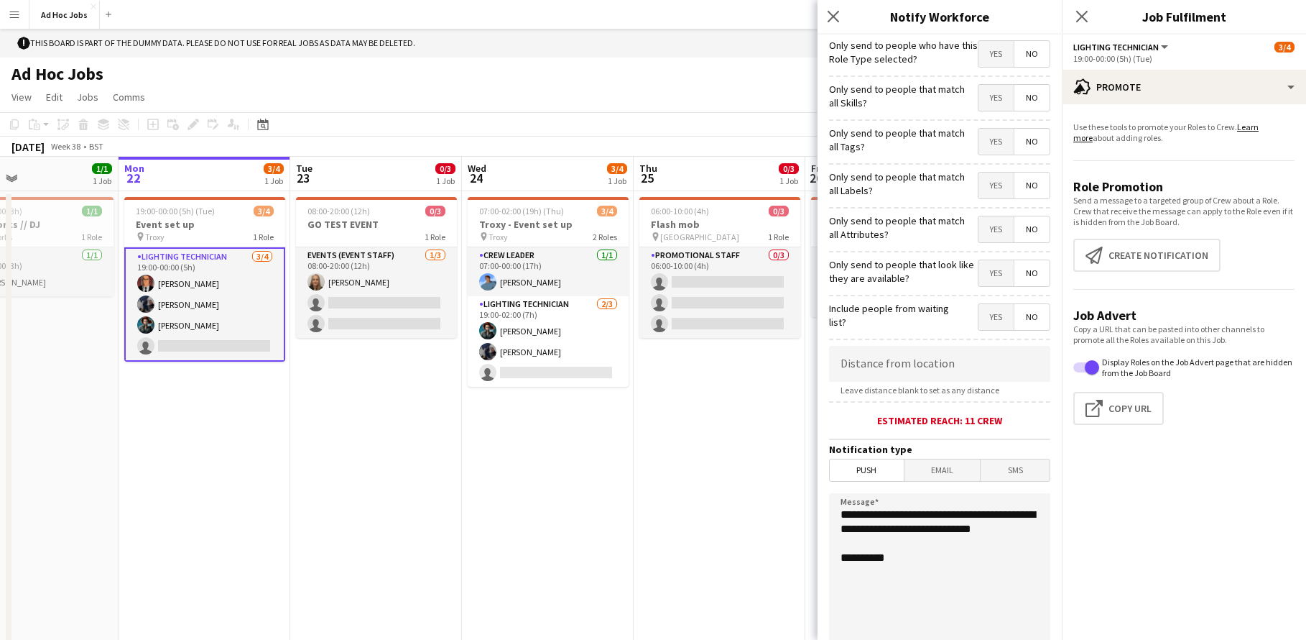
click at [1034, 65] on span "No" at bounding box center [1032, 54] width 35 height 26
click at [994, 57] on span "Yes" at bounding box center [996, 54] width 35 height 26
click at [1025, 106] on span "No" at bounding box center [1032, 98] width 35 height 26
click at [1025, 146] on span "No" at bounding box center [1032, 142] width 35 height 26
click at [1022, 187] on span "No" at bounding box center [1032, 185] width 35 height 26
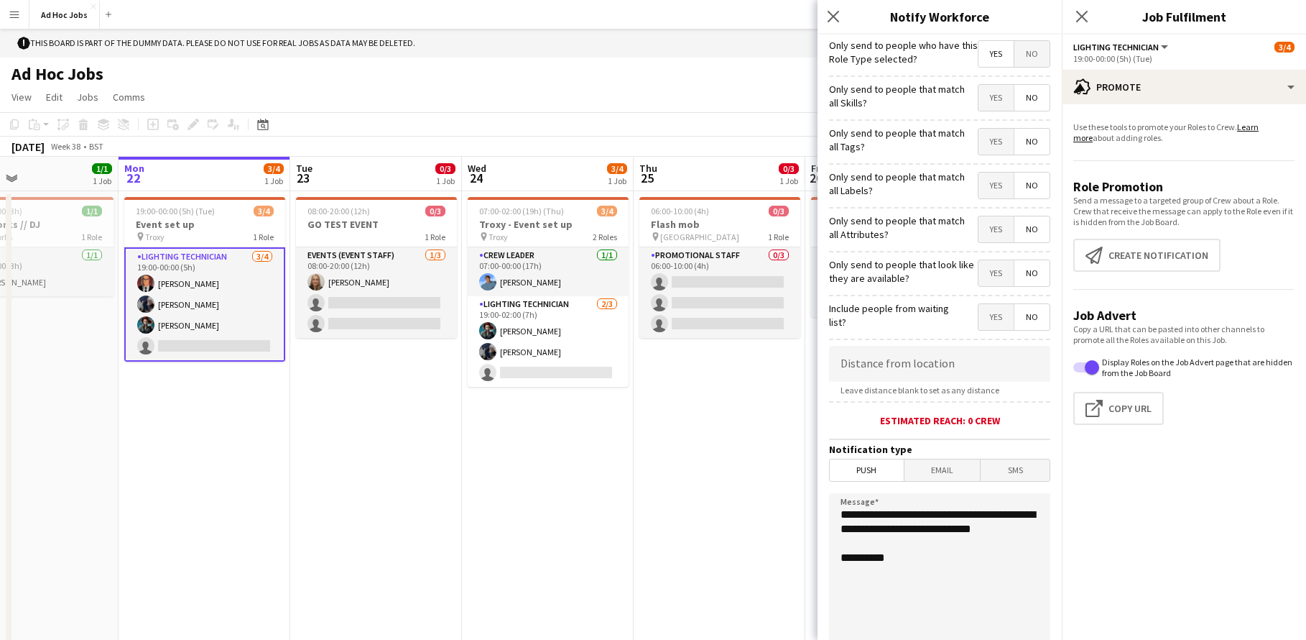
click at [1017, 234] on span "No" at bounding box center [1032, 229] width 35 height 26
click at [1020, 280] on span "No" at bounding box center [1032, 273] width 35 height 26
click at [1023, 318] on span "No" at bounding box center [1032, 317] width 35 height 26
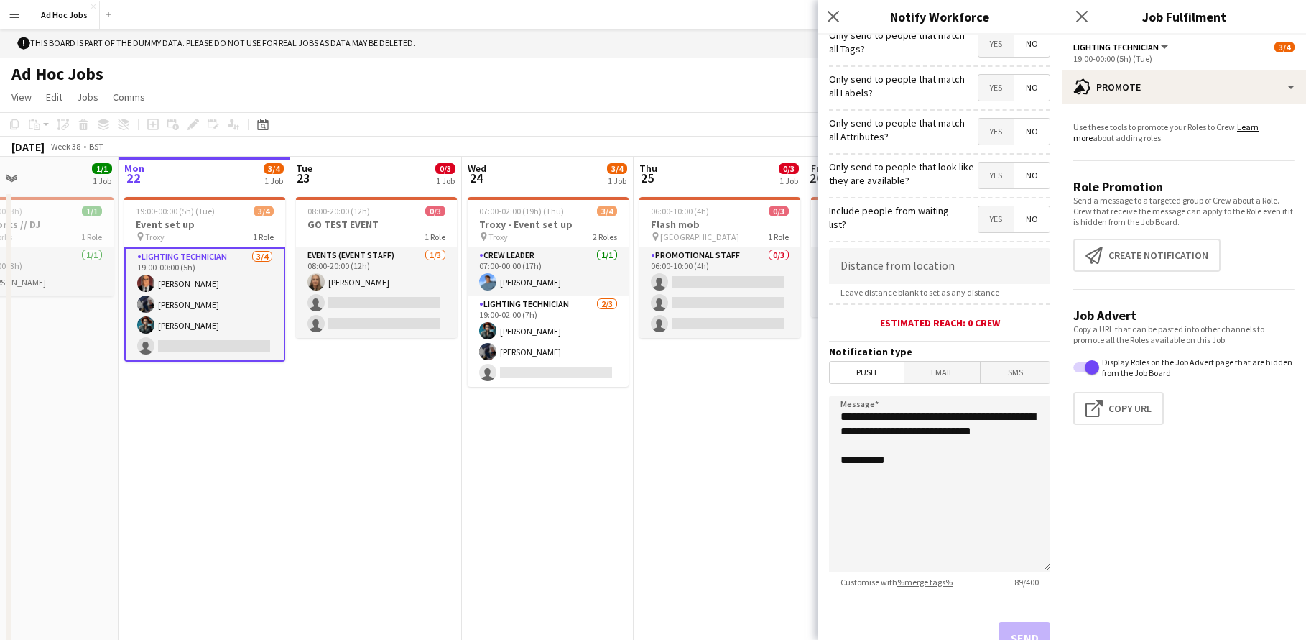
scroll to position [152, 0]
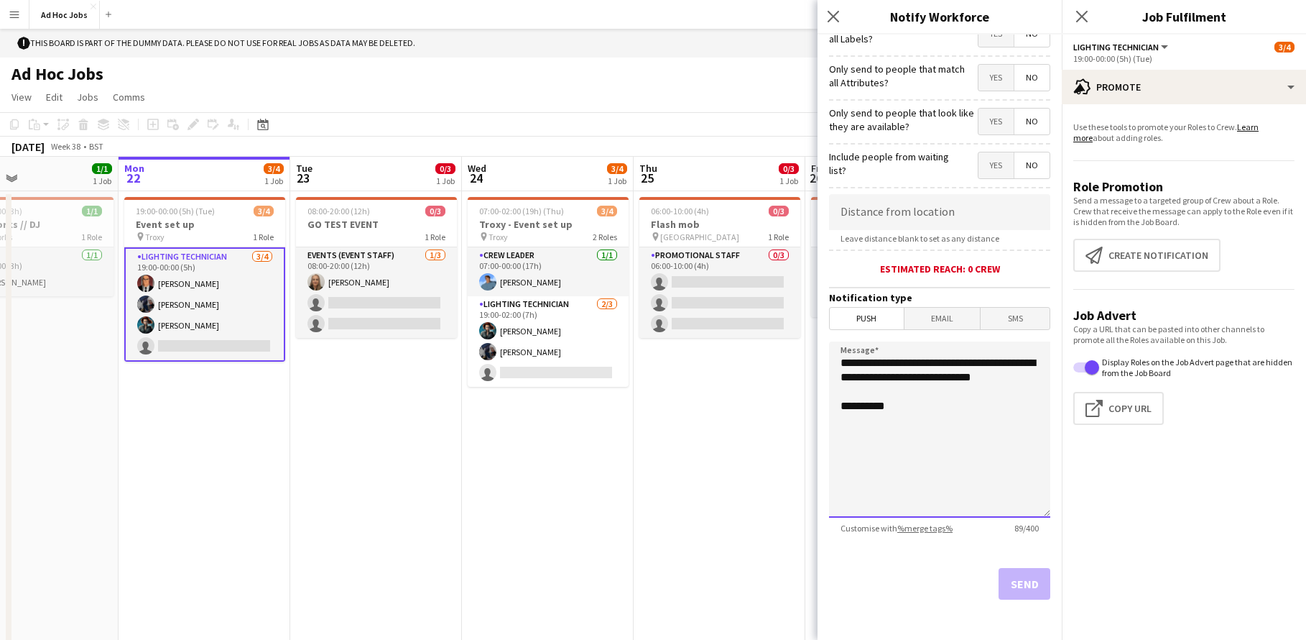
click at [913, 452] on textarea "**********" at bounding box center [939, 429] width 221 height 176
click at [1011, 584] on div "Send" at bounding box center [939, 589] width 221 height 101
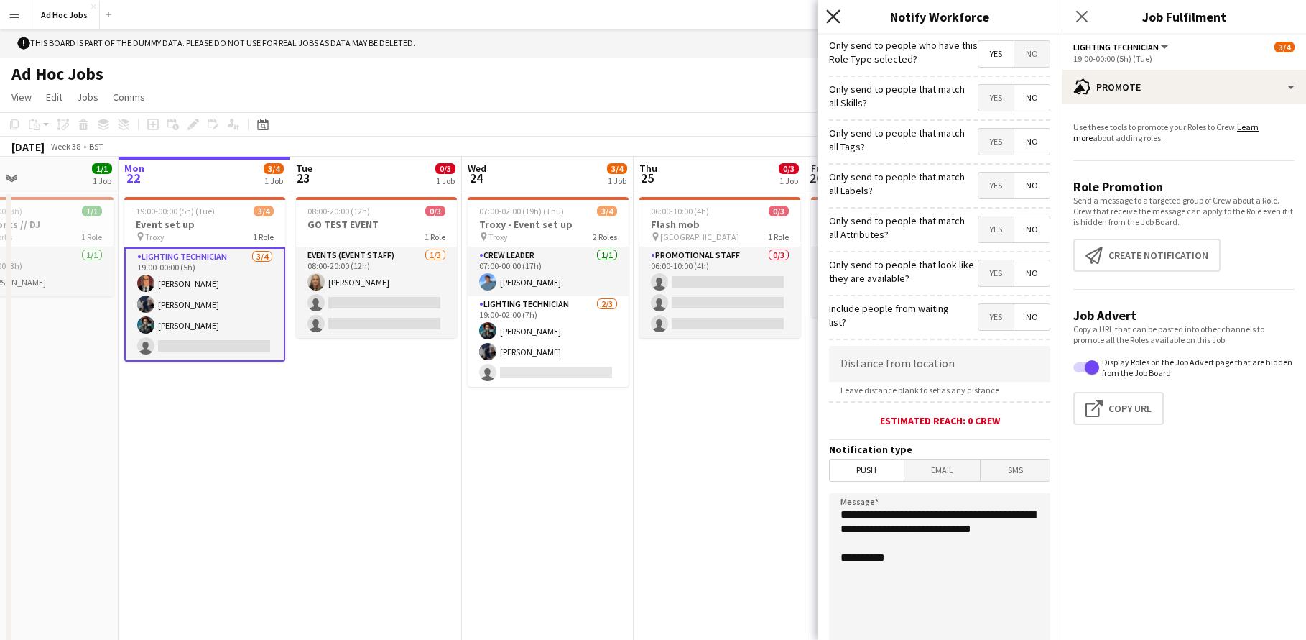
click at [836, 21] on icon "Close pop-in" at bounding box center [833, 16] width 14 height 14
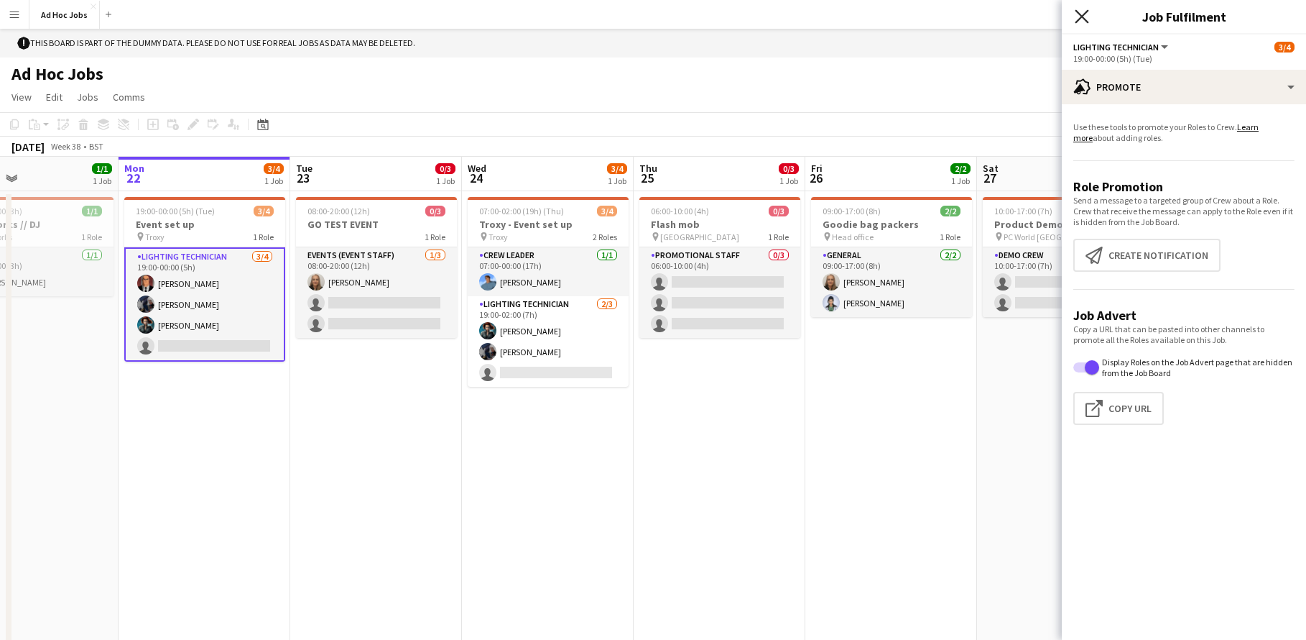
click at [1083, 16] on icon "Close pop-in" at bounding box center [1082, 16] width 14 height 14
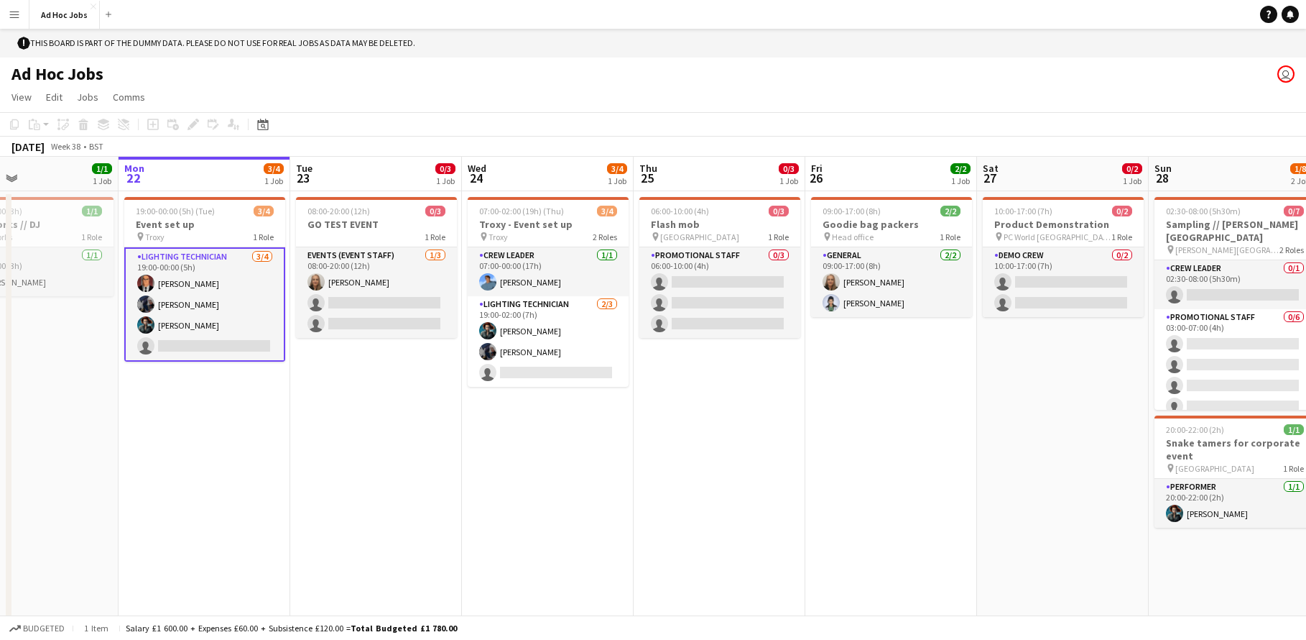
click at [221, 348] on app-card-role "Lighting technician [DATE] 19:00-00:00 (5h) [PERSON_NAME] [PERSON_NAME] [PERSON…" at bounding box center [204, 304] width 161 height 114
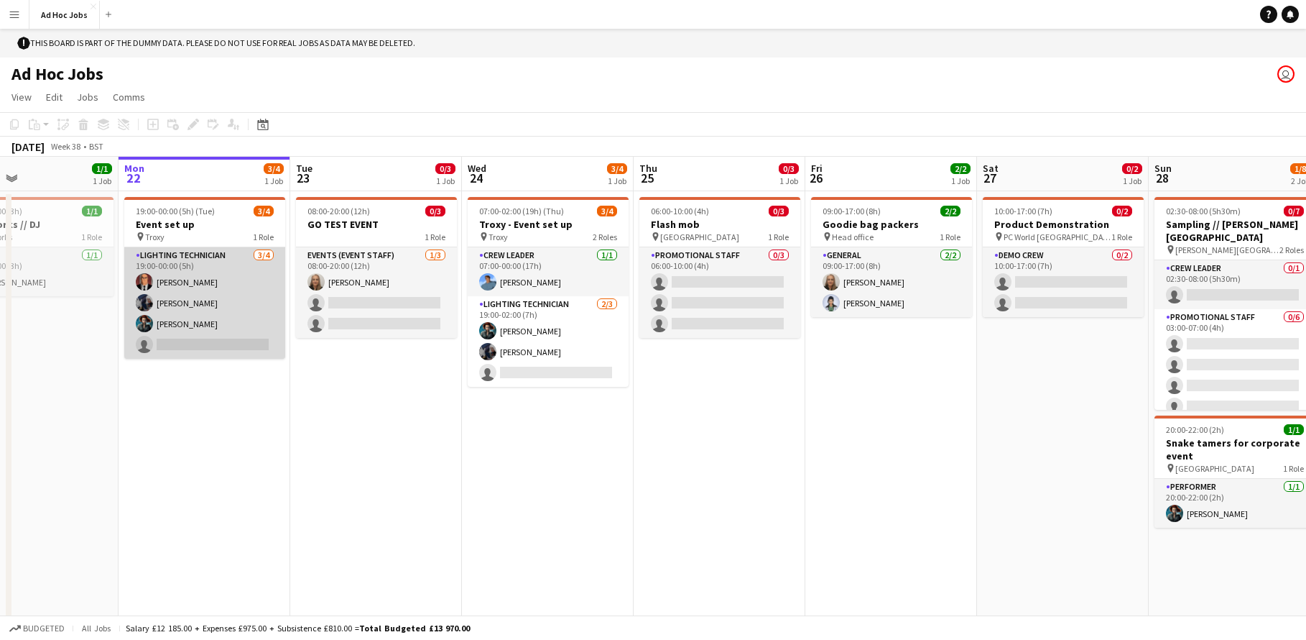
click at [221, 348] on app-card-role "Lighting technician [DATE] 19:00-00:00 (5h) [PERSON_NAME] [PERSON_NAME] [PERSON…" at bounding box center [204, 302] width 161 height 111
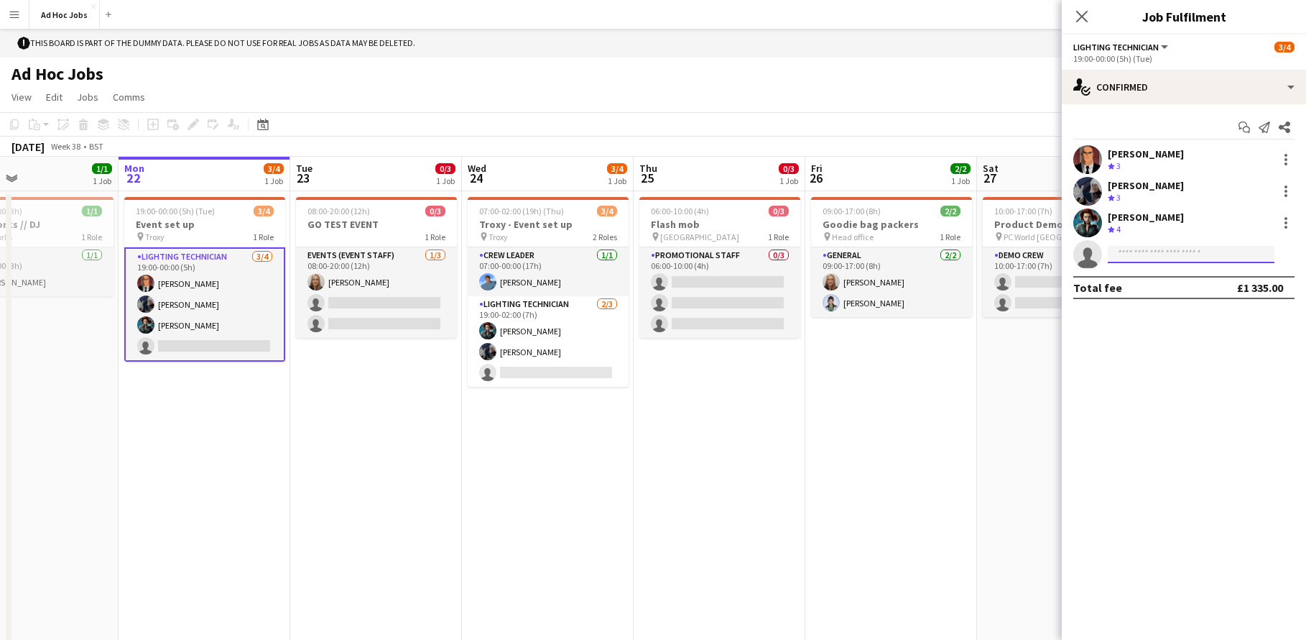
click at [1173, 254] on input at bounding box center [1191, 254] width 167 height 17
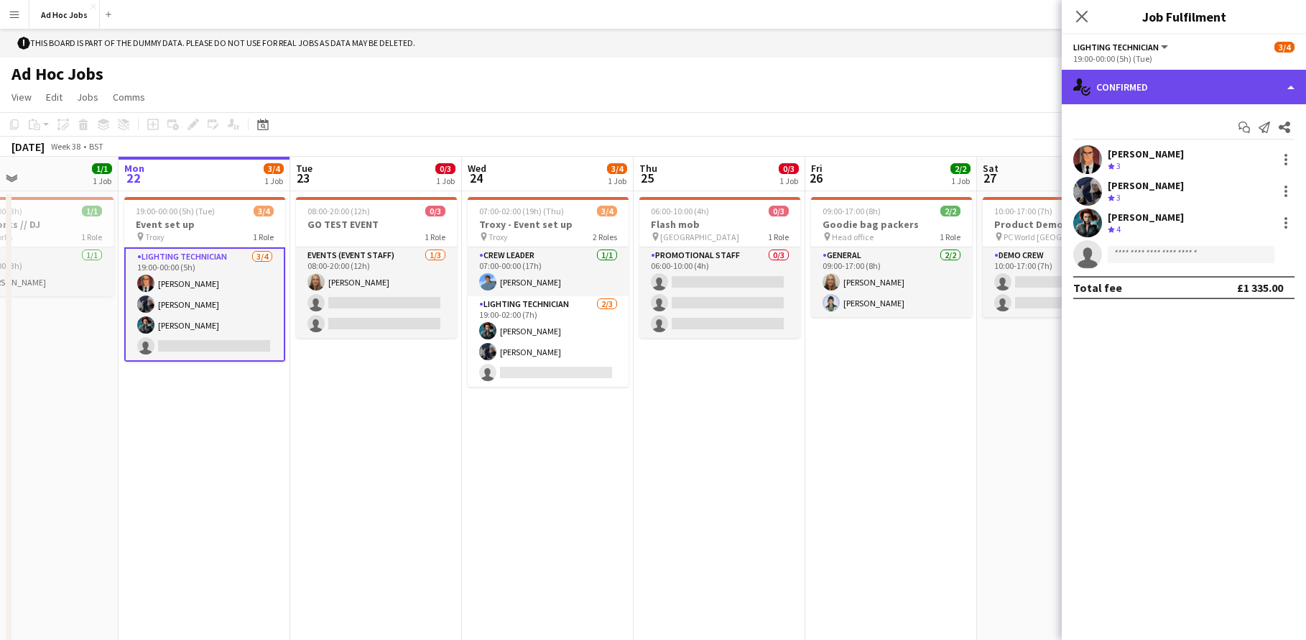
click at [1288, 90] on div "single-neutral-actions-check-2 Confirmed" at bounding box center [1184, 87] width 244 height 34
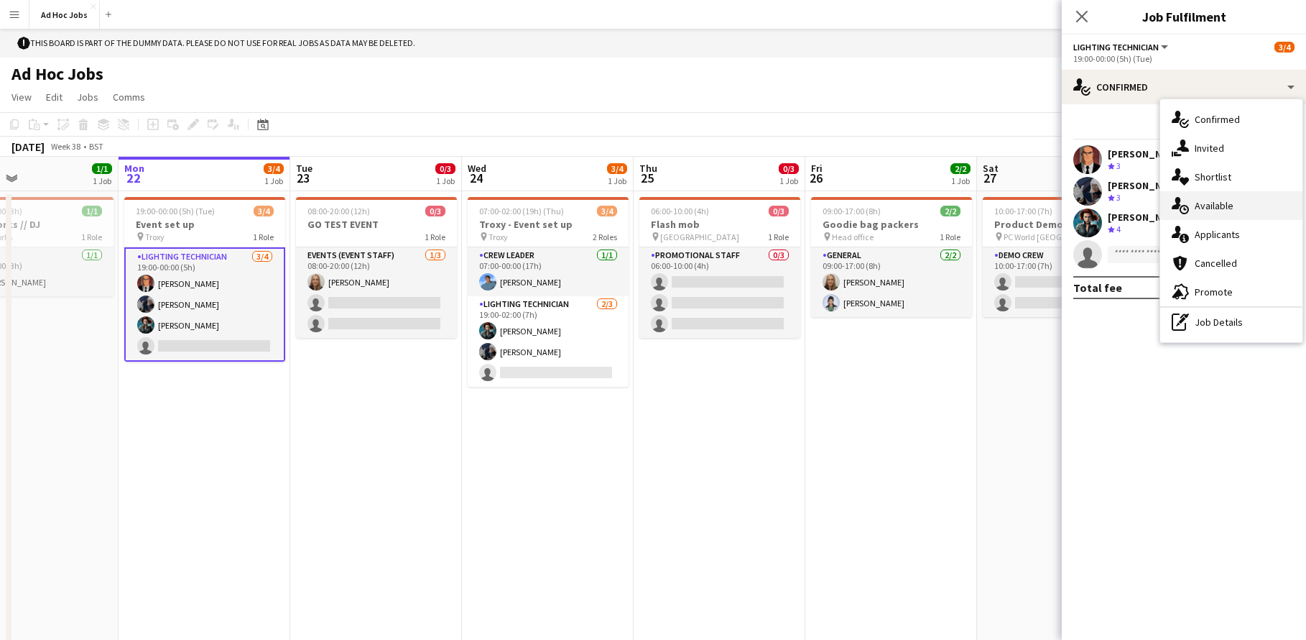
click at [1226, 214] on div "single-neutral-actions-upload Available" at bounding box center [1231, 205] width 142 height 29
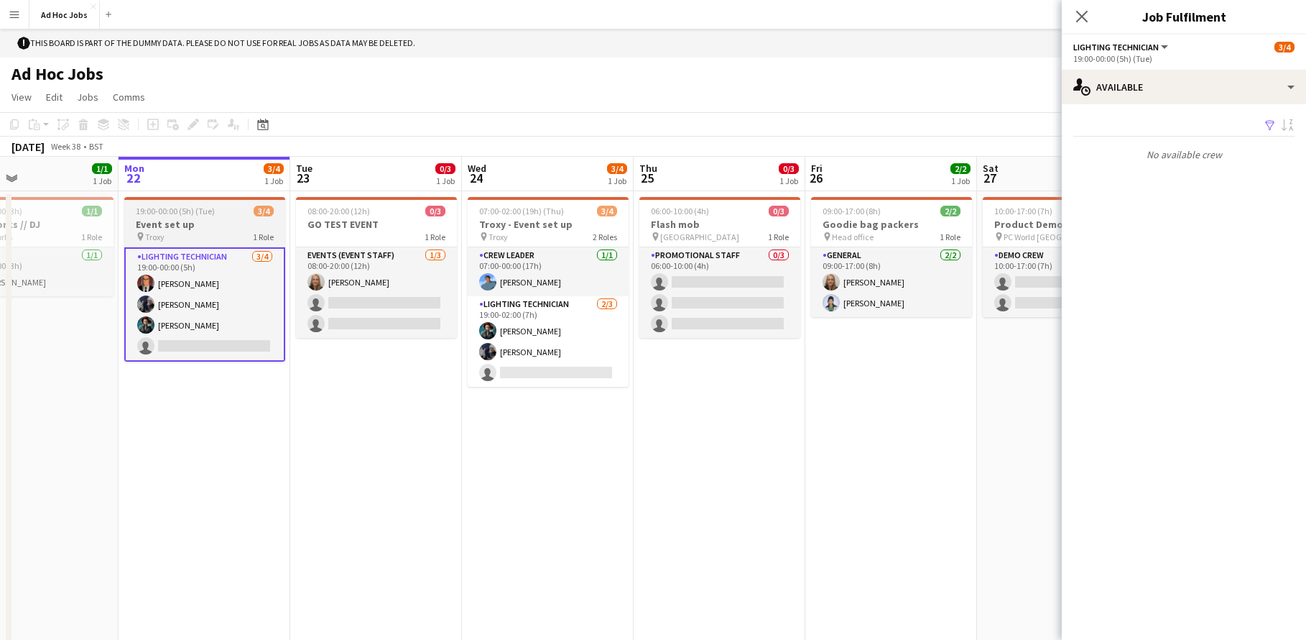
click at [228, 227] on h3 "Event set up" at bounding box center [204, 224] width 161 height 13
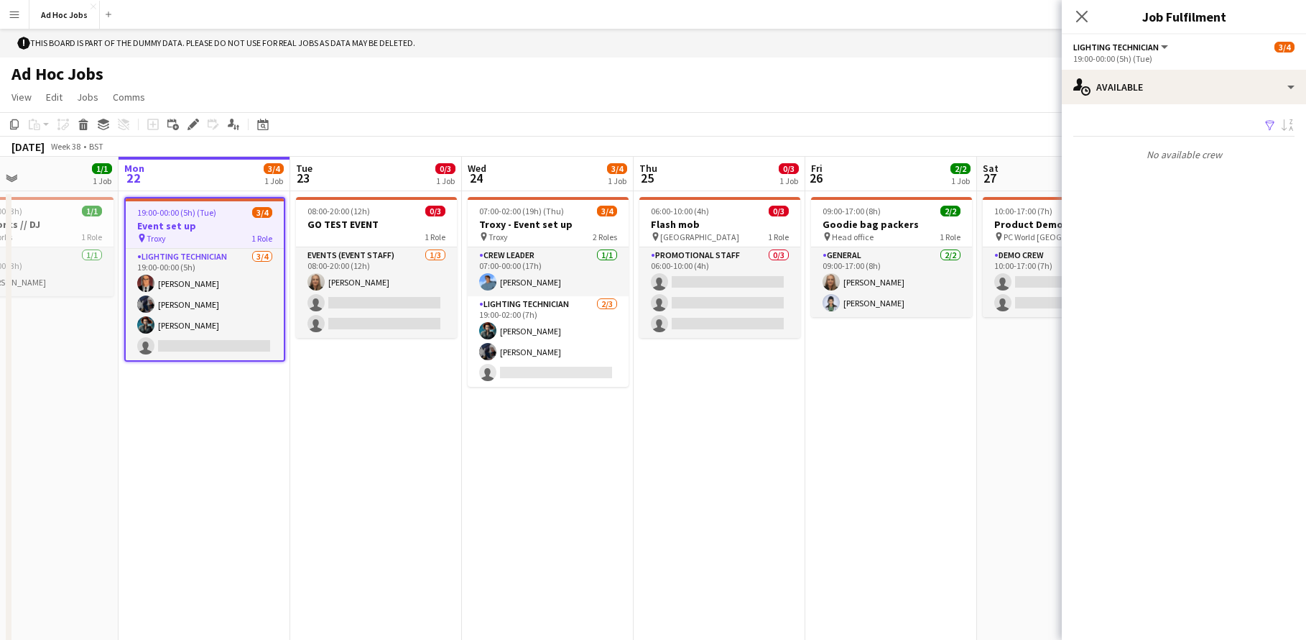
click at [228, 227] on h3 "Event set up" at bounding box center [205, 225] width 158 height 13
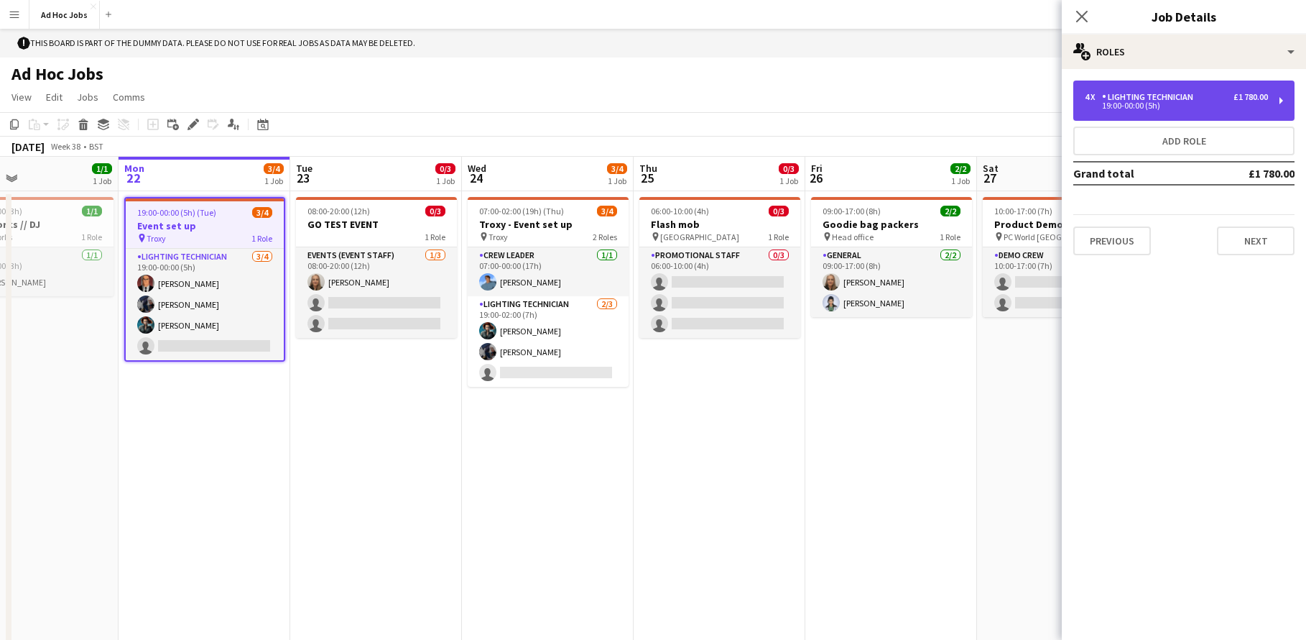
click at [1234, 112] on div "4 x Lighting technician £1 780.00 19:00-00:00 (5h)" at bounding box center [1184, 100] width 221 height 40
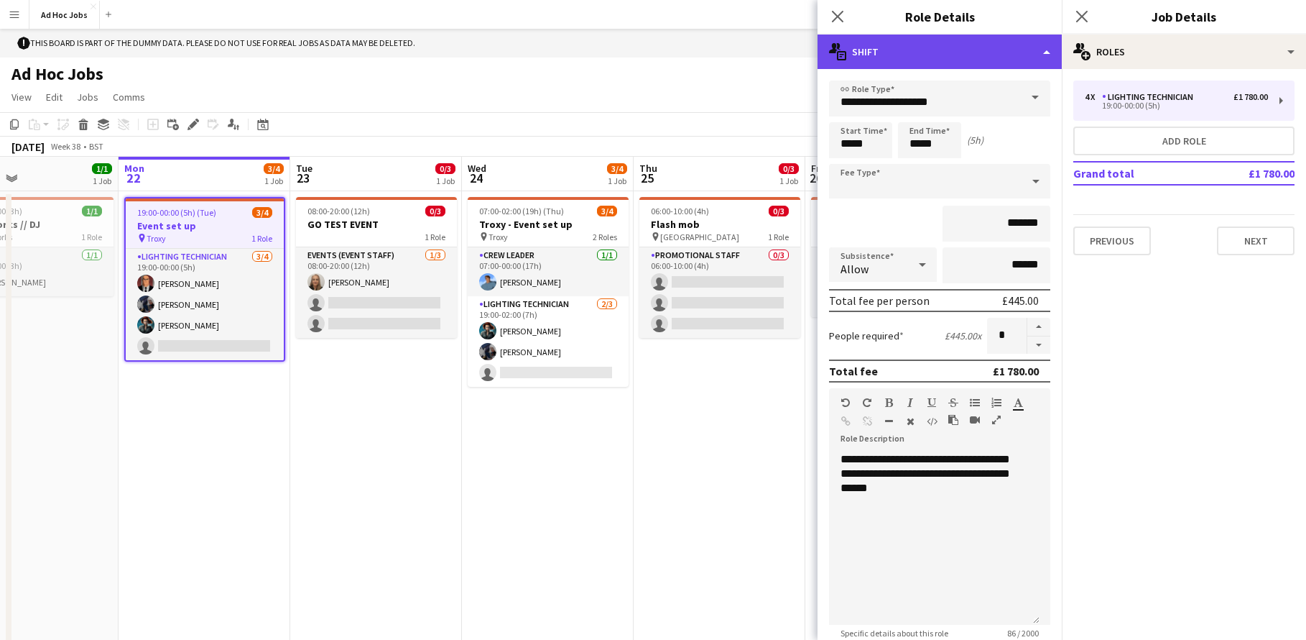
click at [1043, 50] on div "multiple-actions-text Shift" at bounding box center [940, 51] width 244 height 34
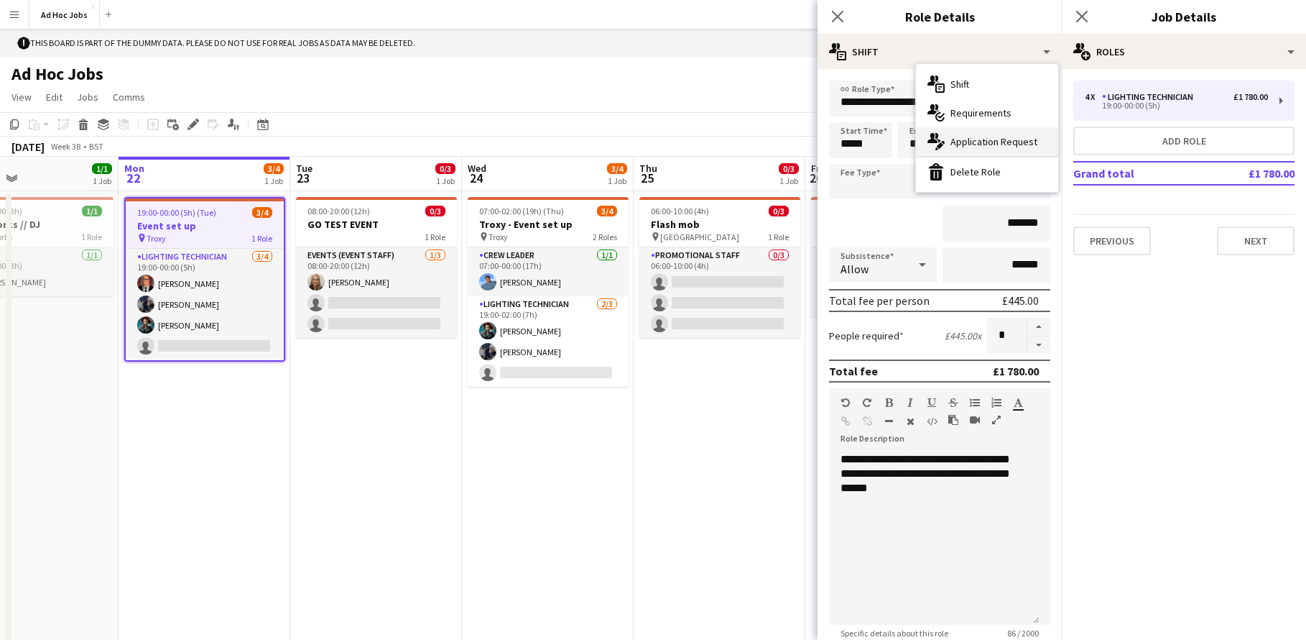
click at [994, 144] on span "Application Request" at bounding box center [994, 141] width 87 height 13
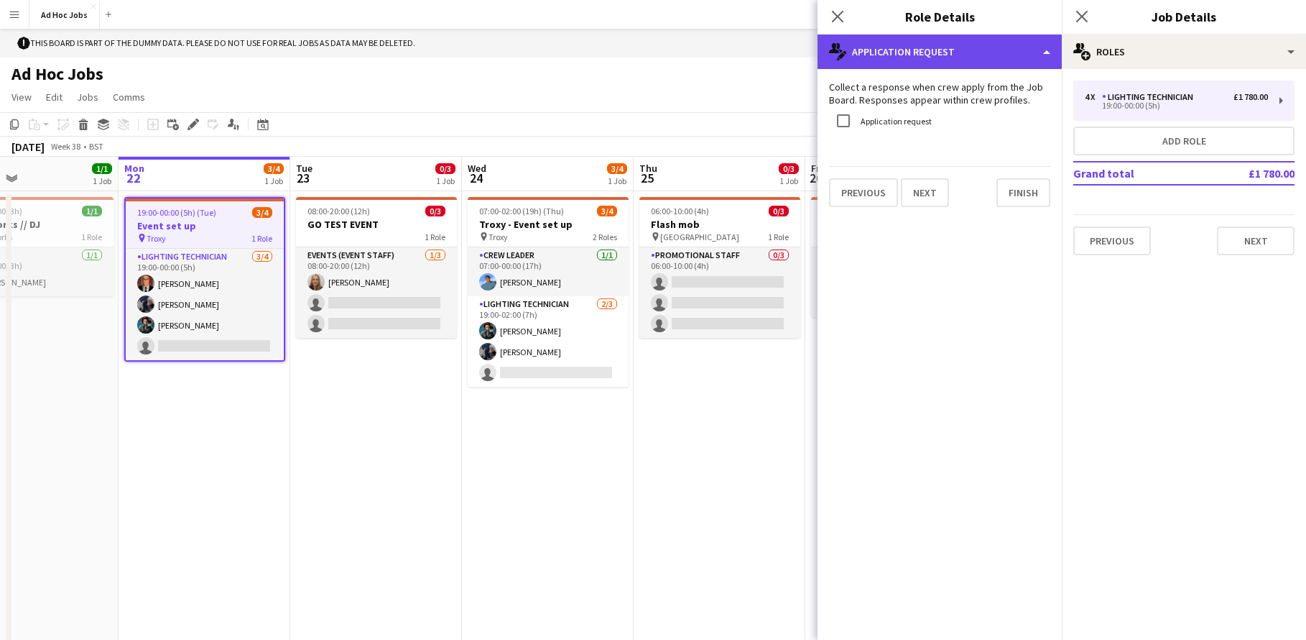
click at [1046, 50] on div "multiple-actions-edit-1 Application Request" at bounding box center [940, 51] width 244 height 34
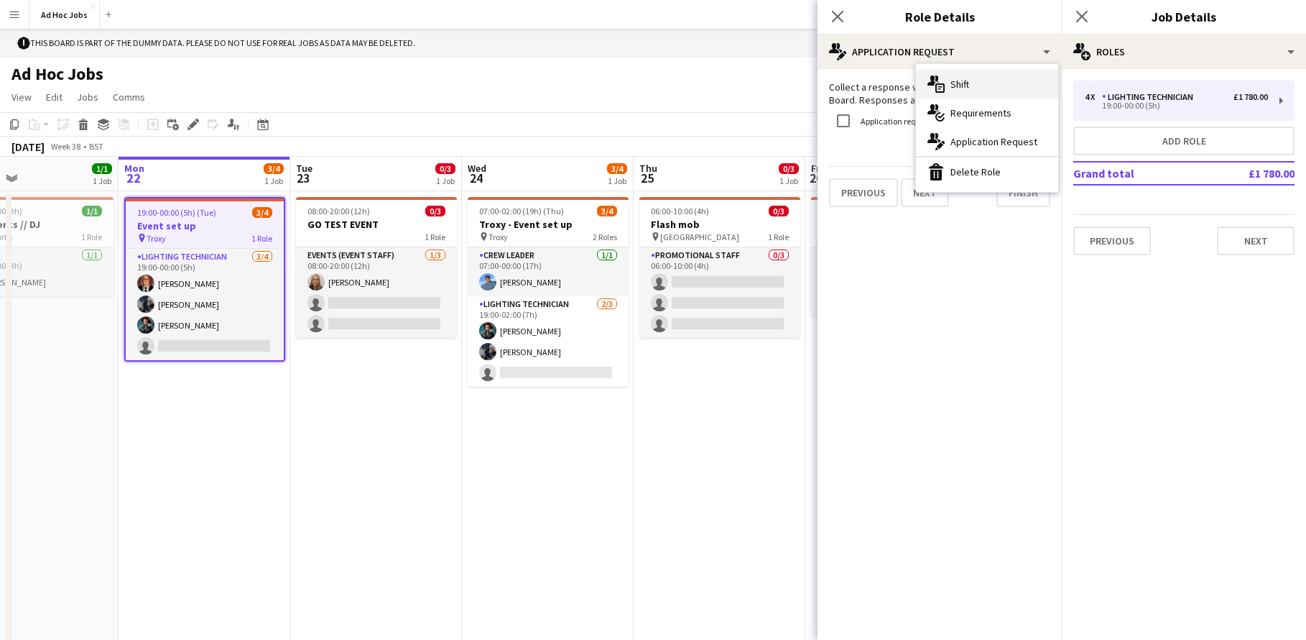
click at [1008, 92] on div "multiple-actions-text Shift" at bounding box center [987, 84] width 142 height 29
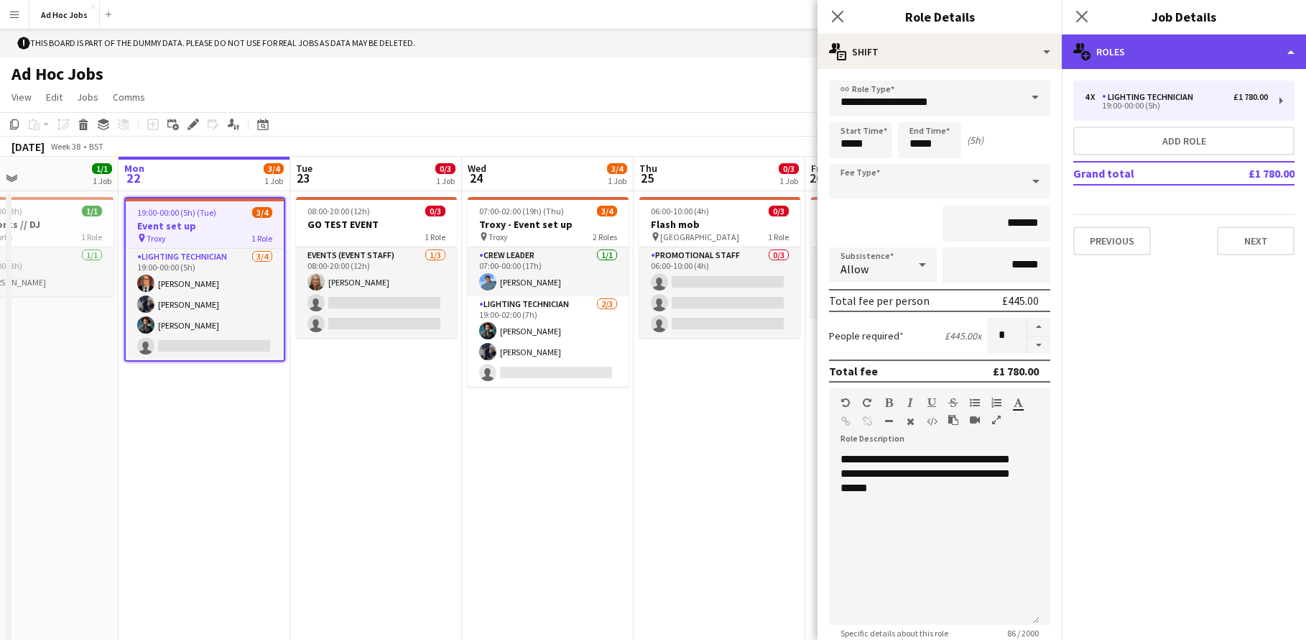
click at [1295, 55] on div "multiple-users-add Roles" at bounding box center [1184, 51] width 244 height 34
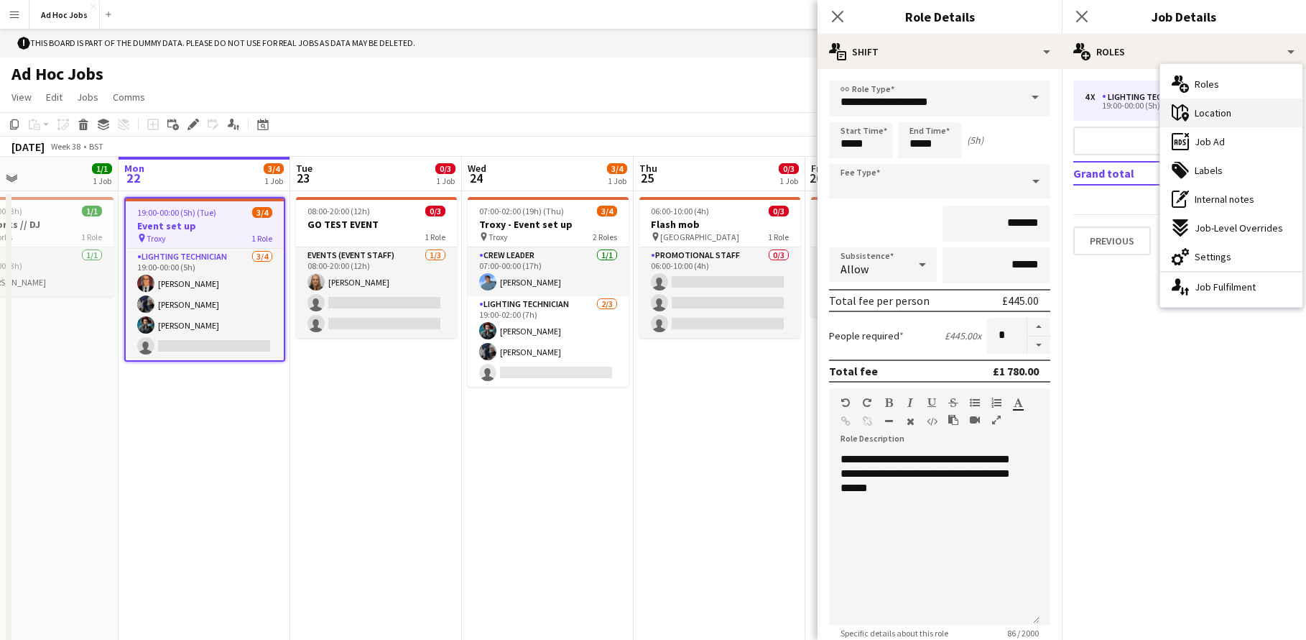
click at [1252, 121] on div "maps-pin-1 Location" at bounding box center [1231, 112] width 142 height 29
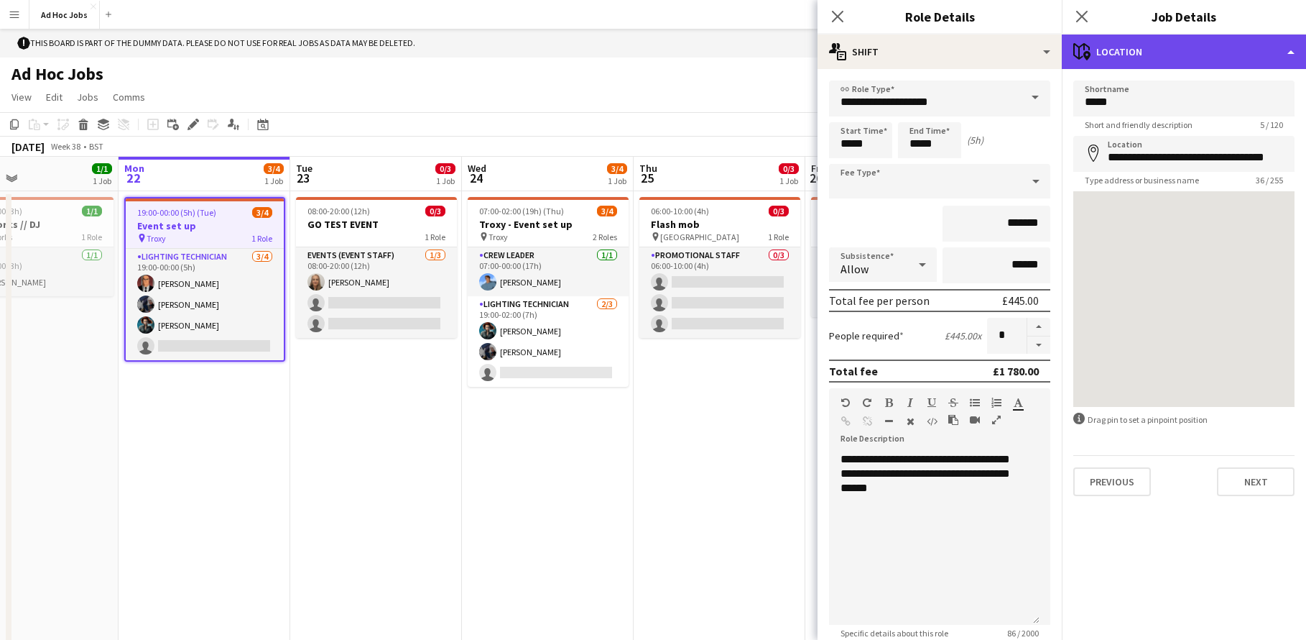
click at [1291, 52] on div "maps-pin-1 Location" at bounding box center [1184, 51] width 244 height 34
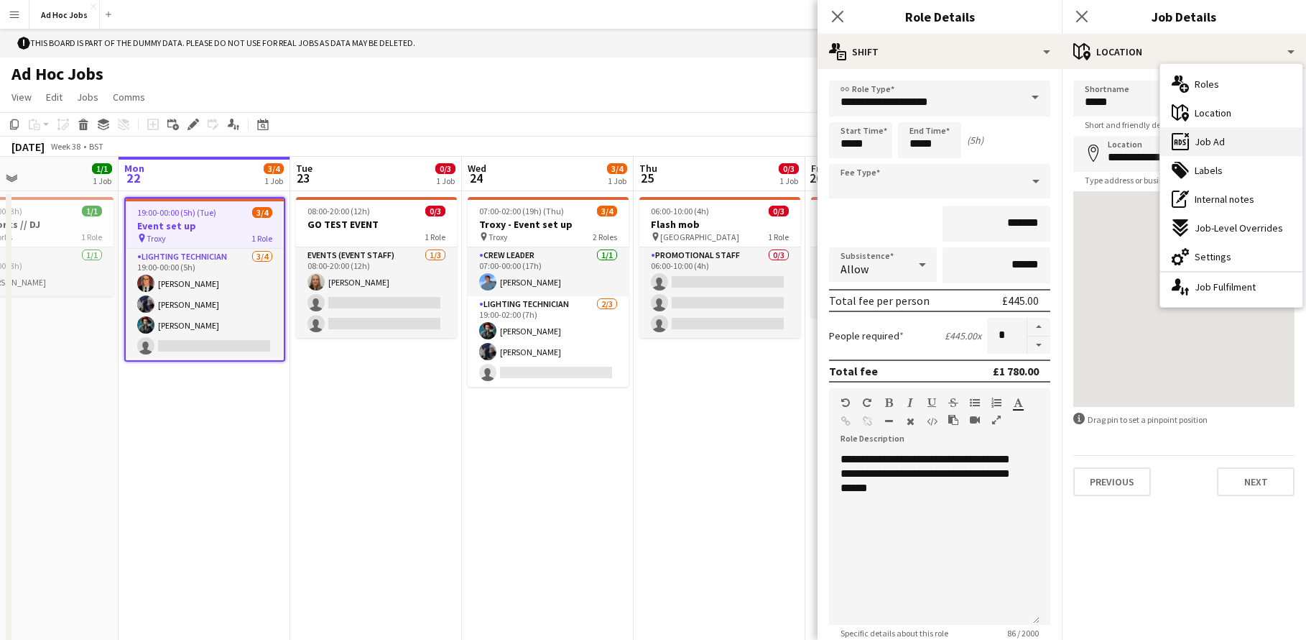
click at [1252, 154] on div "ads-window Job Ad" at bounding box center [1231, 141] width 142 height 29
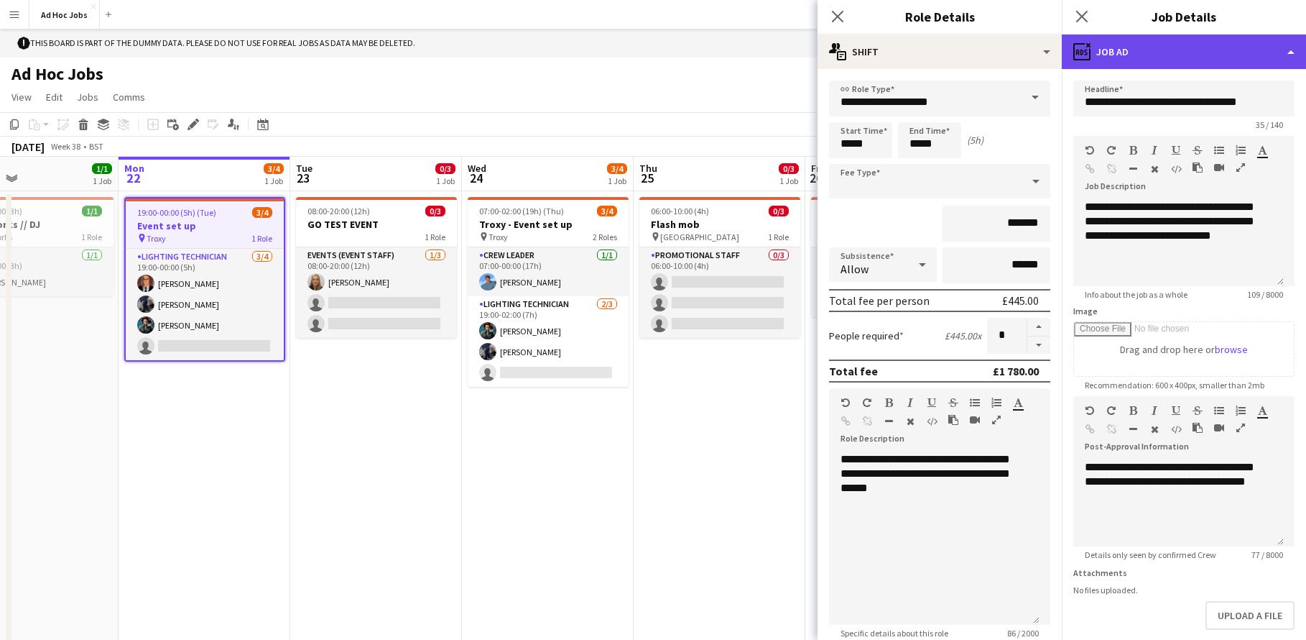
click at [1286, 59] on div "ads-window Job Ad" at bounding box center [1184, 51] width 244 height 34
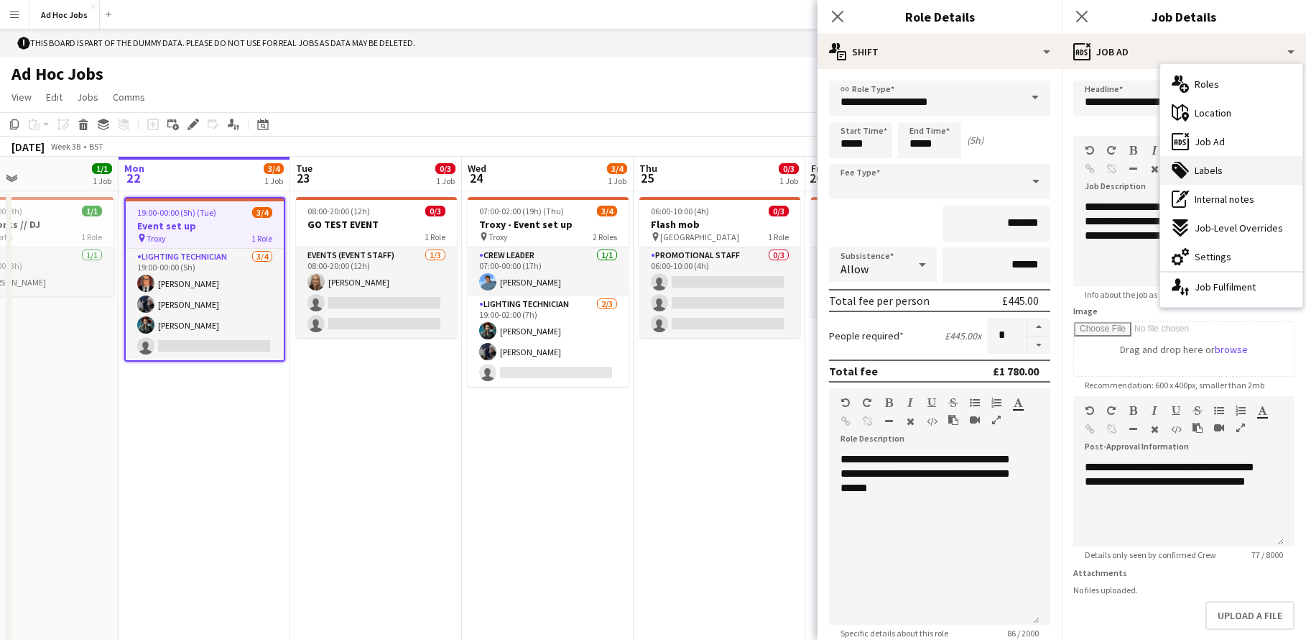
click at [1250, 165] on div "tags-double Labels" at bounding box center [1231, 170] width 142 height 29
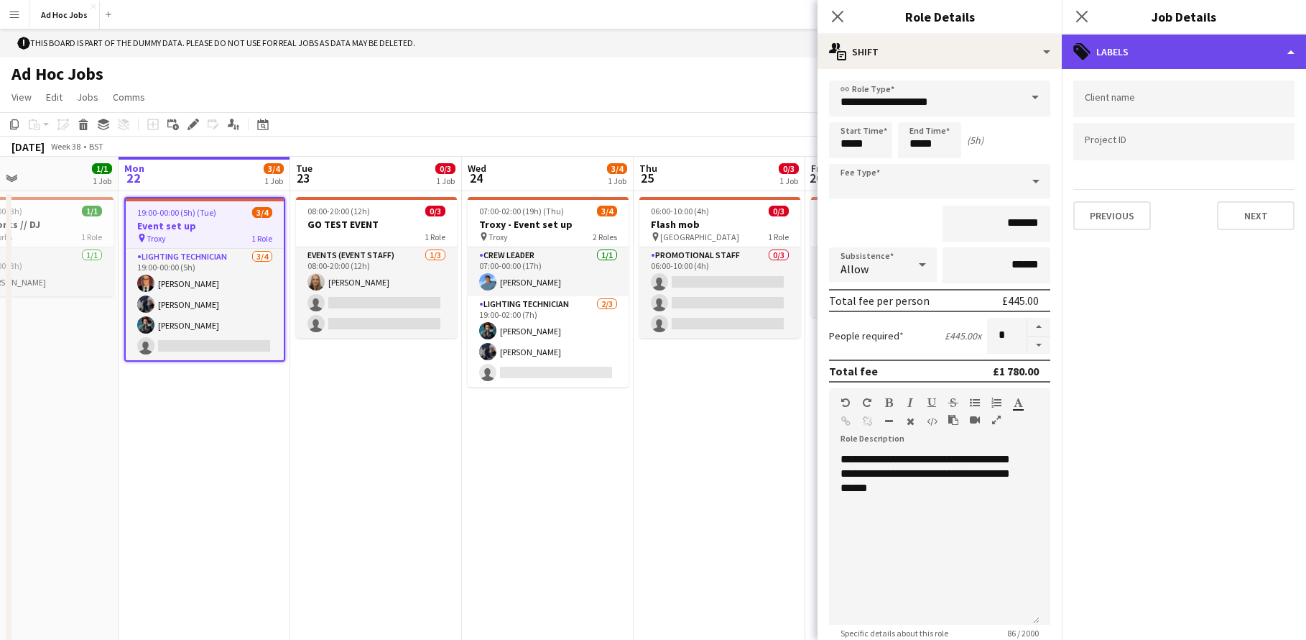
click at [1288, 52] on div "tags-double Labels" at bounding box center [1184, 51] width 244 height 34
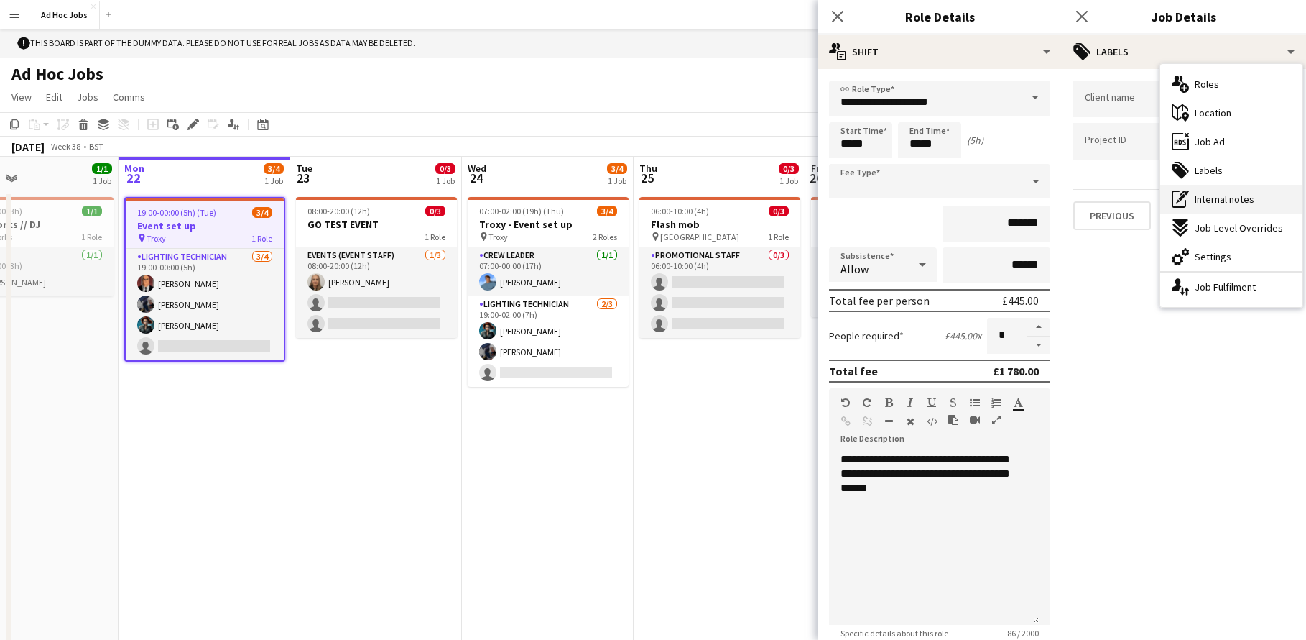
click at [1240, 199] on span "Internal notes" at bounding box center [1225, 199] width 60 height 13
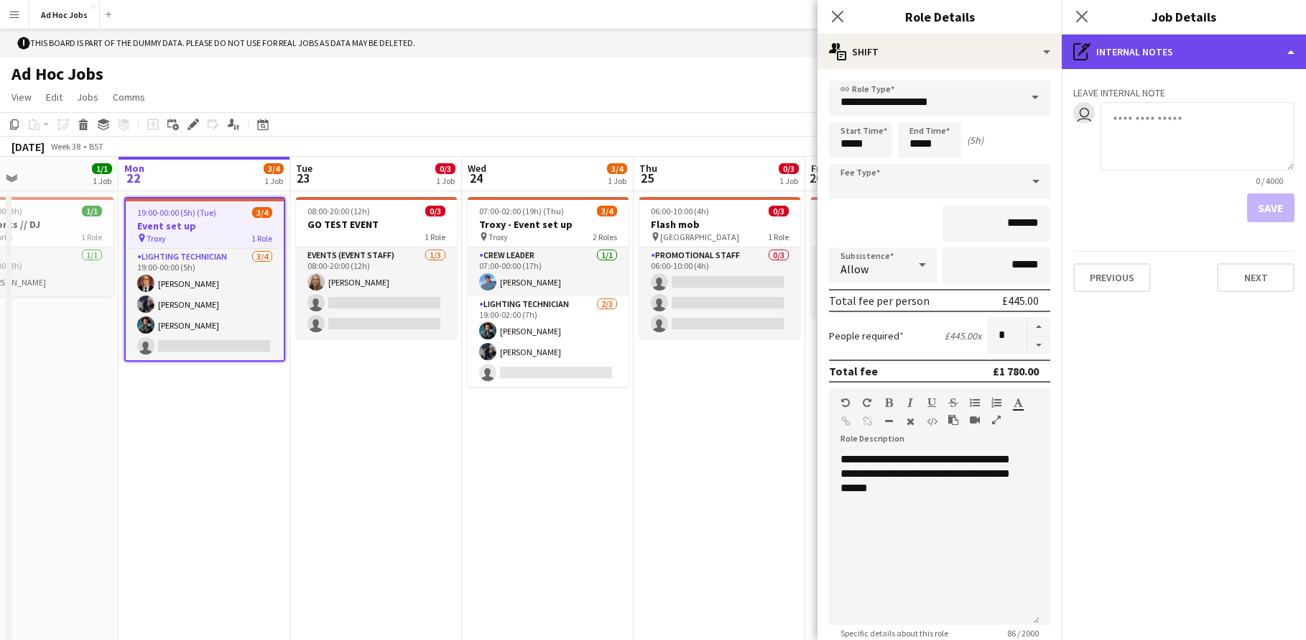
click at [1291, 60] on div "pen-write Internal notes" at bounding box center [1184, 51] width 244 height 34
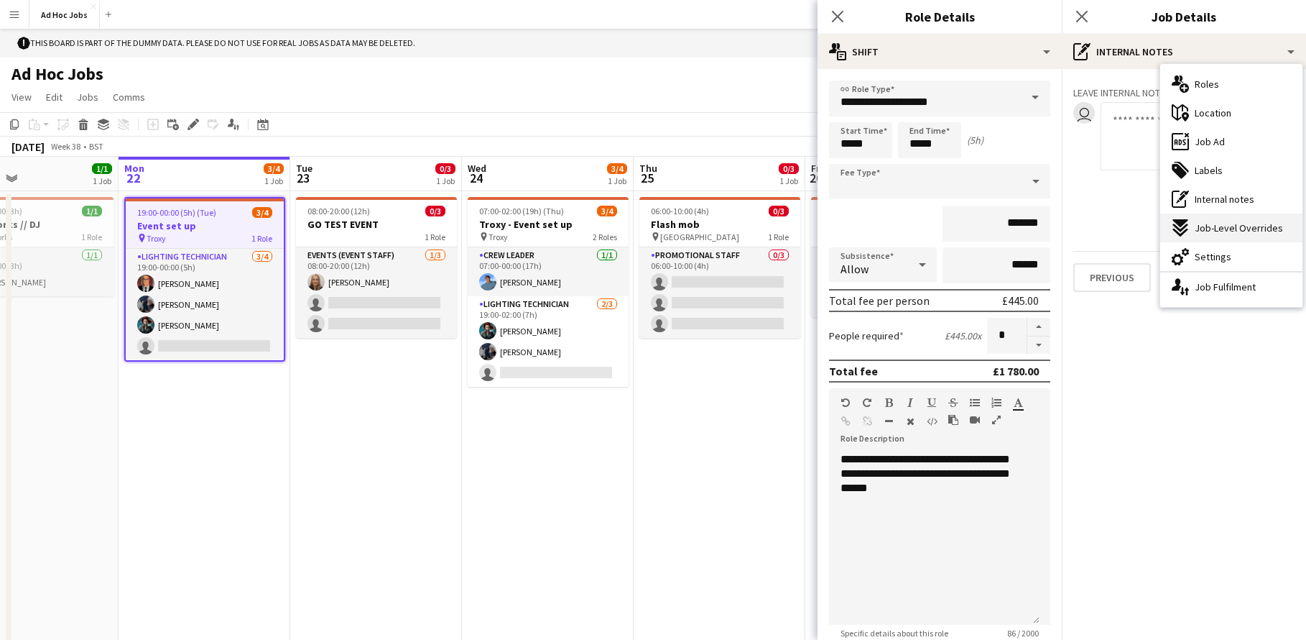
click at [1255, 230] on span "Job-Level Overrides" at bounding box center [1239, 227] width 88 height 13
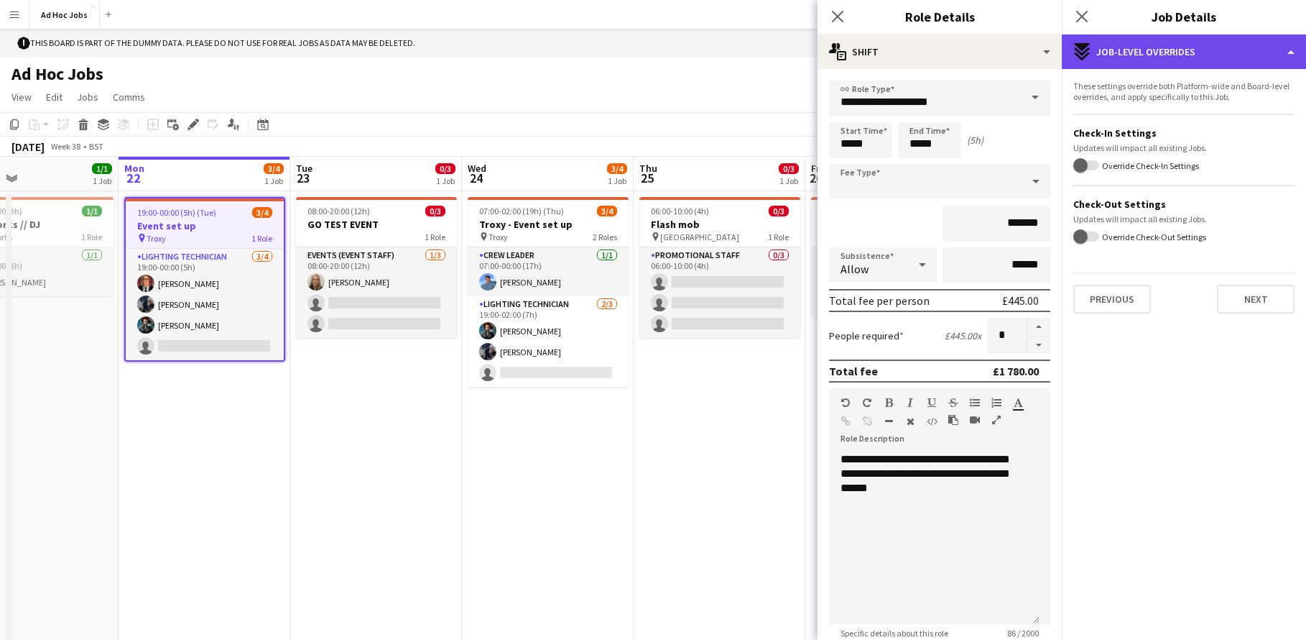
click at [1287, 63] on div "expand-all-down Job-Level Overrides" at bounding box center [1184, 51] width 244 height 34
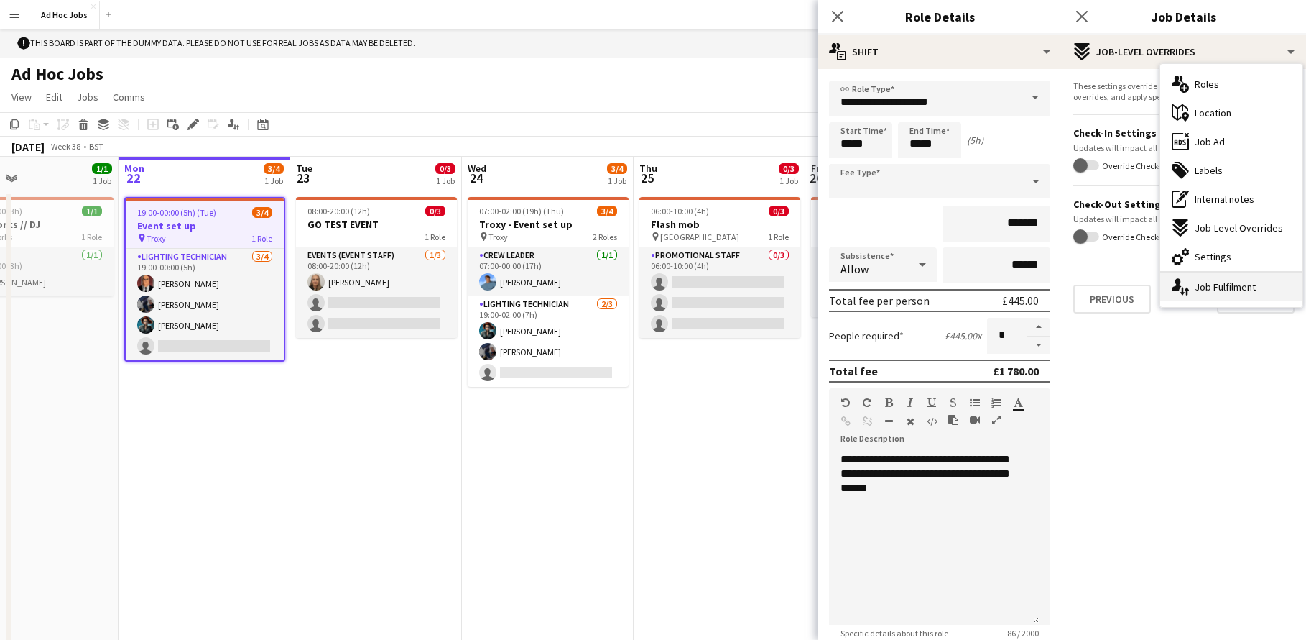
click at [1248, 280] on div "single-neutral-actions-up-down Job Fulfilment" at bounding box center [1231, 286] width 142 height 29
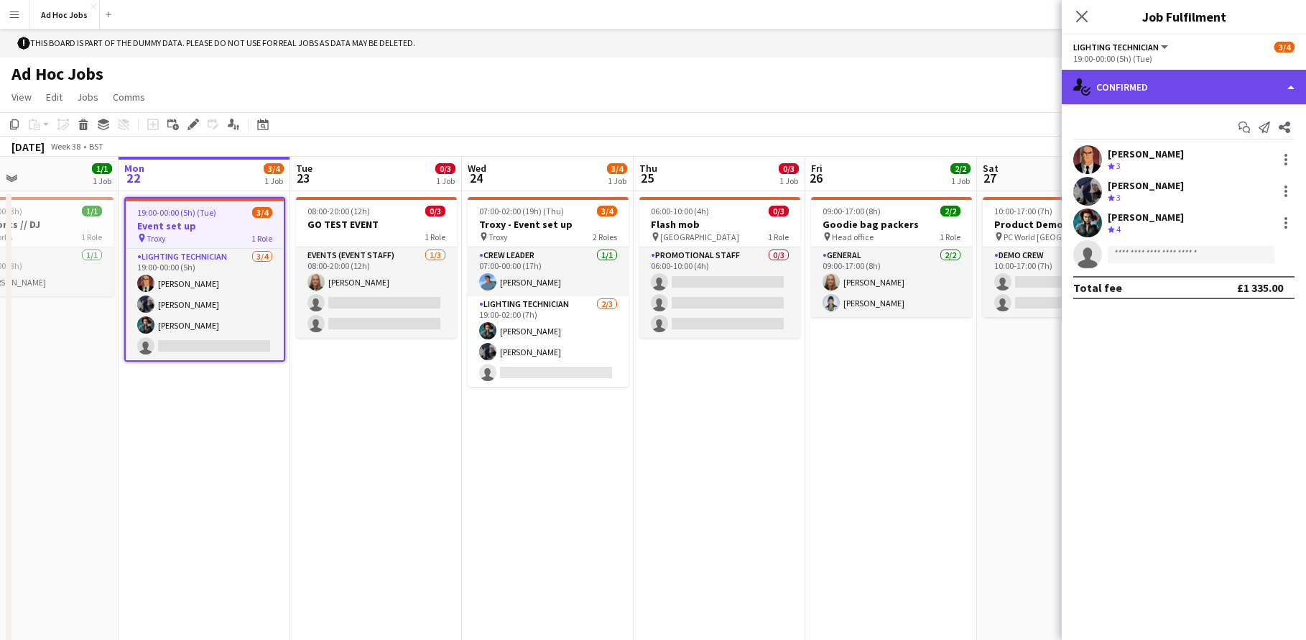
click at [1295, 78] on div "single-neutral-actions-check-2 Confirmed" at bounding box center [1184, 87] width 244 height 34
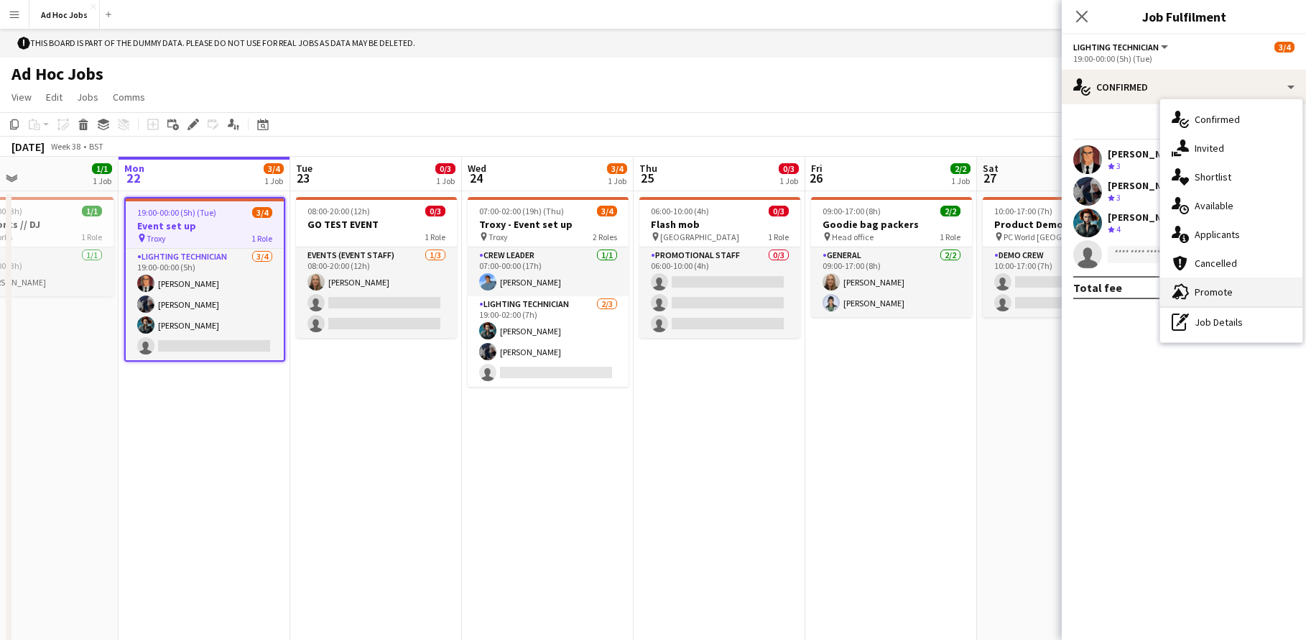
click at [1235, 296] on div "advertising-megaphone Promote" at bounding box center [1231, 291] width 142 height 29
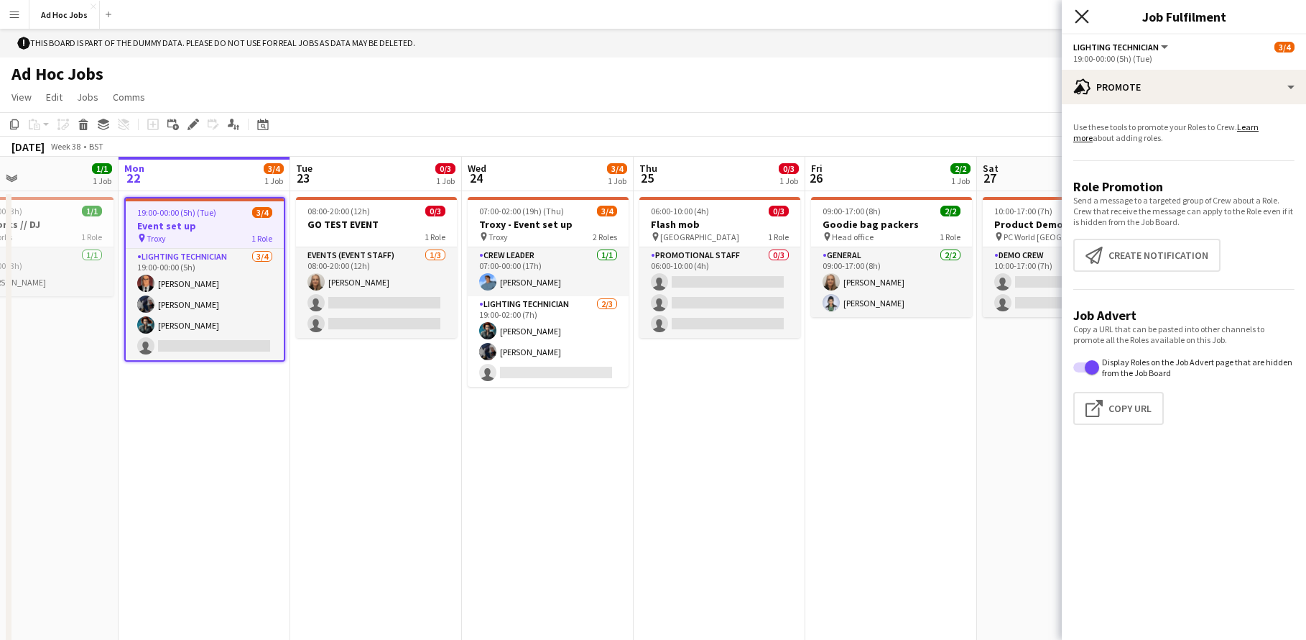
click at [1087, 18] on icon "Close pop-in" at bounding box center [1082, 16] width 14 height 14
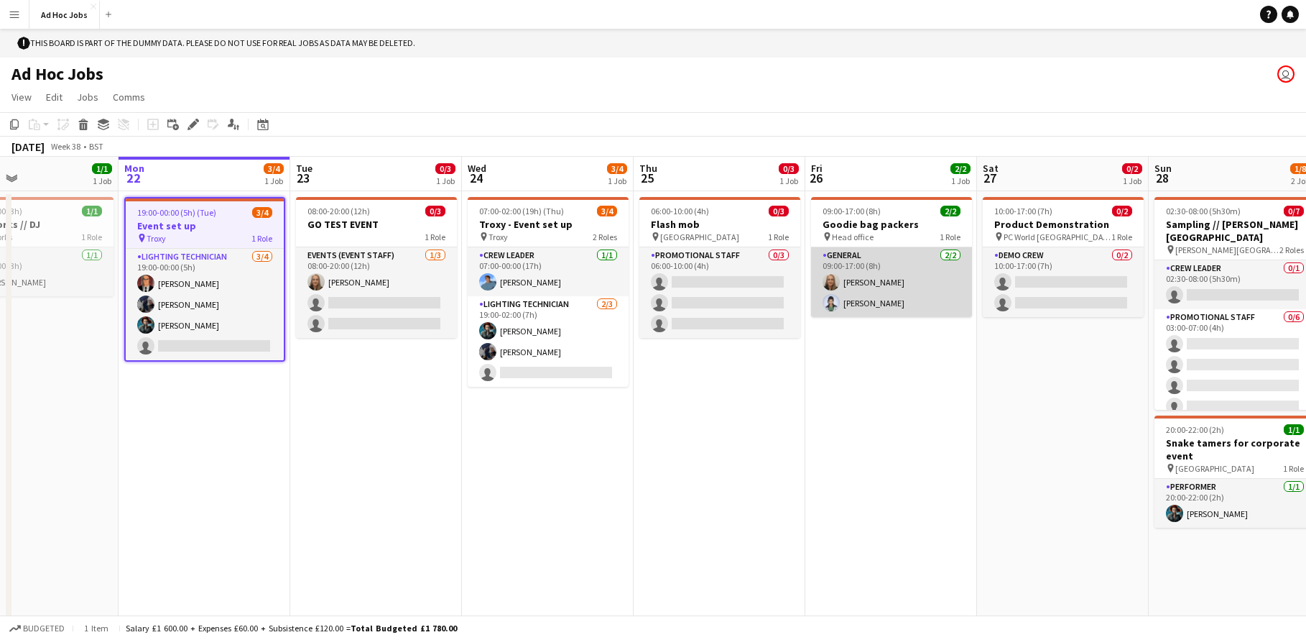
click at [883, 276] on app-card-role "General [DATE] 09:00-17:00 (8h) [PERSON_NAME] [PERSON_NAME]" at bounding box center [891, 282] width 161 height 70
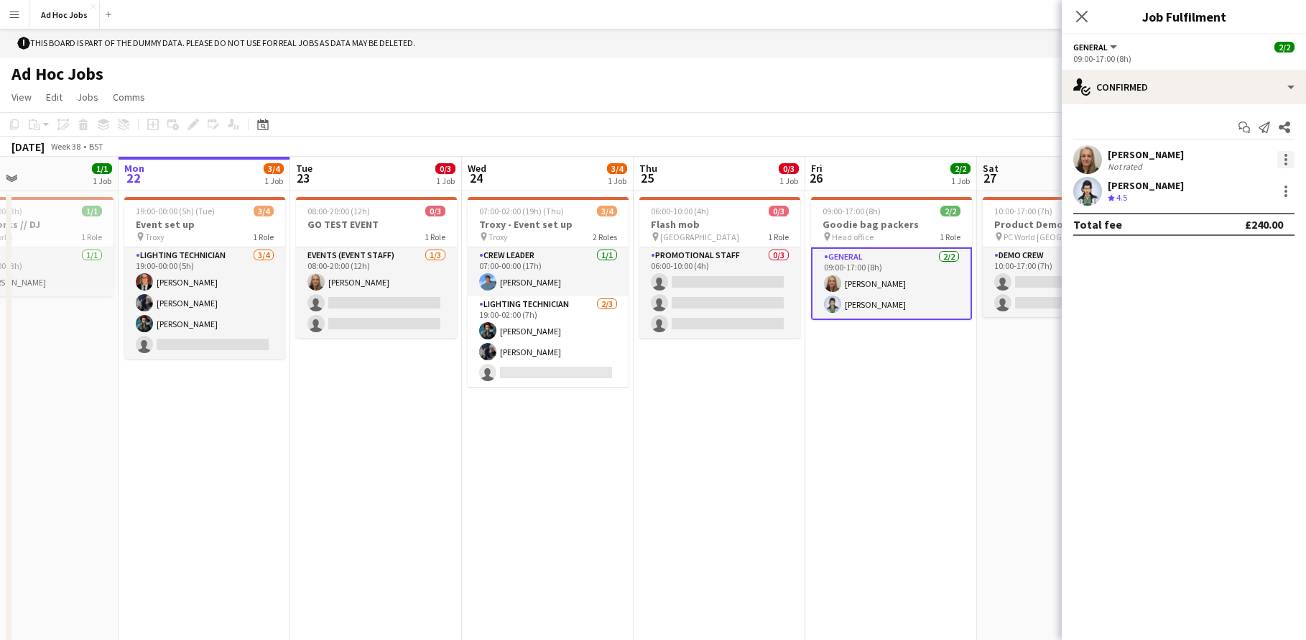
click at [1285, 166] on div at bounding box center [1286, 159] width 17 height 17
click at [1145, 157] on div at bounding box center [653, 320] width 1306 height 640
click at [1145, 157] on div "[PERSON_NAME]" at bounding box center [1146, 154] width 76 height 13
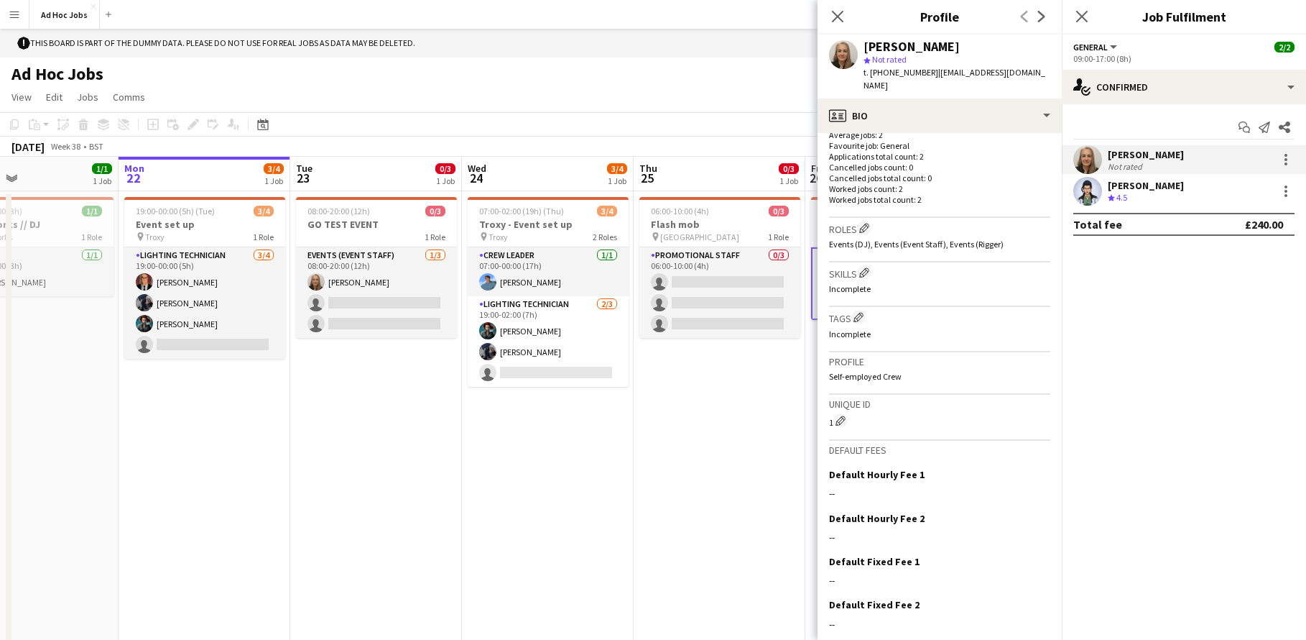
scroll to position [392, 0]
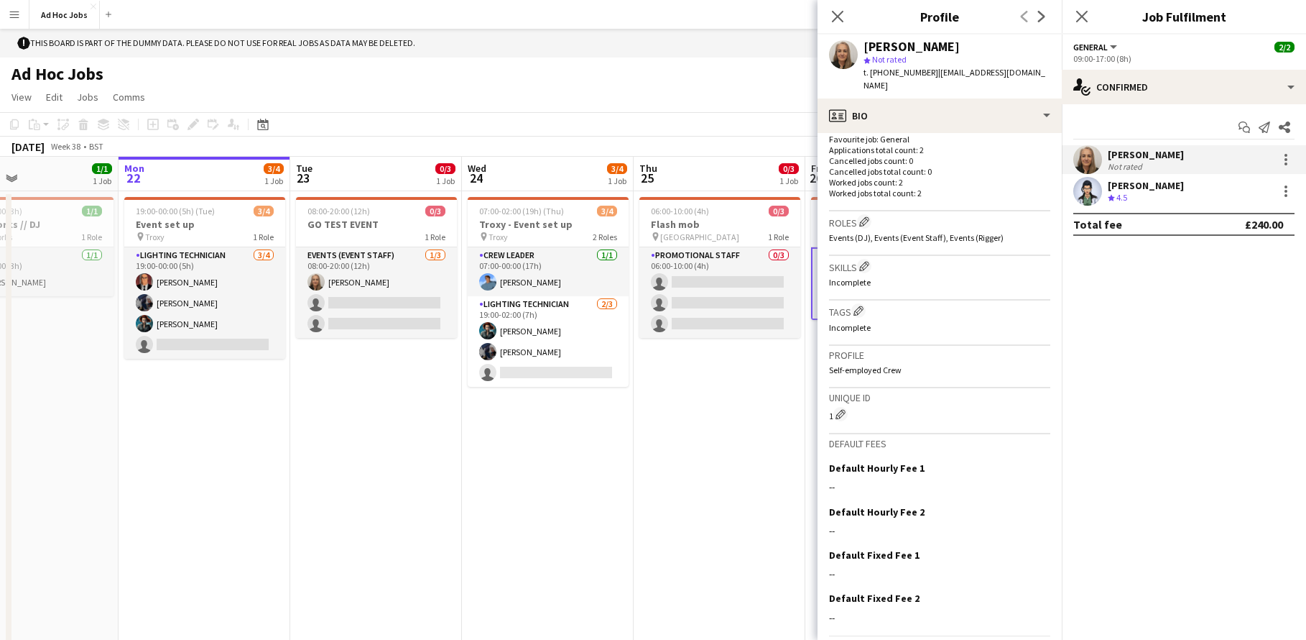
click at [865, 277] on p "Incomplete" at bounding box center [939, 282] width 221 height 11
click at [866, 261] on app-icon "Edit crew company skills" at bounding box center [864, 266] width 10 height 10
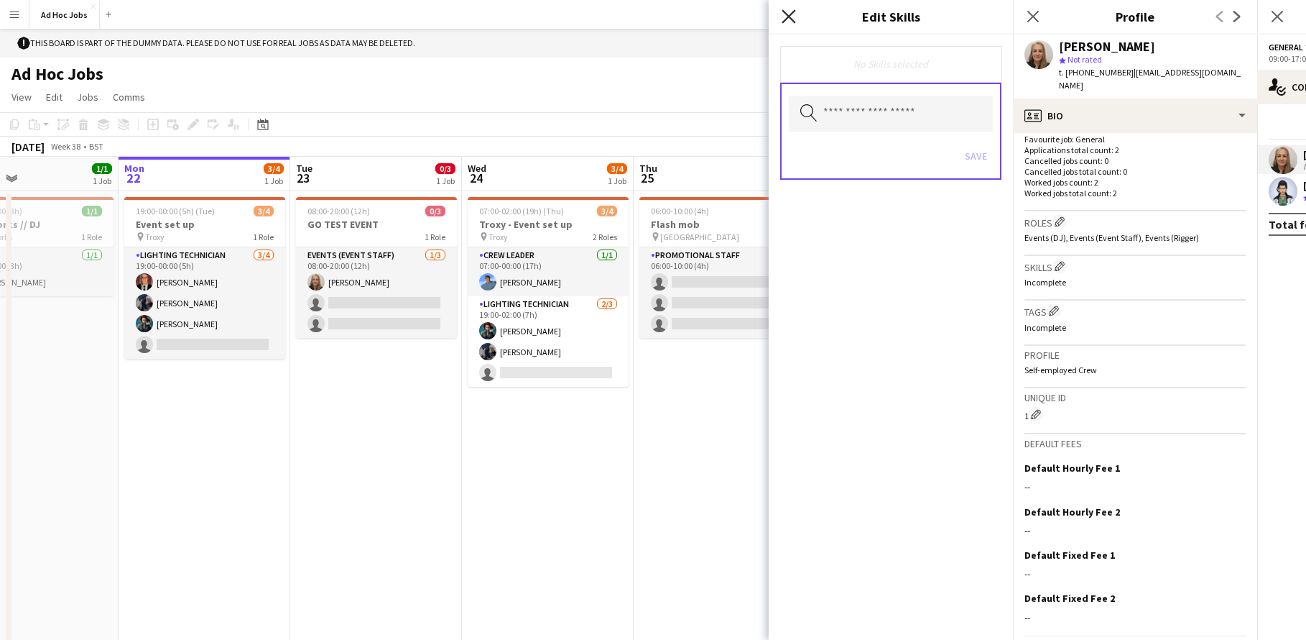
click at [784, 11] on icon at bounding box center [789, 16] width 14 height 14
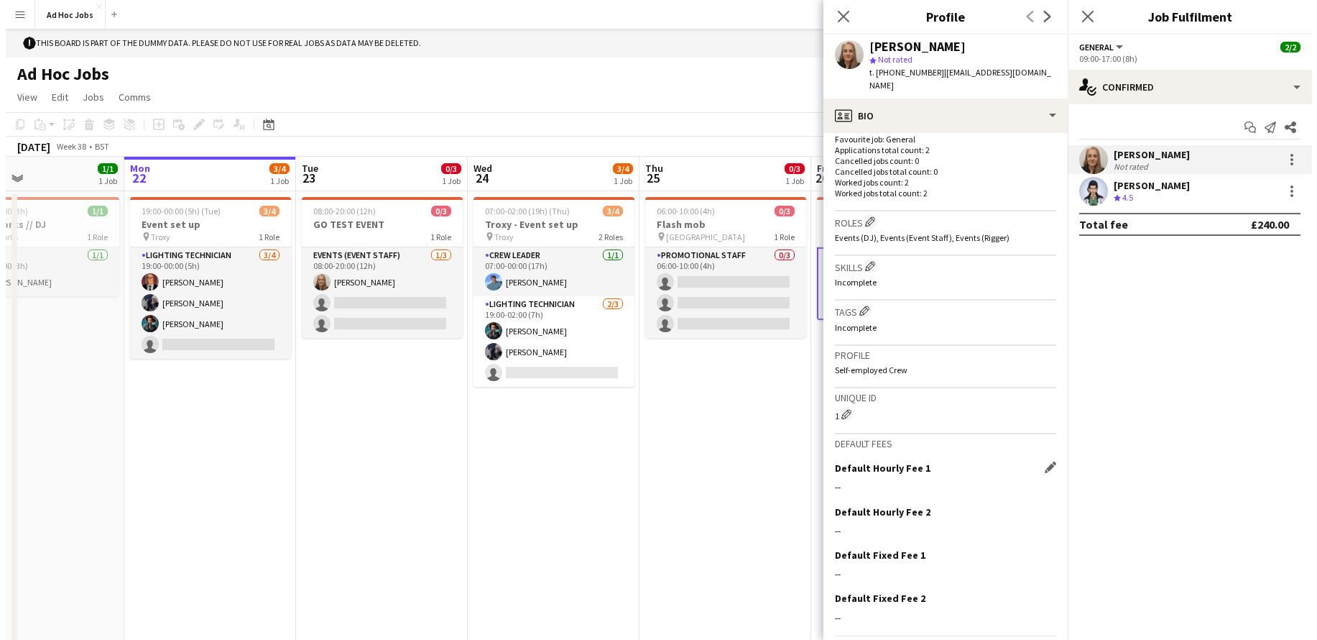
scroll to position [427, 0]
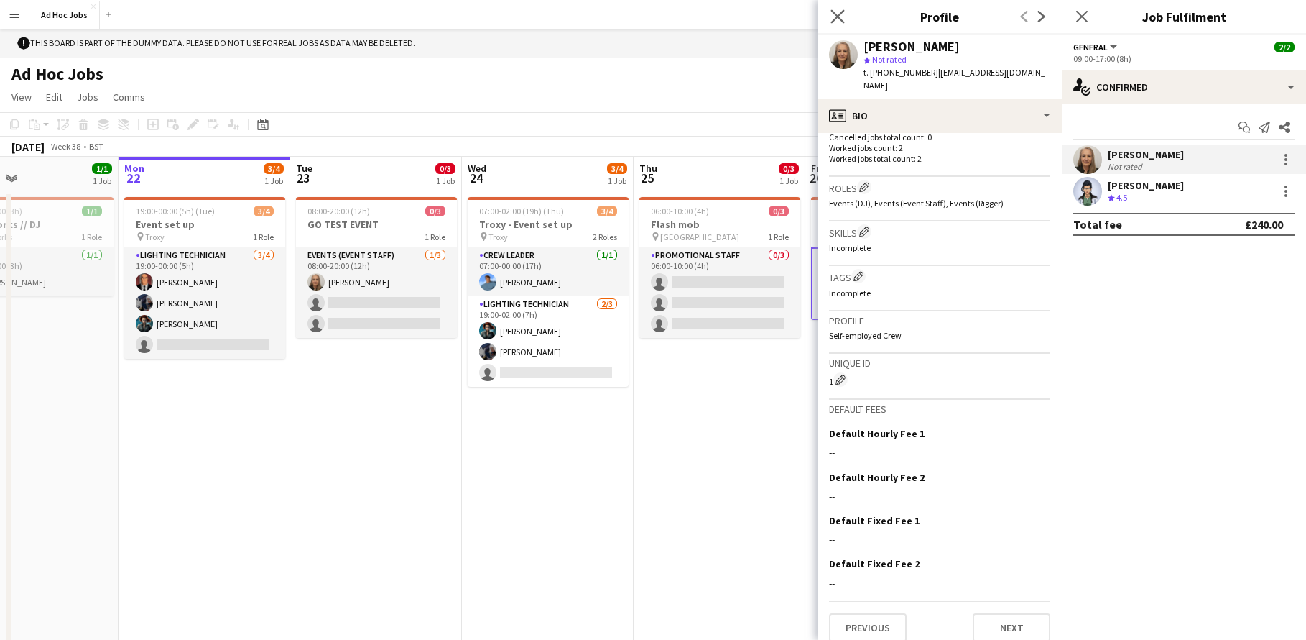
click at [840, 23] on app-icon "Close pop-in" at bounding box center [838, 16] width 21 height 21
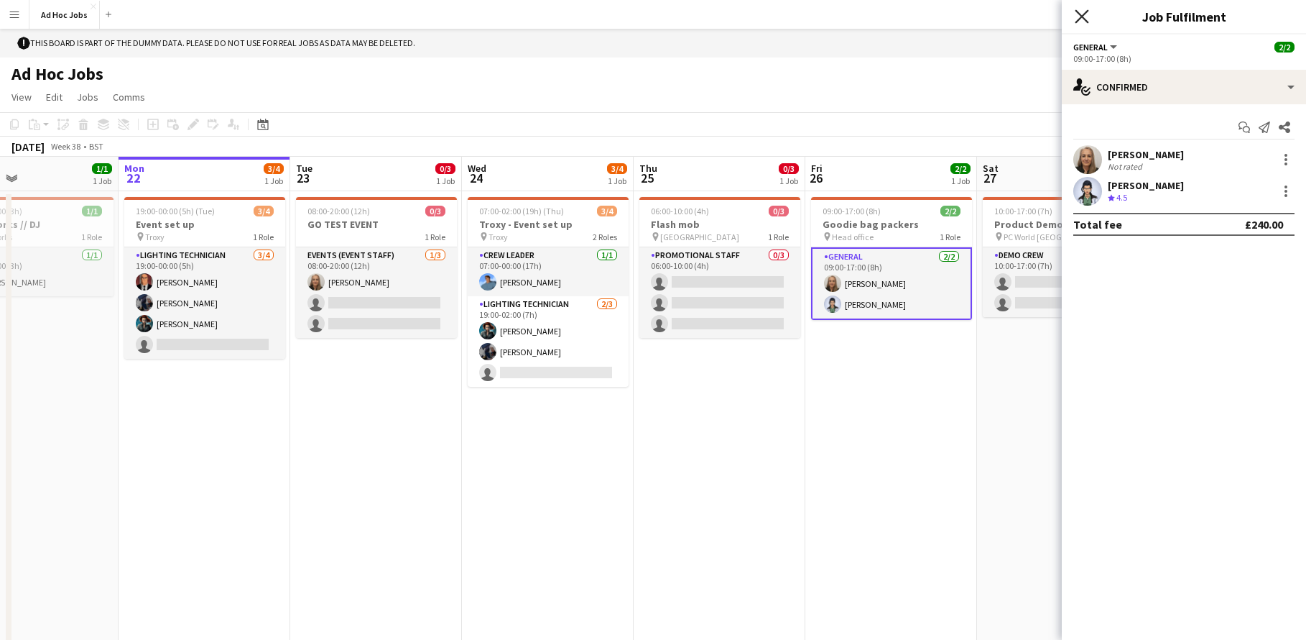
click at [1081, 22] on icon "Close pop-in" at bounding box center [1082, 16] width 14 height 14
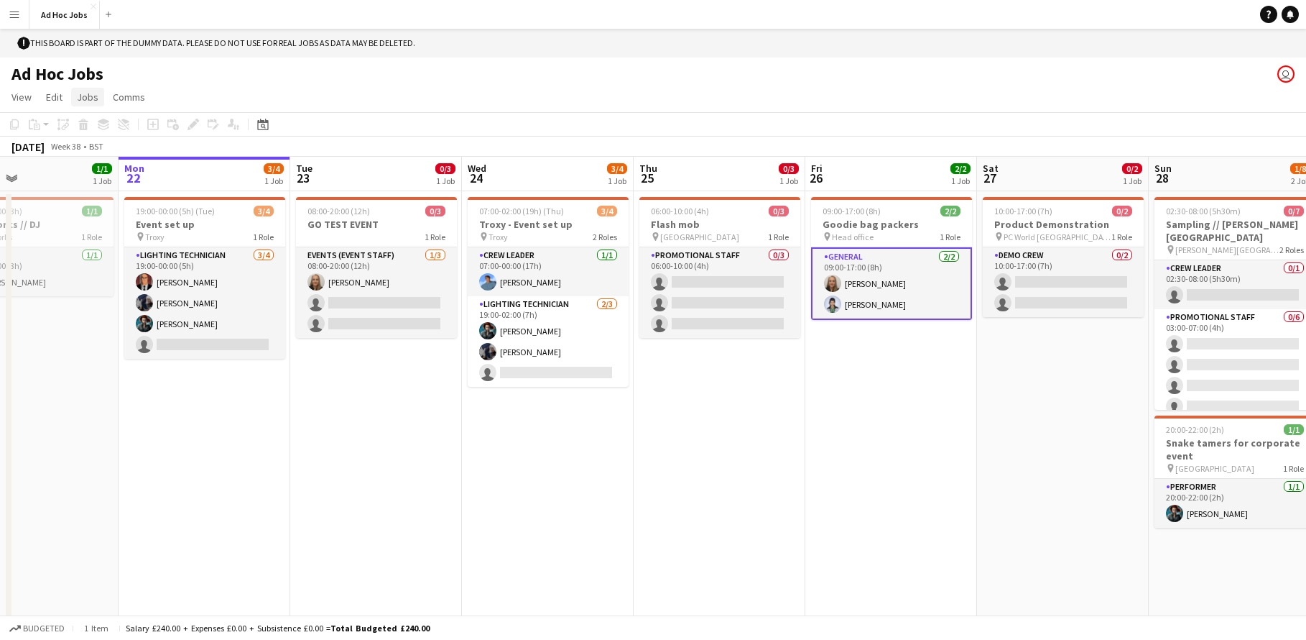
click at [91, 101] on span "Jobs" at bounding box center [88, 97] width 22 height 13
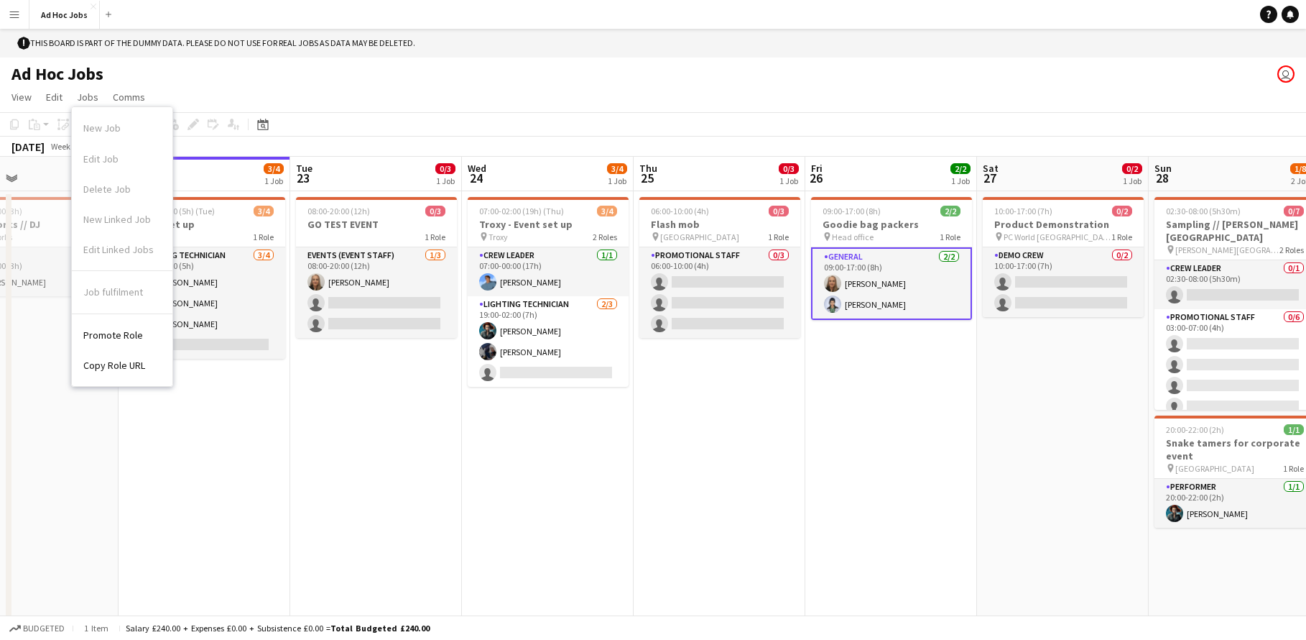
click at [17, 15] on app-icon "Menu" at bounding box center [14, 14] width 11 height 11
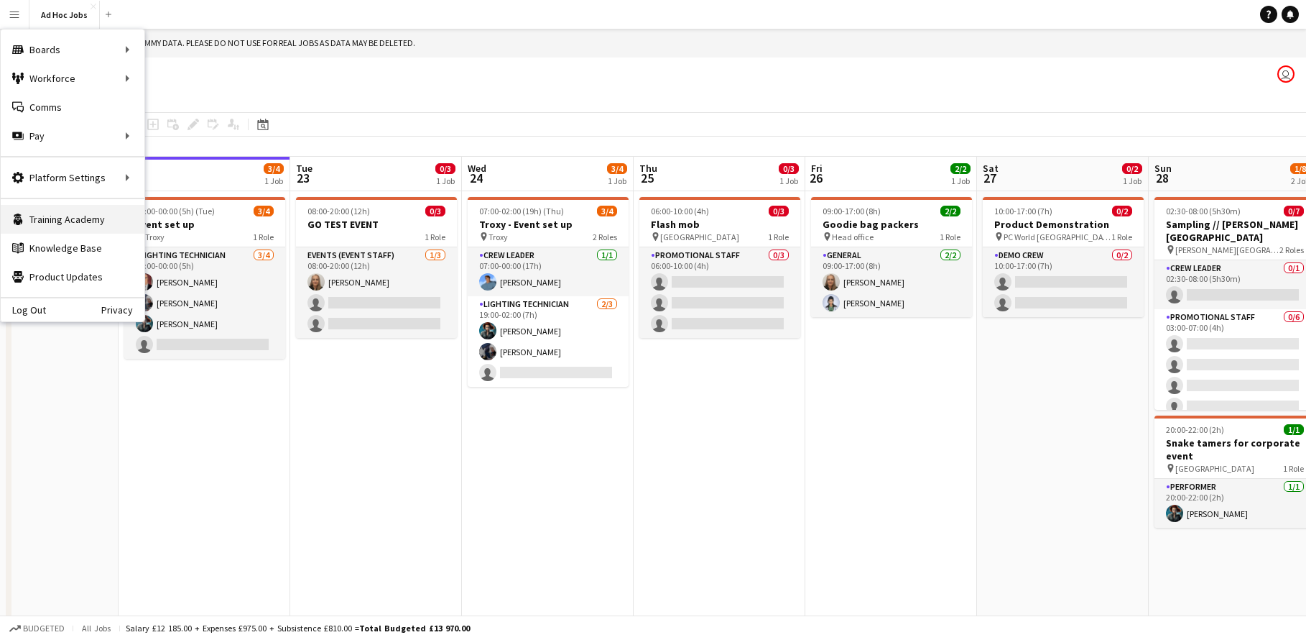
click at [71, 230] on link "Training Academy Training Academy" at bounding box center [73, 219] width 144 height 29
click at [1293, 18] on icon "Notifications" at bounding box center [1290, 14] width 9 height 9
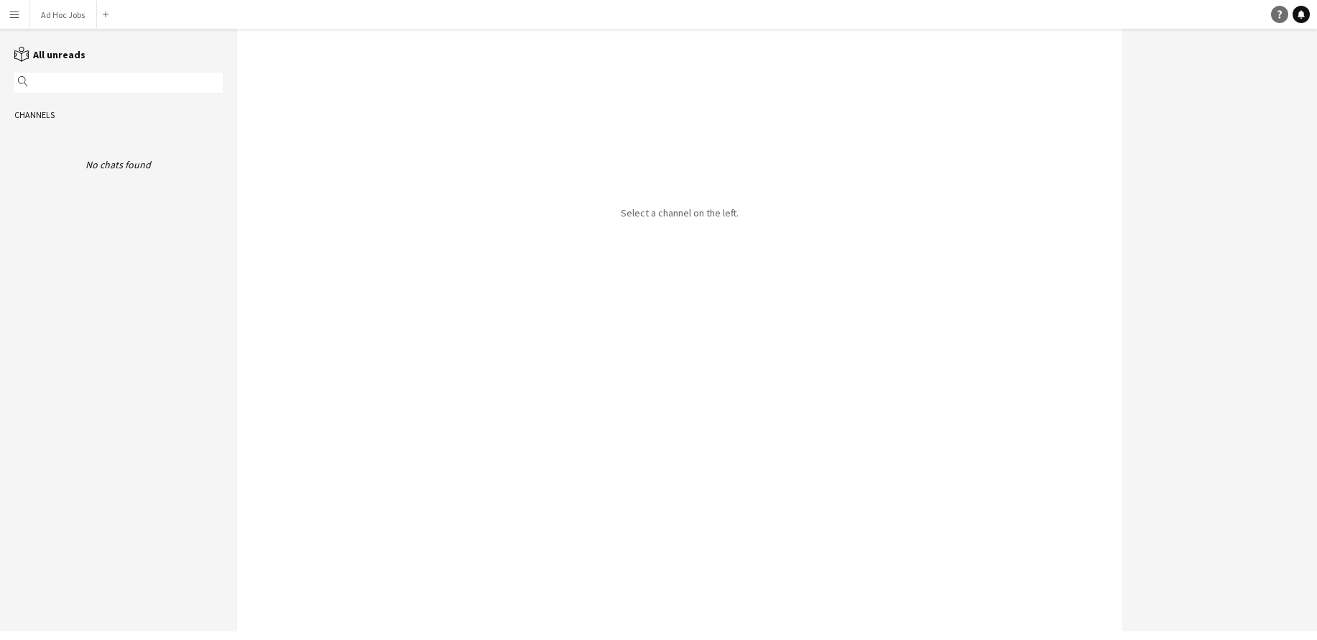
click at [1276, 17] on icon "Help" at bounding box center [1279, 14] width 9 height 9
click at [1303, 17] on icon "Notifications" at bounding box center [1301, 14] width 9 height 9
click at [1283, 18] on icon "Help" at bounding box center [1279, 14] width 9 height 9
click at [16, 19] on app-icon "Menu" at bounding box center [14, 14] width 11 height 11
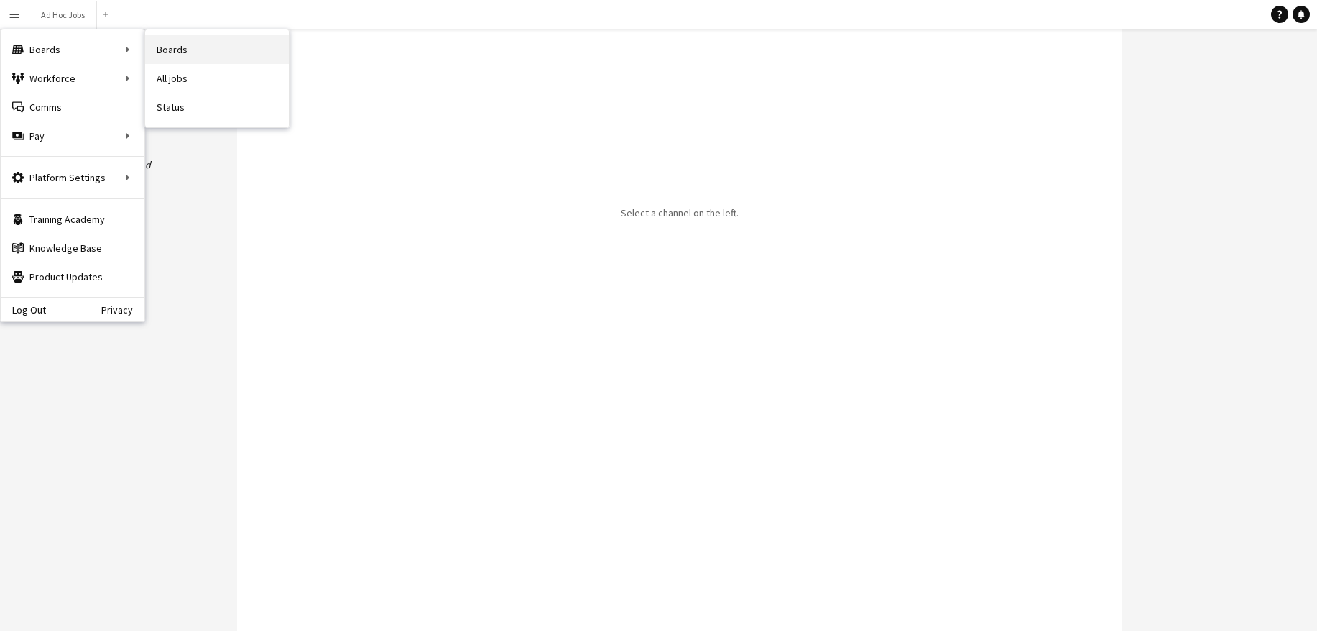
click at [166, 48] on link "Boards" at bounding box center [217, 49] width 144 height 29
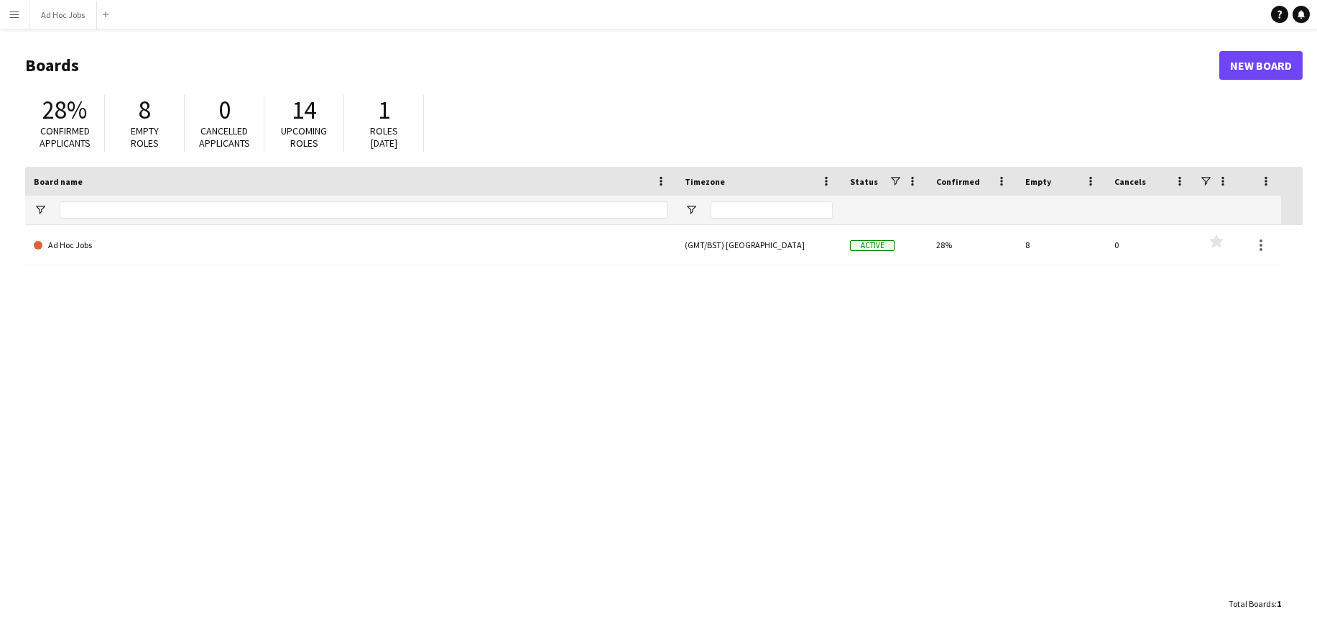
click at [311, 139] on span "Upcoming roles" at bounding box center [304, 136] width 46 height 25
click at [90, 142] on span "Confirmed applicants" at bounding box center [65, 136] width 51 height 25
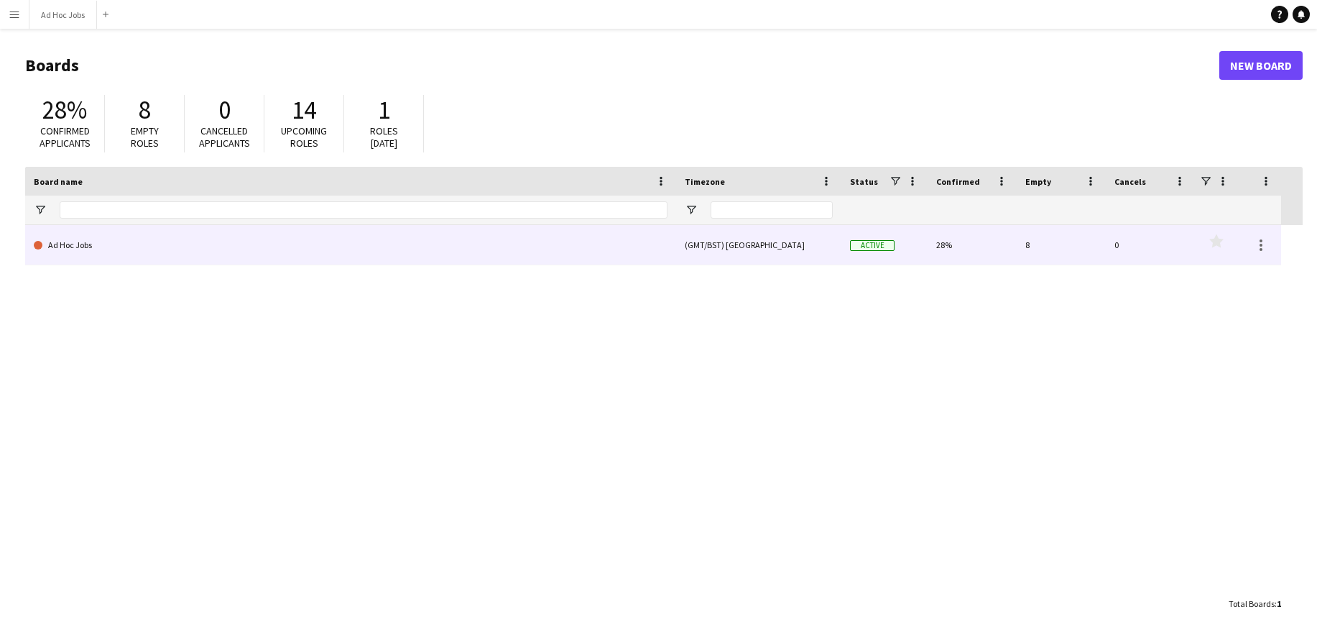
click at [71, 240] on link "Ad Hoc Jobs" at bounding box center [351, 245] width 634 height 40
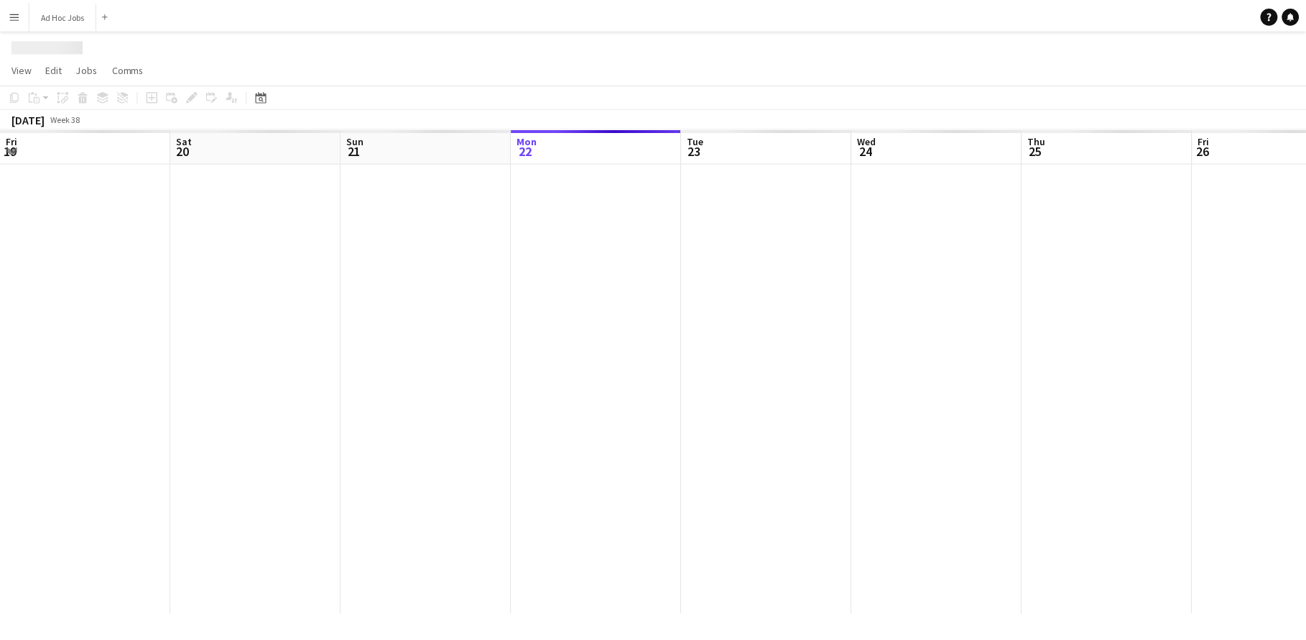
scroll to position [0, 343]
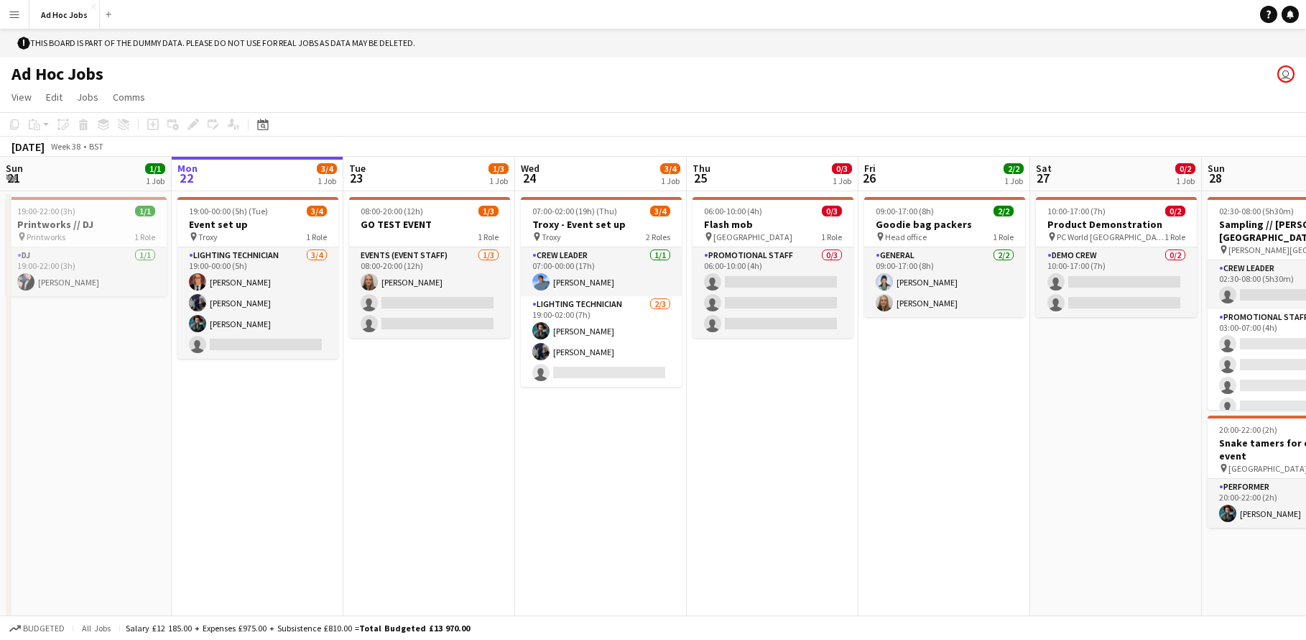
click at [16, 16] on app-icon "Menu" at bounding box center [14, 14] width 11 height 11
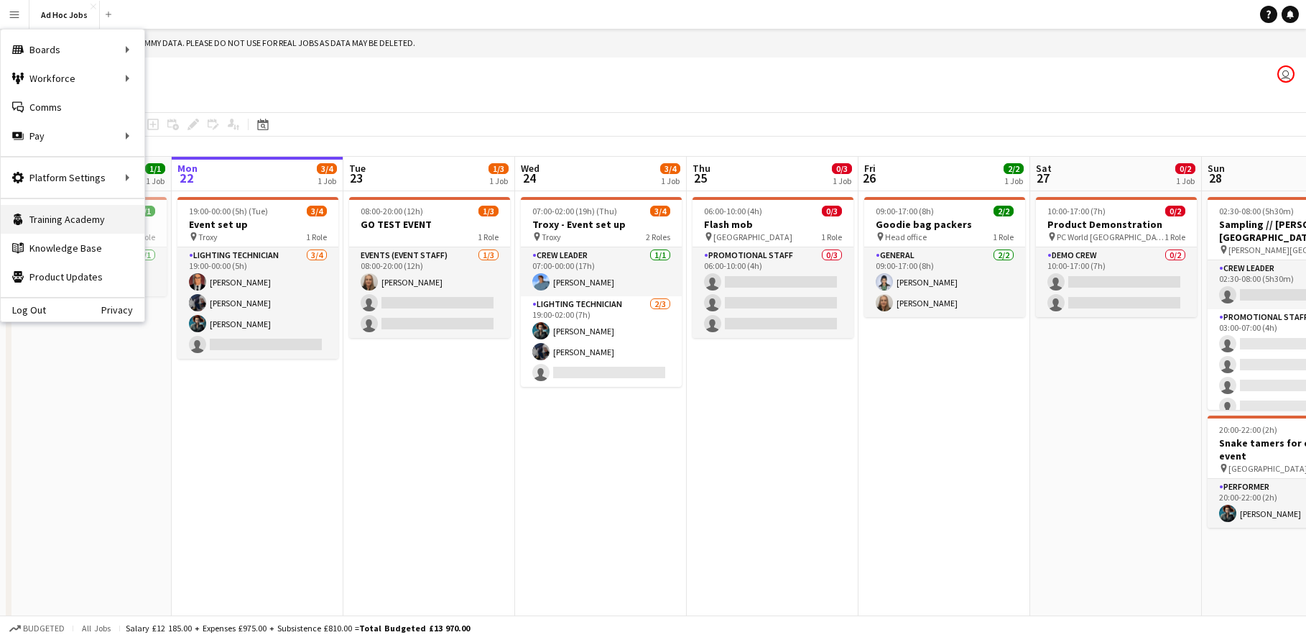
click at [85, 216] on link "Training Academy Training Academy" at bounding box center [73, 219] width 144 height 29
